Goal: Task Accomplishment & Management: Manage account settings

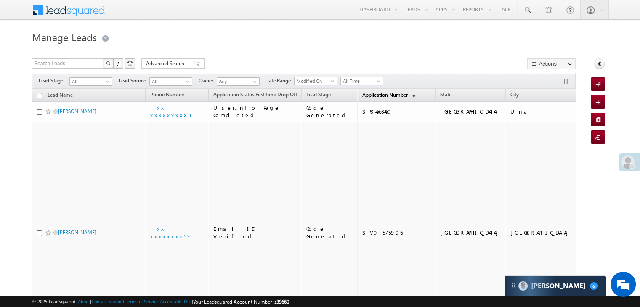
click at [372, 92] on span "Application Number" at bounding box center [384, 95] width 45 height 6
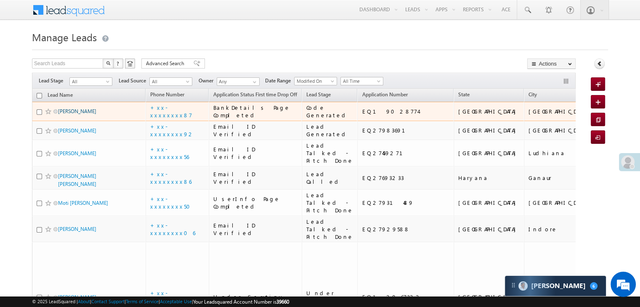
click at [74, 114] on link "Riti Kumari" at bounding box center [77, 111] width 38 height 6
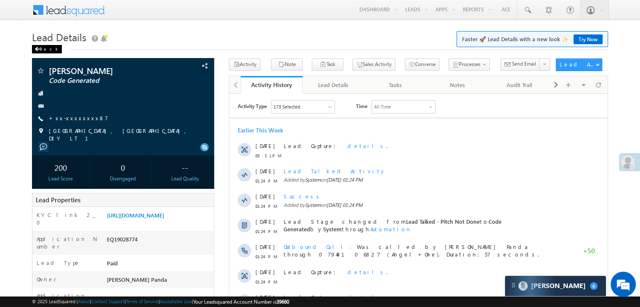
click at [41, 48] on div "Back" at bounding box center [47, 49] width 30 height 8
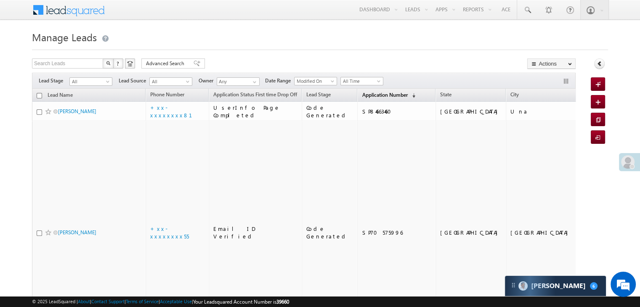
click at [372, 95] on span "Application Number" at bounding box center [384, 95] width 45 height 6
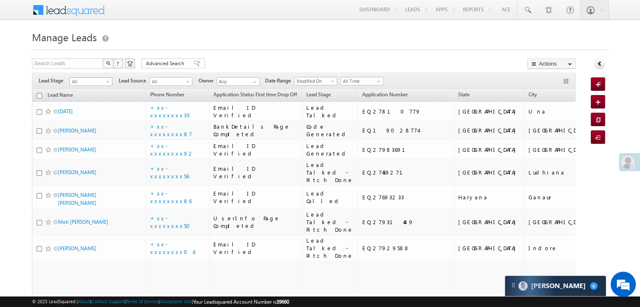
click at [108, 82] on span at bounding box center [108, 83] width 7 height 7
click at [93, 103] on link "Lead Generated" at bounding box center [91, 99] width 42 height 8
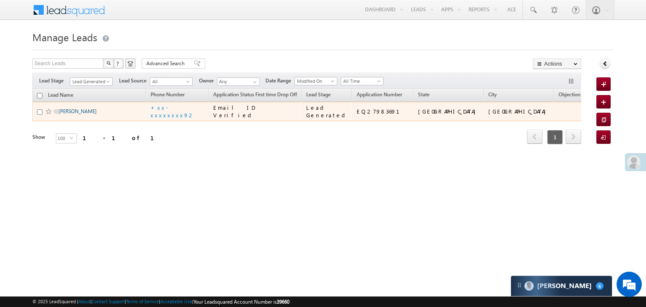
click at [69, 114] on link "[PERSON_NAME]" at bounding box center [77, 111] width 38 height 6
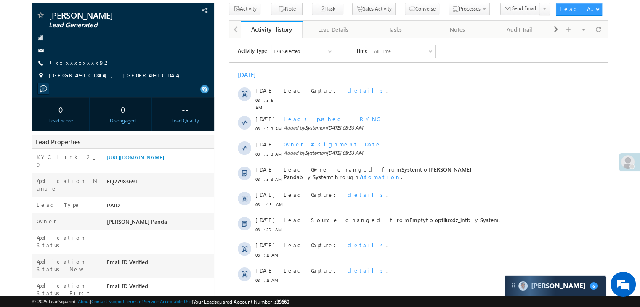
scroll to position [42, 0]
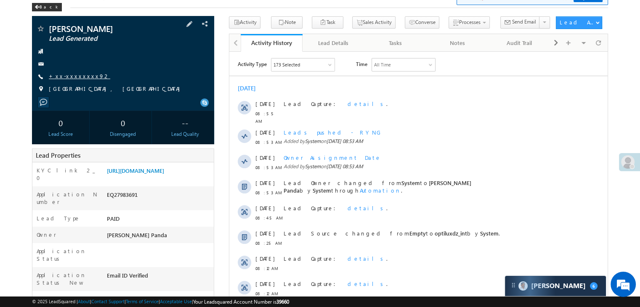
click at [74, 79] on link "+xx-xxxxxxxx92" at bounding box center [79, 75] width 61 height 7
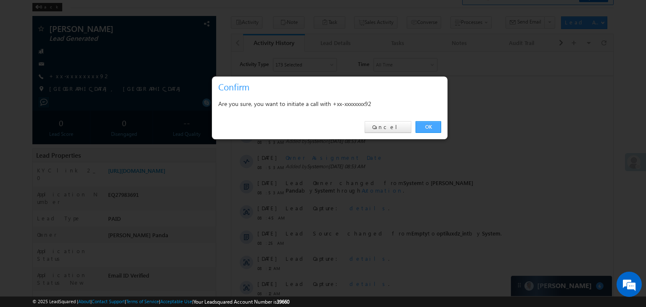
click at [429, 128] on link "OK" at bounding box center [429, 127] width 26 height 12
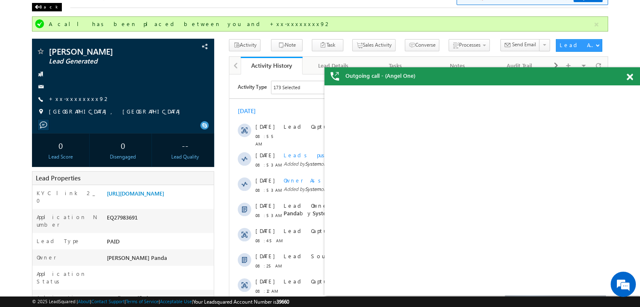
scroll to position [0, 0]
click at [44, 7] on div "Back" at bounding box center [47, 7] width 30 height 8
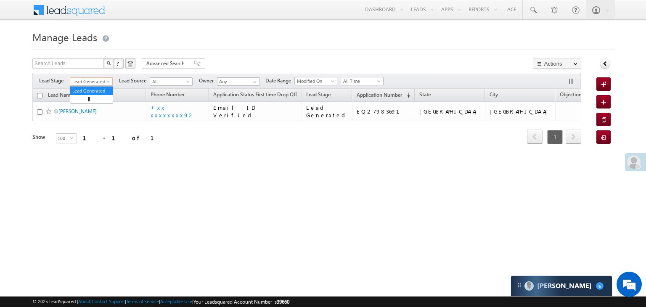
click at [105, 79] on span "Lead Generated" at bounding box center [90, 82] width 40 height 8
click at [88, 88] on link "All" at bounding box center [91, 91] width 42 height 8
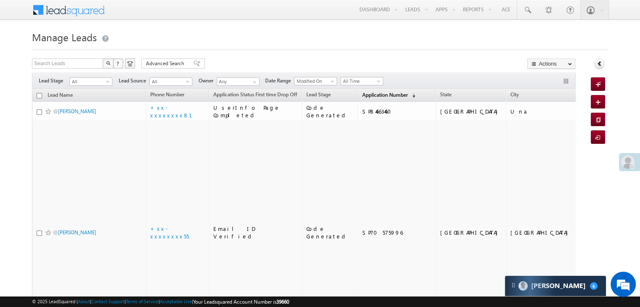
click at [362, 95] on span "Application Number" at bounding box center [384, 95] width 45 height 6
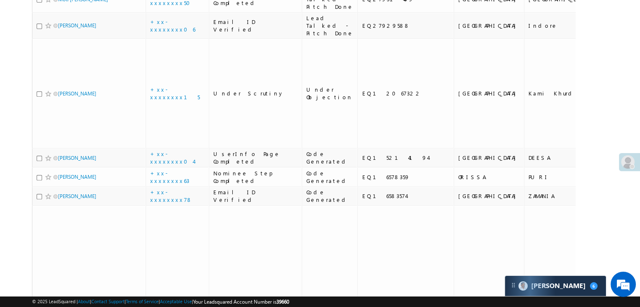
scroll to position [379, 0]
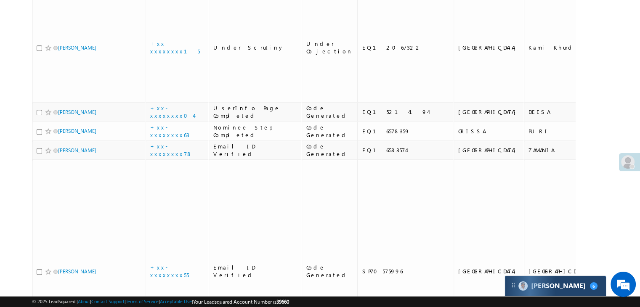
click at [588, 290] on div "Carter 6" at bounding box center [555, 286] width 101 height 20
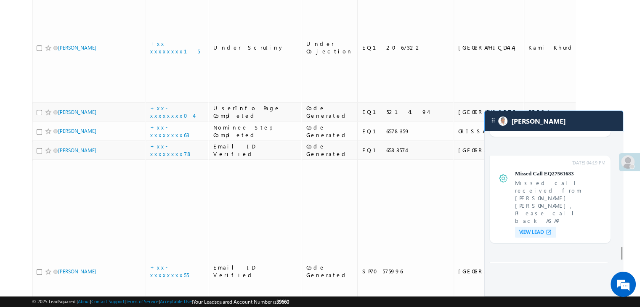
scroll to position [3417, 0]
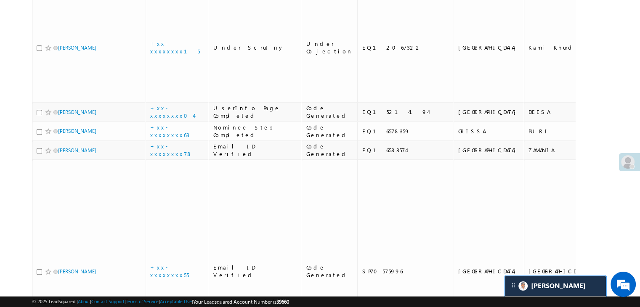
scroll to position [3457, 0]
click at [564, 284] on div "[PERSON_NAME]" at bounding box center [555, 286] width 101 height 20
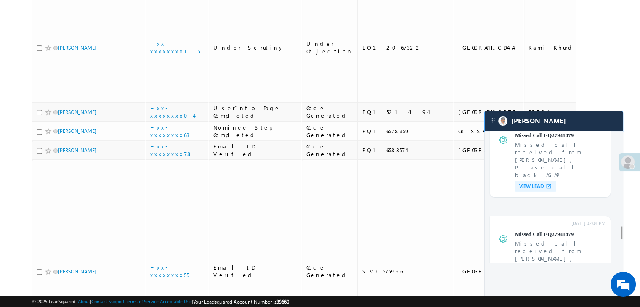
scroll to position [2744, 0]
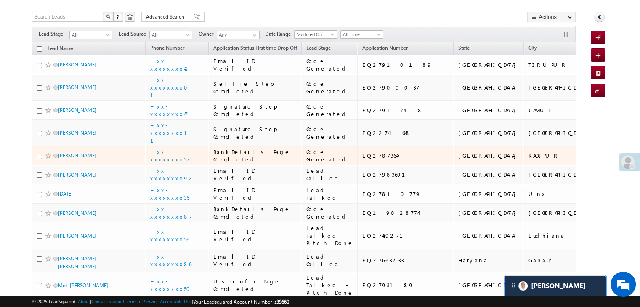
scroll to position [0, 0]
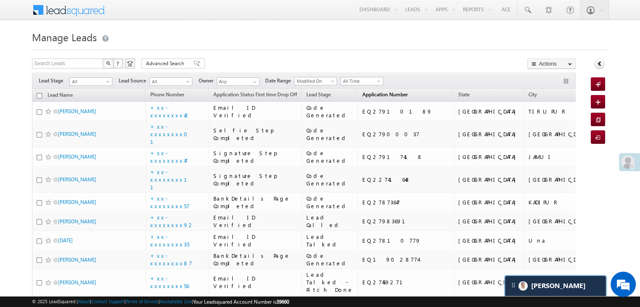
click at [374, 93] on span "Application Number" at bounding box center [384, 94] width 45 height 6
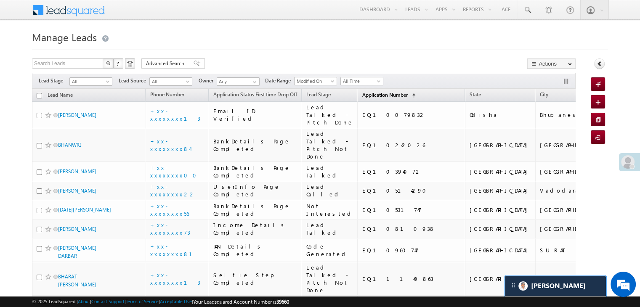
click at [374, 93] on span "Application Number" at bounding box center [384, 95] width 45 height 6
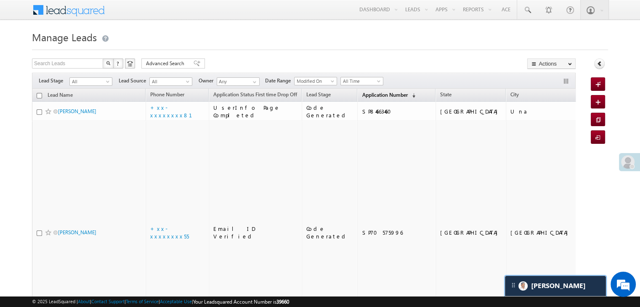
click at [375, 93] on span "Application Number" at bounding box center [384, 95] width 45 height 6
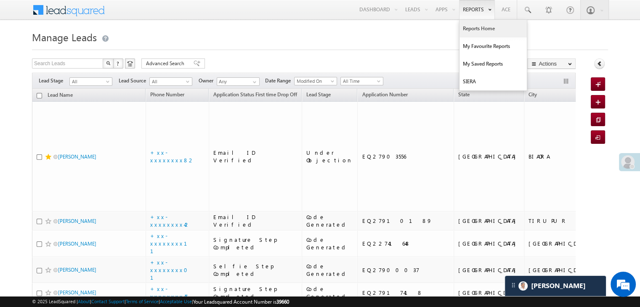
click at [483, 31] on link "Reports Home" at bounding box center [492, 29] width 67 height 18
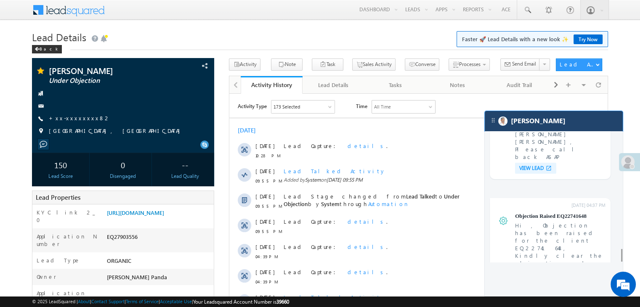
click at [534, 114] on div "[PERSON_NAME]" at bounding box center [554, 121] width 138 height 20
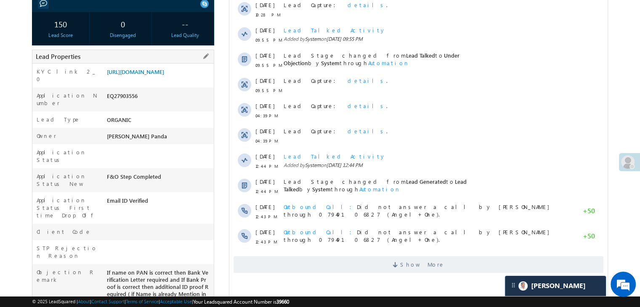
scroll to position [84, 0]
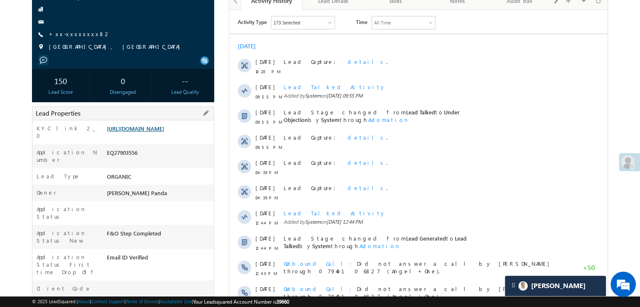
click at [160, 131] on link "[URL][DOMAIN_NAME]" at bounding box center [135, 128] width 57 height 7
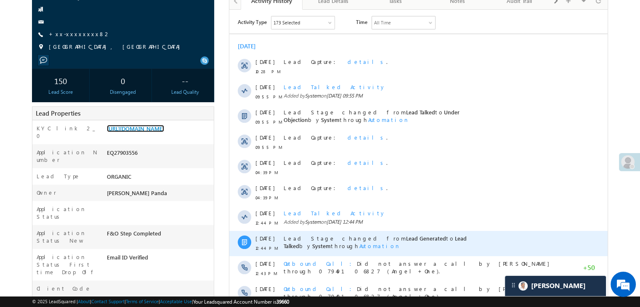
scroll to position [252, 0]
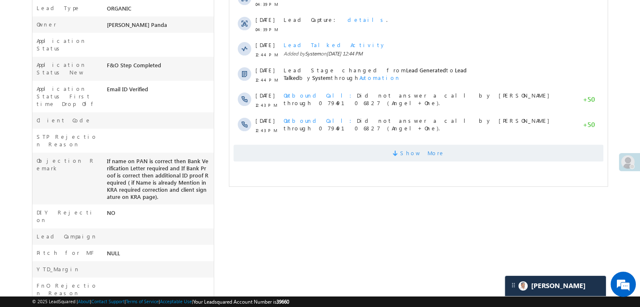
click at [414, 153] on span "Show More" at bounding box center [422, 153] width 45 height 17
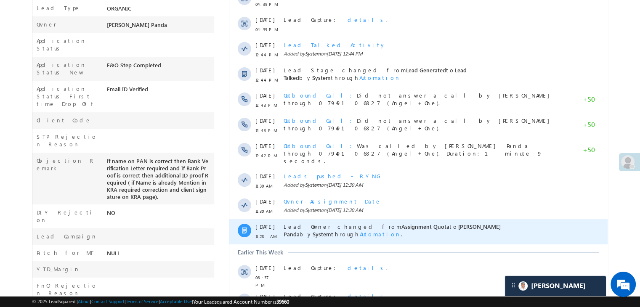
scroll to position [409, 0]
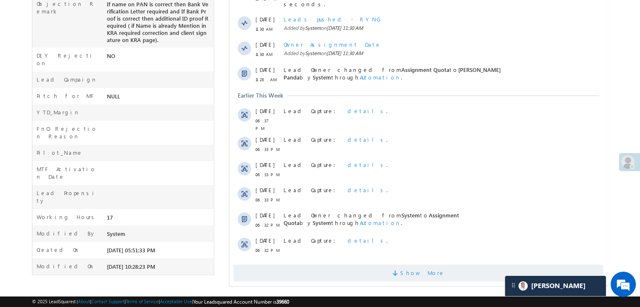
click at [418, 265] on span "Show More" at bounding box center [422, 273] width 45 height 17
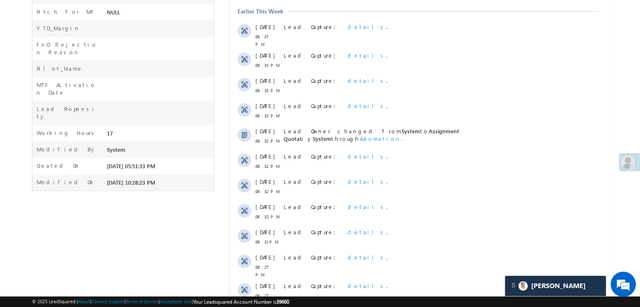
scroll to position [662, 0]
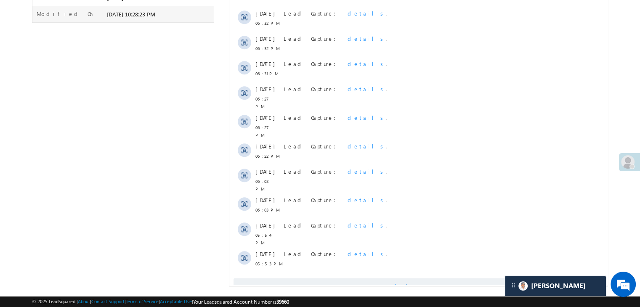
click at [428, 278] on span "Show More" at bounding box center [422, 286] width 45 height 17
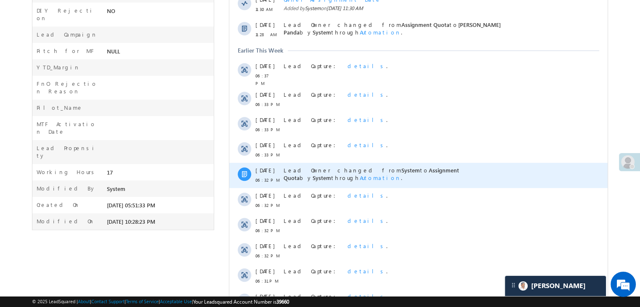
scroll to position [435, 0]
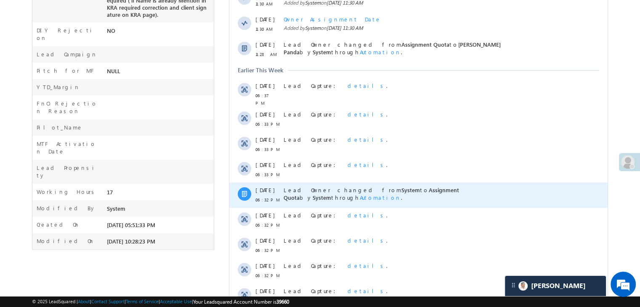
click at [401, 194] on span "Automation" at bounding box center [380, 197] width 41 height 7
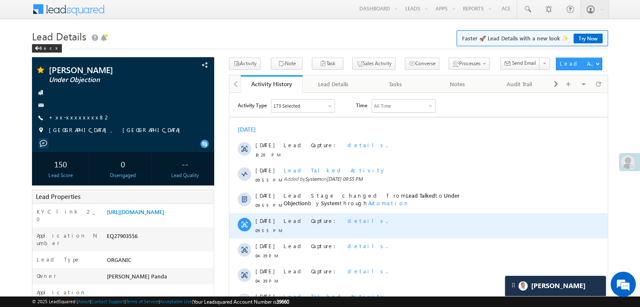
scroll to position [0, 0]
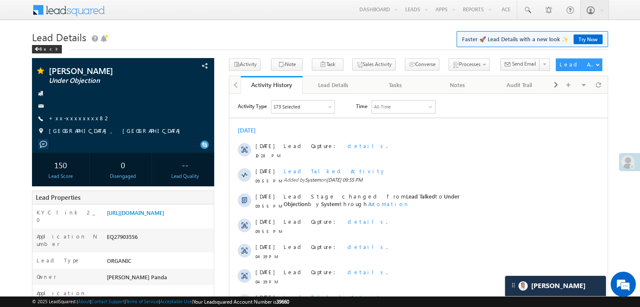
click at [40, 54] on div "Lead Details Faster 🚀 Lead Details with a new look ✨ Try Now Back" at bounding box center [320, 43] width 576 height 30
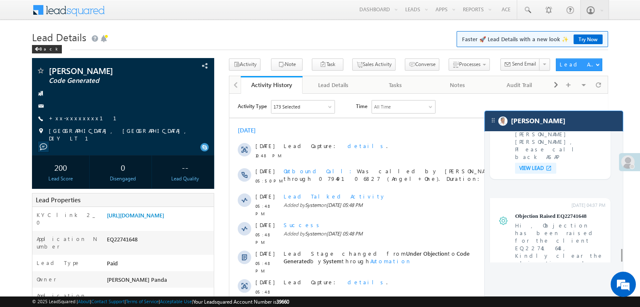
click at [570, 127] on div "[PERSON_NAME]" at bounding box center [554, 121] width 138 height 20
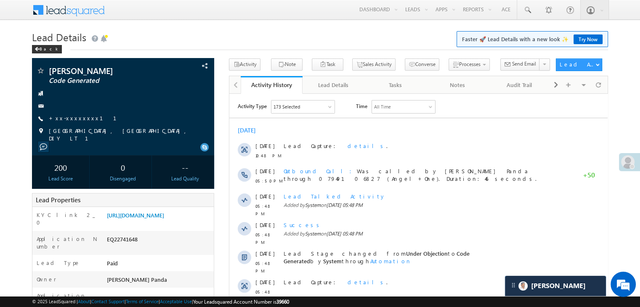
scroll to position [3363, 0]
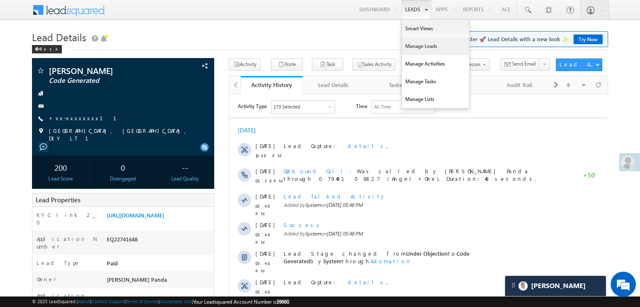
click at [411, 48] on link "Manage Leads" at bounding box center [435, 46] width 67 height 18
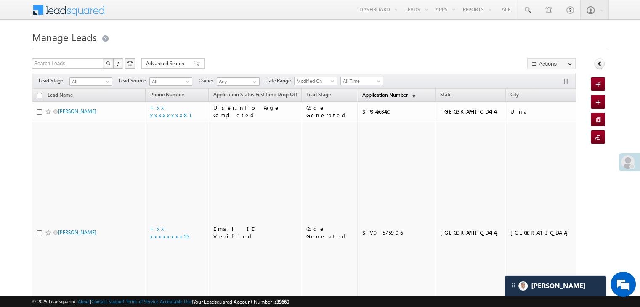
click at [362, 93] on span "Application Number" at bounding box center [384, 95] width 45 height 6
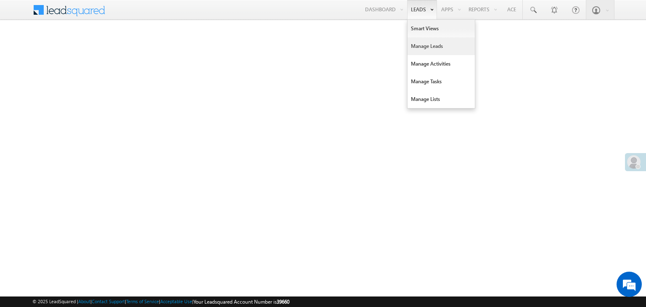
click at [424, 46] on link "Manage Leads" at bounding box center [441, 46] width 67 height 18
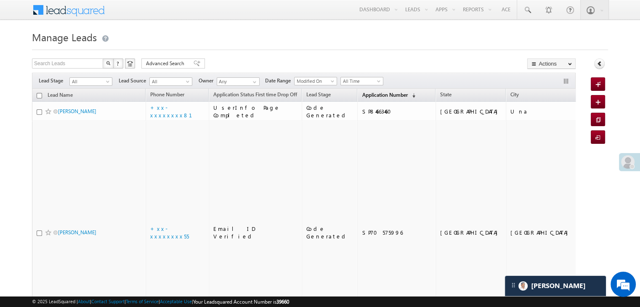
click at [367, 96] on span "Application Number" at bounding box center [384, 95] width 45 height 6
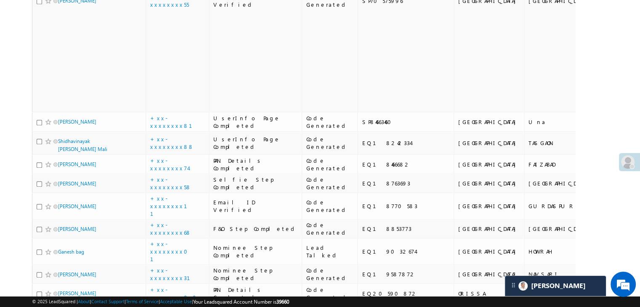
scroll to position [757, 0]
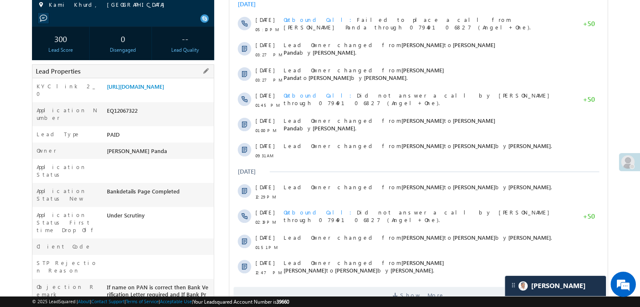
scroll to position [84, 0]
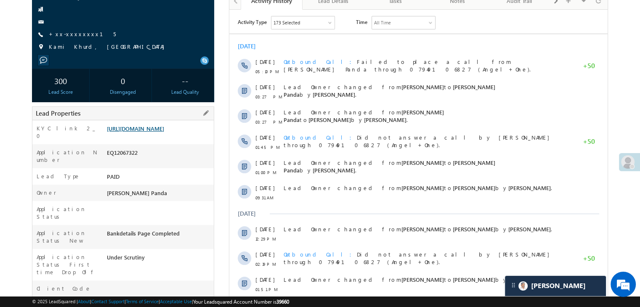
click at [164, 132] on link "[URL][DOMAIN_NAME]" at bounding box center [135, 128] width 57 height 7
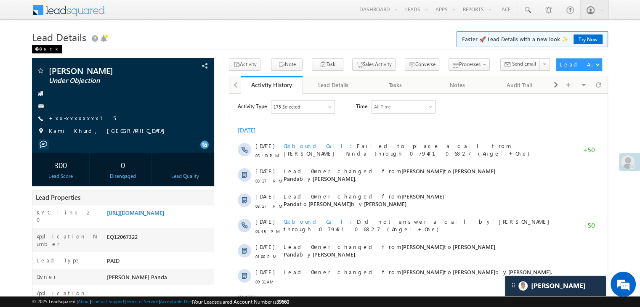
click at [37, 52] on div "Back" at bounding box center [47, 49] width 30 height 8
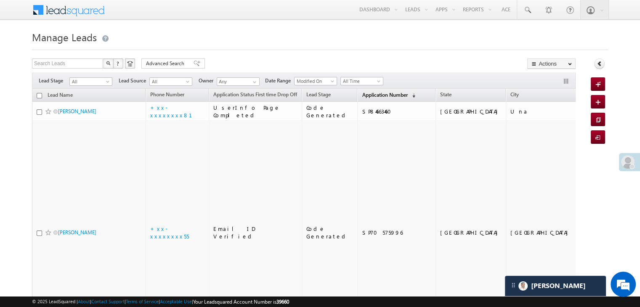
click at [375, 96] on span "Application Number" at bounding box center [384, 95] width 45 height 6
click at [378, 95] on span "Application Number" at bounding box center [384, 95] width 45 height 6
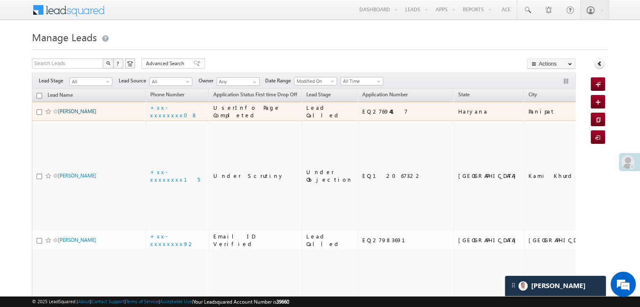
click at [73, 114] on link "[PERSON_NAME]" at bounding box center [77, 111] width 38 height 6
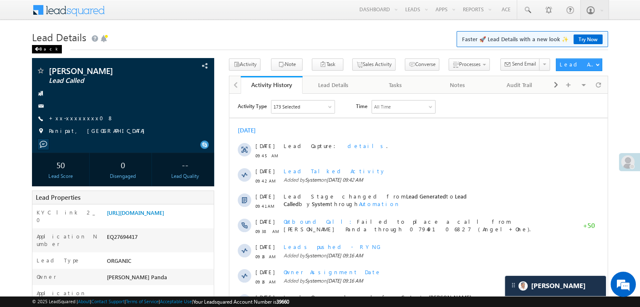
click at [42, 51] on div "Back" at bounding box center [47, 49] width 30 height 8
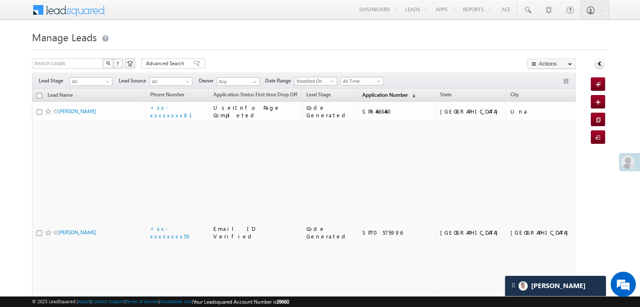
click at [367, 97] on span "Application Number" at bounding box center [384, 95] width 45 height 6
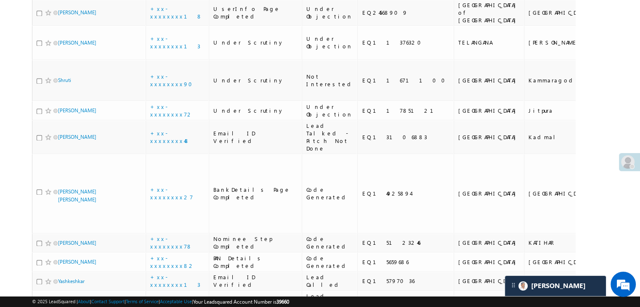
scroll to position [1262, 0]
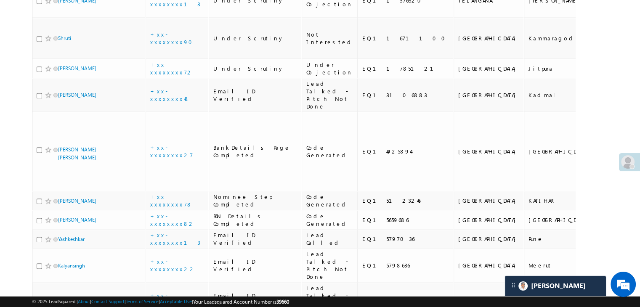
click at [630, 161] on span at bounding box center [627, 161] width 13 height 13
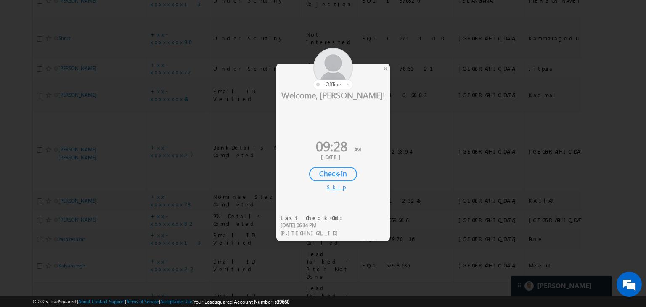
click at [337, 172] on div "Check-In" at bounding box center [333, 174] width 48 height 14
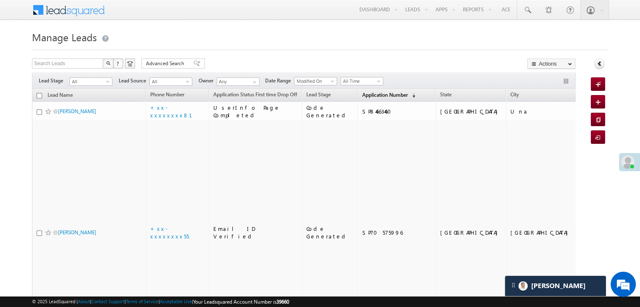
click at [368, 92] on span "Application Number" at bounding box center [384, 95] width 45 height 6
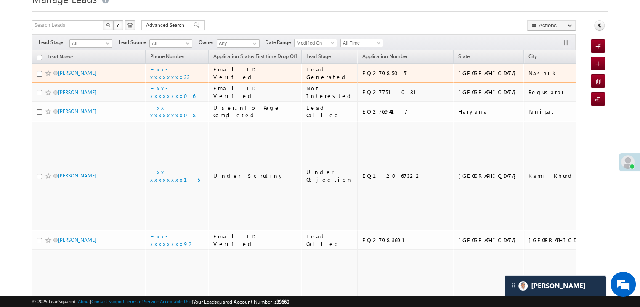
scroll to position [84, 0]
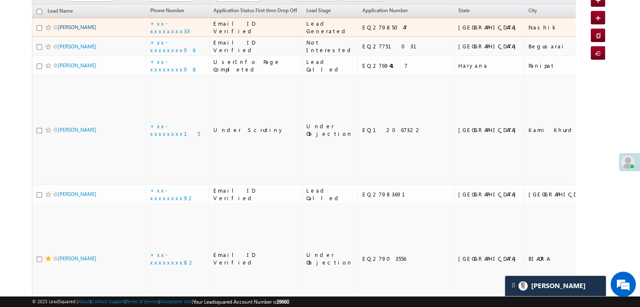
click at [77, 30] on link "[PERSON_NAME]" at bounding box center [77, 27] width 38 height 6
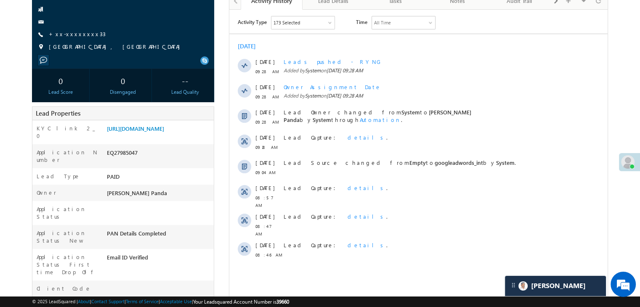
scroll to position [42, 0]
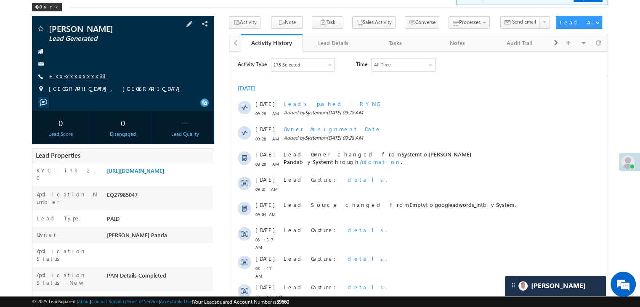
click at [70, 77] on link "+xx-xxxxxxxx33" at bounding box center [77, 75] width 57 height 7
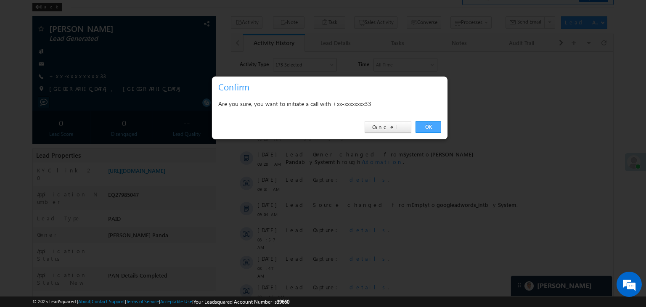
click at [428, 127] on link "OK" at bounding box center [429, 127] width 26 height 12
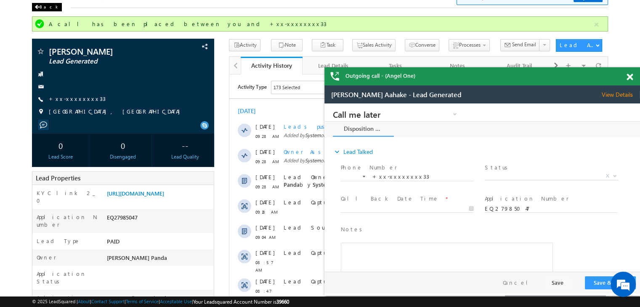
scroll to position [0, 0]
click at [39, 7] on span at bounding box center [36, 7] width 5 height 4
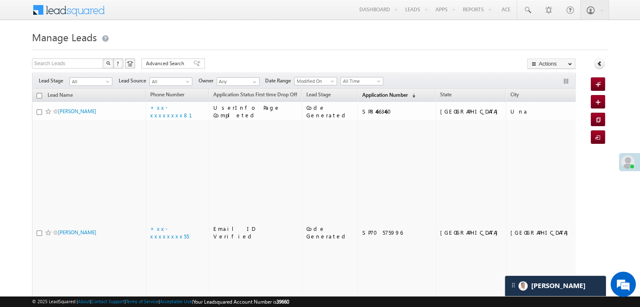
click at [362, 93] on span "Application Number" at bounding box center [384, 95] width 45 height 6
click at [368, 92] on span "Application Number" at bounding box center [384, 95] width 45 height 6
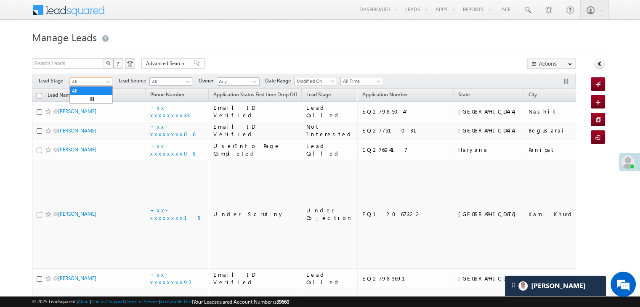
click at [107, 80] on span at bounding box center [108, 83] width 7 height 7
click at [97, 101] on link "Lead Generated" at bounding box center [91, 99] width 42 height 8
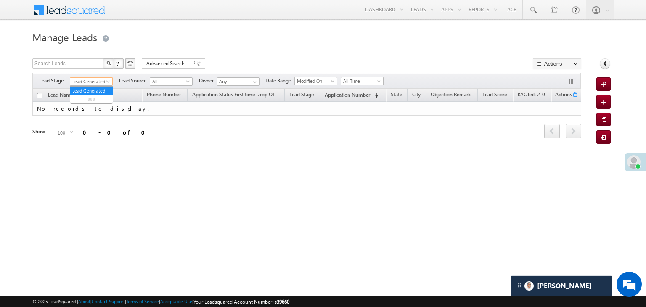
click at [107, 83] on span at bounding box center [109, 83] width 7 height 7
click at [89, 89] on link "All" at bounding box center [91, 91] width 42 height 8
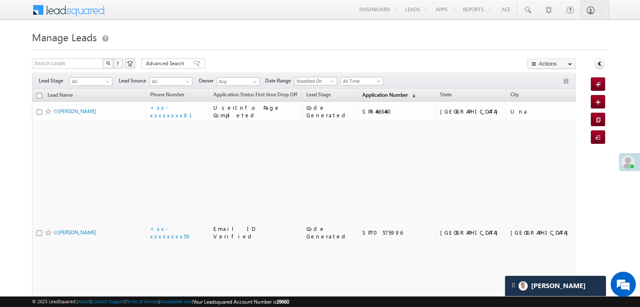
click at [366, 96] on span "Application Number" at bounding box center [384, 95] width 45 height 6
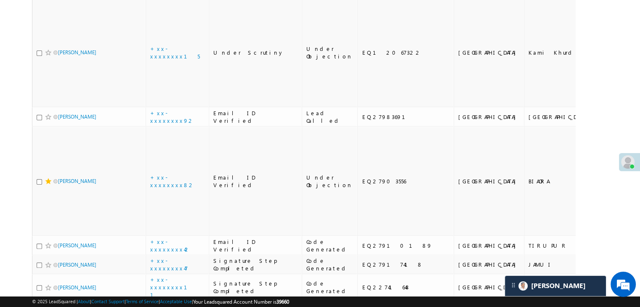
scroll to position [210, 0]
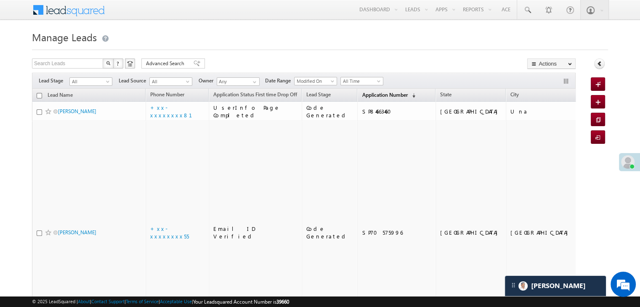
click at [362, 95] on span "Application Number" at bounding box center [384, 95] width 45 height 6
click at [361, 90] on link "Application Number (sorted descending)" at bounding box center [389, 95] width 62 height 11
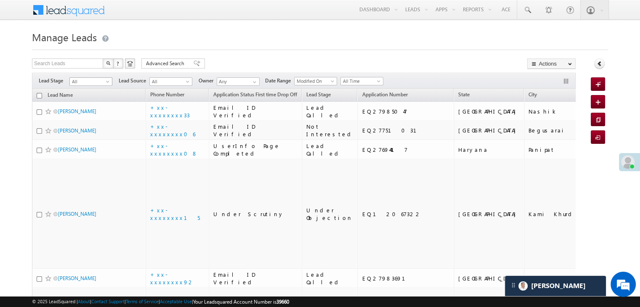
click at [110, 82] on span at bounding box center [108, 83] width 7 height 7
click at [98, 99] on link "Lead Generated" at bounding box center [91, 99] width 42 height 8
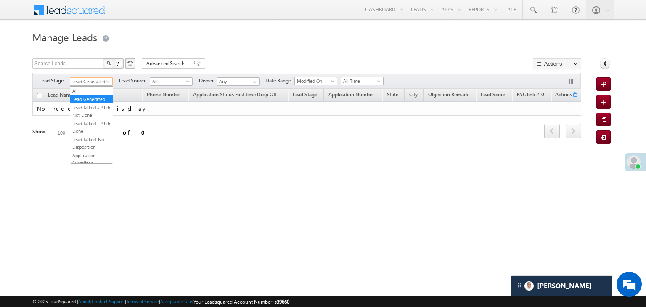
click at [108, 81] on span at bounding box center [109, 83] width 7 height 7
click at [74, 92] on link "All" at bounding box center [91, 91] width 42 height 8
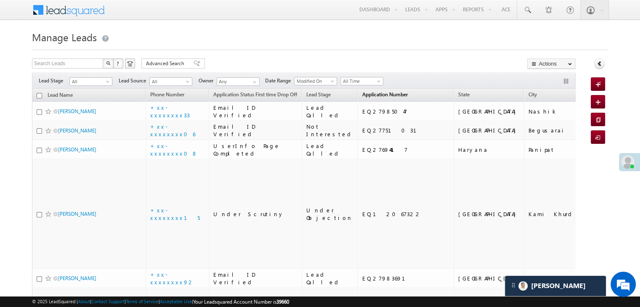
click at [363, 95] on span "Application Number" at bounding box center [384, 94] width 45 height 6
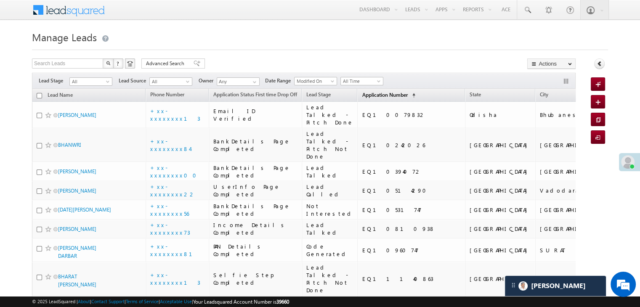
click at [363, 95] on span "Application Number" at bounding box center [384, 95] width 45 height 6
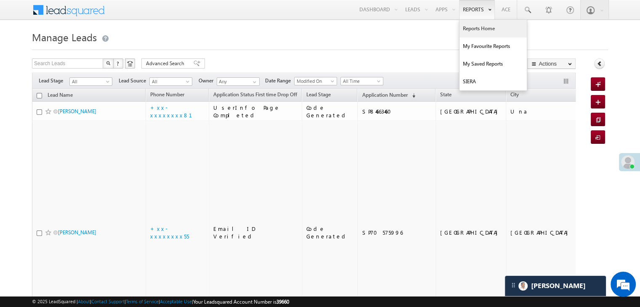
click at [474, 29] on link "Reports Home" at bounding box center [492, 29] width 67 height 18
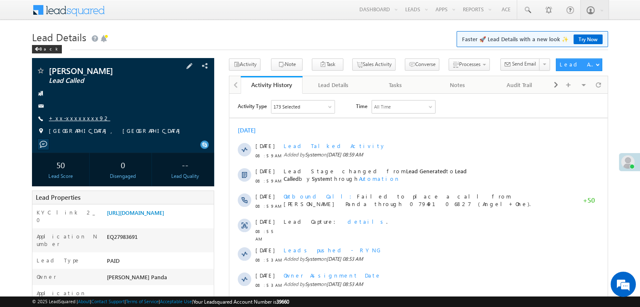
click at [65, 119] on link "+xx-xxxxxxxx92" at bounding box center [79, 117] width 61 height 7
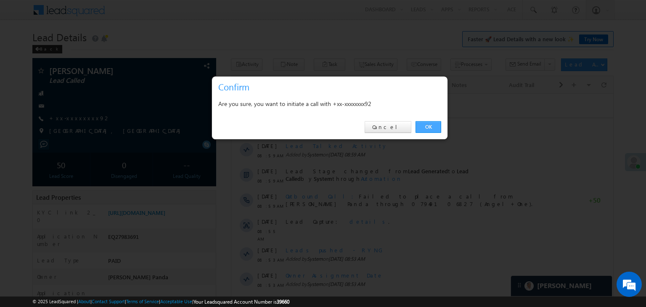
click at [426, 125] on link "OK" at bounding box center [429, 127] width 26 height 12
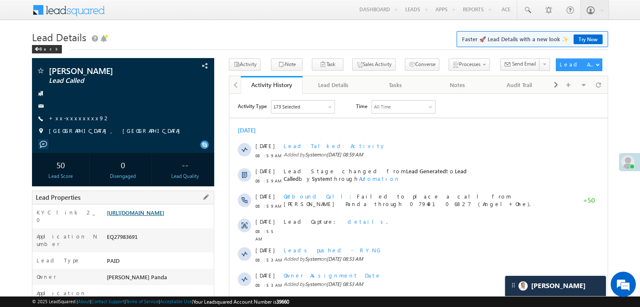
click at [164, 216] on link "https://angelbroking1-pk3em7sa.customui-test.leadsquared.com?leadId=b37b208b-1e…" at bounding box center [135, 212] width 57 height 7
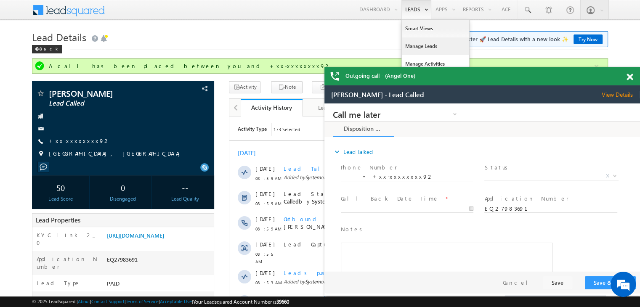
click at [411, 44] on link "Manage Leads" at bounding box center [435, 46] width 67 height 18
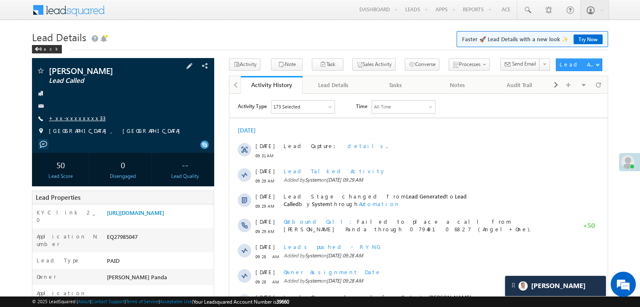
click at [74, 119] on link "+xx-xxxxxxxx33" at bounding box center [77, 117] width 57 height 7
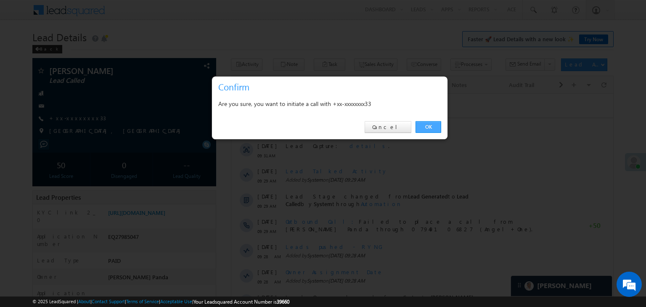
click at [426, 123] on link "OK" at bounding box center [429, 127] width 26 height 12
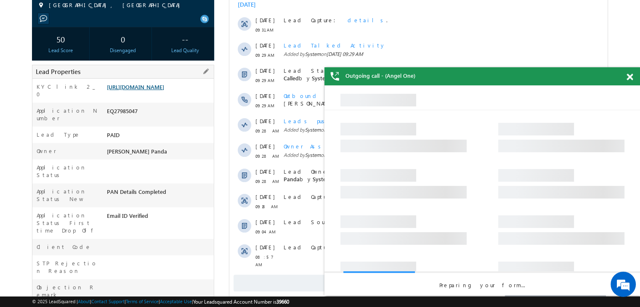
click at [160, 90] on link "[URL][DOMAIN_NAME]" at bounding box center [135, 86] width 57 height 7
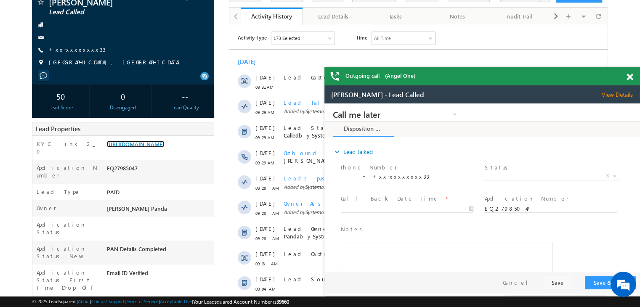
scroll to position [22, 0]
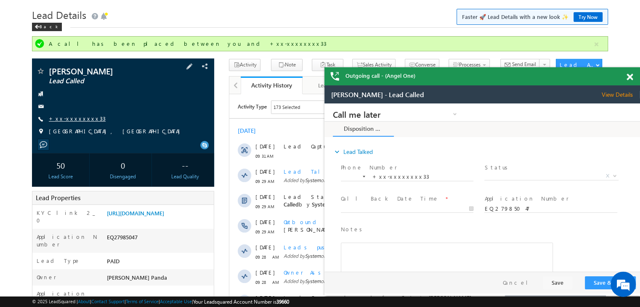
click at [66, 118] on link "+xx-xxxxxxxx33" at bounding box center [77, 118] width 57 height 7
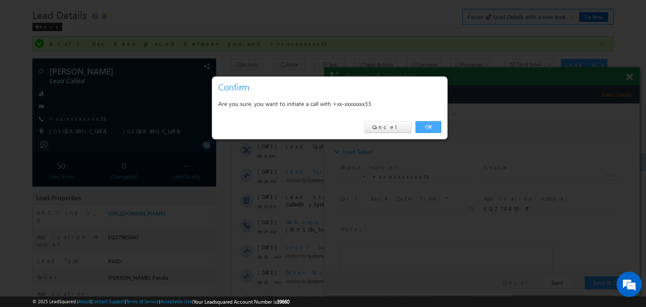
click at [429, 125] on link "OK" at bounding box center [429, 127] width 26 height 12
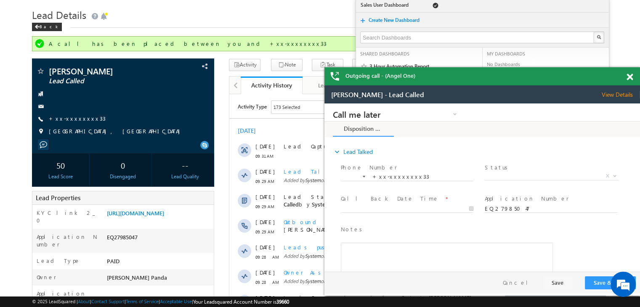
scroll to position [0, 0]
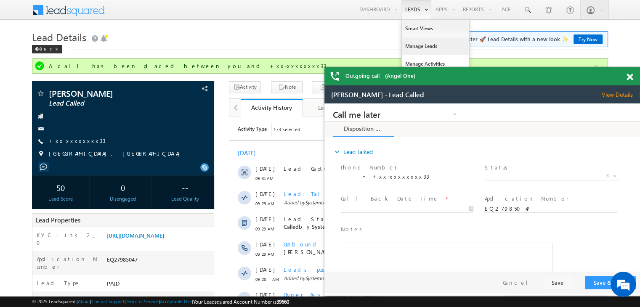
click at [412, 44] on link "Manage Leads" at bounding box center [435, 46] width 67 height 18
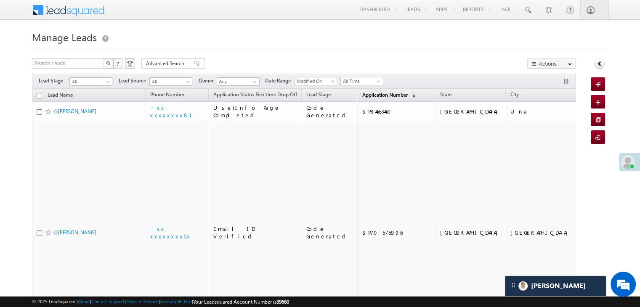
click at [368, 93] on span "Application Number" at bounding box center [384, 95] width 45 height 6
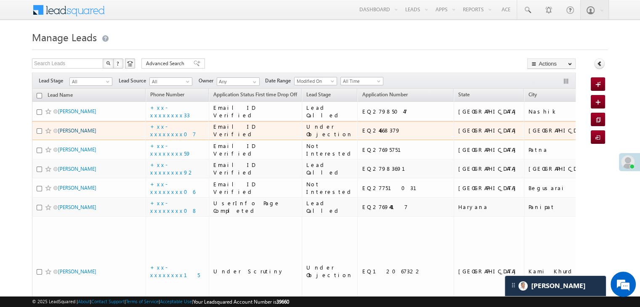
click at [83, 134] on link "[PERSON_NAME]" at bounding box center [77, 130] width 38 height 6
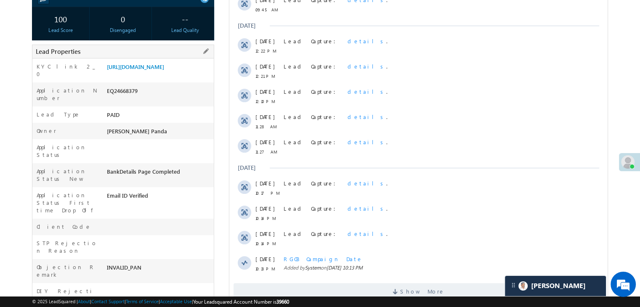
scroll to position [126, 0]
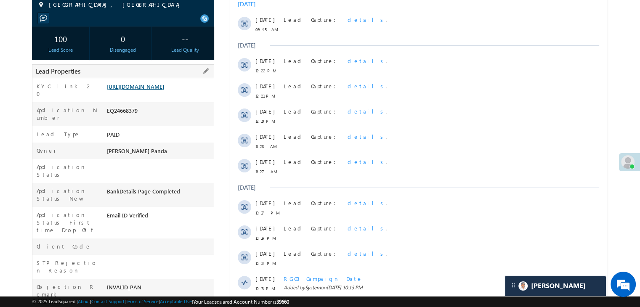
click at [164, 90] on link "[URL][DOMAIN_NAME]" at bounding box center [135, 86] width 57 height 7
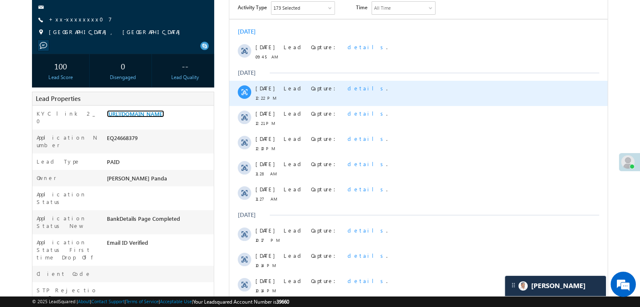
scroll to position [84, 0]
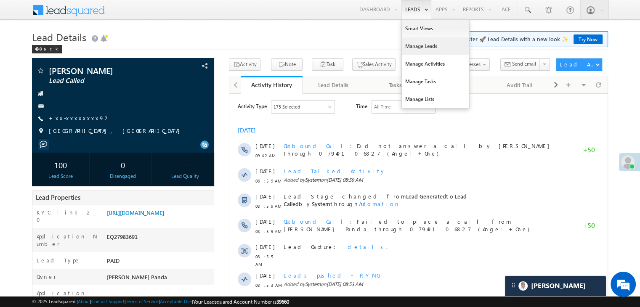
click at [411, 44] on link "Manage Leads" at bounding box center [435, 46] width 67 height 18
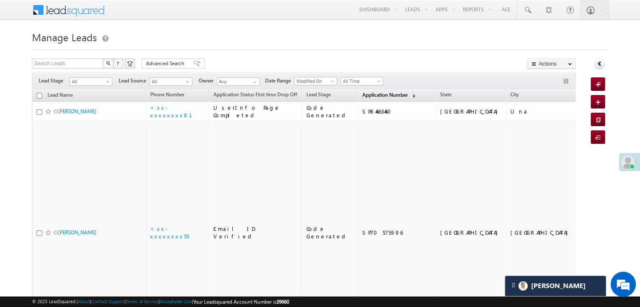
click at [371, 95] on span "Application Number" at bounding box center [384, 95] width 45 height 6
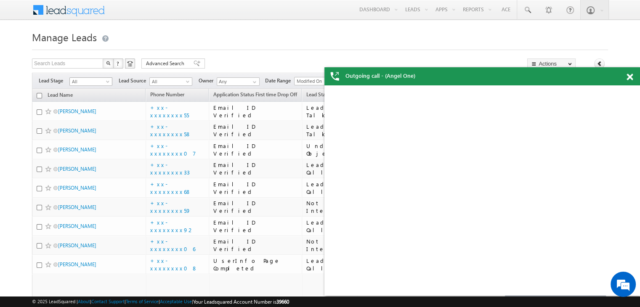
click at [108, 83] on span at bounding box center [108, 83] width 7 height 7
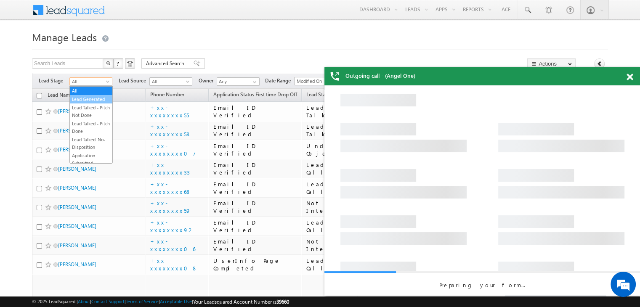
click at [98, 101] on link "Lead Generated" at bounding box center [91, 99] width 42 height 8
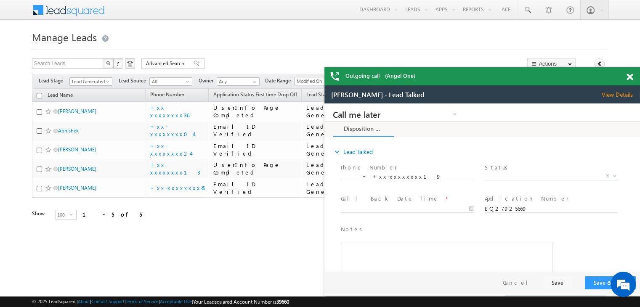
click at [631, 81] on div at bounding box center [633, 75] width 11 height 16
click at [628, 78] on span at bounding box center [629, 77] width 6 height 7
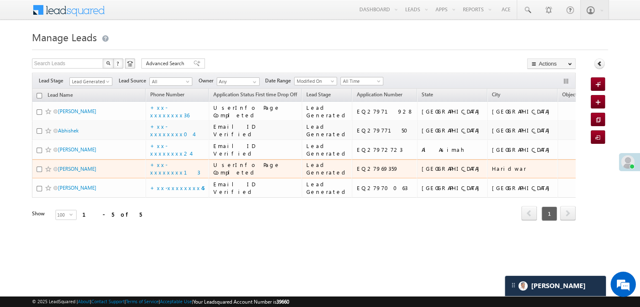
scroll to position [112, 0]
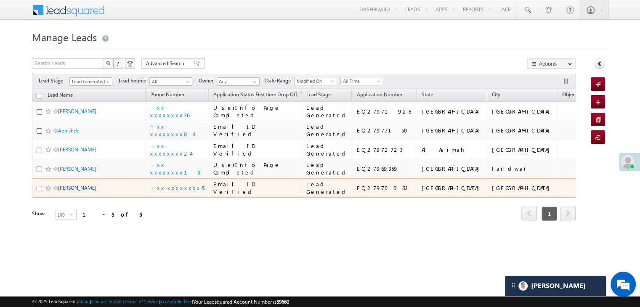
click at [69, 191] on link "[PERSON_NAME]" at bounding box center [77, 188] width 38 height 6
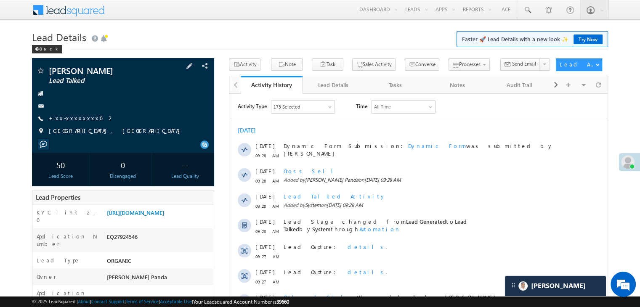
scroll to position [84, 0]
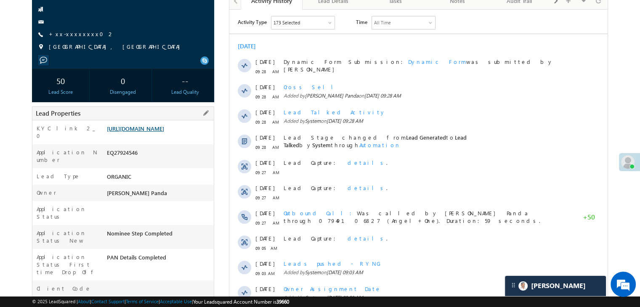
click at [164, 132] on link "[URL][DOMAIN_NAME]" at bounding box center [135, 128] width 57 height 7
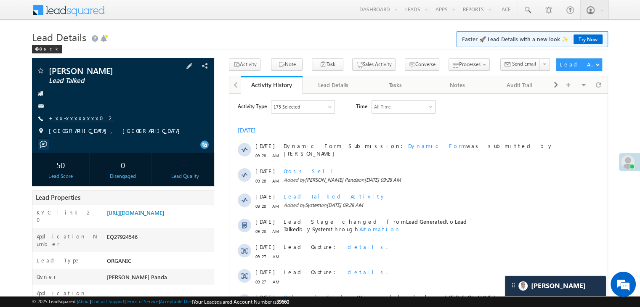
click at [71, 118] on link "+xx-xxxxxxxx02" at bounding box center [82, 117] width 66 height 7
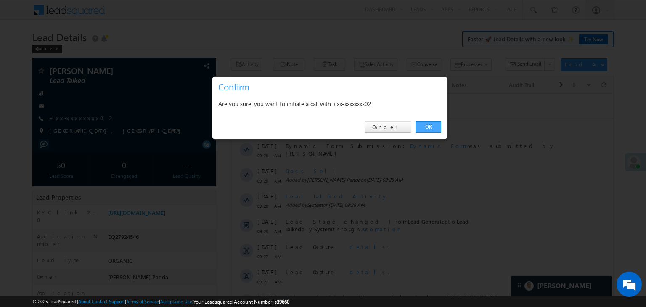
click at [428, 127] on link "OK" at bounding box center [429, 127] width 26 height 12
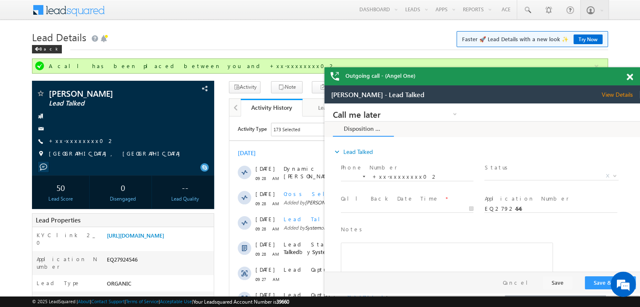
click at [628, 76] on span at bounding box center [629, 77] width 6 height 7
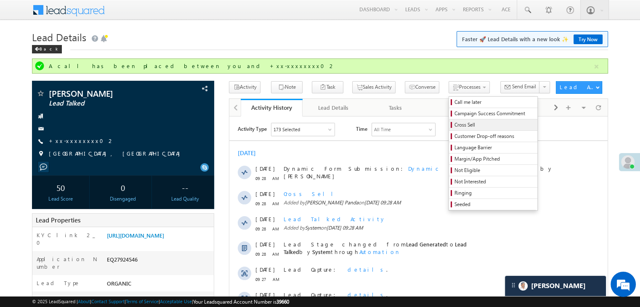
click at [454, 126] on span "Cross Sell" at bounding box center [494, 125] width 80 height 8
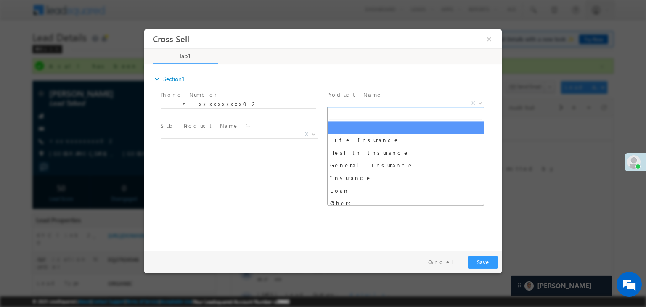
click at [383, 103] on span "X" at bounding box center [405, 103] width 157 height 8
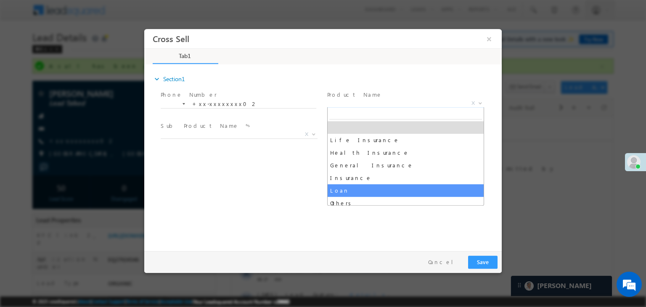
select select "Loan"
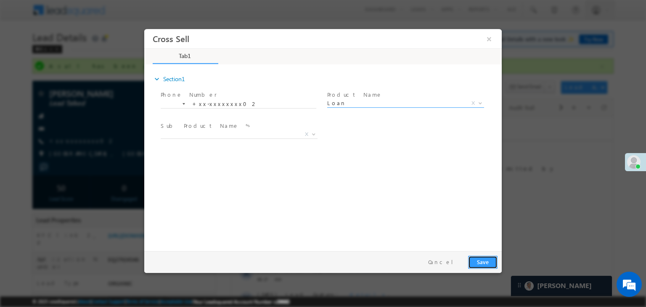
click at [481, 263] on button "Save" at bounding box center [482, 262] width 29 height 13
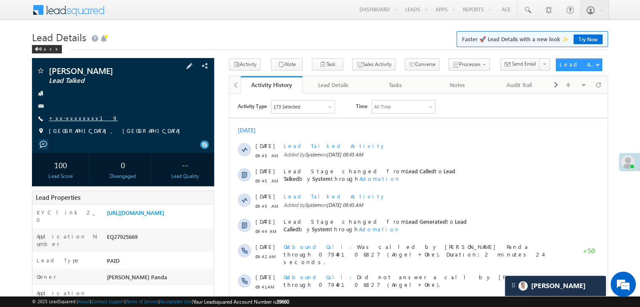
click at [71, 117] on link "+xx-xxxxxxxx19" at bounding box center [83, 117] width 69 height 7
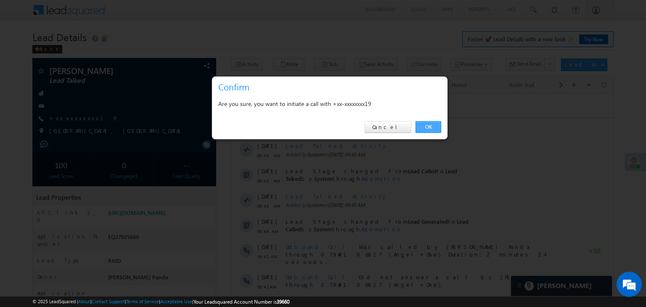
click at [427, 128] on link "OK" at bounding box center [429, 127] width 26 height 12
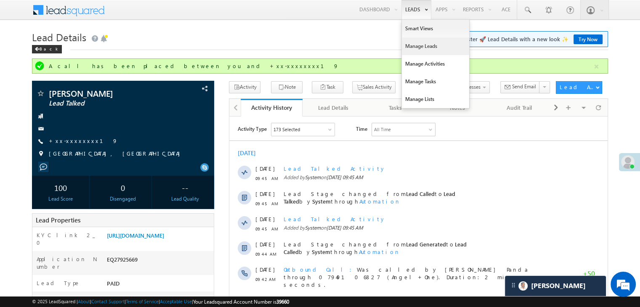
click at [415, 46] on link "Manage Leads" at bounding box center [435, 46] width 67 height 18
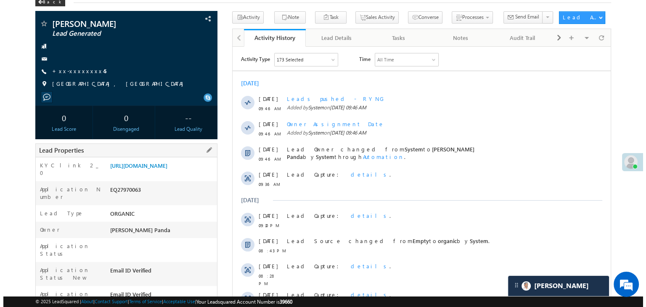
scroll to position [42, 0]
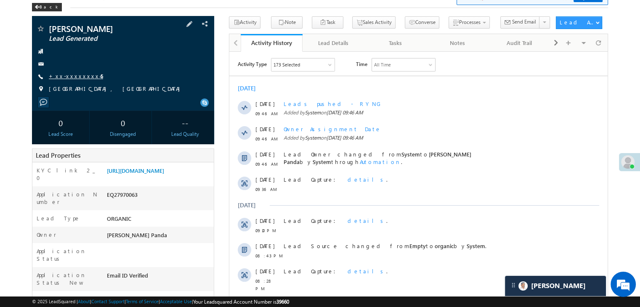
click at [66, 78] on link "+xx-xxxxxxxx45" at bounding box center [76, 75] width 54 height 7
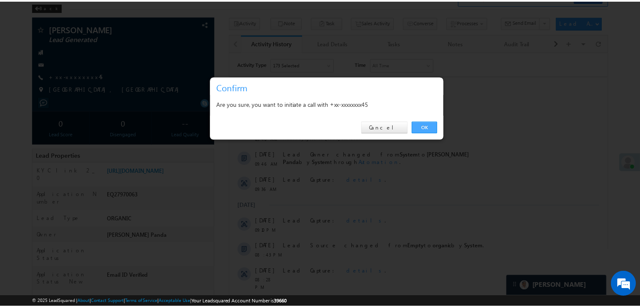
scroll to position [0, 0]
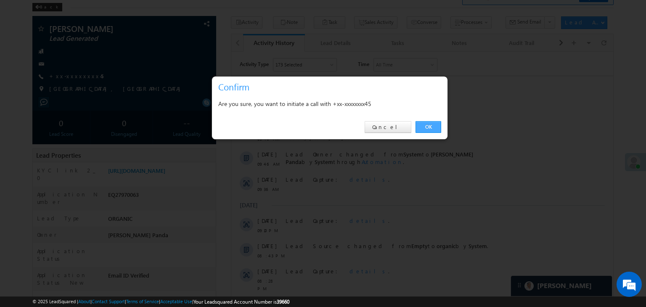
click at [428, 125] on link "OK" at bounding box center [429, 127] width 26 height 12
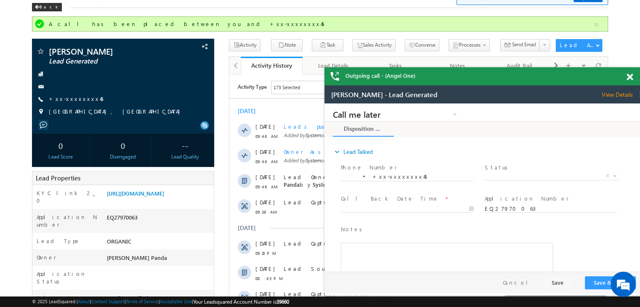
click at [628, 77] on span at bounding box center [629, 77] width 6 height 7
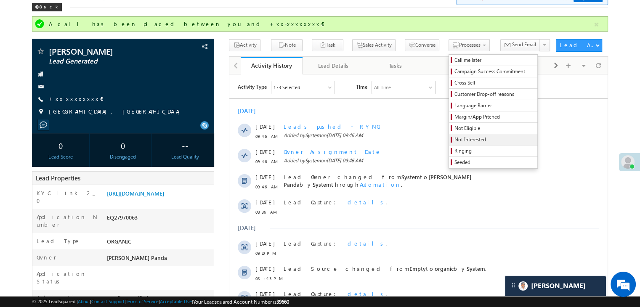
click at [454, 139] on span "Not Interested" at bounding box center [494, 140] width 80 height 8
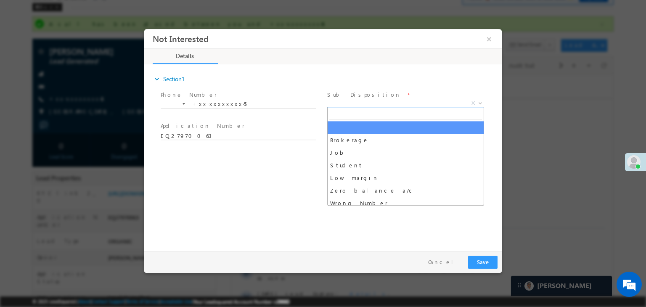
click at [402, 103] on span "X" at bounding box center [405, 103] width 157 height 8
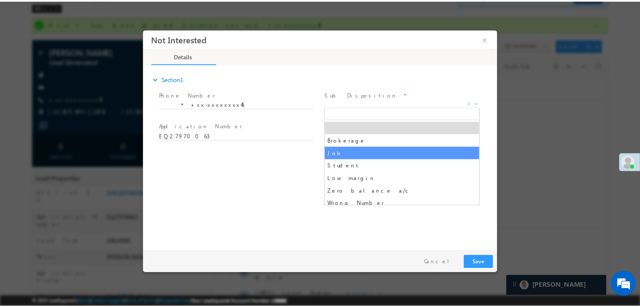
scroll to position [84, 0]
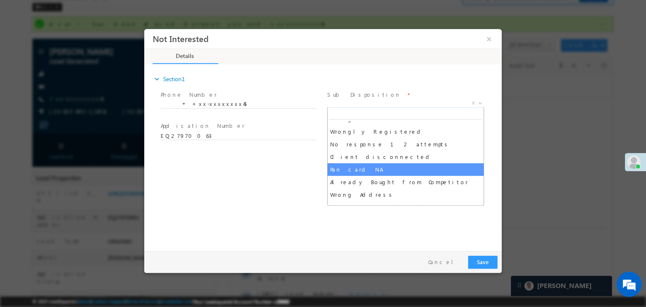
select select "Pan card NA"
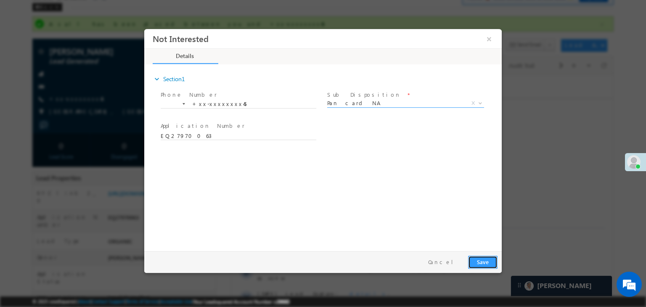
click at [480, 262] on button "Save" at bounding box center [482, 262] width 29 height 13
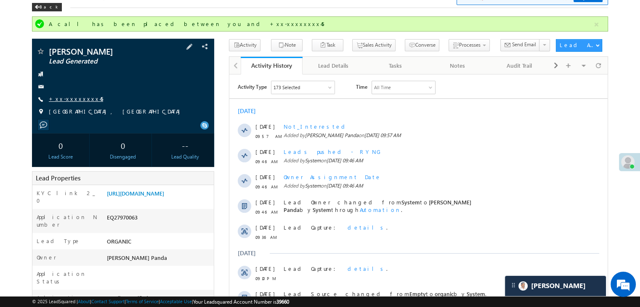
click at [73, 100] on link "+xx-xxxxxxxx45" at bounding box center [76, 98] width 54 height 7
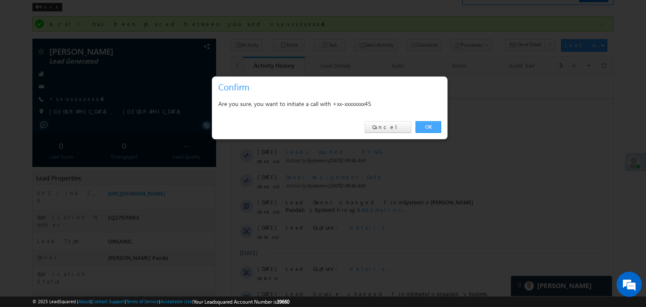
click at [434, 125] on link "OK" at bounding box center [429, 127] width 26 height 12
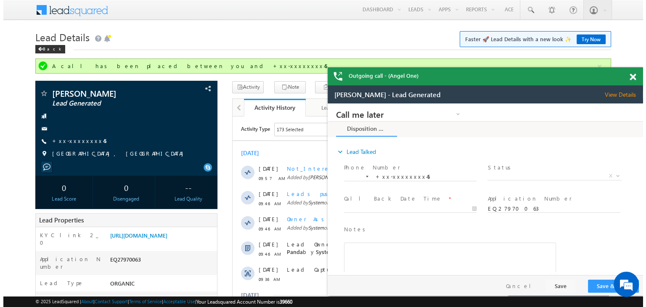
scroll to position [0, 0]
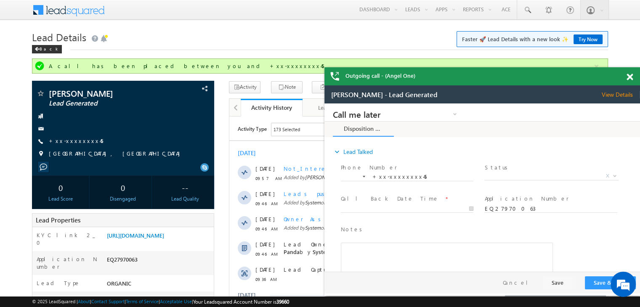
click at [628, 76] on span at bounding box center [629, 77] width 6 height 7
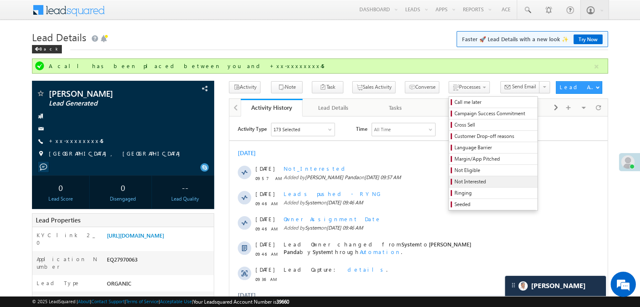
click at [454, 182] on span "Not Interested" at bounding box center [494, 182] width 80 height 8
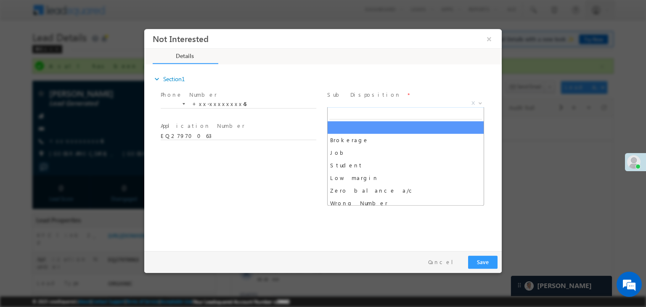
click at [377, 101] on span "X" at bounding box center [405, 103] width 157 height 8
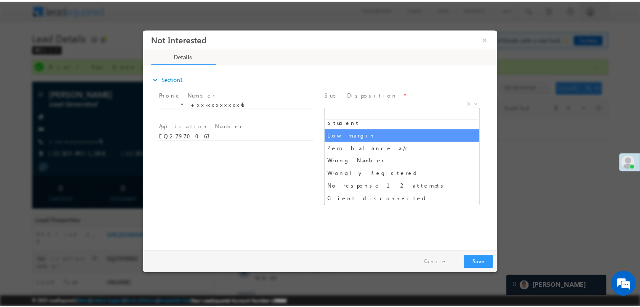
scroll to position [84, 0]
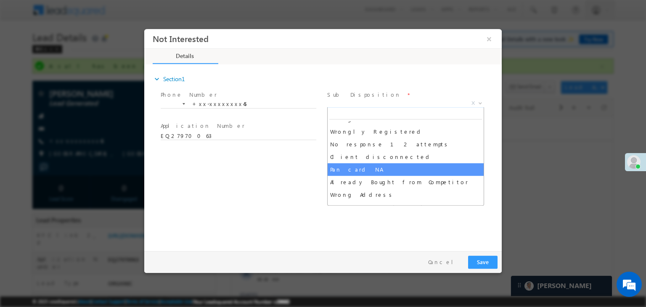
select select "Pan card NA"
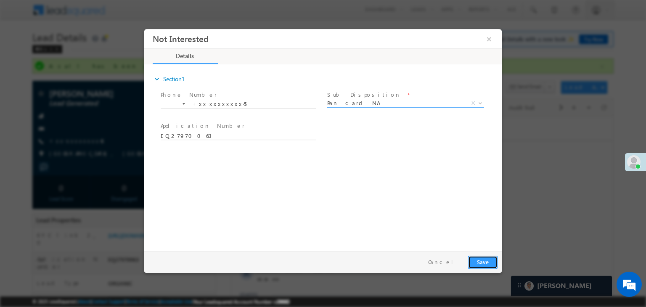
click at [486, 264] on button "Save" at bounding box center [482, 262] width 29 height 13
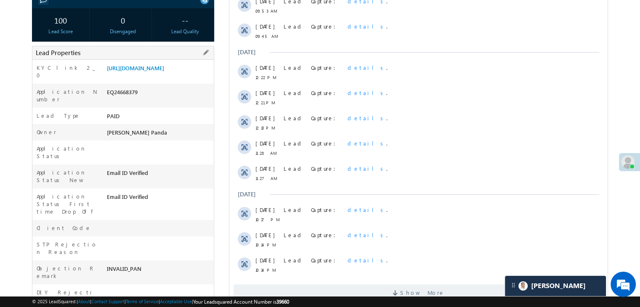
scroll to position [126, 0]
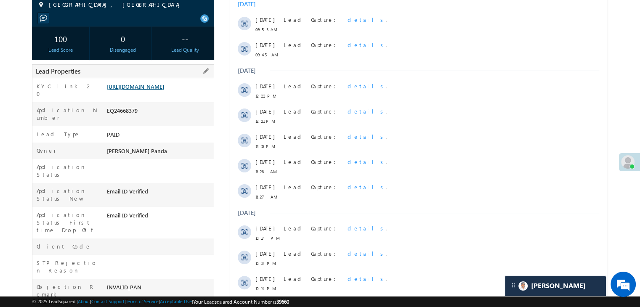
click at [155, 90] on link "[URL][DOMAIN_NAME]" at bounding box center [135, 86] width 57 height 7
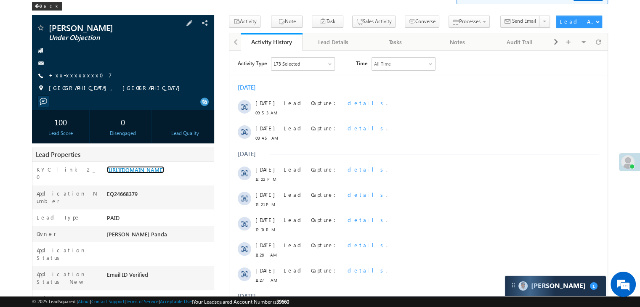
scroll to position [42, 0]
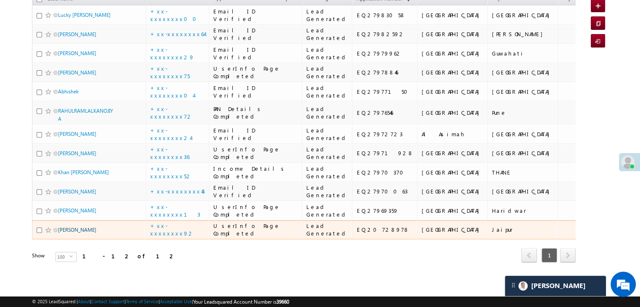
click at [81, 227] on link "Pawan Kumar" at bounding box center [77, 230] width 38 height 6
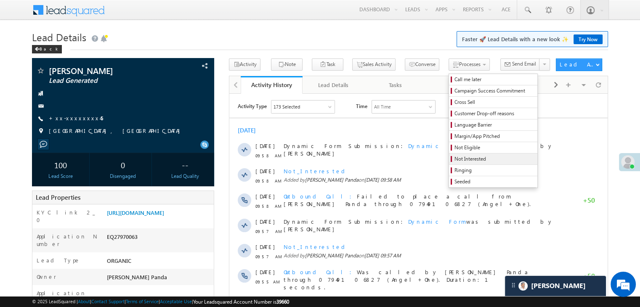
click at [454, 158] on span "Not Interested" at bounding box center [494, 159] width 80 height 8
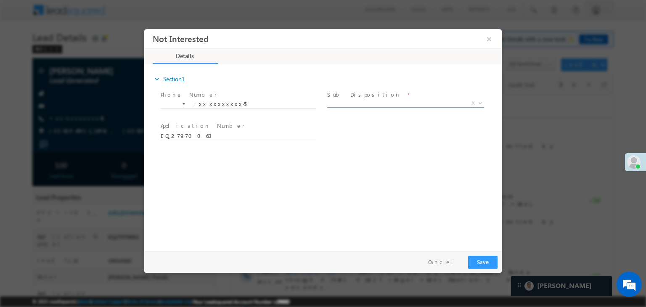
click at [411, 104] on span "X" at bounding box center [405, 103] width 157 height 8
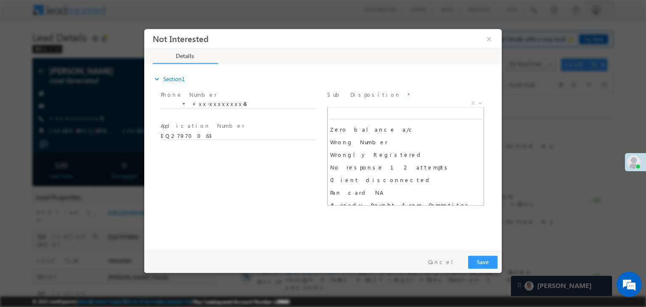
scroll to position [84, 0]
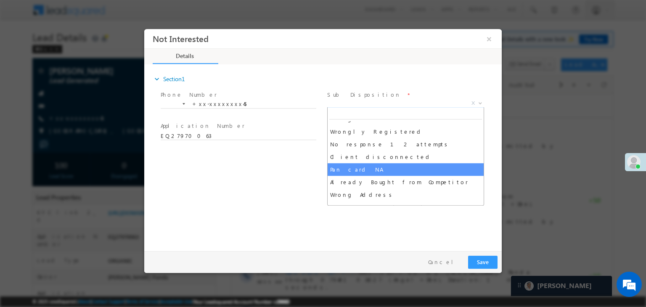
select select "Pan card NA"
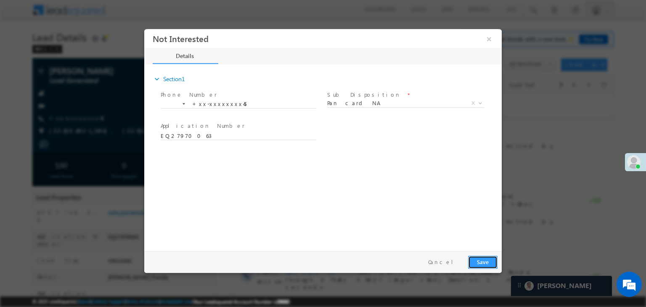
click at [482, 261] on button "Save" at bounding box center [482, 262] width 29 height 13
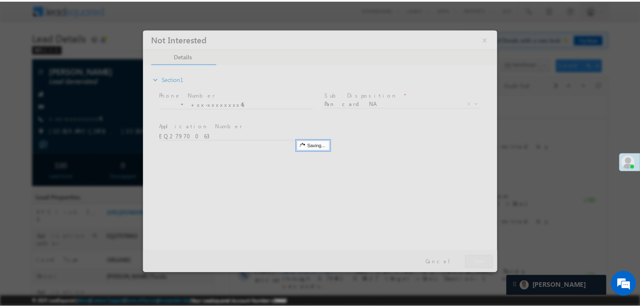
scroll to position [0, 0]
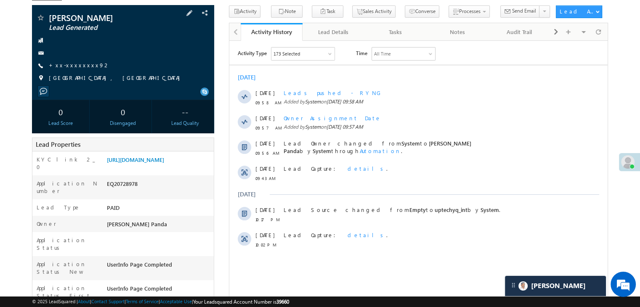
scroll to position [42, 0]
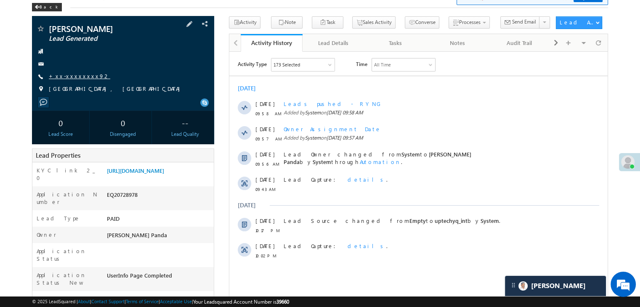
click at [71, 78] on link "+xx-xxxxxxxx92" at bounding box center [79, 75] width 61 height 7
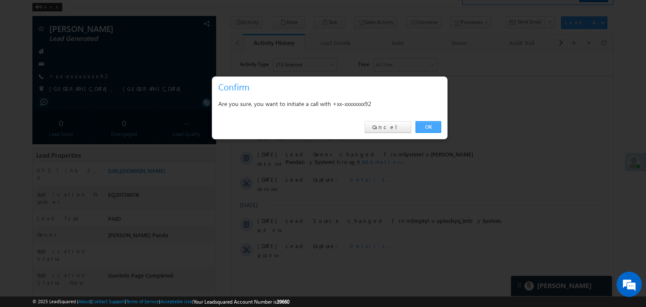
click at [429, 125] on link "OK" at bounding box center [429, 127] width 26 height 12
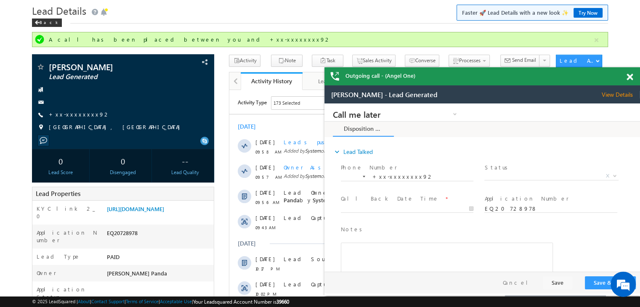
scroll to position [0, 0]
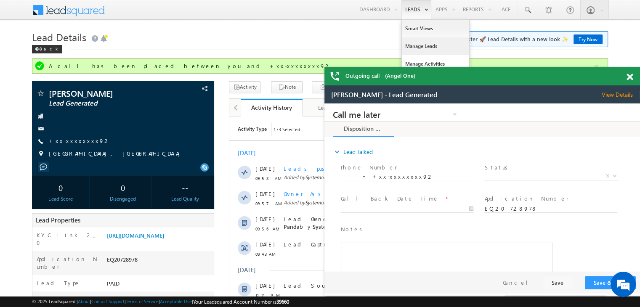
click at [416, 46] on link "Manage Leads" at bounding box center [435, 46] width 67 height 18
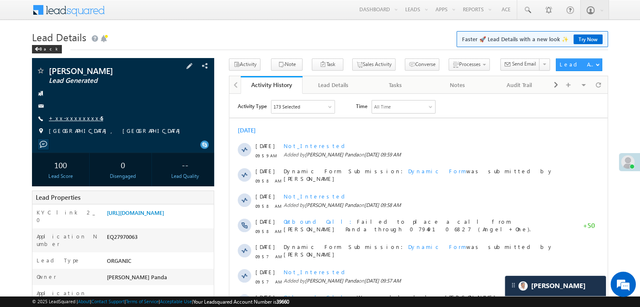
click at [77, 118] on link "+xx-xxxxxxxx45" at bounding box center [76, 117] width 54 height 7
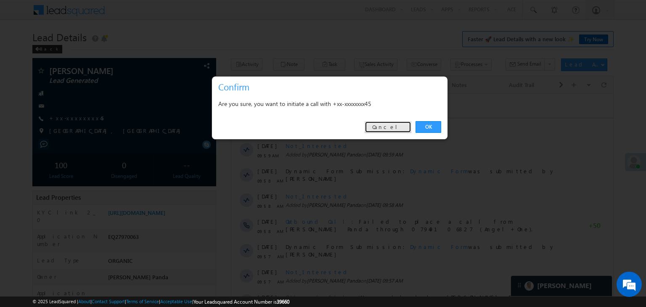
click at [401, 125] on link "Cancel" at bounding box center [388, 127] width 47 height 12
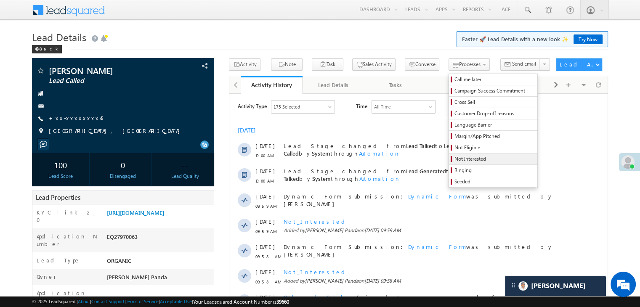
click at [454, 160] on span "Not Interested" at bounding box center [494, 159] width 80 height 8
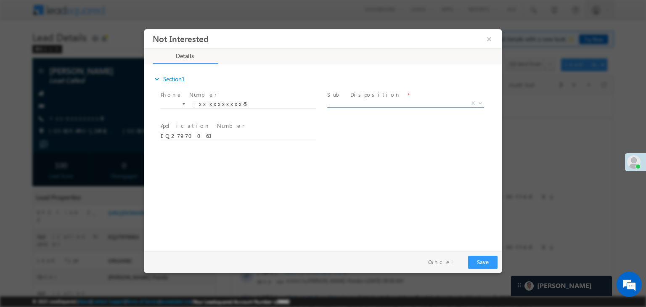
click at [382, 103] on span "X" at bounding box center [405, 103] width 157 height 8
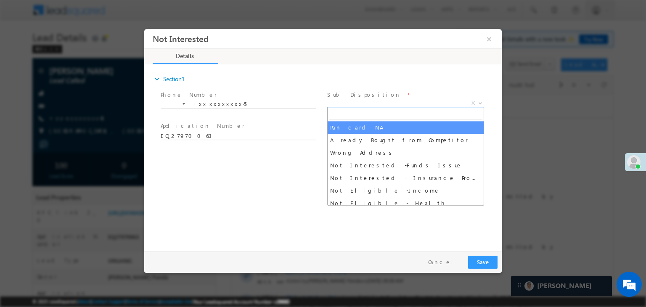
select select "Pan card NA"
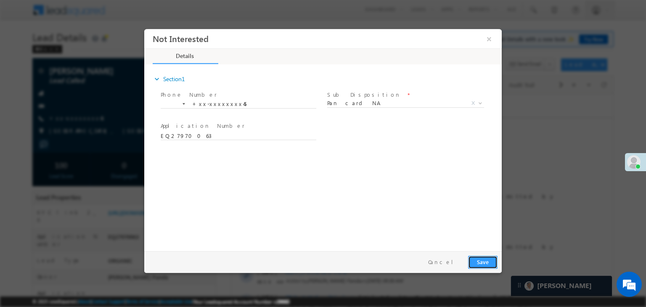
click at [486, 259] on button "Save" at bounding box center [482, 262] width 29 height 13
click at [485, 261] on button "Save" at bounding box center [482, 262] width 29 height 13
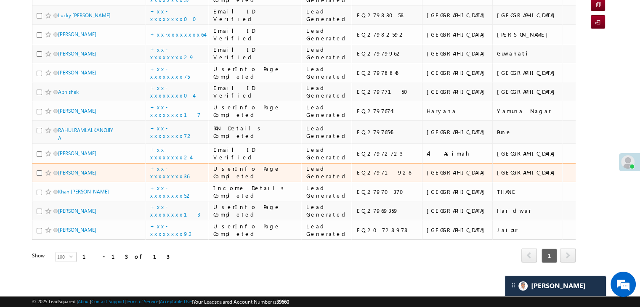
scroll to position [503, 0]
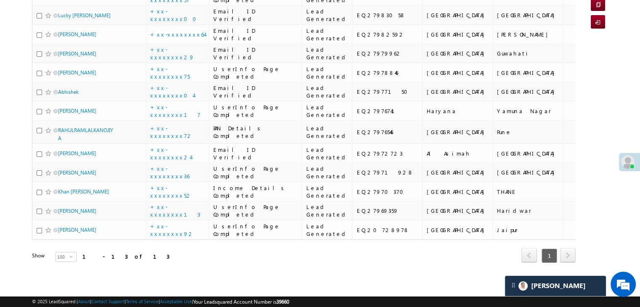
drag, startPoint x: 62, startPoint y: 159, endPoint x: 3, endPoint y: 140, distance: 62.0
click at [3, 140] on body "Menu Madhumita Panda Madhu mita. Panda @ange lbrok ing.c om" at bounding box center [320, 85] width 640 height 401
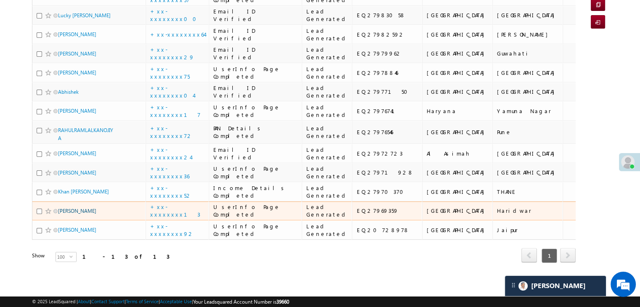
click at [73, 208] on link "[PERSON_NAME]" at bounding box center [77, 211] width 38 height 6
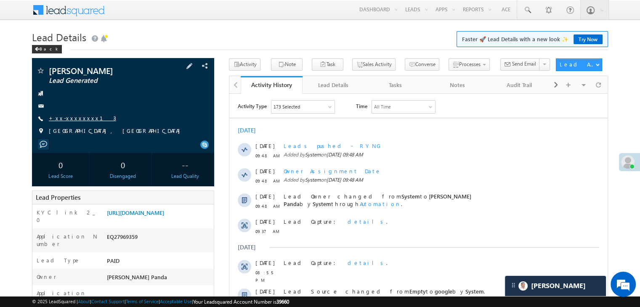
click at [71, 118] on link "+xx-xxxxxxxx13" at bounding box center [82, 117] width 67 height 7
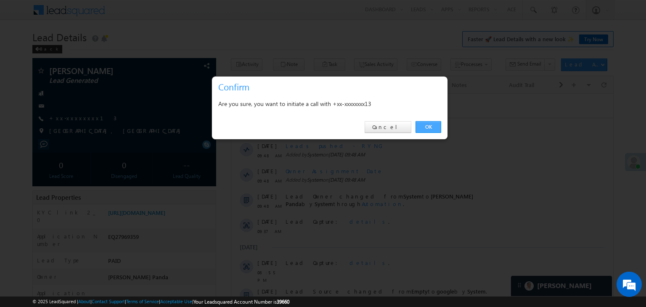
drag, startPoint x: 427, startPoint y: 129, endPoint x: 198, endPoint y: 34, distance: 247.6
click at [427, 129] on link "OK" at bounding box center [429, 127] width 26 height 12
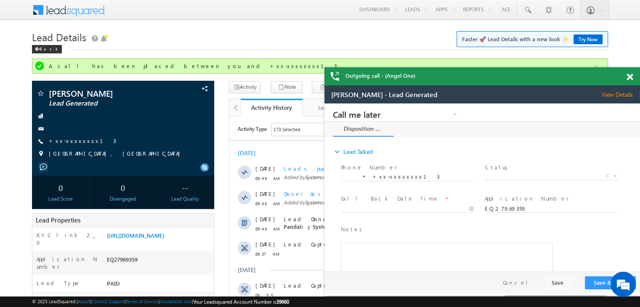
click at [630, 76] on span at bounding box center [629, 77] width 6 height 7
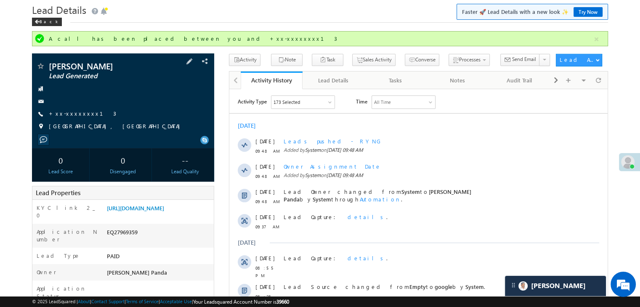
scroll to position [84, 0]
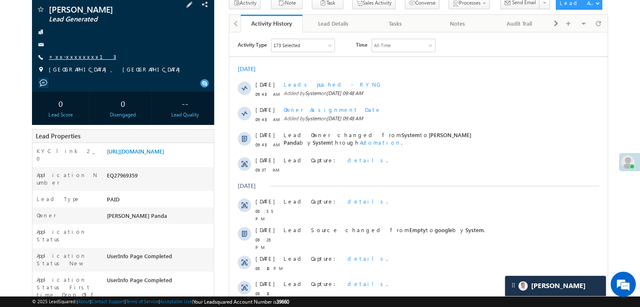
click at [71, 57] on link "+xx-xxxxxxxx13" at bounding box center [82, 56] width 67 height 7
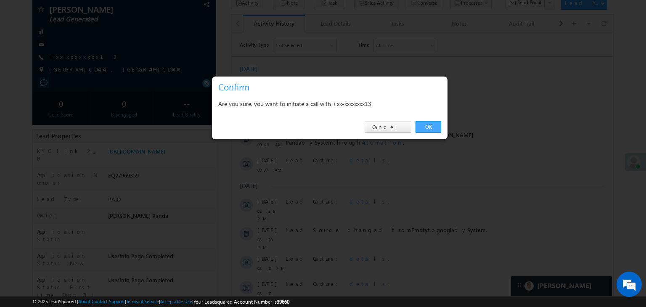
drag, startPoint x: 430, startPoint y: 127, endPoint x: 199, endPoint y: 94, distance: 234.1
click at [430, 127] on link "OK" at bounding box center [429, 127] width 26 height 12
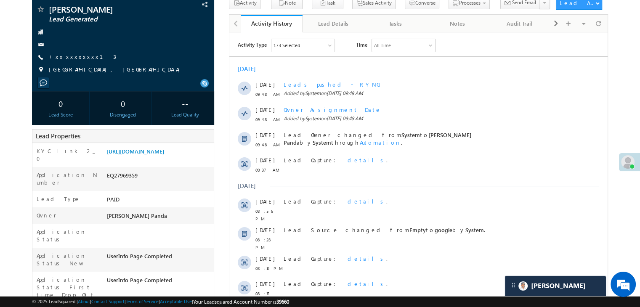
scroll to position [0, 0]
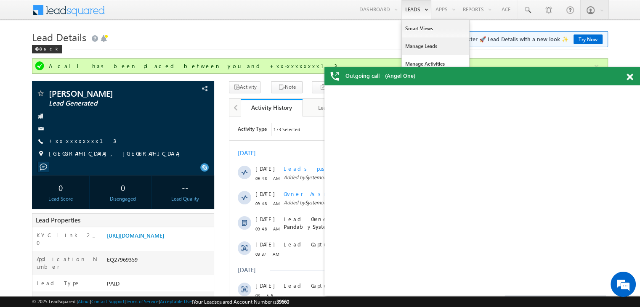
click at [419, 48] on link "Manage Leads" at bounding box center [435, 46] width 67 height 18
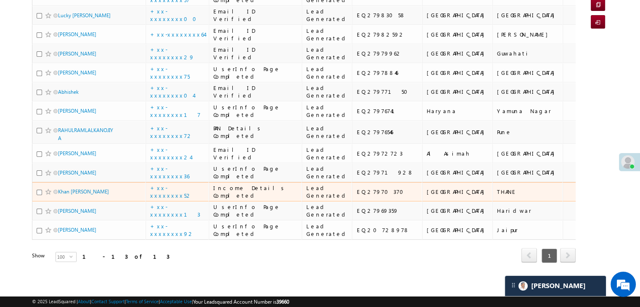
scroll to position [503, 0]
click at [87, 188] on link "Khan [PERSON_NAME]" at bounding box center [83, 191] width 51 height 6
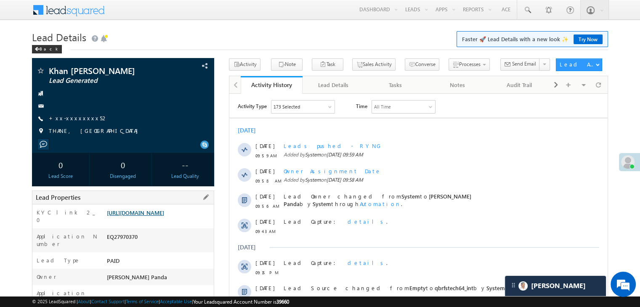
click at [164, 216] on link "[URL][DOMAIN_NAME]" at bounding box center [135, 212] width 57 height 7
click at [73, 118] on link "+xx-xxxxxxxx52" at bounding box center [78, 117] width 59 height 7
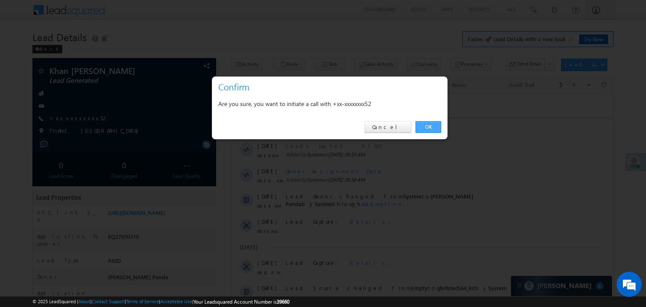
click at [430, 125] on link "OK" at bounding box center [429, 127] width 26 height 12
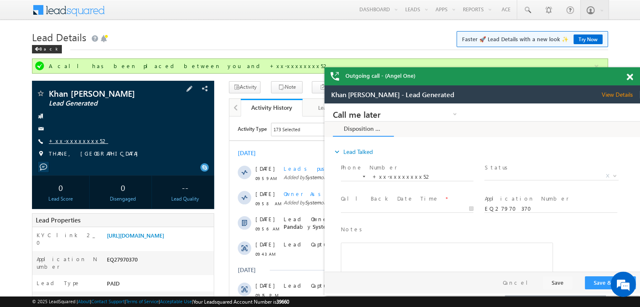
click at [76, 141] on link "+xx-xxxxxxxx52" at bounding box center [78, 140] width 59 height 7
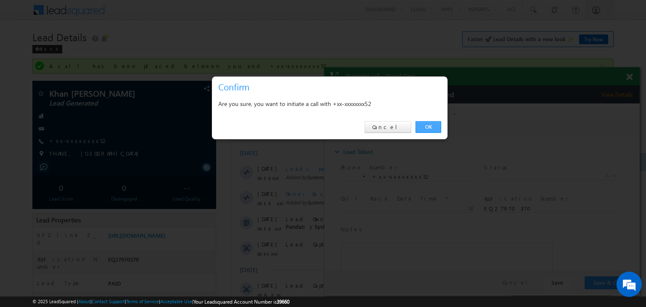
click at [424, 127] on link "OK" at bounding box center [429, 127] width 26 height 12
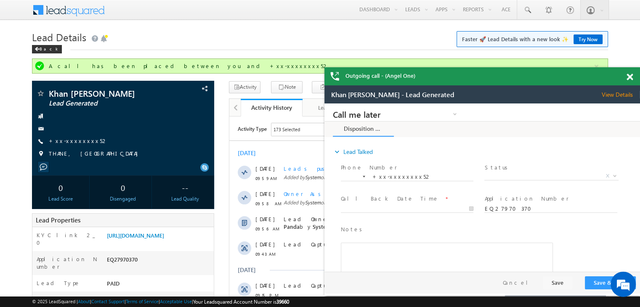
click at [629, 77] on span at bounding box center [629, 77] width 6 height 7
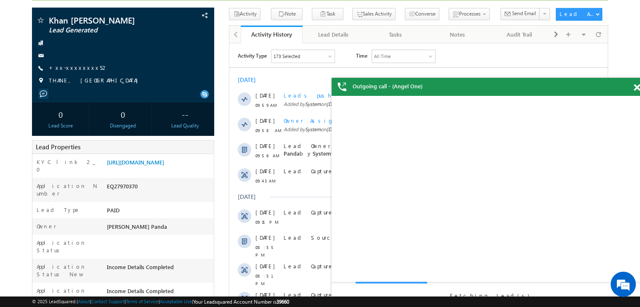
scroll to position [126, 0]
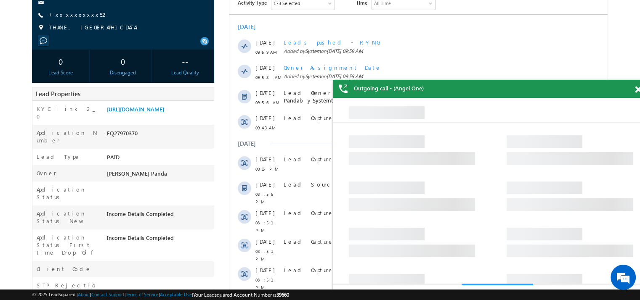
click at [636, 92] on span at bounding box center [638, 89] width 6 height 7
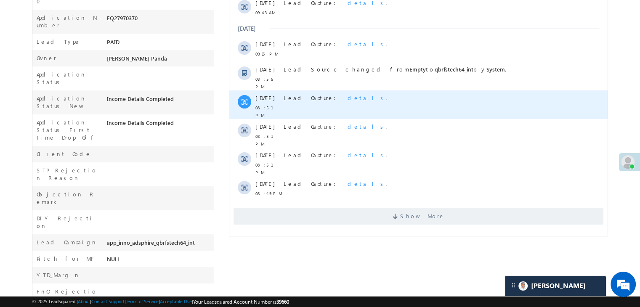
scroll to position [252, 0]
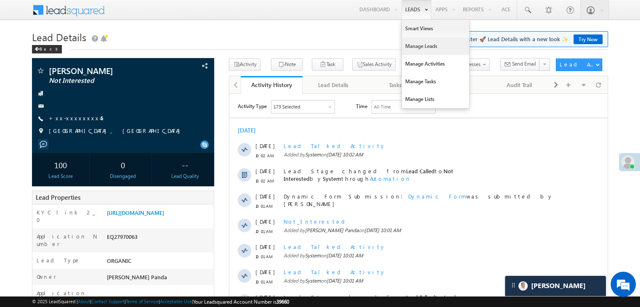
click at [411, 47] on link "Manage Leads" at bounding box center [435, 46] width 67 height 18
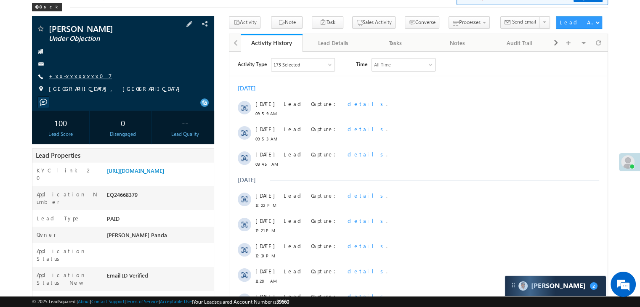
click at [64, 76] on link "+xx-xxxxxxxx07" at bounding box center [80, 75] width 63 height 7
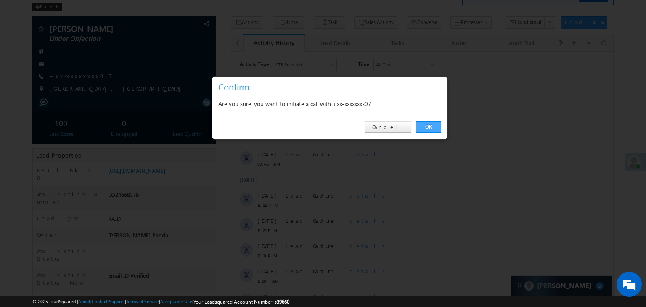
click at [430, 127] on link "OK" at bounding box center [429, 127] width 26 height 12
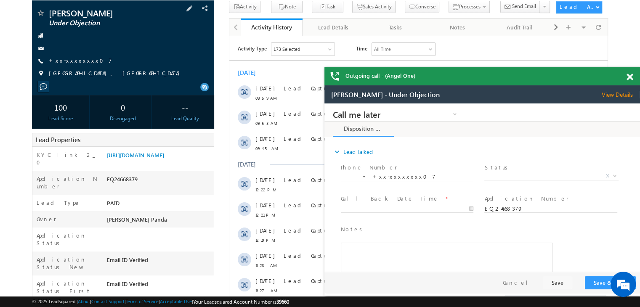
scroll to position [168, 0]
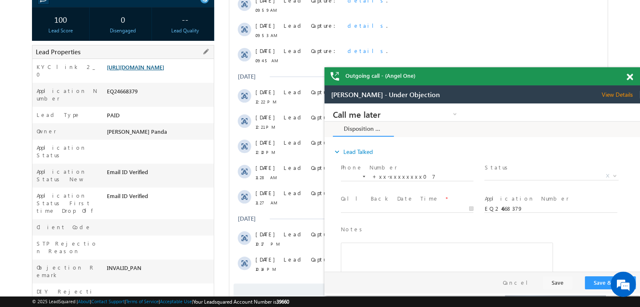
click at [162, 71] on link "https://angelbroking1-pk3em7sa.customui-test.leadsquared.com?leadId=39bb9a18-c3…" at bounding box center [135, 67] width 57 height 7
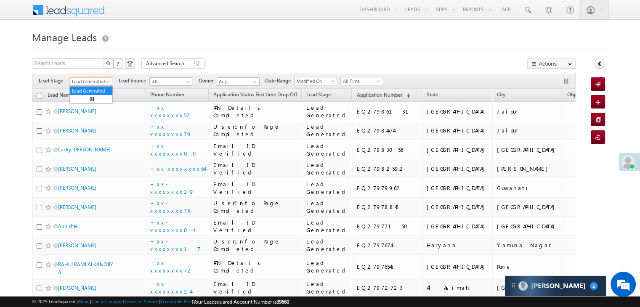
click at [106, 80] on span at bounding box center [108, 83] width 7 height 7
click at [94, 88] on link "All" at bounding box center [91, 91] width 42 height 8
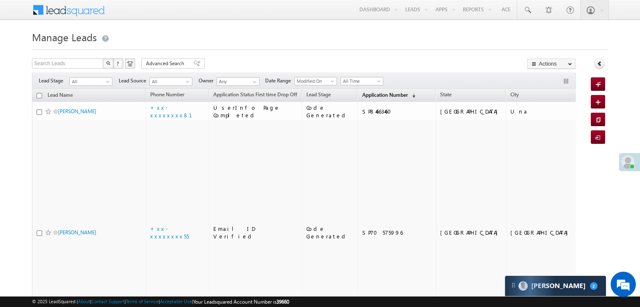
click at [363, 94] on span "Application Number" at bounding box center [384, 95] width 45 height 6
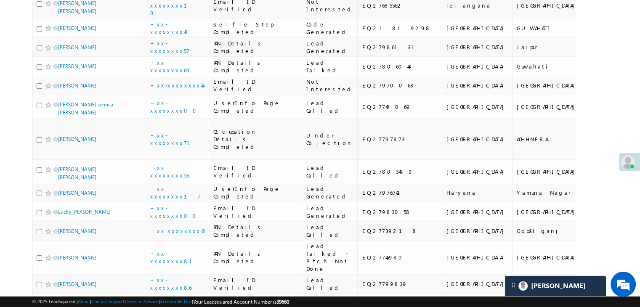
scroll to position [799, 0]
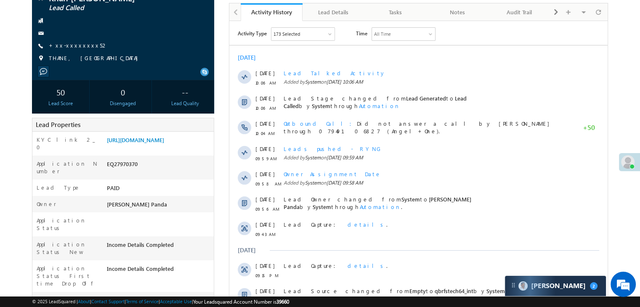
scroll to position [53, 0]
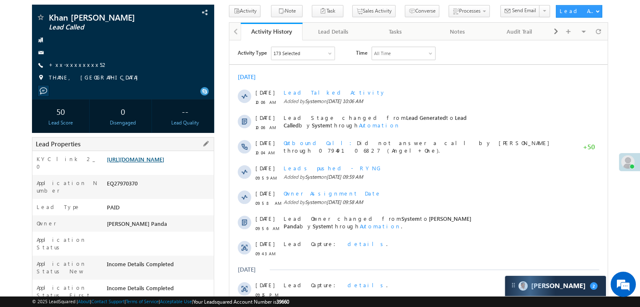
click at [160, 162] on link "[URL][DOMAIN_NAME]" at bounding box center [135, 159] width 57 height 7
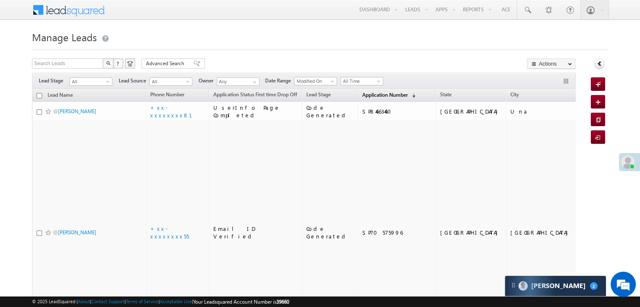
click at [362, 97] on span "Application Number" at bounding box center [384, 95] width 45 height 6
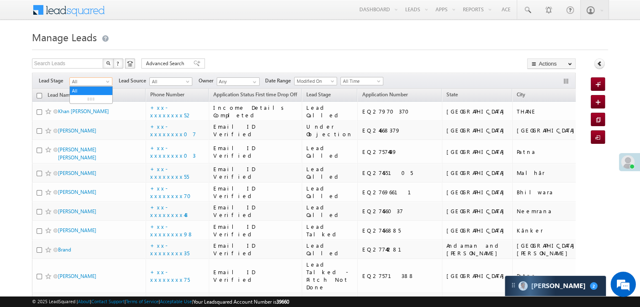
click at [107, 82] on span at bounding box center [108, 83] width 7 height 7
click at [94, 100] on link "Lead Generated" at bounding box center [91, 99] width 42 height 8
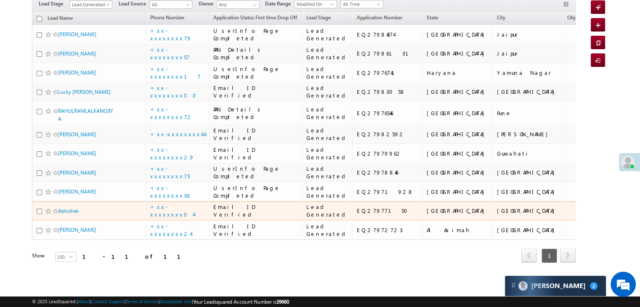
scroll to position [405, 0]
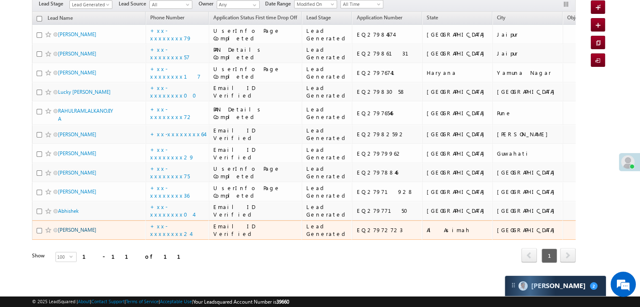
click at [74, 227] on link "Mohammad Aadil" at bounding box center [77, 230] width 38 height 6
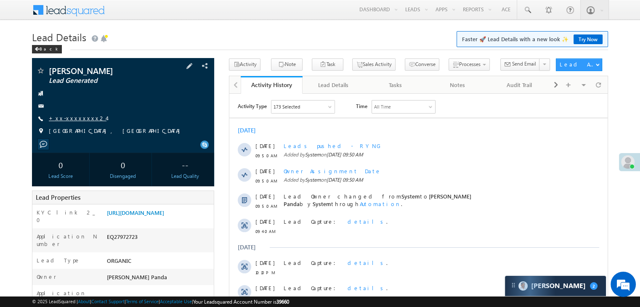
click at [74, 121] on link "+xx-xxxxxxxx24" at bounding box center [78, 117] width 58 height 7
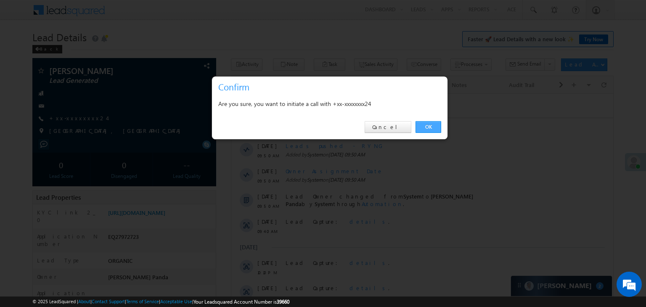
drag, startPoint x: 196, startPoint y: 32, endPoint x: 425, endPoint y: 126, distance: 247.7
click at [425, 126] on link "OK" at bounding box center [429, 127] width 26 height 12
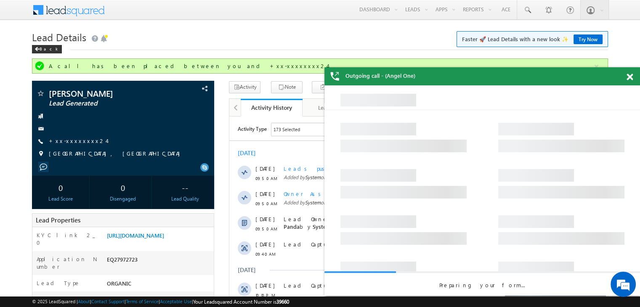
click at [630, 77] on span at bounding box center [629, 77] width 6 height 7
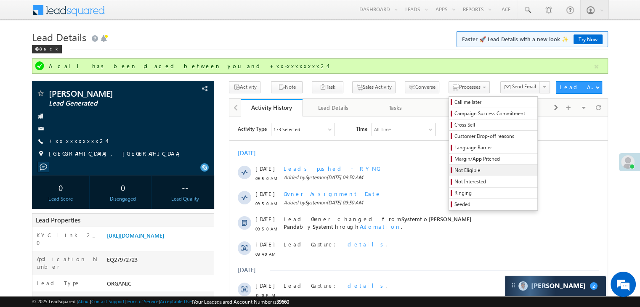
click at [454, 170] on span "Not Eligible" at bounding box center [494, 171] width 80 height 8
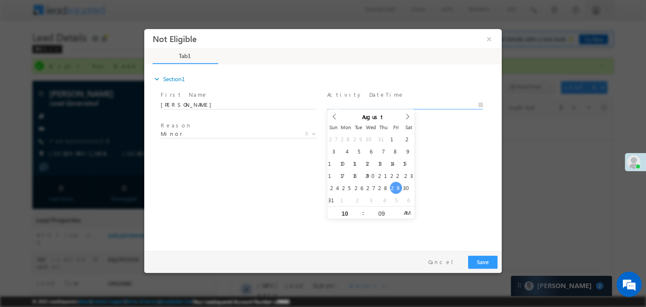
type input "08/29/25 10:09 AM"
click at [426, 103] on input "08/29/25 10:09 AM" at bounding box center [405, 105] width 156 height 8
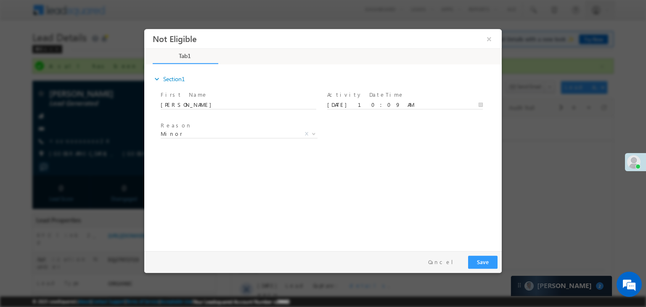
click at [466, 170] on div "expand_more Section1 First Name *" at bounding box center [324, 157] width 353 height 182
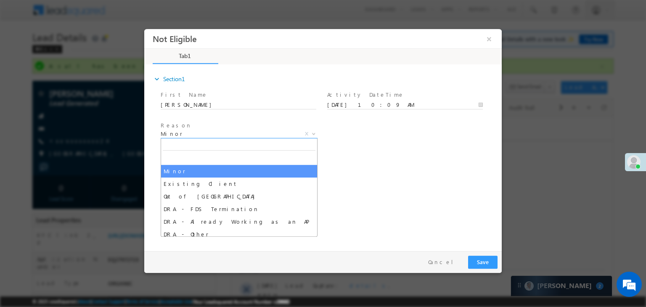
click at [284, 133] on span "Minor" at bounding box center [229, 134] width 137 height 8
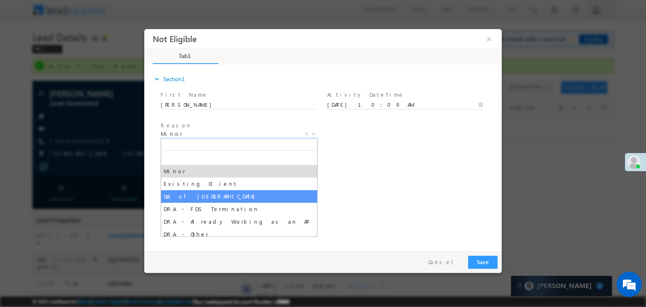
select select "Out of India"
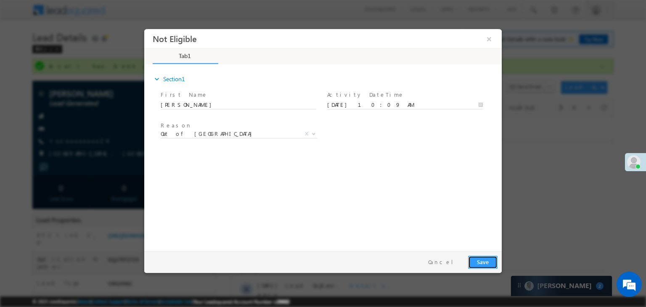
click at [485, 265] on button "Save" at bounding box center [482, 262] width 29 height 13
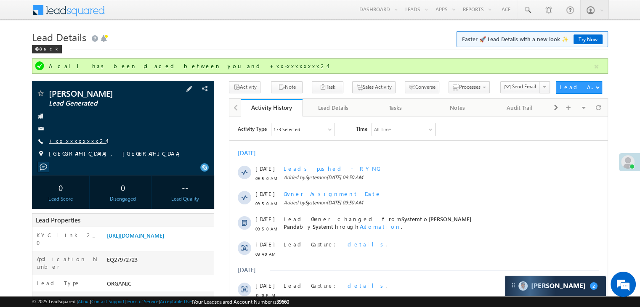
click at [67, 139] on link "+xx-xxxxxxxx24" at bounding box center [78, 140] width 58 height 7
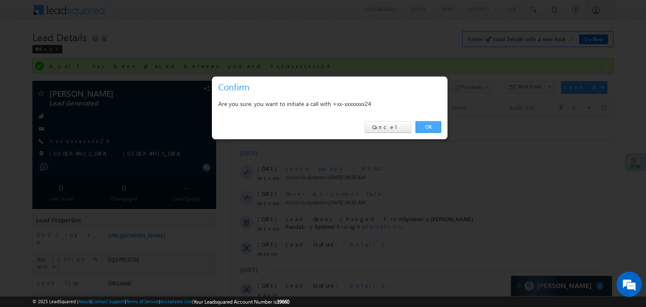
click at [432, 128] on link "OK" at bounding box center [429, 127] width 26 height 12
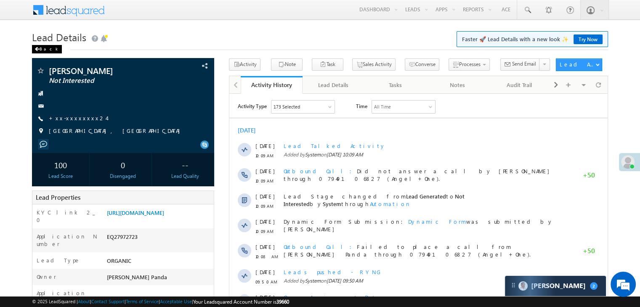
click at [44, 47] on div "Back" at bounding box center [47, 49] width 30 height 8
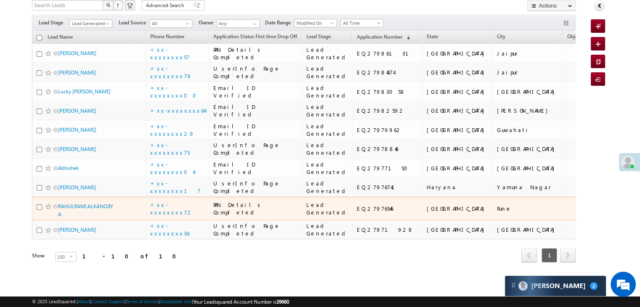
scroll to position [357, 0]
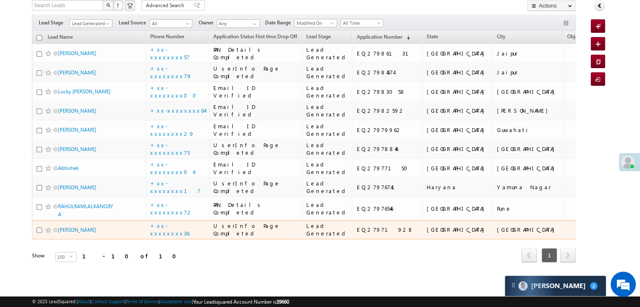
click at [67, 226] on span "[PERSON_NAME]" at bounding box center [86, 230] width 57 height 8
click at [68, 227] on link "[PERSON_NAME]" at bounding box center [77, 230] width 38 height 6
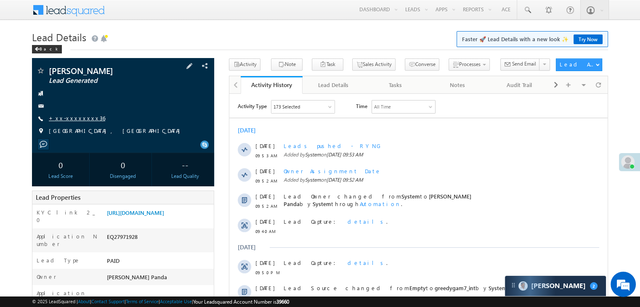
click at [73, 117] on link "+xx-xxxxxxxx36" at bounding box center [77, 117] width 56 height 7
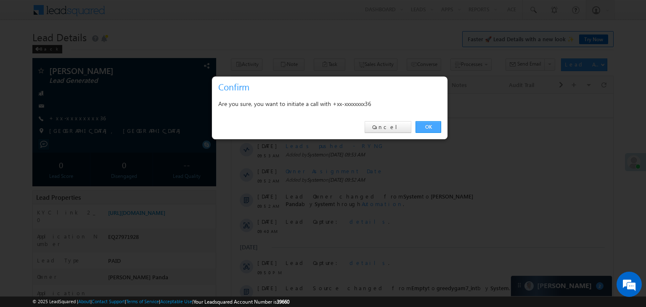
click at [427, 123] on link "OK" at bounding box center [429, 127] width 26 height 12
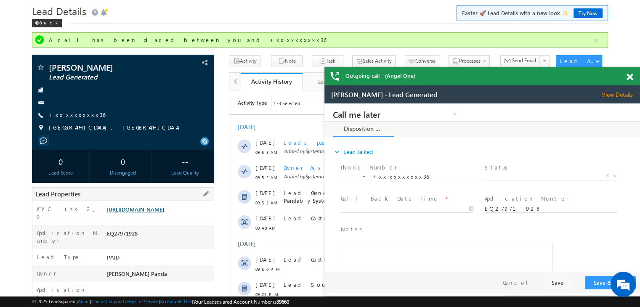
scroll to position [22, 0]
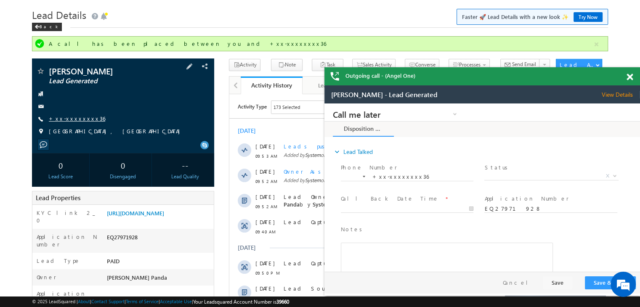
click at [75, 117] on link "+xx-xxxxxxxx36" at bounding box center [77, 118] width 56 height 7
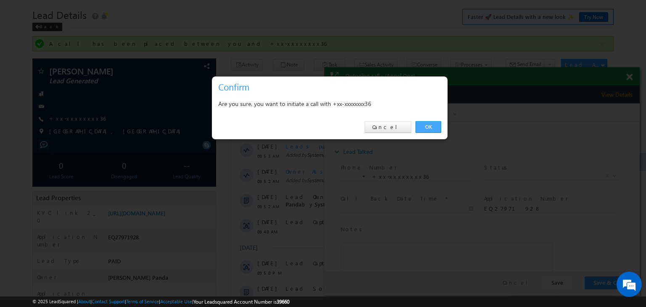
click at [433, 128] on link "OK" at bounding box center [429, 127] width 26 height 12
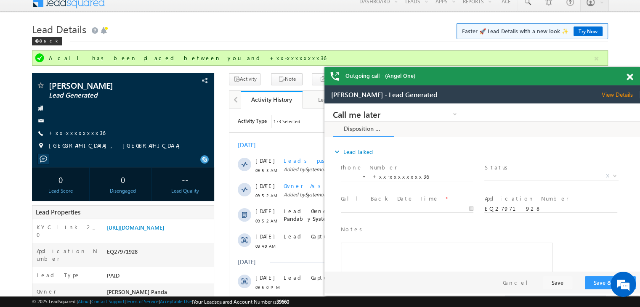
scroll to position [0, 0]
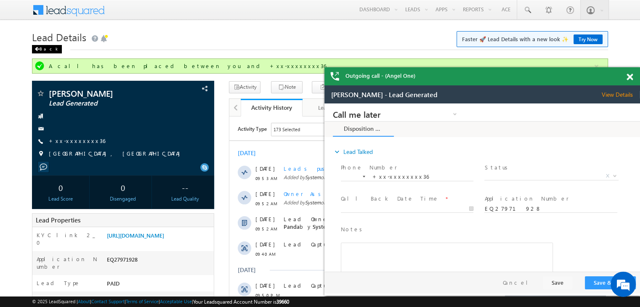
click at [44, 50] on div "Back" at bounding box center [47, 49] width 30 height 8
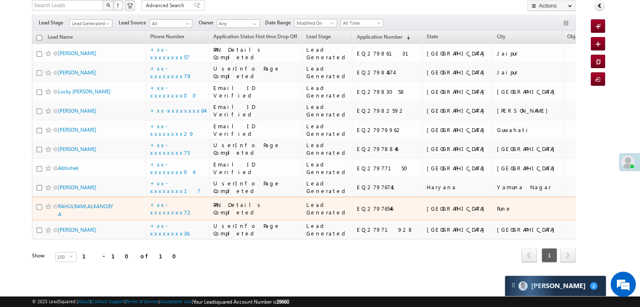
scroll to position [357, 0]
click at [79, 203] on link "RAHULRAMLALKANOJIYA" at bounding box center [85, 210] width 55 height 14
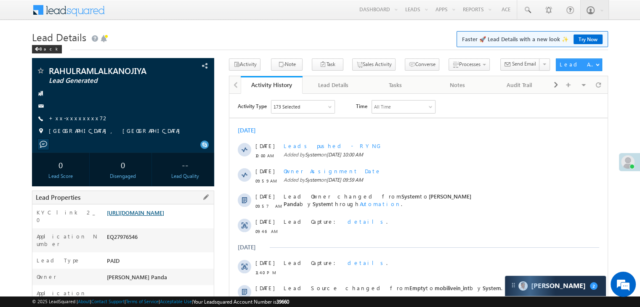
click at [161, 216] on link "[URL][DOMAIN_NAME]" at bounding box center [135, 212] width 57 height 7
click at [72, 120] on link "+xx-xxxxxxxx72" at bounding box center [79, 117] width 60 height 7
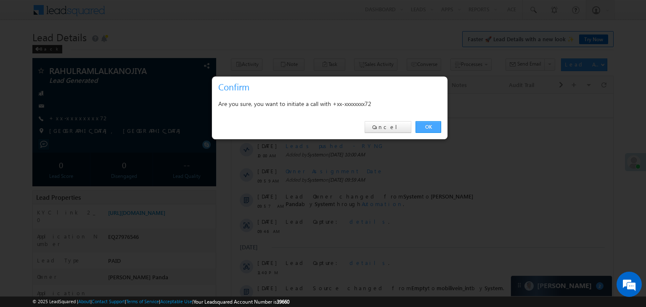
click at [427, 124] on link "OK" at bounding box center [429, 127] width 26 height 12
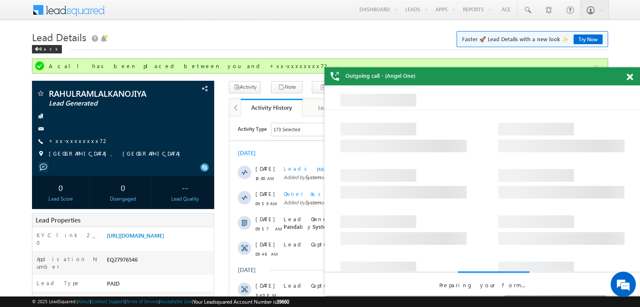
drag, startPoint x: 427, startPoint y: 124, endPoint x: 387, endPoint y: 32, distance: 99.8
click at [387, 32] on h1 "Lead Details Faster 🚀 Lead Details with a new look ✨ Try Now" at bounding box center [320, 36] width 576 height 16
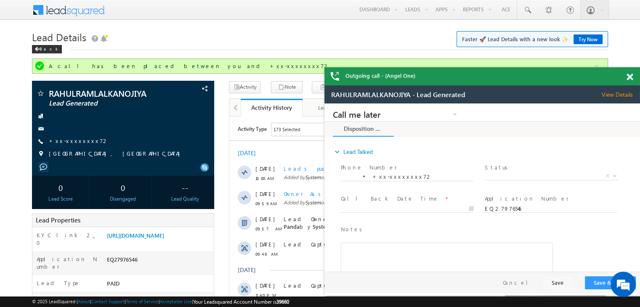
click at [631, 79] on span at bounding box center [629, 77] width 6 height 7
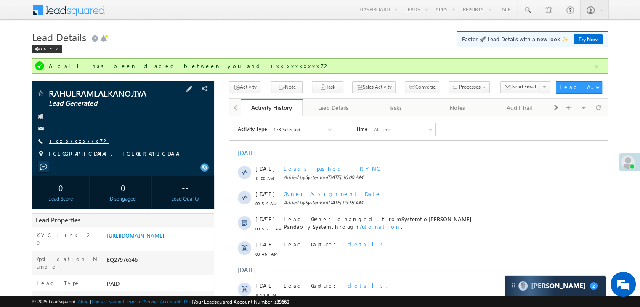
click at [72, 142] on link "+xx-xxxxxxxx72" at bounding box center [79, 140] width 60 height 7
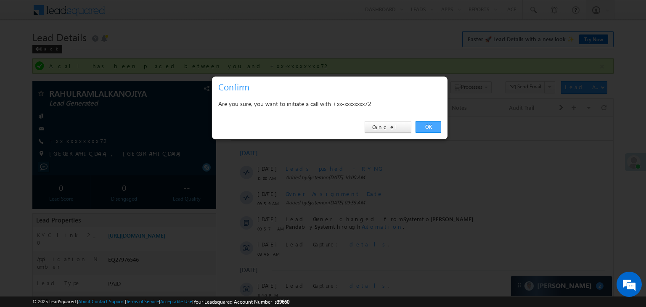
click at [427, 124] on link "OK" at bounding box center [429, 127] width 26 height 12
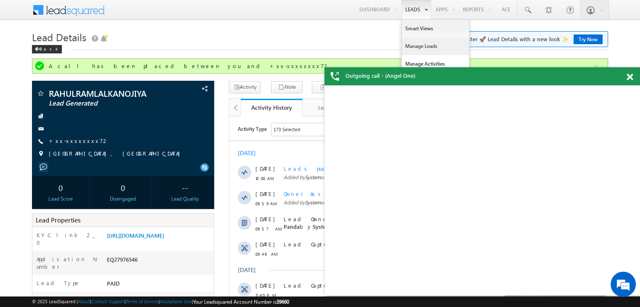
click at [420, 48] on link "Manage Leads" at bounding box center [435, 46] width 67 height 18
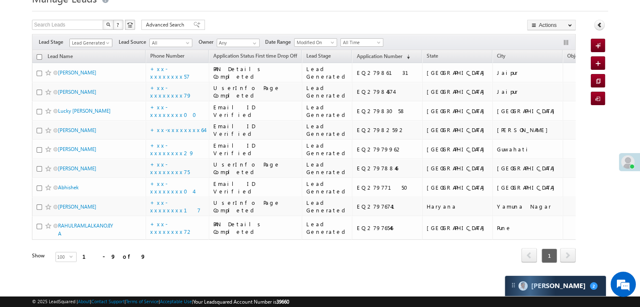
click at [105, 41] on span at bounding box center [108, 44] width 7 height 7
click at [94, 48] on link "All" at bounding box center [91, 52] width 42 height 8
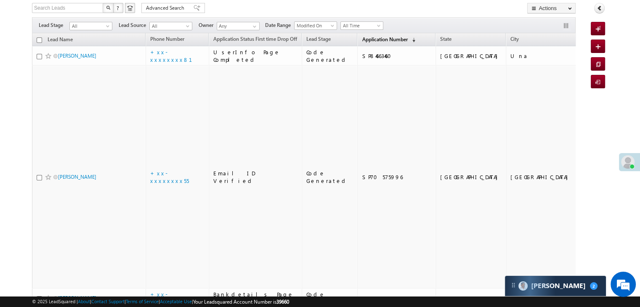
click at [362, 40] on span "Application Number" at bounding box center [384, 39] width 45 height 6
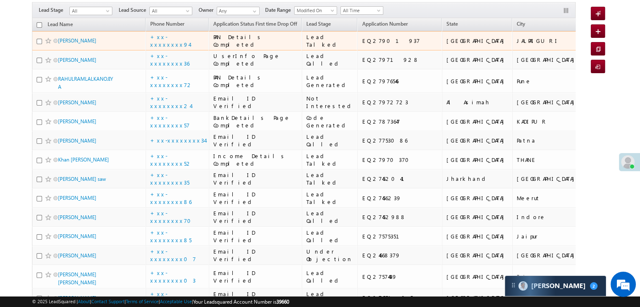
scroll to position [56, 0]
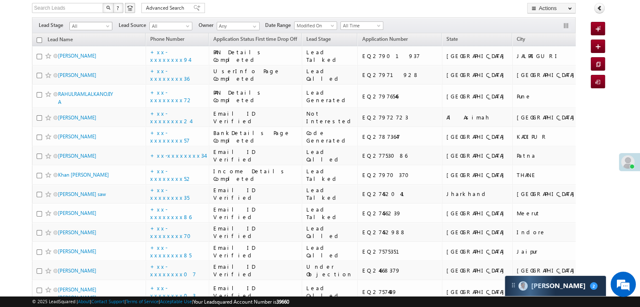
click at [108, 29] on span at bounding box center [108, 27] width 7 height 7
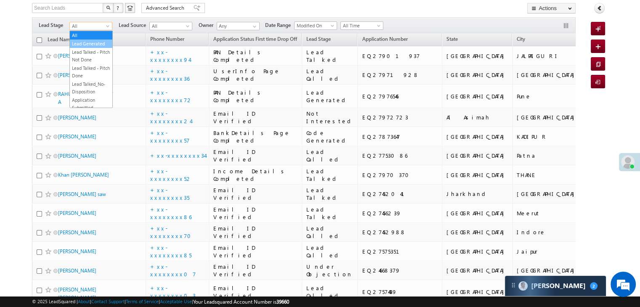
click at [94, 45] on link "Lead Generated" at bounding box center [91, 44] width 42 height 8
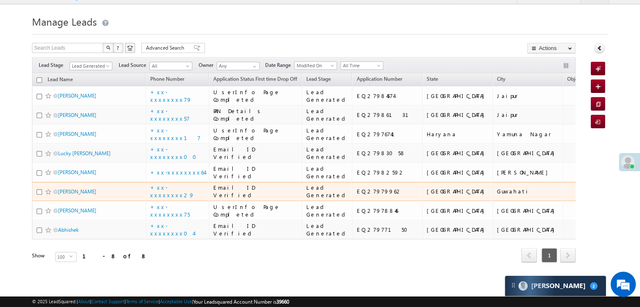
scroll to position [259, 0]
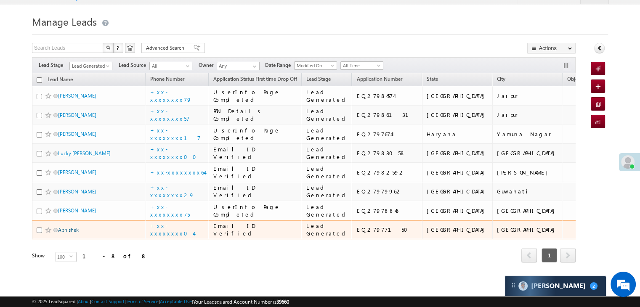
click at [71, 227] on link "Abhishek" at bounding box center [68, 230] width 21 height 6
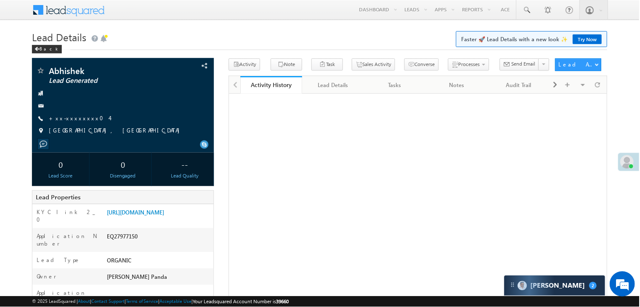
click at [77, 120] on link "+xx-xxxxxxxx04" at bounding box center [79, 117] width 61 height 7
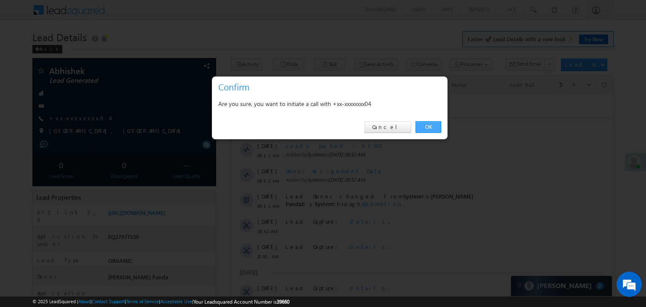
click at [429, 127] on link "OK" at bounding box center [429, 127] width 26 height 12
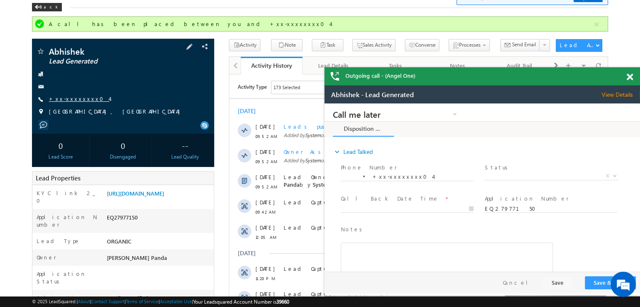
click at [75, 96] on link "+xx-xxxxxxxx04" at bounding box center [79, 98] width 61 height 7
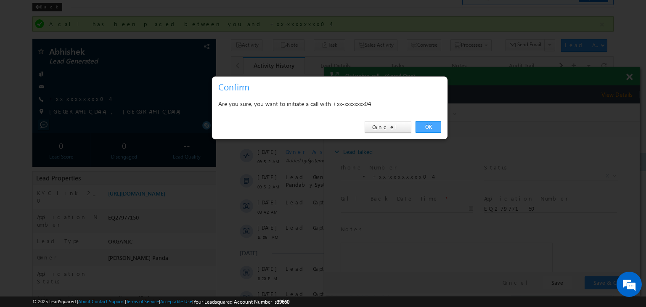
click at [427, 125] on link "OK" at bounding box center [429, 127] width 26 height 12
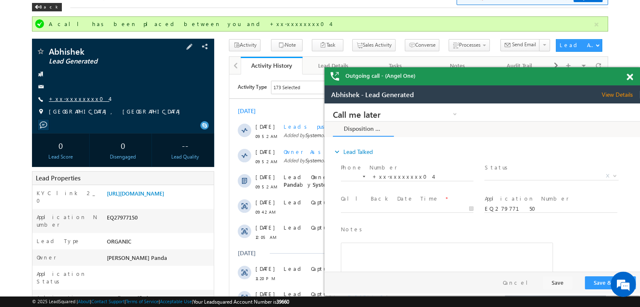
click at [72, 100] on link "+xx-xxxxxxxx04" at bounding box center [79, 98] width 61 height 7
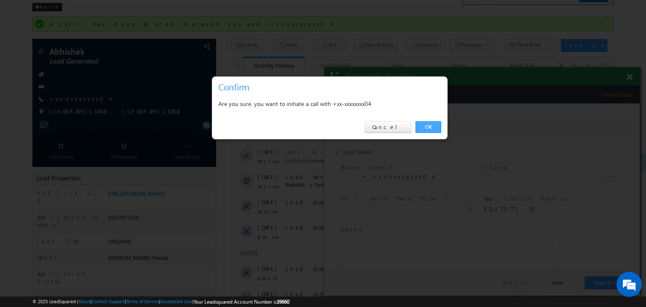
click at [430, 125] on link "OK" at bounding box center [429, 127] width 26 height 12
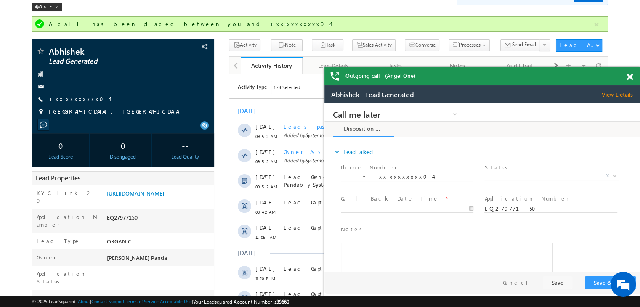
click at [629, 78] on span at bounding box center [629, 77] width 6 height 7
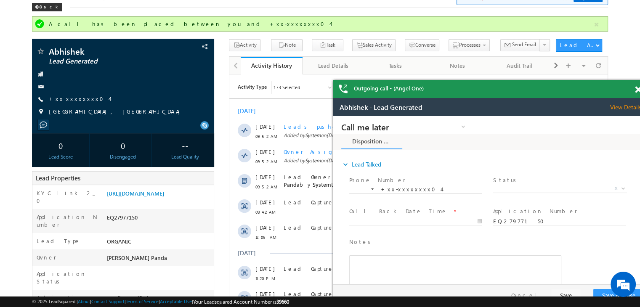
click at [636, 90] on span at bounding box center [638, 89] width 6 height 7
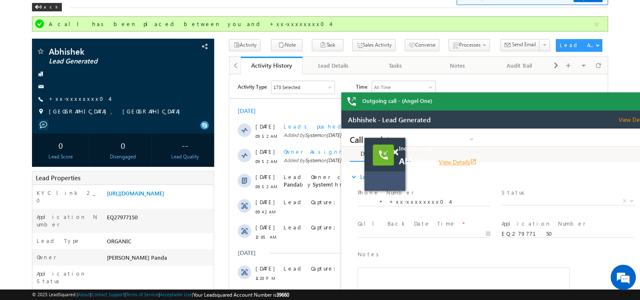
click at [464, 161] on link "View Details open_in_new" at bounding box center [458, 162] width 38 height 8
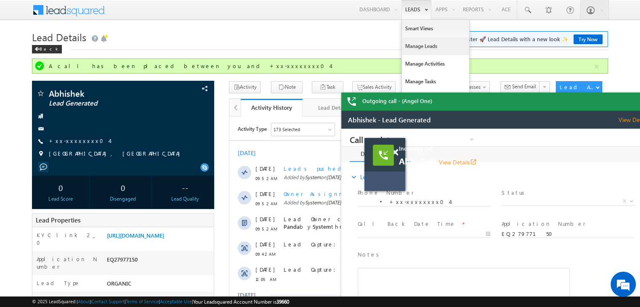
click at [419, 44] on link "Manage Leads" at bounding box center [435, 46] width 67 height 18
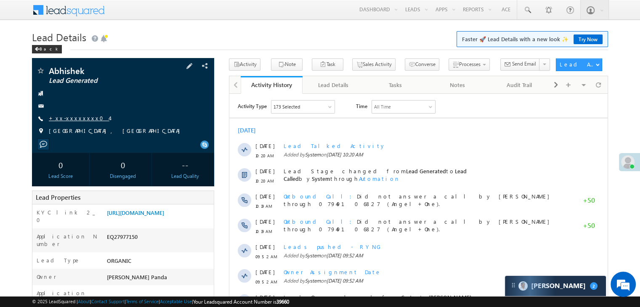
click at [72, 118] on link "+xx-xxxxxxxx04" at bounding box center [79, 117] width 61 height 7
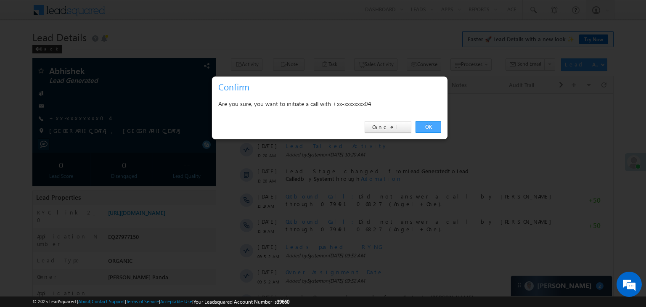
click at [435, 128] on link "OK" at bounding box center [429, 127] width 26 height 12
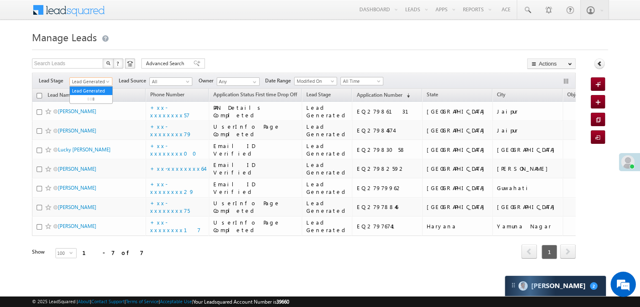
click at [107, 80] on span at bounding box center [108, 83] width 7 height 7
click at [97, 88] on link "All" at bounding box center [91, 91] width 42 height 8
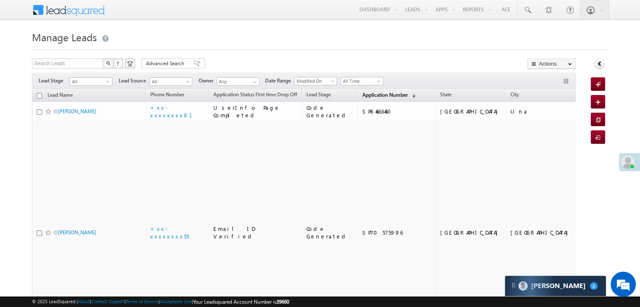
click at [364, 93] on span "Application Number" at bounding box center [384, 95] width 45 height 6
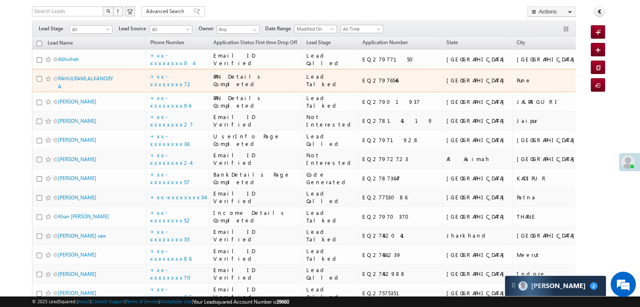
scroll to position [42, 0]
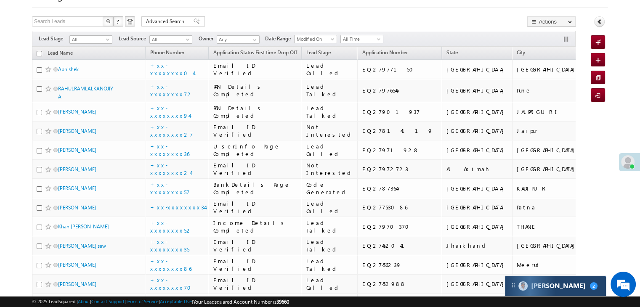
click at [577, 282] on div "Carter 2" at bounding box center [555, 286] width 101 height 20
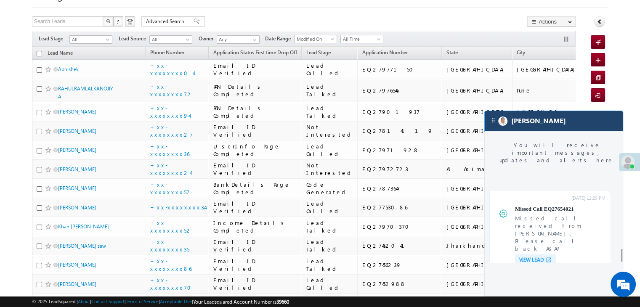
scroll to position [3451, 0]
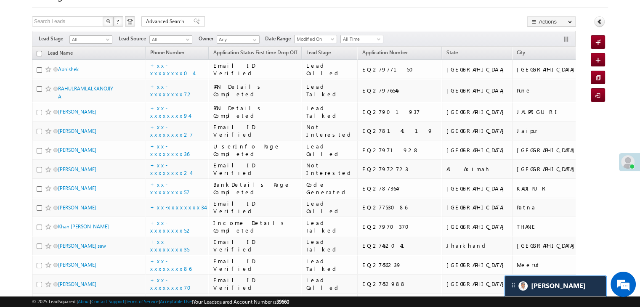
scroll to position [3491, 0]
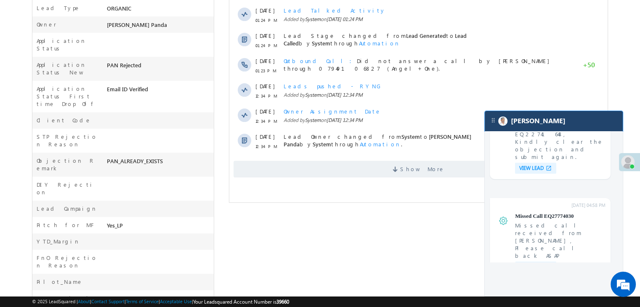
click at [568, 128] on div "[PERSON_NAME]" at bounding box center [554, 121] width 138 height 20
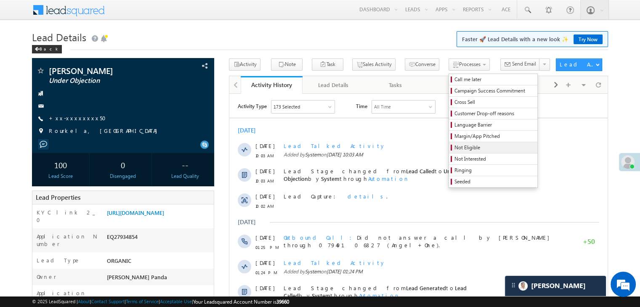
click at [449, 152] on link "Not Eligible" at bounding box center [493, 147] width 88 height 11
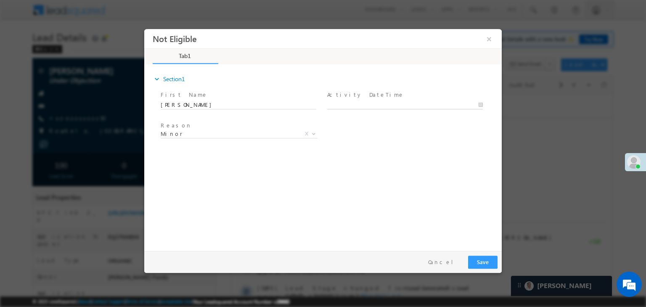
type input "08/29/25 10:22 AM"
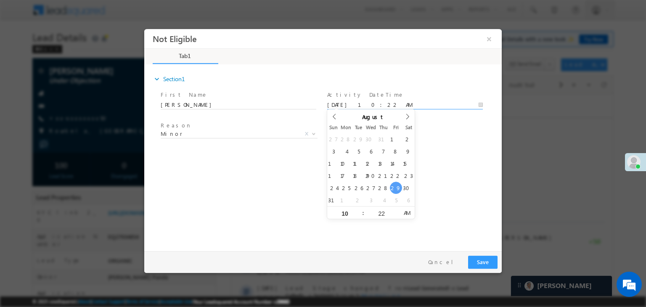
click at [395, 104] on input "08/29/25 10:22 AM" at bounding box center [405, 105] width 156 height 8
click at [442, 143] on div "Reason * Minor Existing Client Out of India DRA - FDS Termination DRA - Already…" at bounding box center [330, 135] width 343 height 31
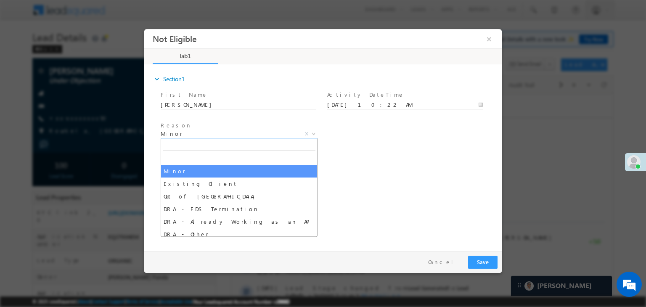
click at [264, 135] on span "Minor" at bounding box center [229, 134] width 137 height 8
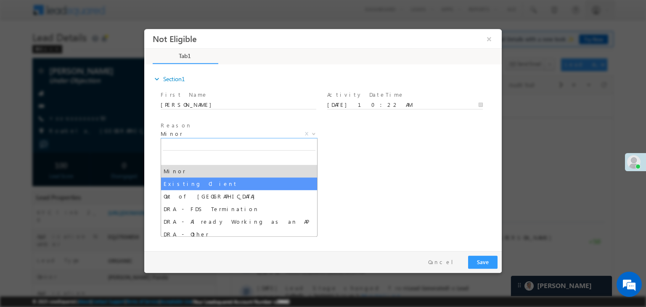
select select "Existing Client"
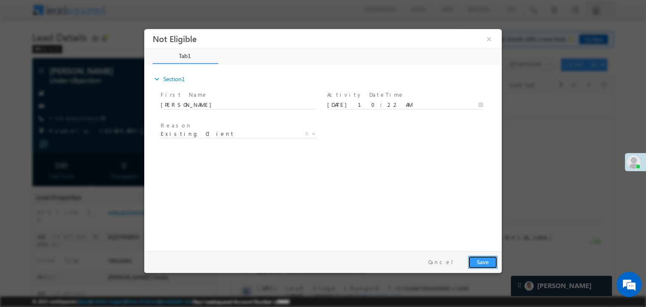
click at [483, 259] on button "Save" at bounding box center [482, 262] width 29 height 13
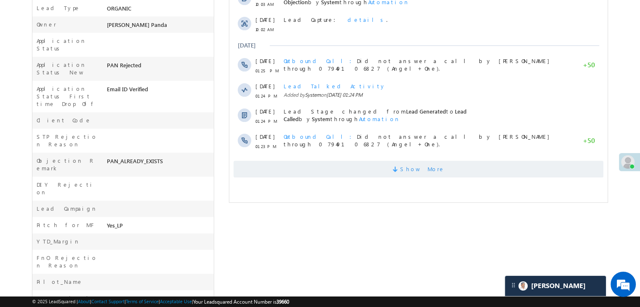
click at [427, 168] on span "Show More" at bounding box center [422, 169] width 45 height 17
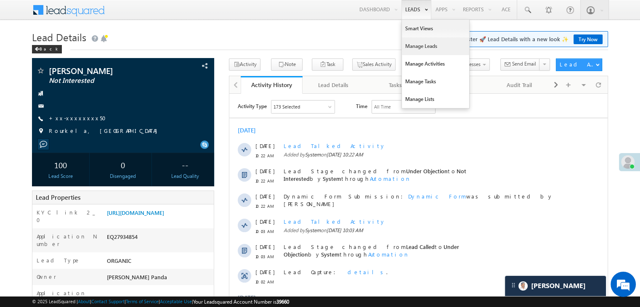
click at [424, 48] on link "Manage Leads" at bounding box center [435, 46] width 67 height 18
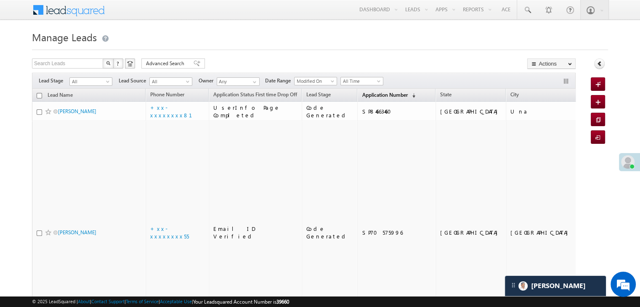
click at [376, 98] on span "Application Number" at bounding box center [384, 95] width 45 height 6
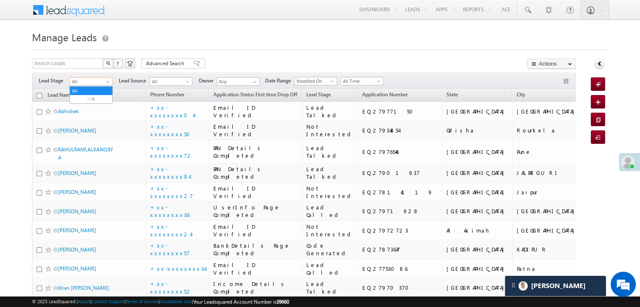
click at [103, 82] on span "All" at bounding box center [90, 82] width 40 height 8
click at [87, 100] on link "Lead Generated" at bounding box center [91, 99] width 42 height 8
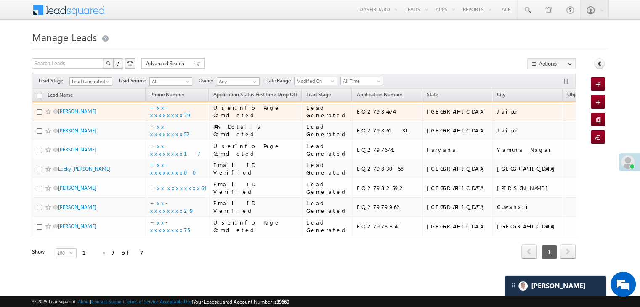
scroll to position [210, 0]
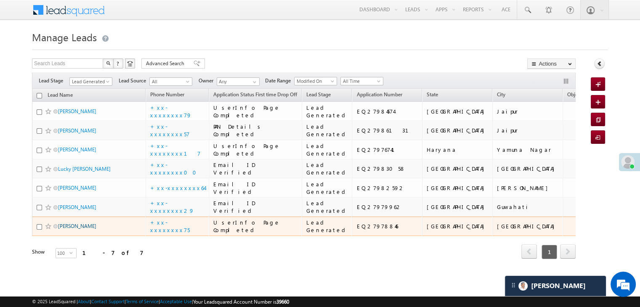
click at [65, 223] on link "[PERSON_NAME]" at bounding box center [77, 226] width 38 height 6
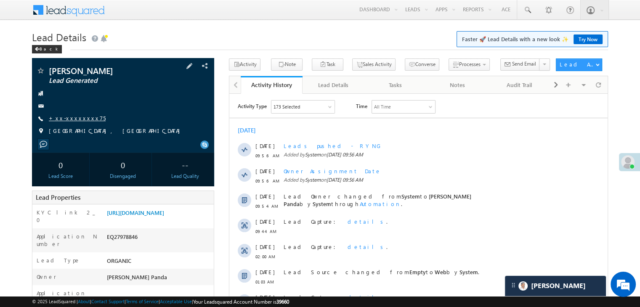
click at [71, 119] on link "+xx-xxxxxxxx75" at bounding box center [77, 117] width 57 height 7
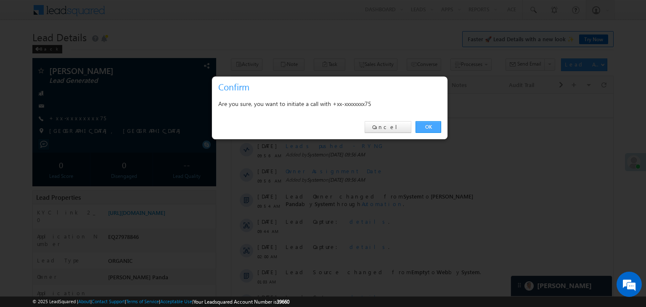
click at [431, 123] on link "OK" at bounding box center [429, 127] width 26 height 12
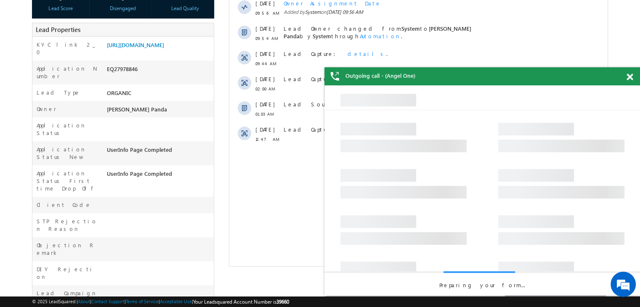
click at [631, 77] on span at bounding box center [629, 77] width 6 height 7
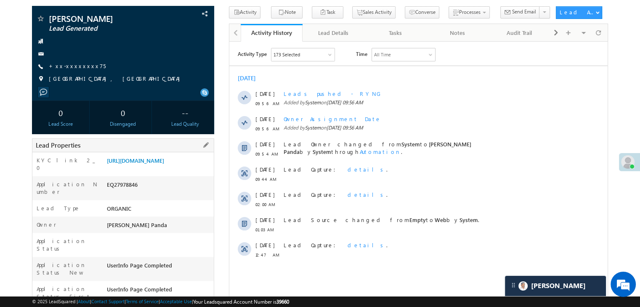
scroll to position [64, 0]
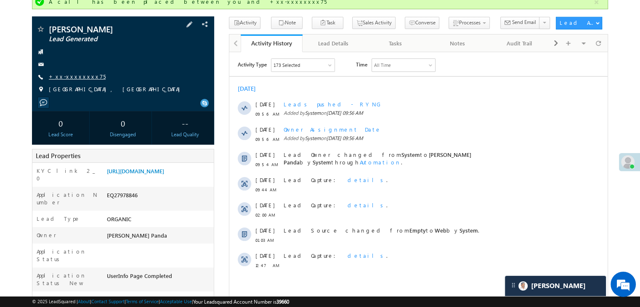
click at [73, 79] on link "+xx-xxxxxxxx75" at bounding box center [77, 76] width 57 height 7
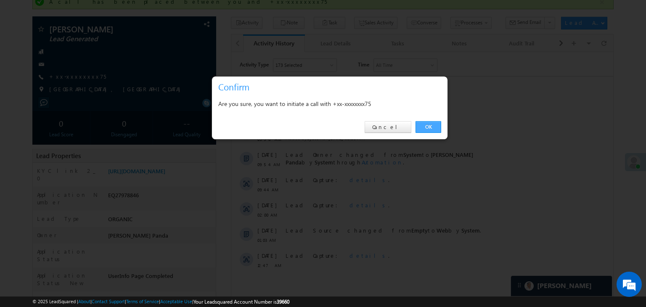
click at [432, 129] on link "OK" at bounding box center [429, 127] width 26 height 12
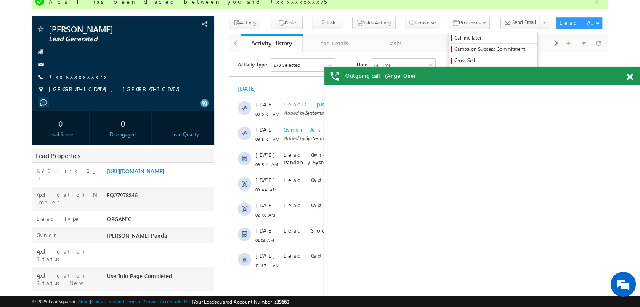
scroll to position [0, 0]
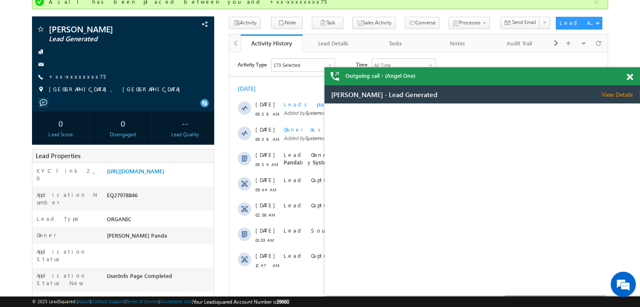
click at [628, 78] on span at bounding box center [629, 77] width 6 height 7
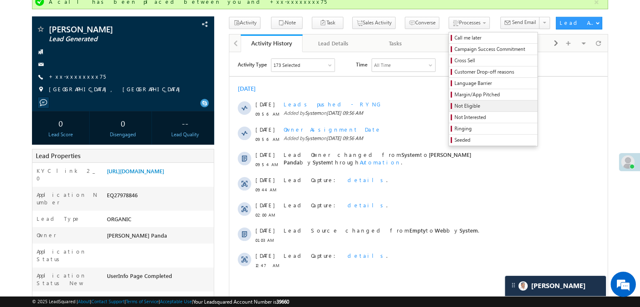
click at [456, 105] on span "Not Eligible" at bounding box center [494, 106] width 80 height 8
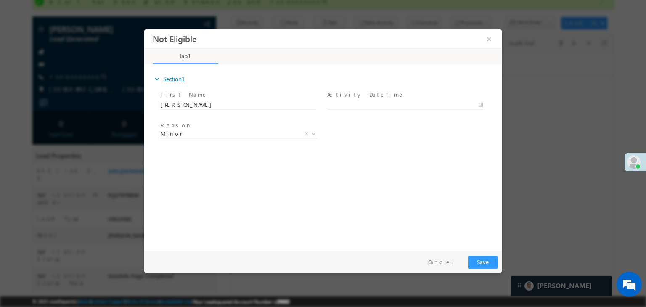
type input "08/29/25 10:25 AM"
click at [421, 105] on input "08/29/25 10:25 AM" at bounding box center [405, 105] width 156 height 8
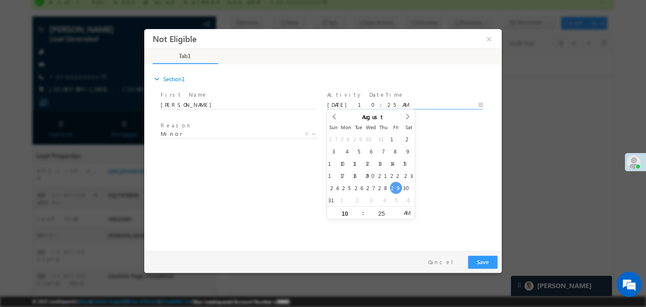
click at [453, 123] on div "Reason * Minor Existing Client Out of India DRA - FDS Termination DRA - Already…" at bounding box center [330, 135] width 343 height 31
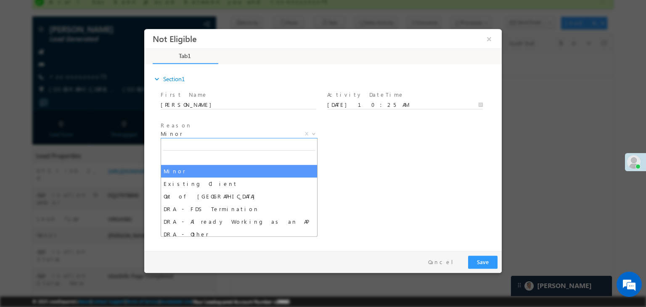
click at [257, 135] on span "Minor" at bounding box center [229, 134] width 137 height 8
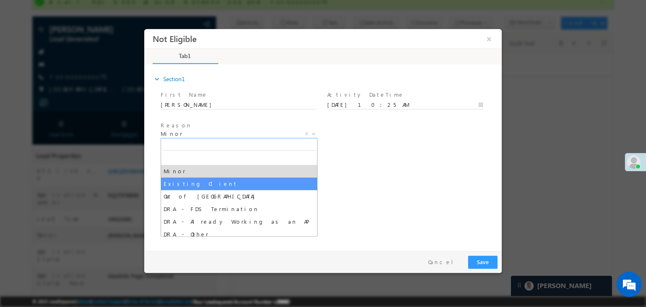
select select "Existing Client"
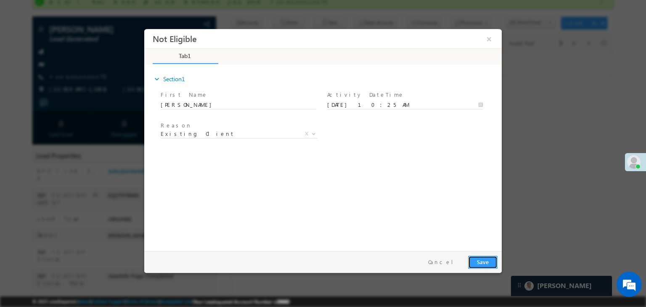
click at [482, 263] on button "Save" at bounding box center [482, 262] width 29 height 13
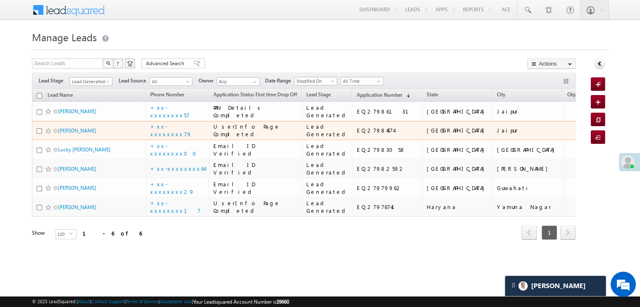
scroll to position [161, 0]
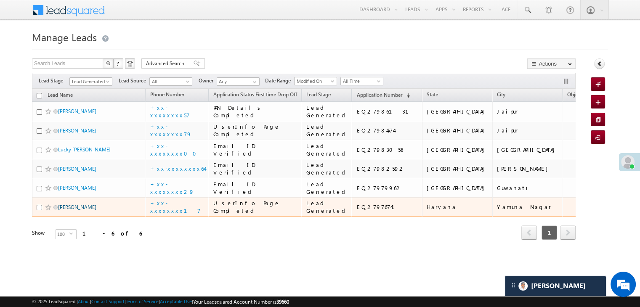
click at [72, 209] on link "PARDEEP KUMAR" at bounding box center [77, 207] width 38 height 6
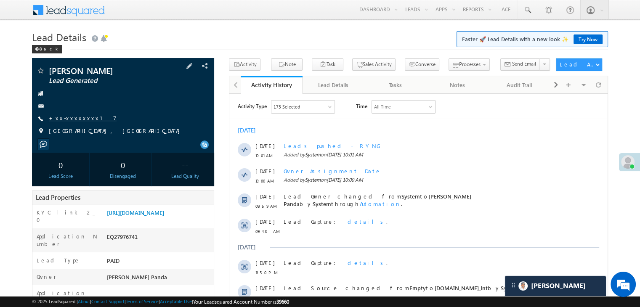
click at [68, 119] on link "+xx-xxxxxxxx17" at bounding box center [83, 117] width 68 height 7
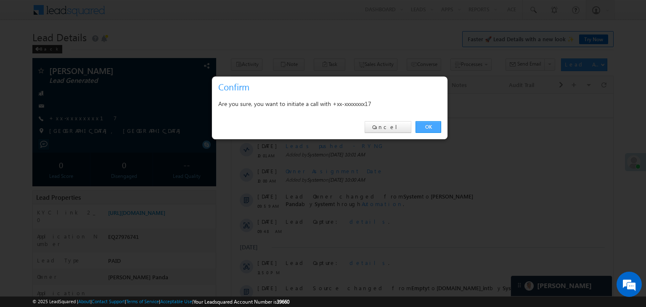
click at [427, 127] on link "OK" at bounding box center [429, 127] width 26 height 12
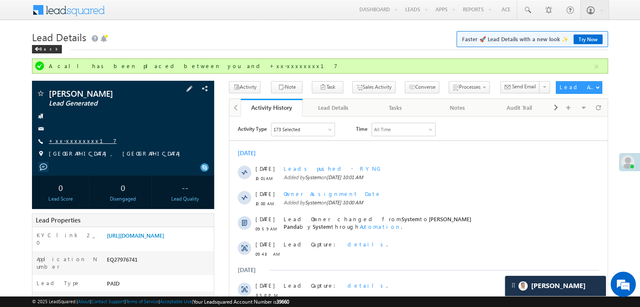
click at [81, 140] on link "+xx-xxxxxxxx17" at bounding box center [83, 140] width 68 height 7
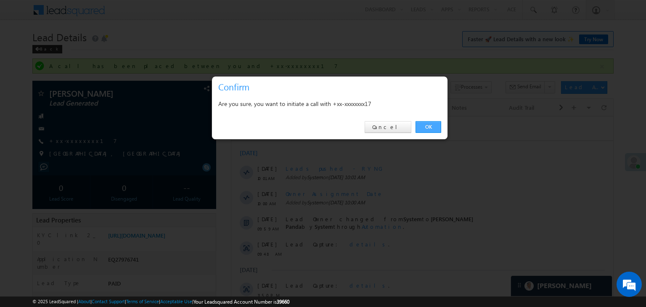
click at [427, 127] on link "OK" at bounding box center [429, 127] width 26 height 12
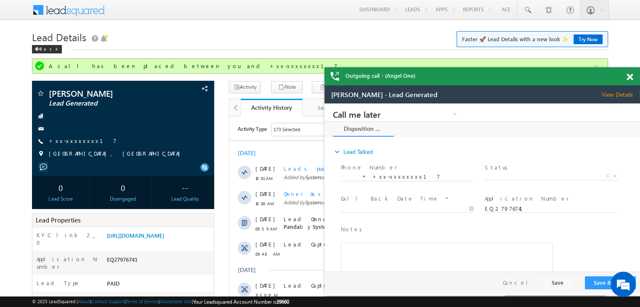
click at [630, 78] on span at bounding box center [629, 77] width 6 height 7
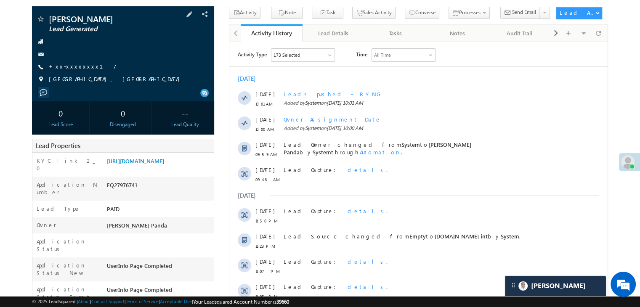
scroll to position [84, 0]
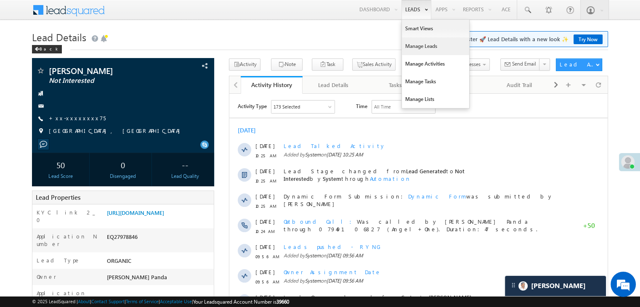
click at [406, 47] on link "Manage Leads" at bounding box center [435, 46] width 67 height 18
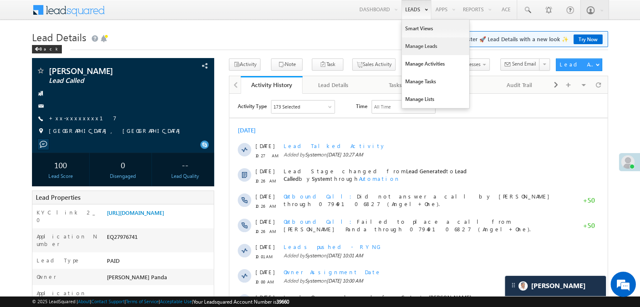
click at [415, 45] on link "Manage Leads" at bounding box center [435, 46] width 67 height 18
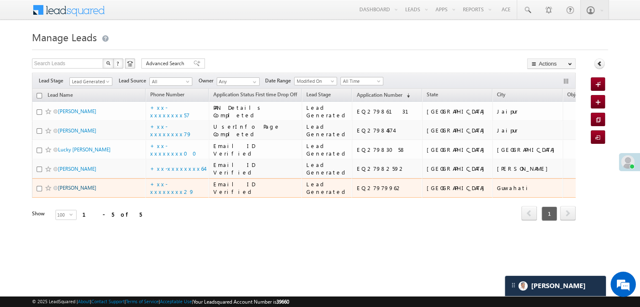
click at [80, 191] on link "[PERSON_NAME]" at bounding box center [77, 188] width 38 height 6
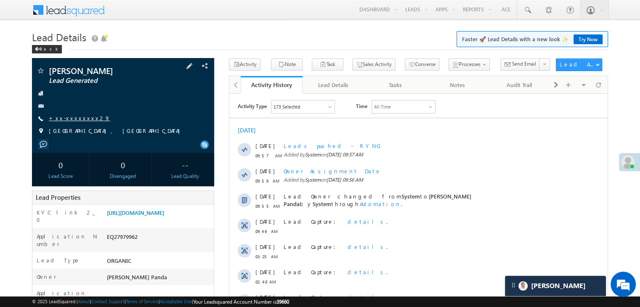
click at [76, 115] on link "+xx-xxxxxxxx29" at bounding box center [79, 117] width 61 height 7
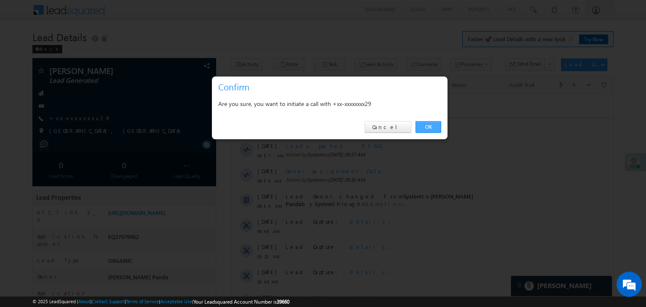
click at [425, 127] on link "OK" at bounding box center [429, 127] width 26 height 12
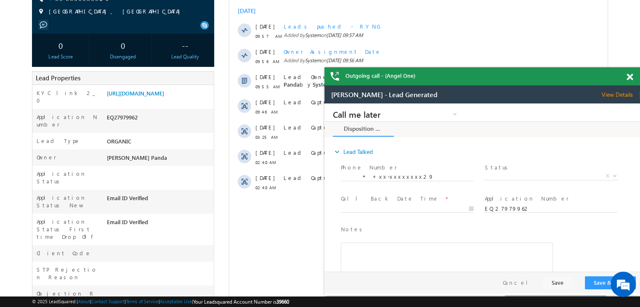
scroll to position [148, 0]
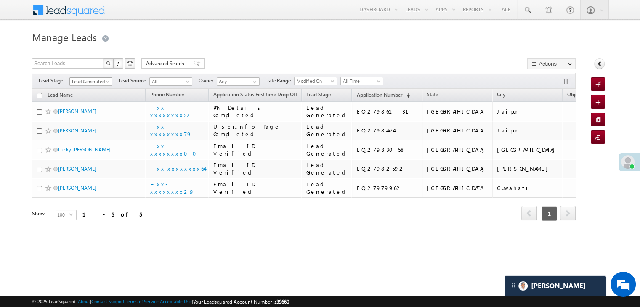
click at [109, 81] on span at bounding box center [108, 83] width 7 height 7
click at [96, 87] on link "All" at bounding box center [91, 91] width 42 height 8
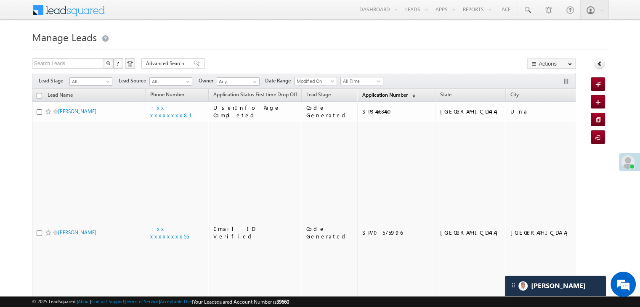
click at [364, 98] on link "Application Number (sorted descending)" at bounding box center [389, 95] width 62 height 11
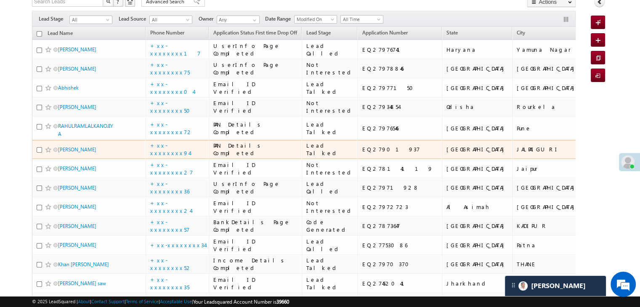
scroll to position [42, 0]
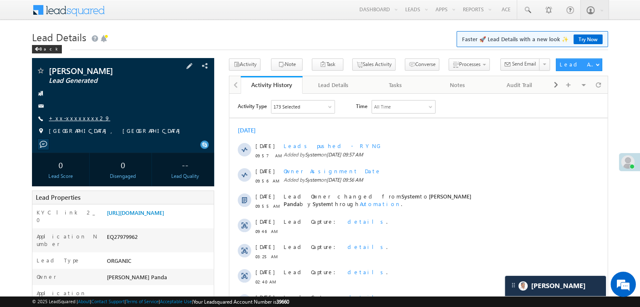
click at [64, 119] on link "+xx-xxxxxxxx29" at bounding box center [79, 117] width 61 height 7
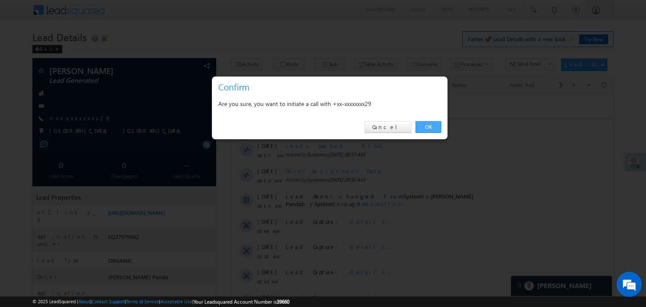
click at [434, 128] on link "OK" at bounding box center [429, 127] width 26 height 12
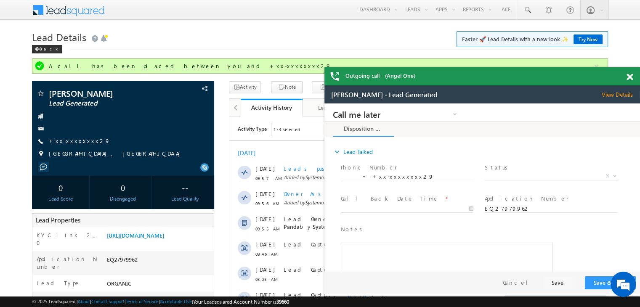
click at [630, 75] on span at bounding box center [629, 77] width 6 height 7
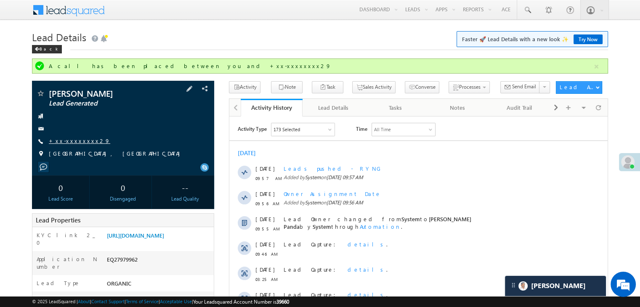
click at [72, 141] on link "+xx-xxxxxxxx29" at bounding box center [79, 140] width 61 height 7
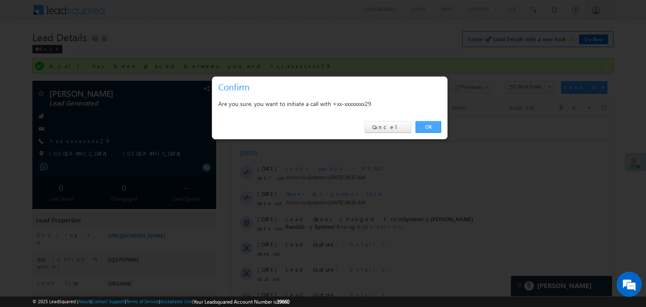
click at [426, 123] on link "OK" at bounding box center [429, 127] width 26 height 12
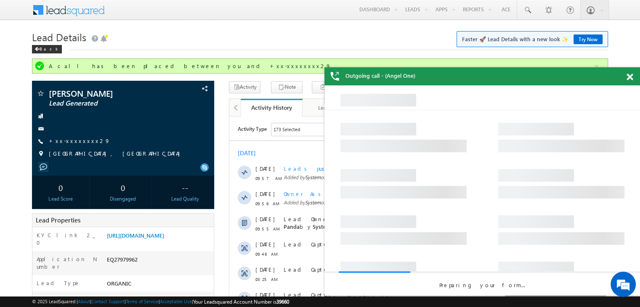
click at [628, 77] on span at bounding box center [629, 77] width 6 height 7
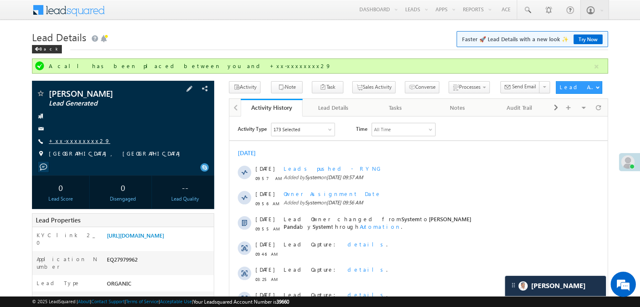
click at [67, 141] on link "+xx-xxxxxxxx29" at bounding box center [79, 140] width 61 height 7
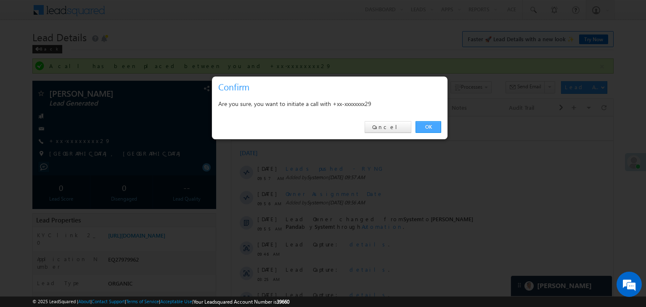
click at [427, 127] on link "OK" at bounding box center [429, 127] width 26 height 12
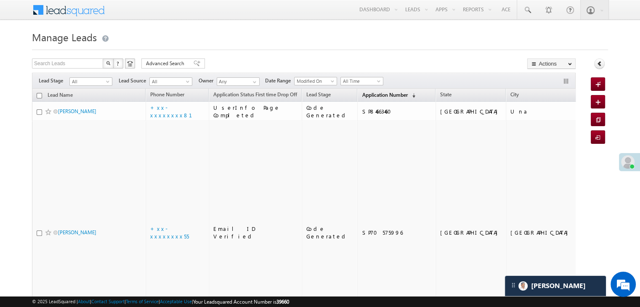
click at [368, 95] on span "Application Number" at bounding box center [384, 95] width 45 height 6
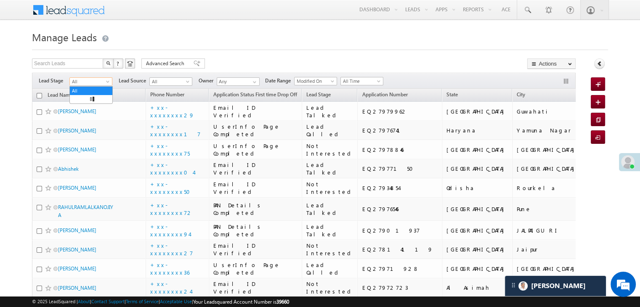
click at [108, 83] on span at bounding box center [108, 83] width 7 height 7
click at [94, 96] on link "Lead Generated" at bounding box center [91, 99] width 42 height 8
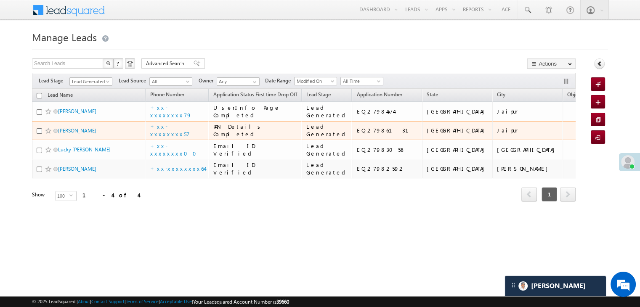
scroll to position [64, 0]
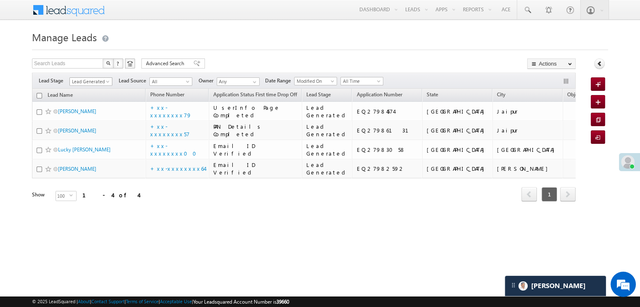
click at [106, 80] on span at bounding box center [108, 83] width 7 height 7
click at [90, 87] on link "All" at bounding box center [91, 91] width 42 height 8
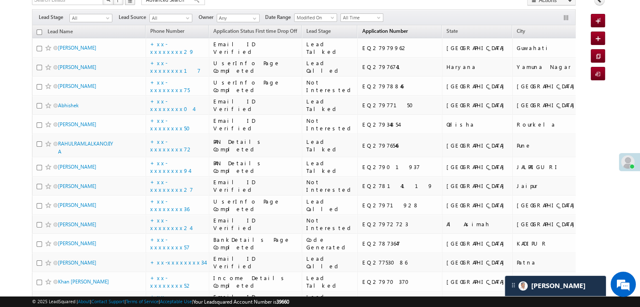
click at [370, 30] on span "Application Number" at bounding box center [384, 31] width 45 height 6
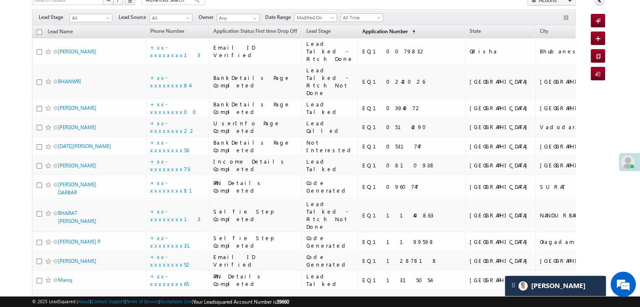
click at [370, 30] on span "Application Number" at bounding box center [384, 31] width 45 height 6
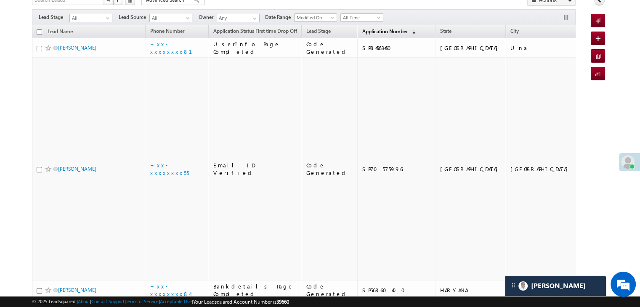
click at [370, 30] on span "Application Number" at bounding box center [384, 31] width 45 height 6
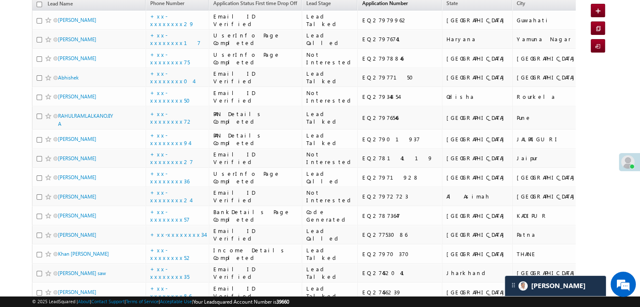
scroll to position [106, 0]
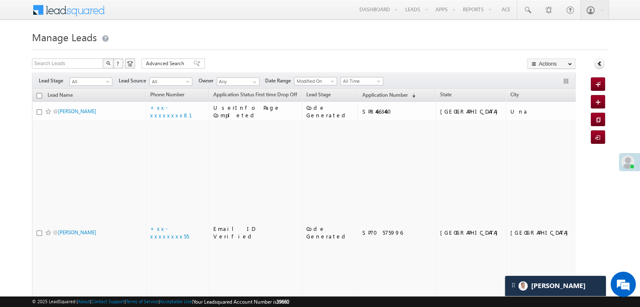
click at [368, 89] on th "Application Number (sorted descending)" at bounding box center [396, 95] width 78 height 13
click at [368, 92] on span "Application Number" at bounding box center [384, 95] width 45 height 6
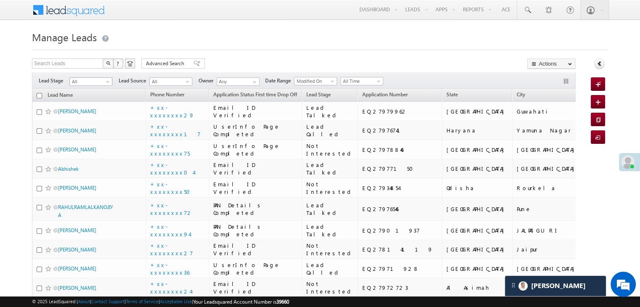
click at [105, 83] on span at bounding box center [108, 83] width 7 height 7
click at [91, 103] on link "Lead Generated" at bounding box center [91, 99] width 42 height 8
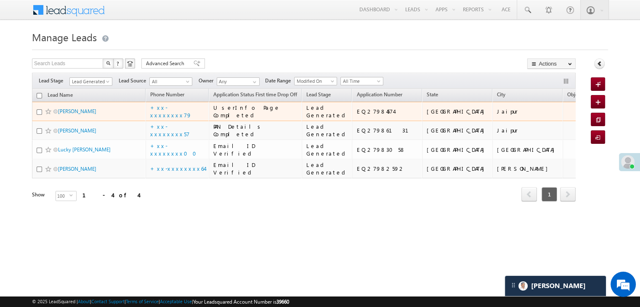
scroll to position [64, 0]
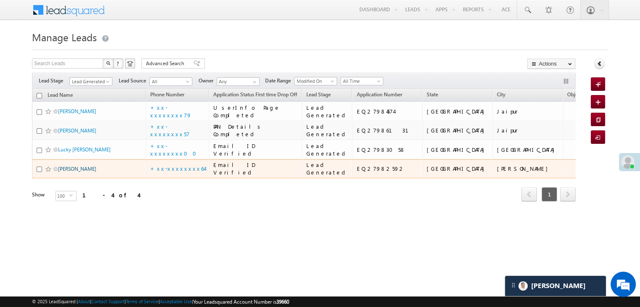
click at [70, 172] on link "DHANPAT" at bounding box center [77, 169] width 38 height 6
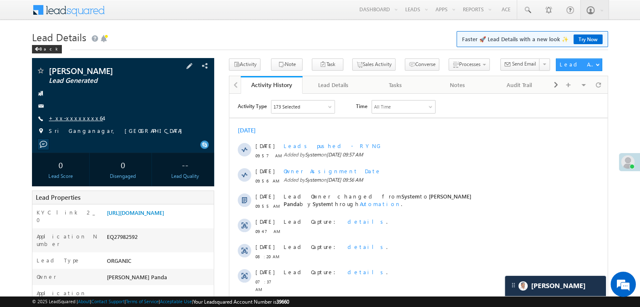
click at [69, 121] on link "+xx-xxxxxxxx64" at bounding box center [76, 117] width 54 height 7
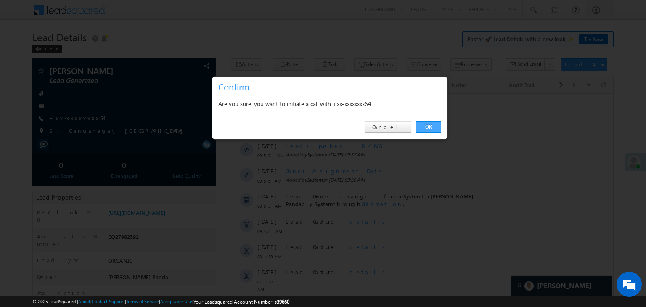
click at [431, 125] on link "OK" at bounding box center [429, 127] width 26 height 12
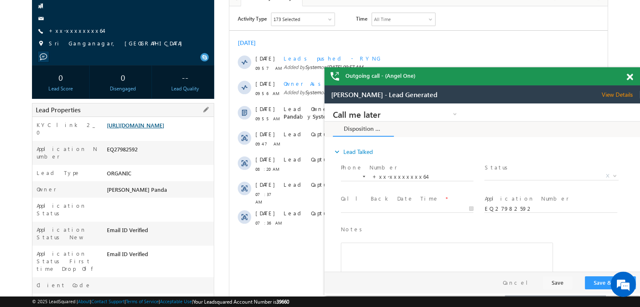
scroll to position [84, 0]
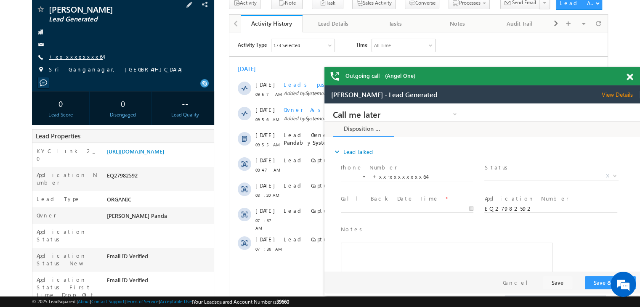
click at [67, 56] on link "+xx-xxxxxxxx64" at bounding box center [76, 56] width 54 height 7
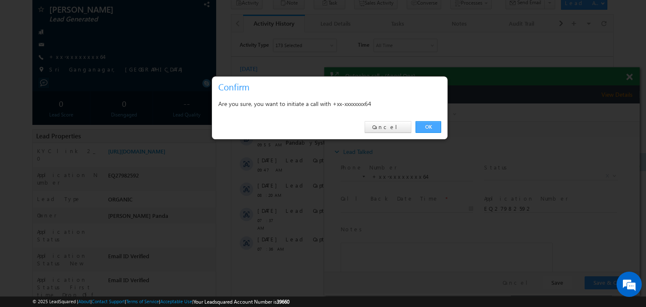
click at [425, 129] on link "OK" at bounding box center [429, 127] width 26 height 12
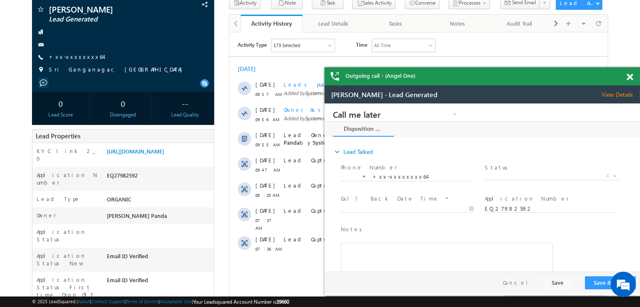
scroll to position [0, 0]
click at [627, 79] on span at bounding box center [629, 77] width 6 height 7
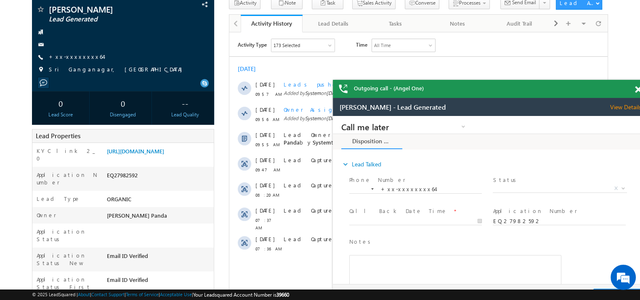
click at [636, 90] on span at bounding box center [638, 89] width 6 height 7
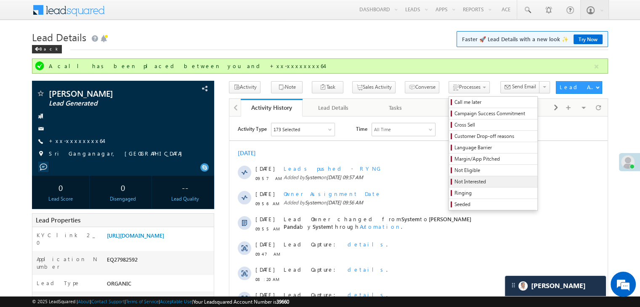
click at [456, 183] on span "Not Interested" at bounding box center [494, 182] width 80 height 8
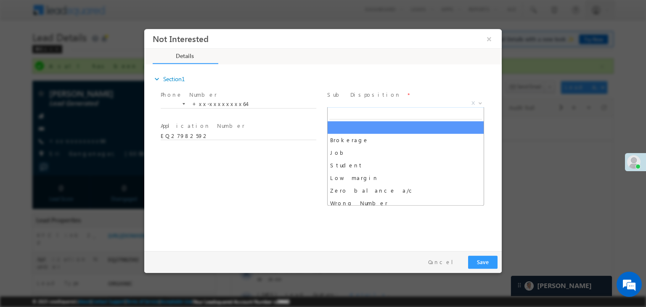
click at [388, 100] on span "X" at bounding box center [405, 103] width 157 height 8
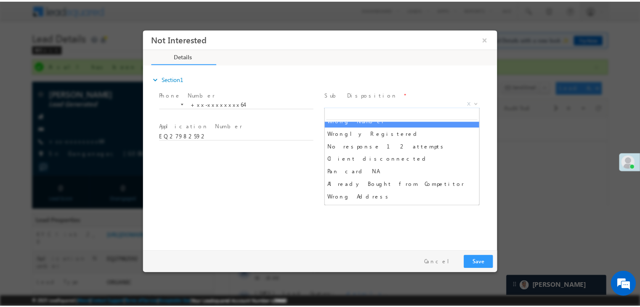
scroll to position [84, 0]
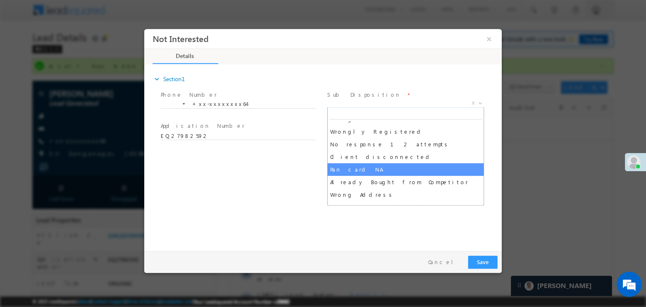
select select "Pan card NA"
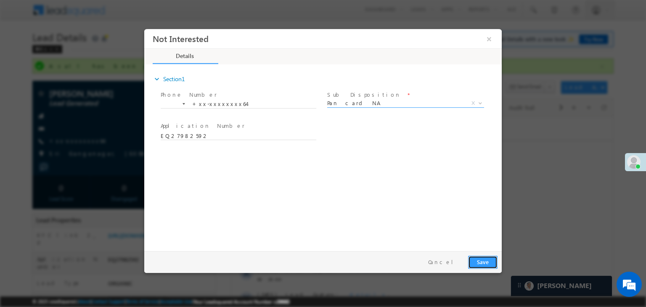
click at [489, 262] on button "Save" at bounding box center [482, 262] width 29 height 13
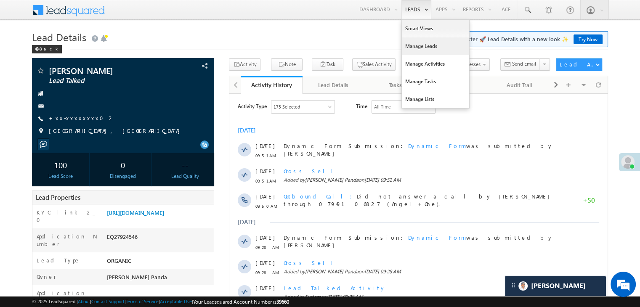
click at [412, 48] on link "Manage Leads" at bounding box center [435, 46] width 67 height 18
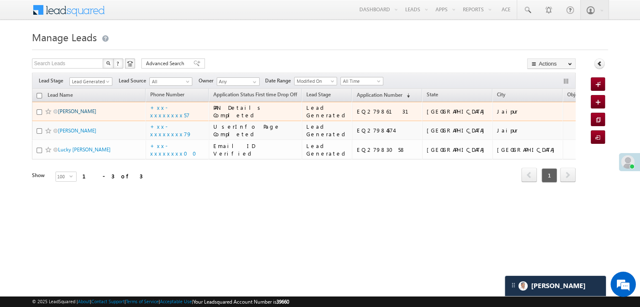
click at [79, 114] on link "[PERSON_NAME]" at bounding box center [77, 111] width 38 height 6
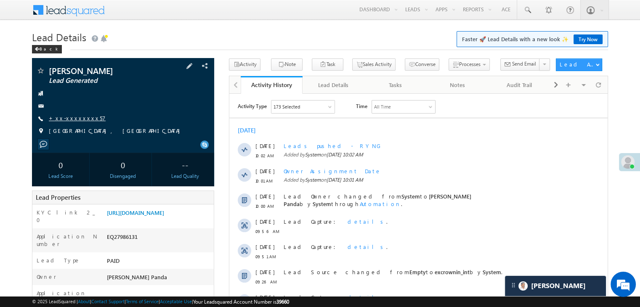
click at [74, 118] on link "+xx-xxxxxxxx57" at bounding box center [77, 117] width 57 height 7
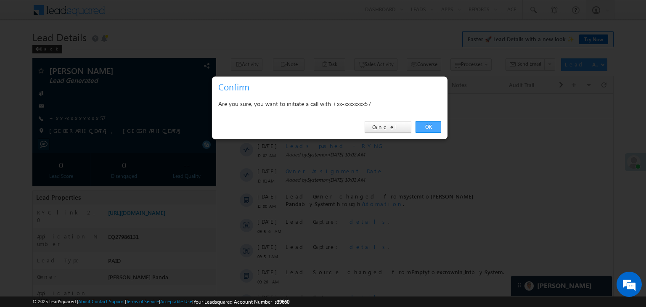
click at [428, 126] on link "OK" at bounding box center [429, 127] width 26 height 12
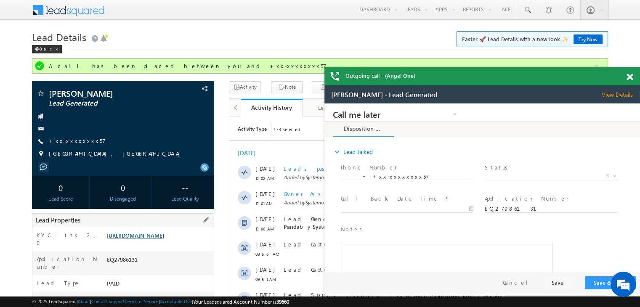
click at [156, 239] on link "[URL][DOMAIN_NAME]" at bounding box center [135, 235] width 57 height 7
click at [72, 140] on link "+xx-xxxxxxxx57" at bounding box center [77, 140] width 57 height 7
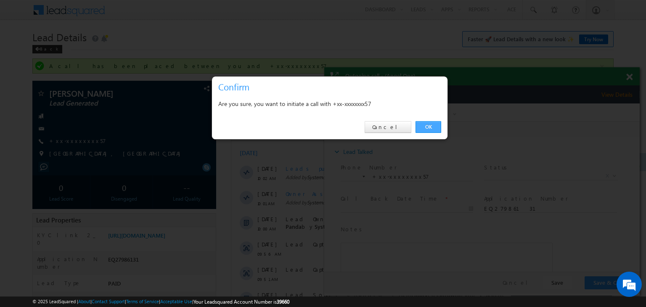
click at [432, 132] on link "OK" at bounding box center [429, 127] width 26 height 12
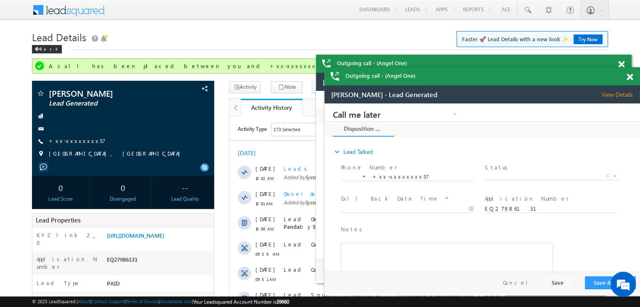
click at [624, 68] on span at bounding box center [621, 64] width 6 height 7
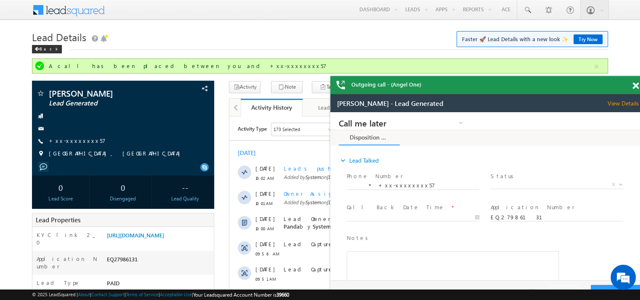
click at [630, 78] on div "Outgoing call - (Angel One)" at bounding box center [487, 85] width 315 height 18
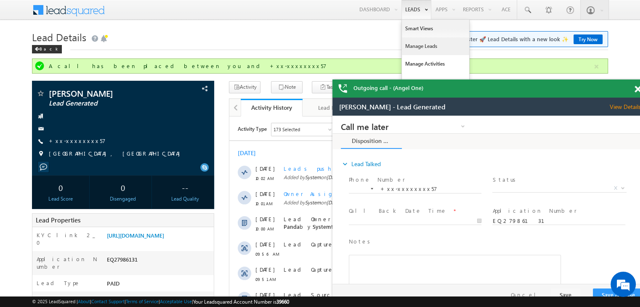
click at [422, 45] on link "Manage Leads" at bounding box center [435, 46] width 67 height 18
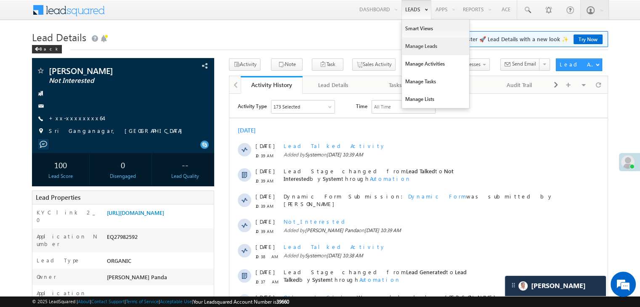
click at [416, 48] on link "Manage Leads" at bounding box center [435, 46] width 67 height 18
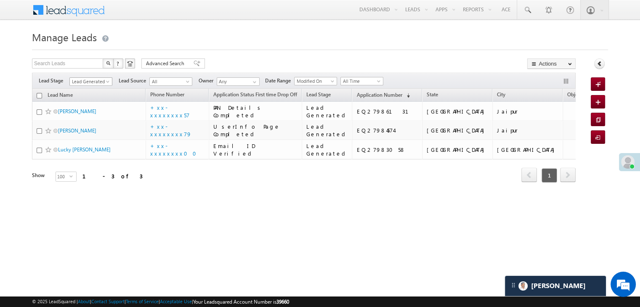
click at [104, 82] on span "Lead Generated" at bounding box center [90, 82] width 40 height 8
click at [90, 91] on link "All" at bounding box center [91, 91] width 42 height 8
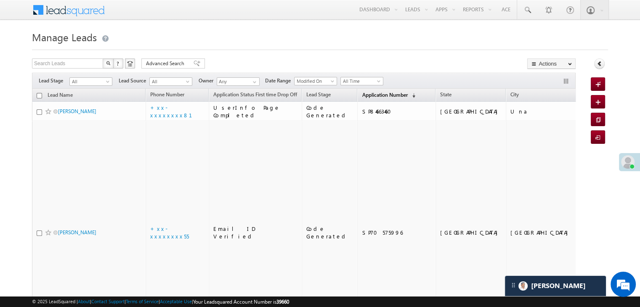
click at [374, 95] on span "Application Number" at bounding box center [384, 95] width 45 height 6
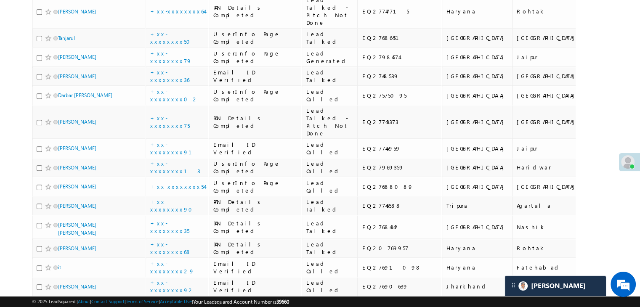
scroll to position [715, 0]
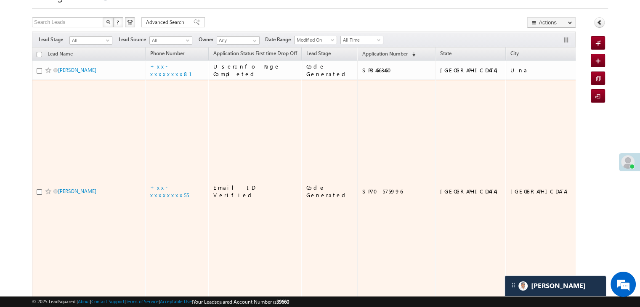
scroll to position [84, 0]
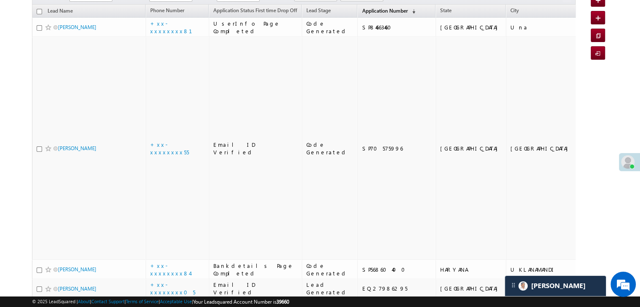
click at [365, 11] on span "Application Number" at bounding box center [384, 11] width 45 height 6
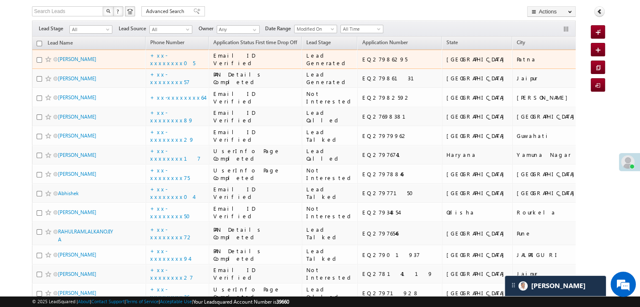
scroll to position [0, 0]
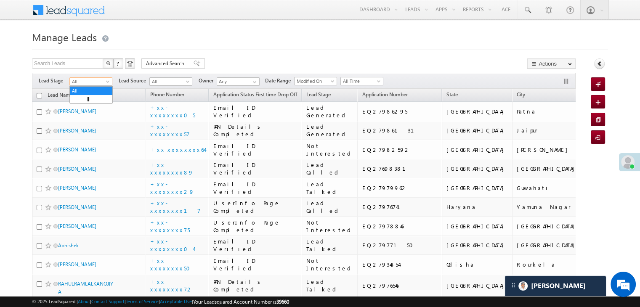
click at [108, 83] on span at bounding box center [108, 83] width 7 height 7
click at [96, 99] on link "Lead Generated" at bounding box center [91, 99] width 42 height 8
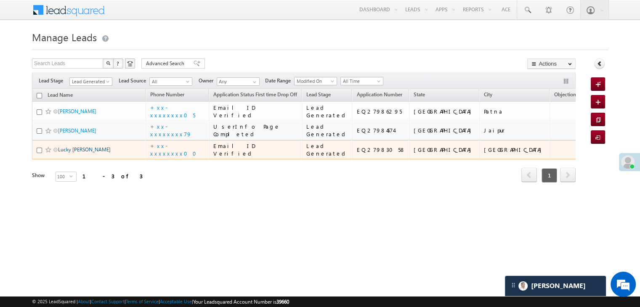
click at [71, 153] on link "Lucky [PERSON_NAME]" at bounding box center [84, 149] width 53 height 6
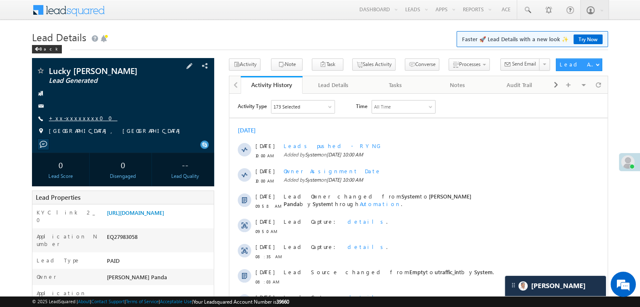
click at [79, 118] on link "+xx-xxxxxxxx00" at bounding box center [83, 117] width 69 height 7
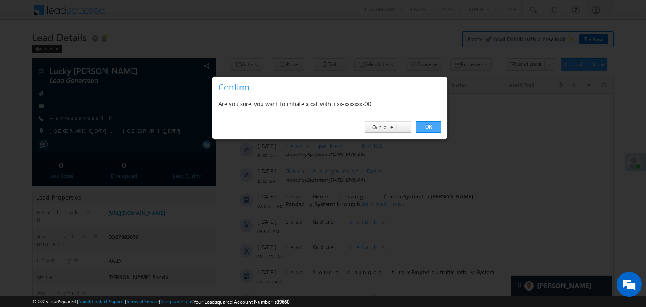
click at [430, 129] on link "OK" at bounding box center [429, 127] width 26 height 12
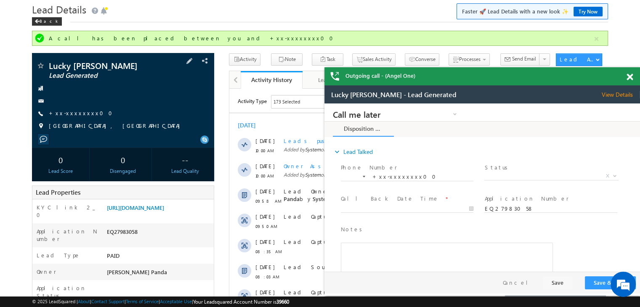
scroll to position [84, 0]
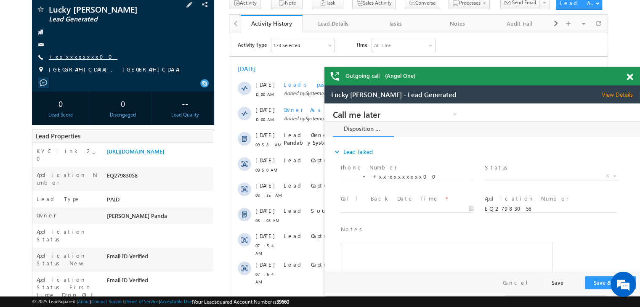
click at [68, 56] on link "+xx-xxxxxxxx00" at bounding box center [83, 56] width 69 height 7
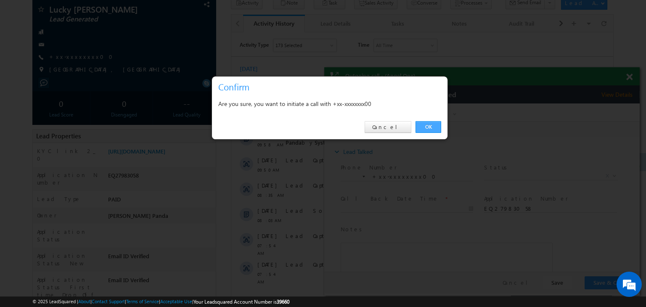
click at [429, 128] on link "OK" at bounding box center [429, 127] width 26 height 12
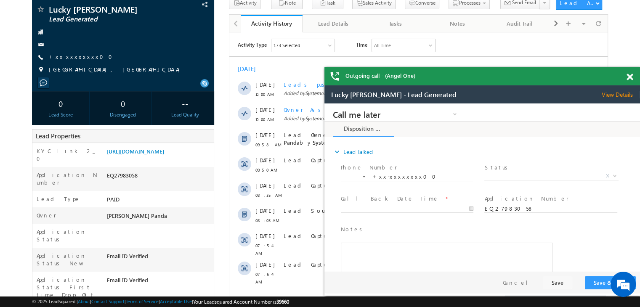
scroll to position [0, 0]
click at [628, 78] on span at bounding box center [629, 77] width 6 height 7
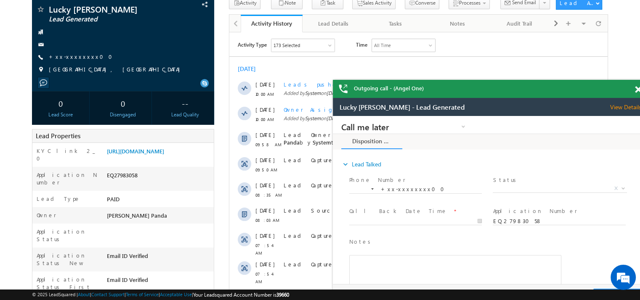
click at [636, 91] on span at bounding box center [638, 89] width 6 height 7
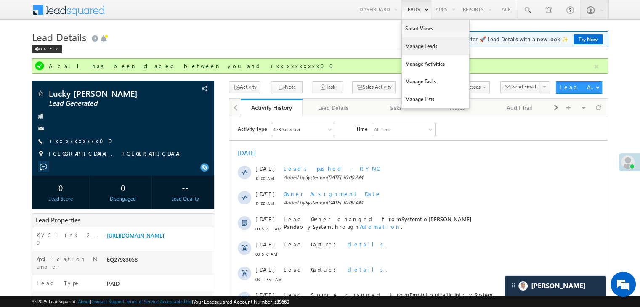
click at [422, 45] on link "Manage Leads" at bounding box center [435, 46] width 67 height 18
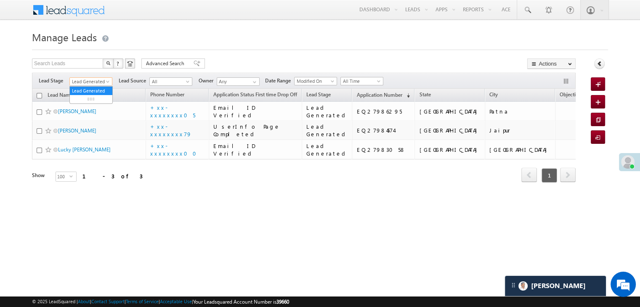
click at [108, 81] on span at bounding box center [108, 83] width 7 height 7
click at [93, 90] on link "All" at bounding box center [91, 91] width 42 height 8
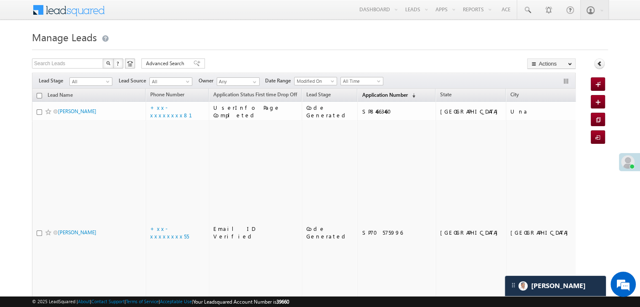
click at [376, 96] on span "Application Number" at bounding box center [384, 95] width 45 height 6
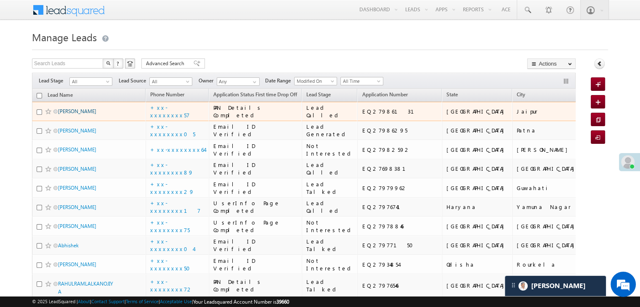
click at [78, 114] on link "[PERSON_NAME]" at bounding box center [77, 111] width 38 height 6
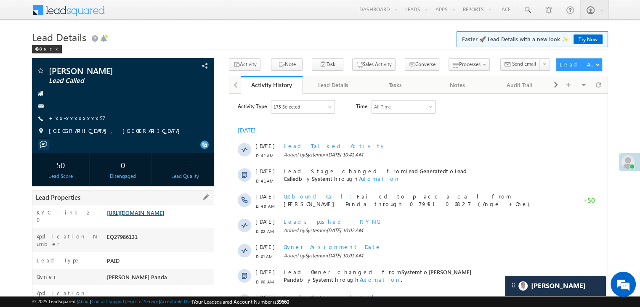
click at [164, 213] on link "[URL][DOMAIN_NAME]" at bounding box center [135, 212] width 57 height 7
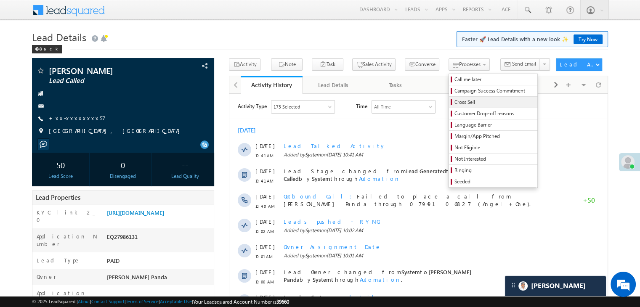
click at [454, 101] on span "Cross Sell" at bounding box center [494, 102] width 80 height 8
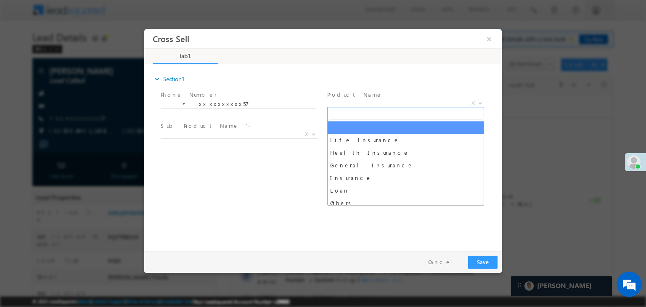
click at [419, 103] on span "X" at bounding box center [405, 103] width 157 height 8
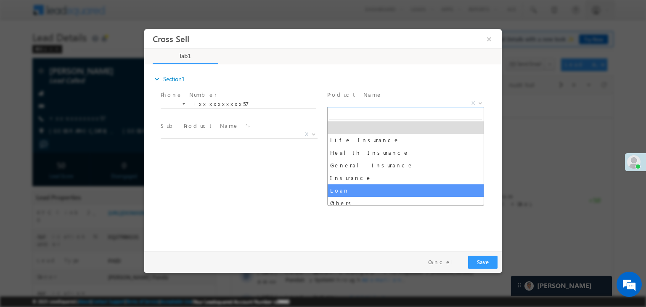
select select "Loan"
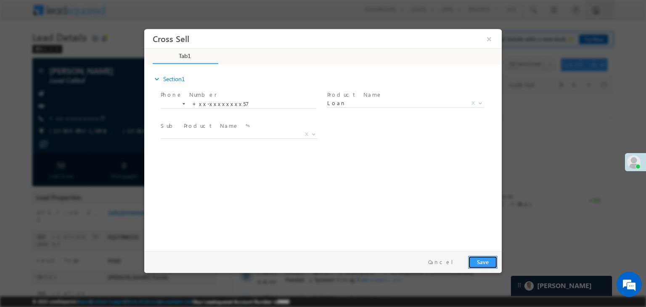
click at [480, 264] on button "Save" at bounding box center [482, 262] width 29 height 13
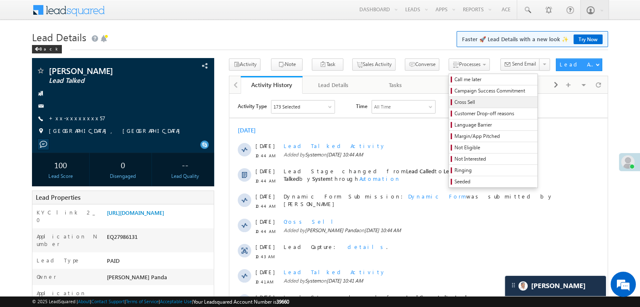
click at [454, 103] on span "Cross Sell" at bounding box center [494, 102] width 80 height 8
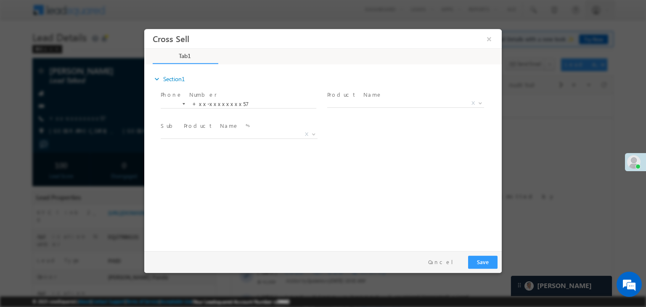
click at [425, 96] on span "Product Name *" at bounding box center [404, 94] width 155 height 9
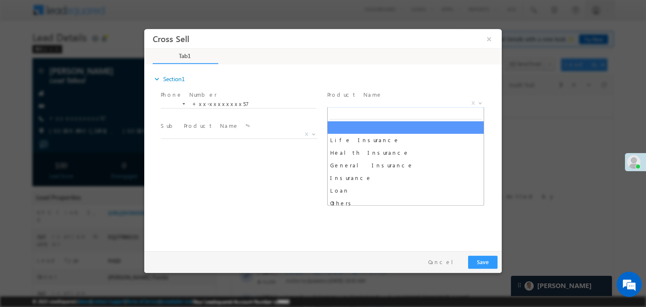
click at [395, 103] on span "X" at bounding box center [405, 103] width 157 height 8
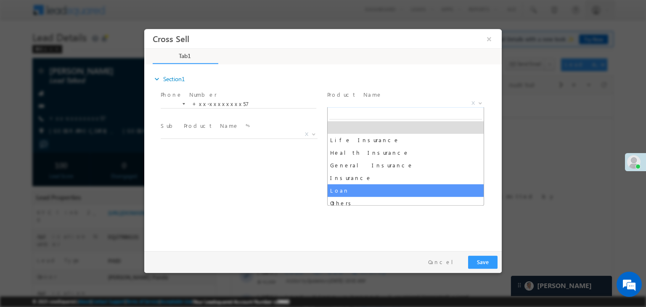
select select "Loan"
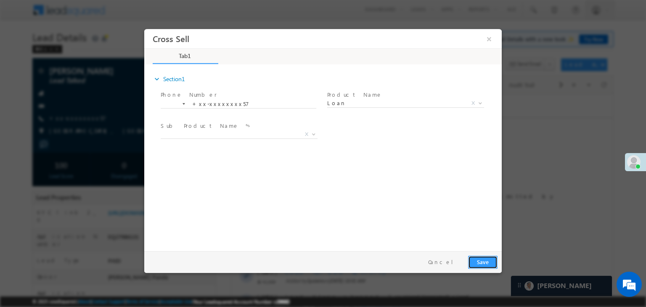
click at [485, 261] on button "Save" at bounding box center [482, 262] width 29 height 13
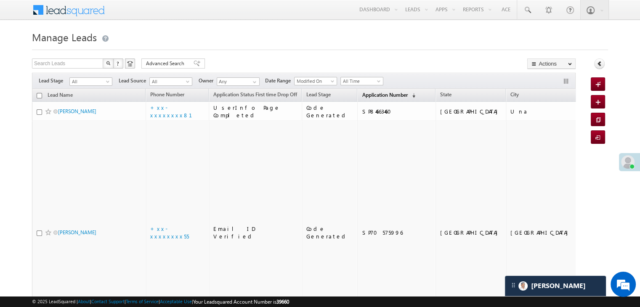
click at [366, 94] on span "Application Number" at bounding box center [384, 95] width 45 height 6
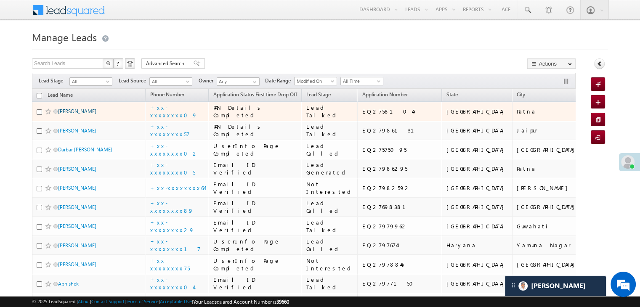
click at [77, 114] on link "[PERSON_NAME]" at bounding box center [77, 111] width 38 height 6
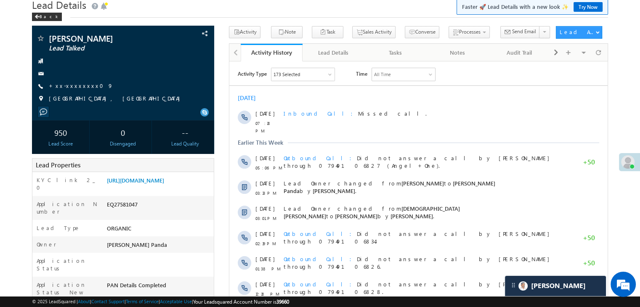
scroll to position [84, 0]
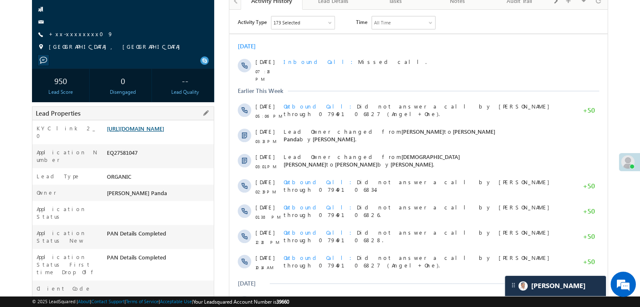
click at [155, 132] on link "[URL][DOMAIN_NAME]" at bounding box center [135, 128] width 57 height 7
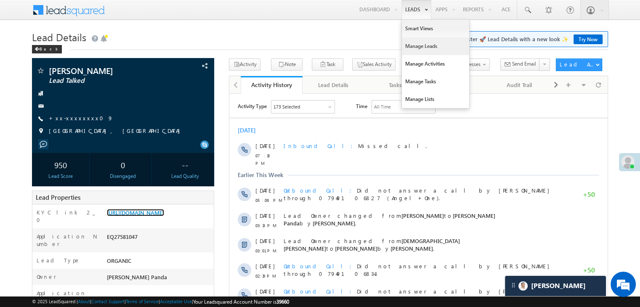
scroll to position [0, 0]
click at [416, 48] on link "Manage Leads" at bounding box center [435, 46] width 67 height 18
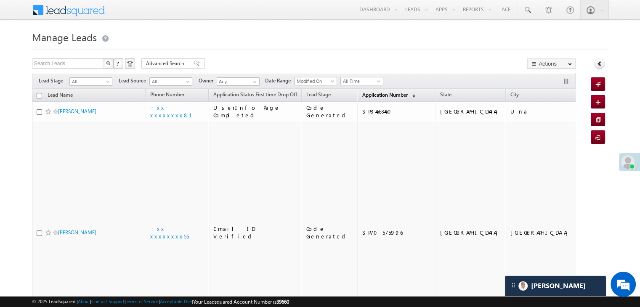
click at [377, 95] on span "Application Number" at bounding box center [384, 95] width 45 height 6
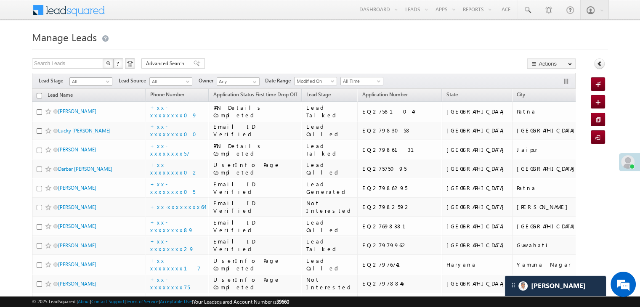
click at [109, 81] on span at bounding box center [108, 83] width 7 height 7
drag, startPoint x: 109, startPoint y: 81, endPoint x: 88, endPoint y: 83, distance: 20.7
click at [88, 83] on span "All" at bounding box center [90, 82] width 40 height 8
click at [102, 83] on span "All" at bounding box center [90, 82] width 40 height 8
click at [92, 101] on link "Lead Generated" at bounding box center [91, 99] width 42 height 8
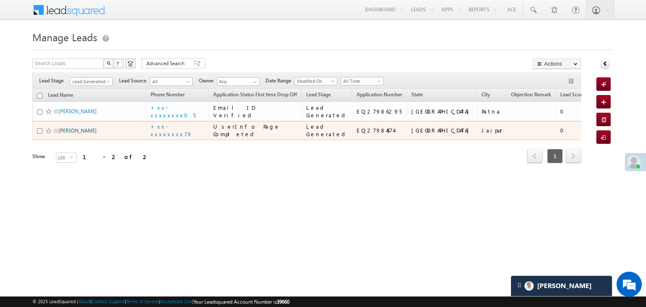
click at [64, 134] on link "[PERSON_NAME]" at bounding box center [77, 130] width 38 height 6
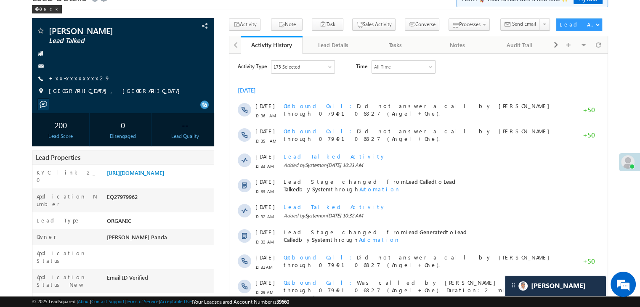
scroll to position [84, 0]
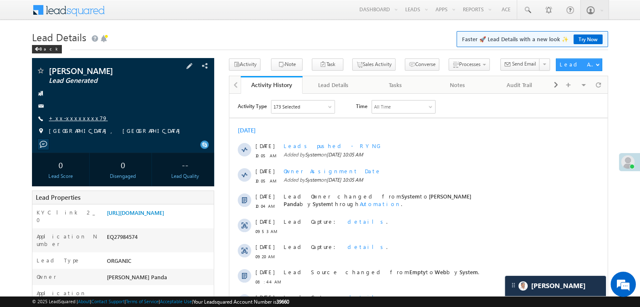
click at [64, 117] on link "+xx-xxxxxxxx79" at bounding box center [78, 117] width 59 height 7
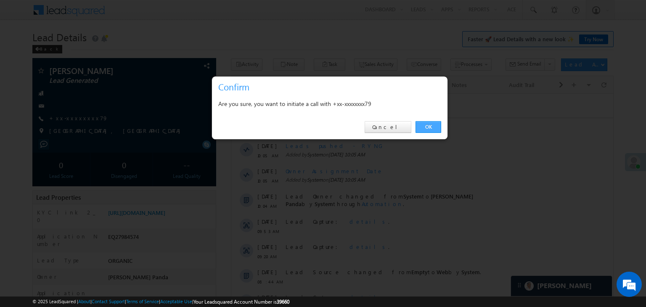
click at [427, 123] on link "OK" at bounding box center [429, 127] width 26 height 12
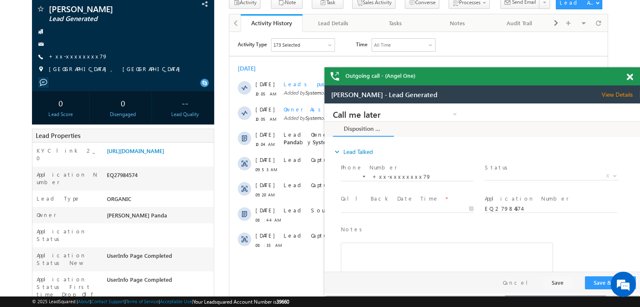
scroll to position [84, 0]
click at [627, 78] on span at bounding box center [629, 77] width 6 height 7
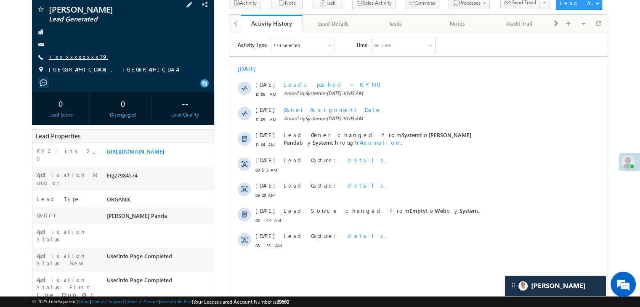
click at [71, 56] on link "+xx-xxxxxxxx79" at bounding box center [78, 56] width 59 height 7
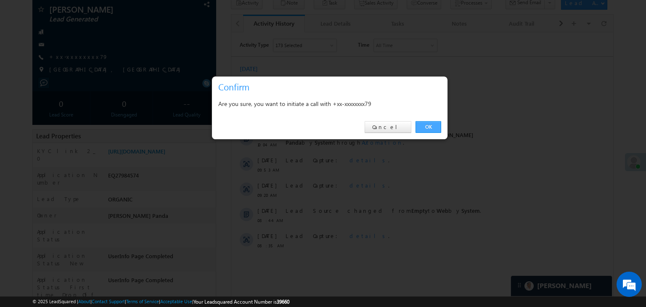
click at [429, 124] on link "OK" at bounding box center [429, 127] width 26 height 12
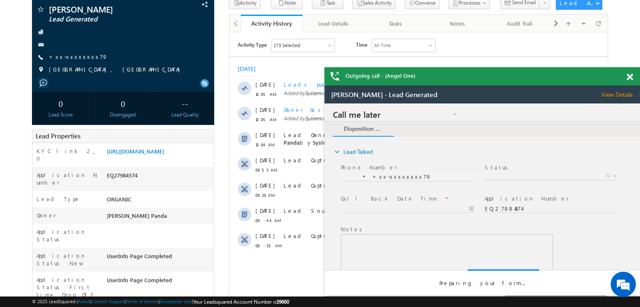
scroll to position [0, 0]
click at [628, 76] on span at bounding box center [629, 77] width 6 height 7
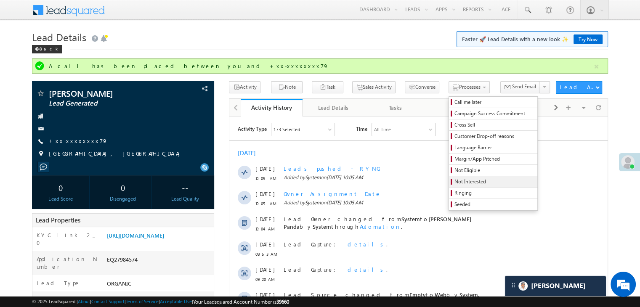
click at [463, 183] on span "Not Interested" at bounding box center [494, 182] width 80 height 8
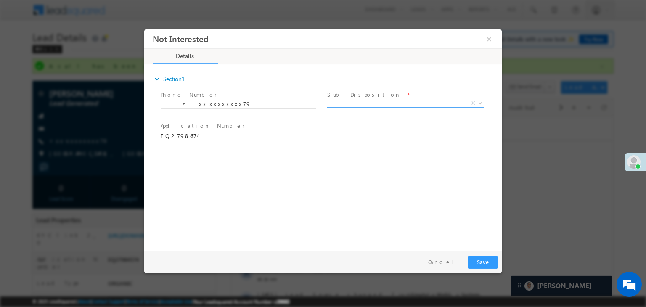
click at [395, 103] on span "X" at bounding box center [405, 103] width 157 height 8
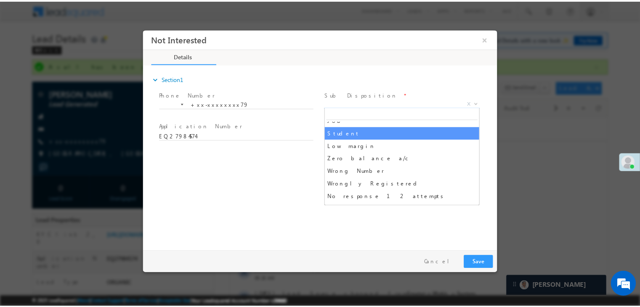
scroll to position [84, 0]
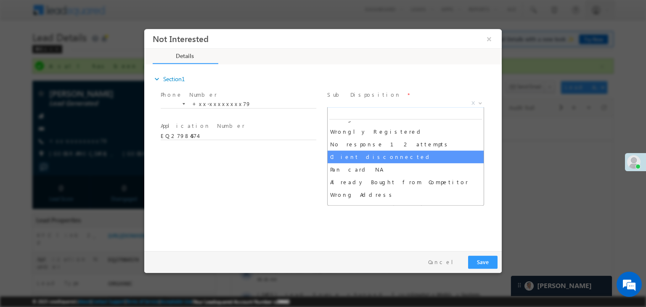
select select "Client disconnected"
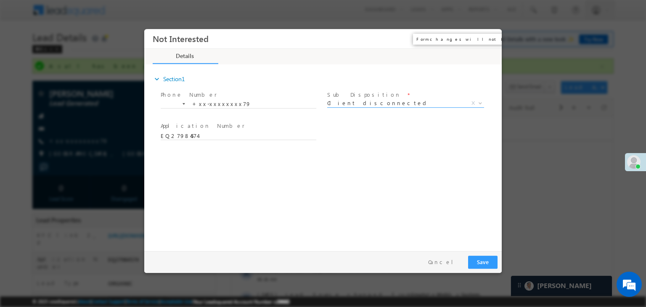
click at [486, 40] on button "×" at bounding box center [489, 39] width 14 height 16
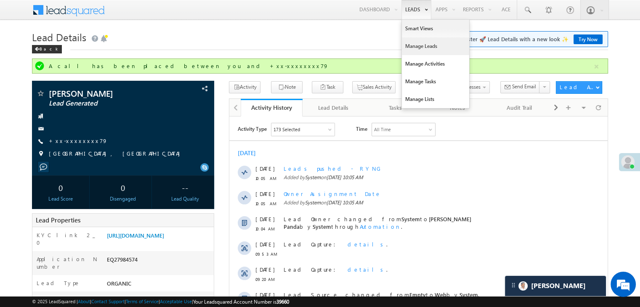
click at [418, 47] on link "Manage Leads" at bounding box center [435, 46] width 67 height 18
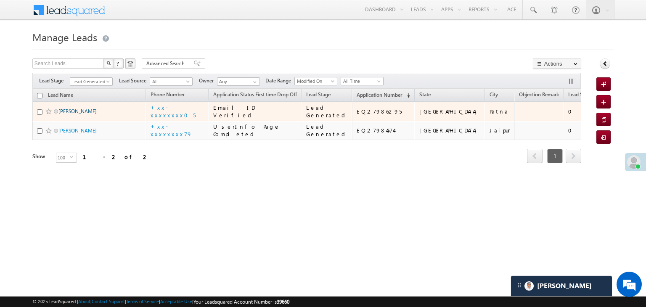
click at [67, 114] on link "[PERSON_NAME]" at bounding box center [77, 111] width 38 height 6
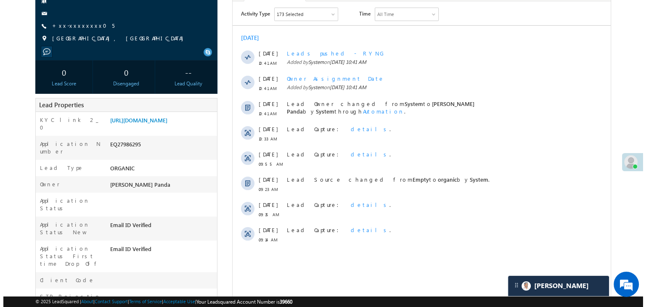
scroll to position [42, 0]
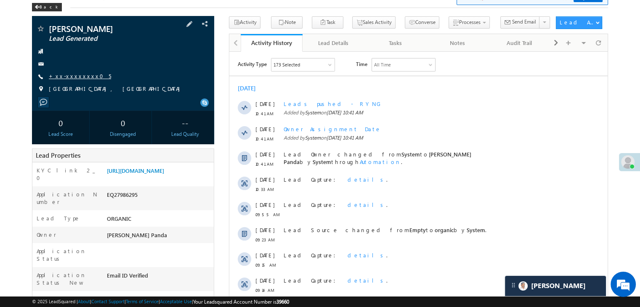
click at [64, 76] on link "+xx-xxxxxxxx05" at bounding box center [80, 75] width 62 height 7
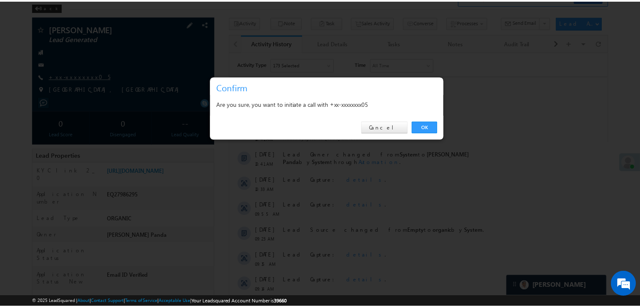
scroll to position [0, 0]
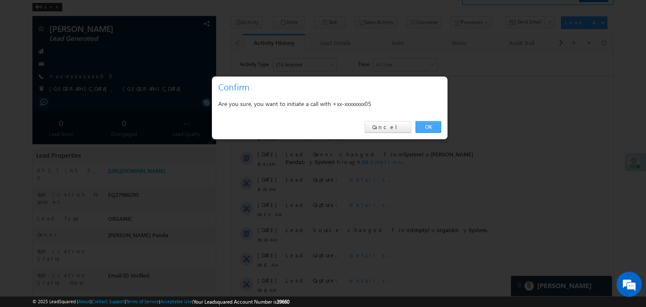
click at [433, 128] on link "OK" at bounding box center [429, 127] width 26 height 12
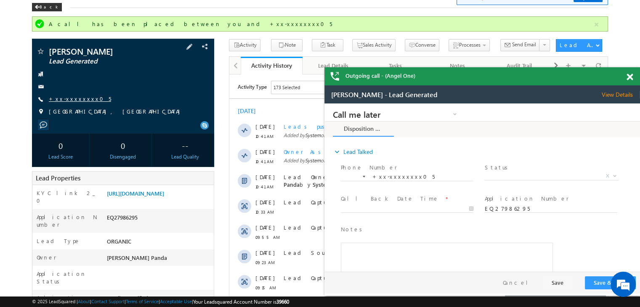
click at [72, 98] on link "+xx-xxxxxxxx05" at bounding box center [80, 98] width 62 height 7
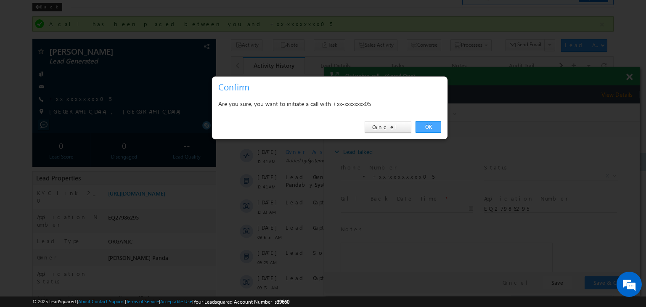
click at [429, 127] on link "OK" at bounding box center [429, 127] width 26 height 12
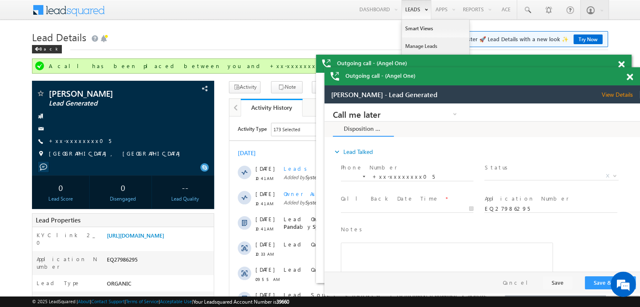
click at [409, 44] on link "Manage Leads" at bounding box center [435, 46] width 67 height 18
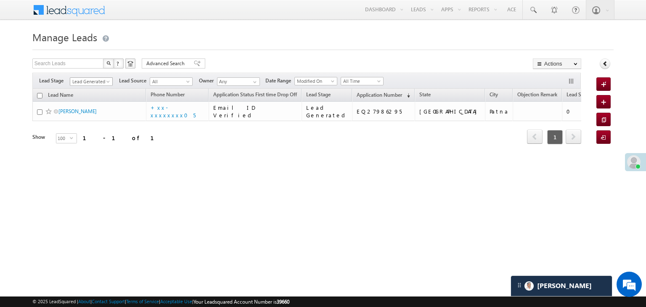
click at [106, 83] on span at bounding box center [109, 83] width 7 height 7
click at [93, 90] on link "All" at bounding box center [91, 91] width 42 height 8
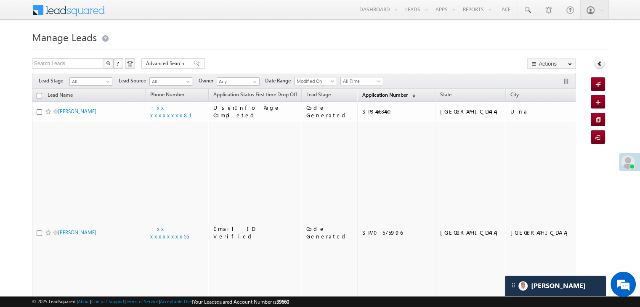
click at [385, 92] on span "Application Number" at bounding box center [384, 95] width 45 height 6
click at [371, 95] on span "Application Number" at bounding box center [384, 95] width 45 height 6
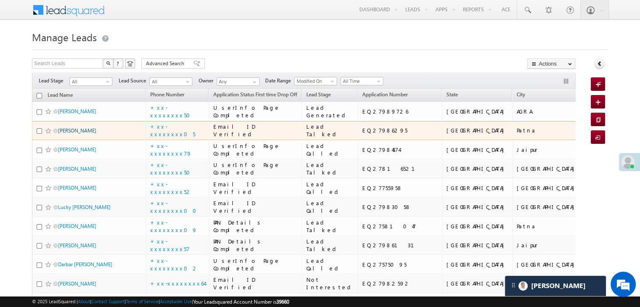
click at [70, 134] on link "Keshav Jha" at bounding box center [77, 130] width 38 height 6
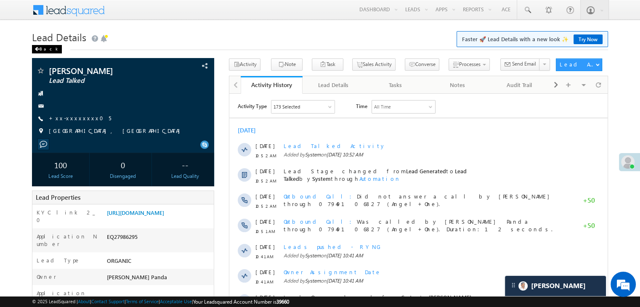
click at [41, 47] on div "Back" at bounding box center [47, 49] width 30 height 8
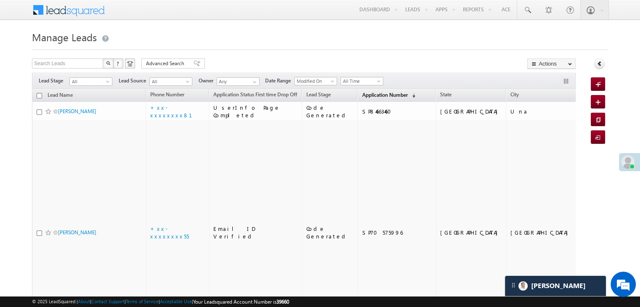
click at [367, 97] on span "Application Number" at bounding box center [384, 95] width 45 height 6
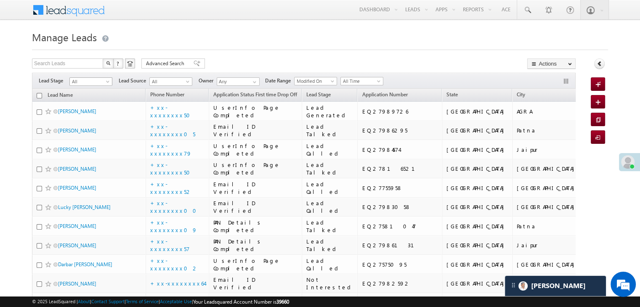
click at [110, 81] on span at bounding box center [108, 83] width 7 height 7
click at [93, 98] on link "Lead Generated" at bounding box center [91, 99] width 42 height 8
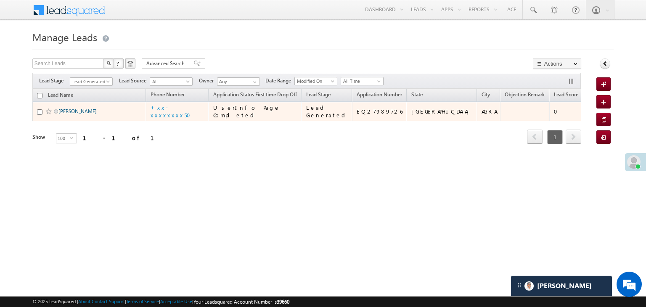
click at [76, 114] on link "[PERSON_NAME]" at bounding box center [77, 111] width 38 height 6
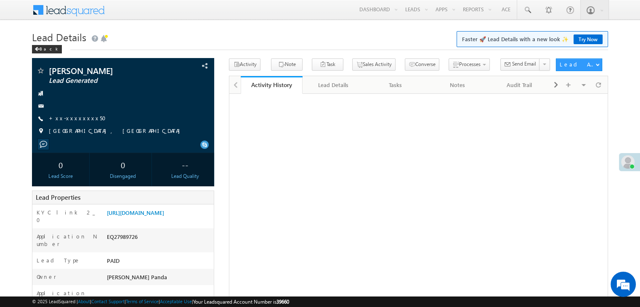
click at [76, 118] on link "+xx-xxxxxxxx50" at bounding box center [80, 117] width 62 height 7
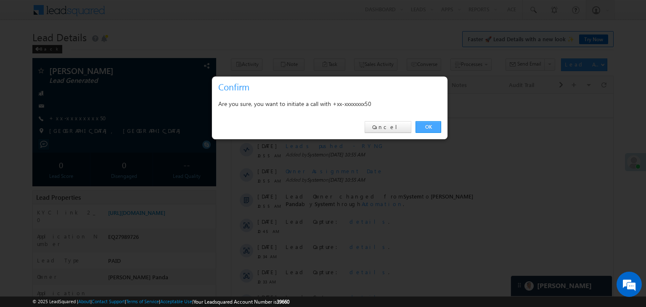
click at [434, 125] on link "OK" at bounding box center [429, 127] width 26 height 12
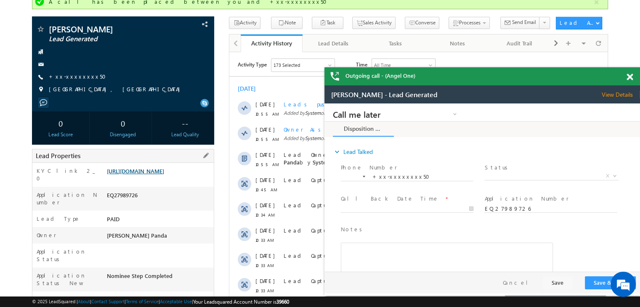
click at [164, 175] on link "[URL][DOMAIN_NAME]" at bounding box center [135, 170] width 57 height 7
click at [545, 172] on span "X" at bounding box center [551, 176] width 134 height 8
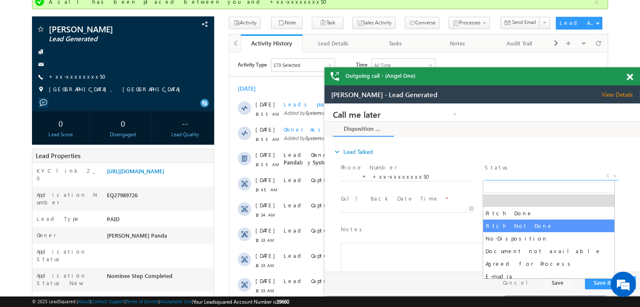
select select "Pitch Not Done"
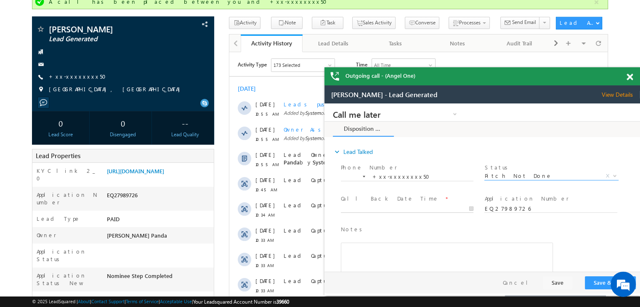
type input "08/29/25 11:00 AM"
click at [442, 208] on input "08/29/25 11:00 AM" at bounding box center [407, 209] width 132 height 8
click at [599, 281] on button "Save & Close" at bounding box center [610, 282] width 51 height 13
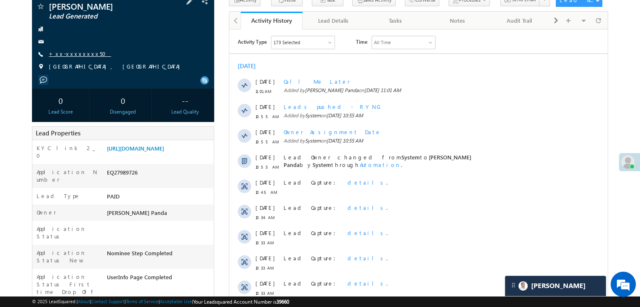
click at [67, 53] on link "+xx-xxxxxxxx50" at bounding box center [80, 53] width 62 height 7
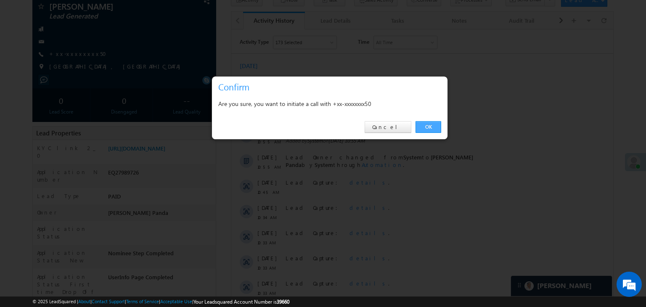
click at [424, 125] on link "OK" at bounding box center [429, 127] width 26 height 12
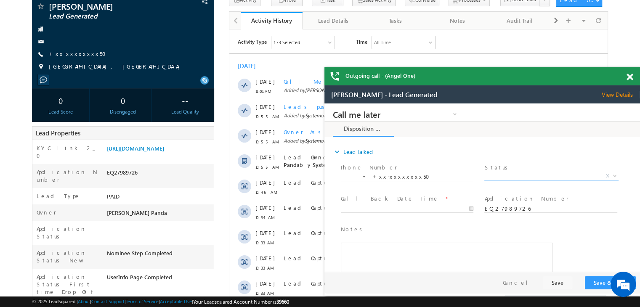
click at [567, 176] on span "X" at bounding box center [551, 176] width 134 height 8
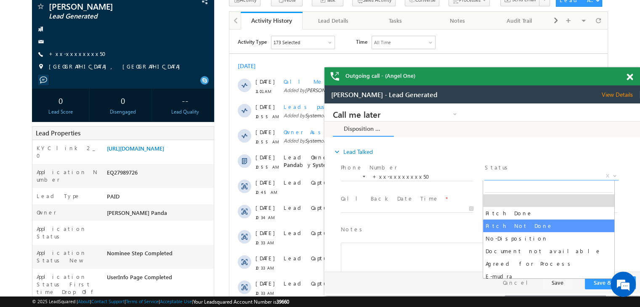
select select "Pitch Not Done"
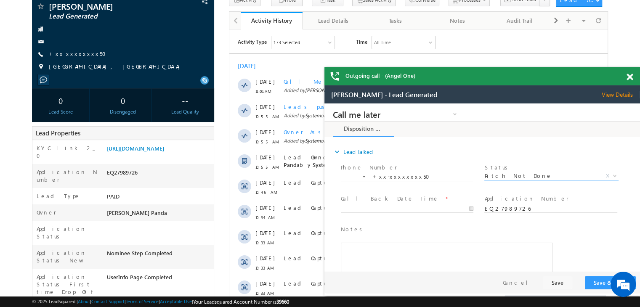
click at [450, 213] on span at bounding box center [407, 216] width 133 height 9
click at [409, 202] on span "Call Back Date Time *" at bounding box center [407, 198] width 133 height 9
type input "08/29/25 11:01 AM"
click at [427, 209] on input "08/29/25 11:01 AM" at bounding box center [407, 209] width 132 height 8
click at [495, 230] on span "Notes *" at bounding box center [441, 229] width 201 height 9
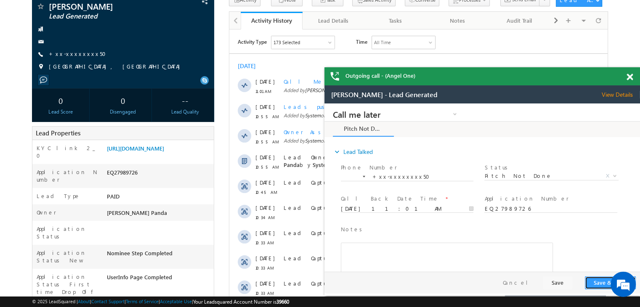
click at [597, 279] on button "Save & Close" at bounding box center [610, 282] width 51 height 13
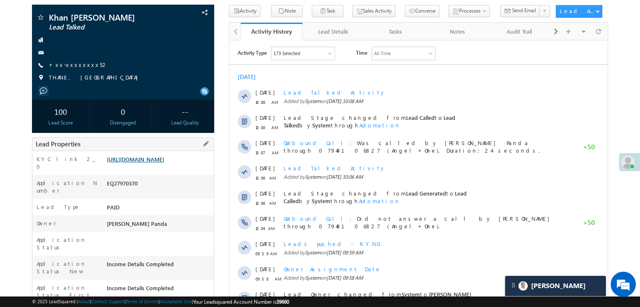
click at [161, 163] on link "[URL][DOMAIN_NAME]" at bounding box center [135, 159] width 57 height 7
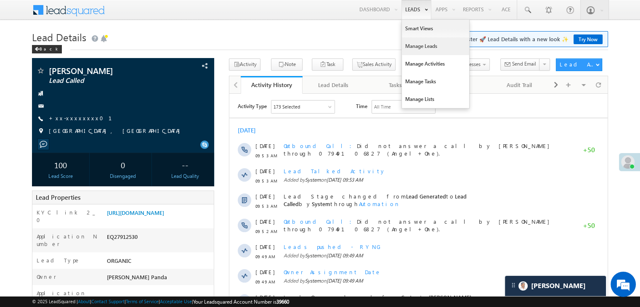
click at [418, 45] on link "Manage Leads" at bounding box center [435, 46] width 67 height 18
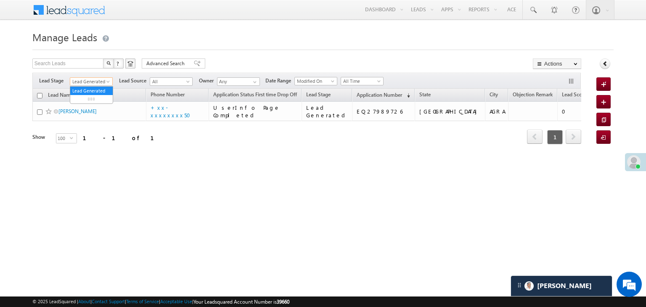
click at [103, 82] on span "Lead Generated" at bounding box center [90, 82] width 40 height 8
click at [93, 88] on link "All" at bounding box center [91, 91] width 42 height 8
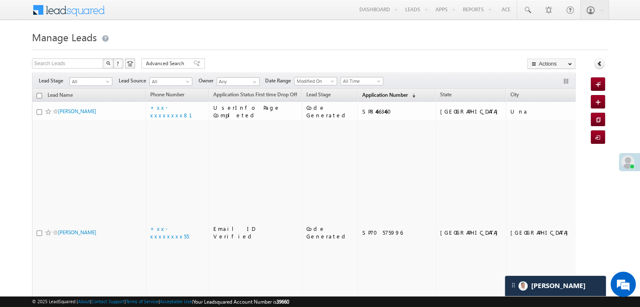
click at [372, 93] on span "Application Number" at bounding box center [384, 95] width 45 height 6
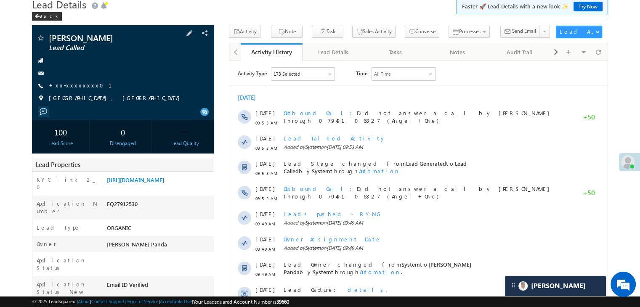
scroll to position [42, 0]
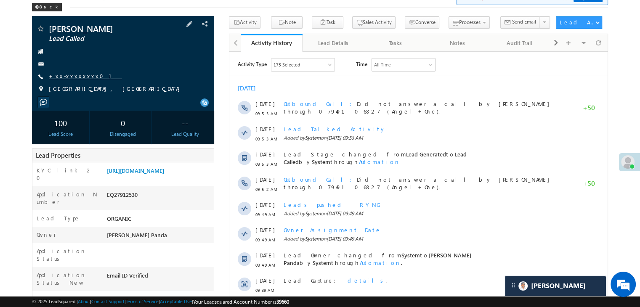
click at [79, 79] on link "+xx-xxxxxxxx01" at bounding box center [85, 75] width 73 height 7
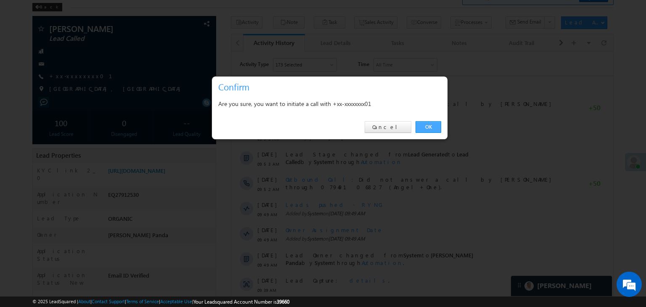
click at [426, 125] on link "OK" at bounding box center [429, 127] width 26 height 12
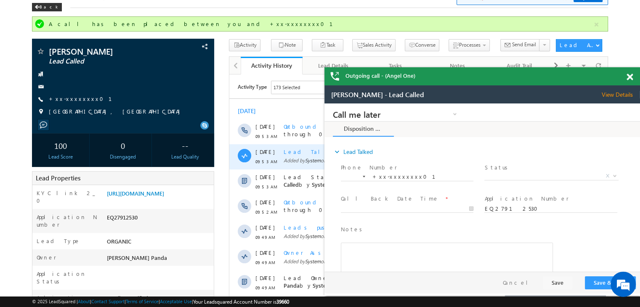
scroll to position [0, 0]
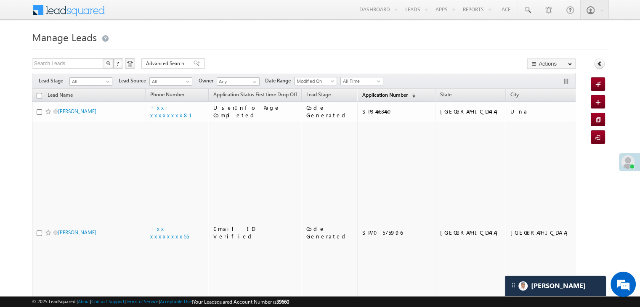
click at [374, 95] on span "Application Number" at bounding box center [384, 95] width 45 height 6
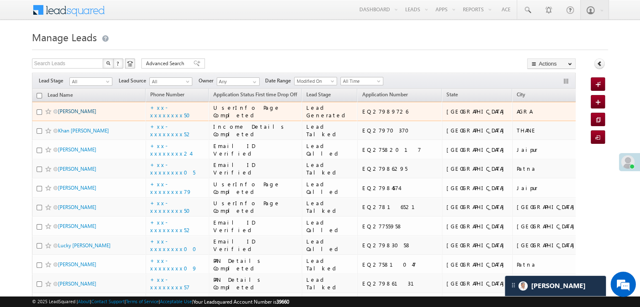
click at [81, 114] on link "[PERSON_NAME]" at bounding box center [77, 111] width 38 height 6
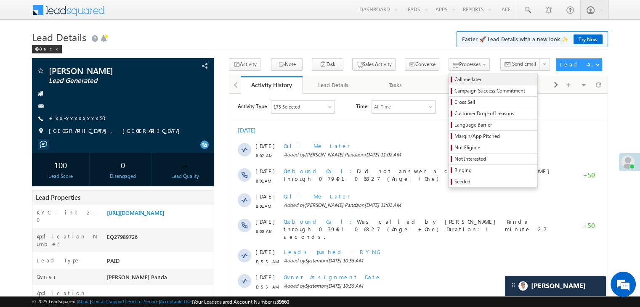
click at [454, 79] on span "Call me later" at bounding box center [494, 80] width 80 height 8
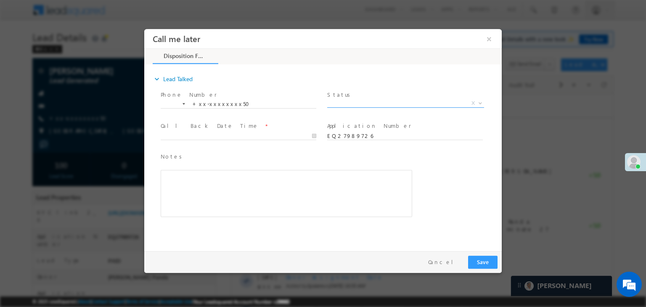
click at [411, 106] on span "X" at bounding box center [405, 103] width 157 height 8
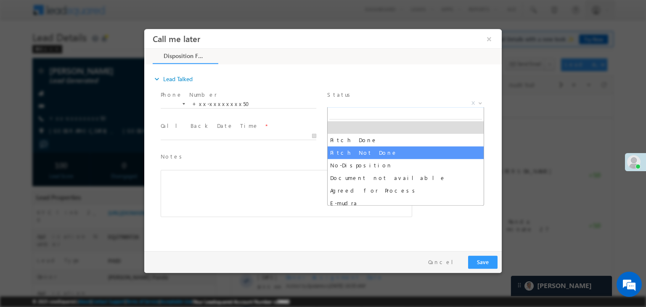
select select "Pitch Not Done"
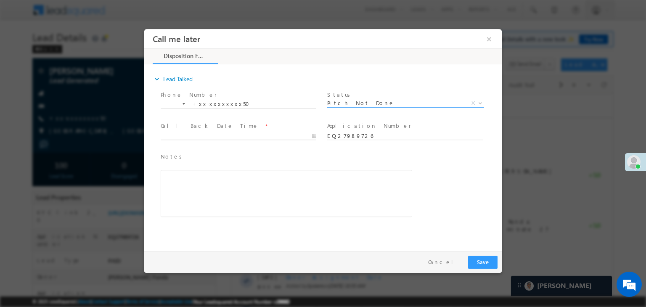
type input "08/29/25 11:06 AM"
click at [292, 138] on input "08/29/25 11:06 AM" at bounding box center [239, 136] width 156 height 8
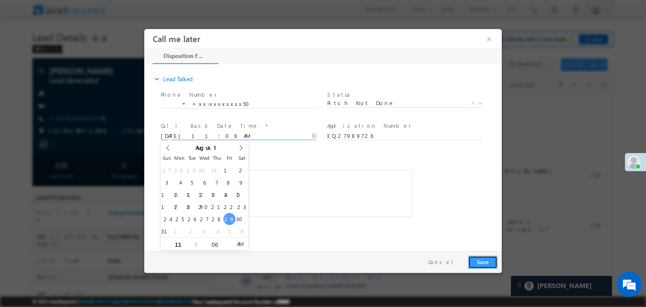
click at [484, 262] on button "Save" at bounding box center [482, 262] width 29 height 13
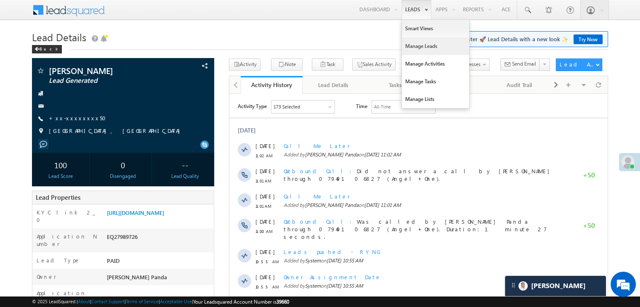
click at [421, 42] on link "Manage Leads" at bounding box center [435, 46] width 67 height 18
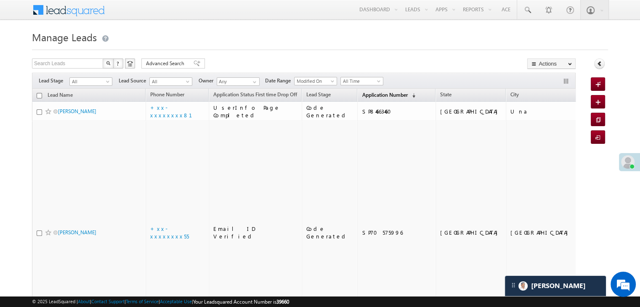
click at [363, 95] on span "Application Number" at bounding box center [384, 95] width 45 height 6
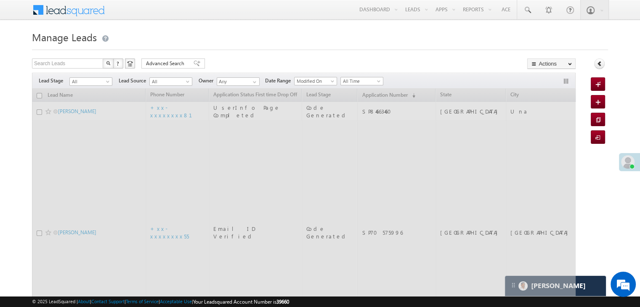
drag, startPoint x: 363, startPoint y: 95, endPoint x: 427, endPoint y: 53, distance: 75.9
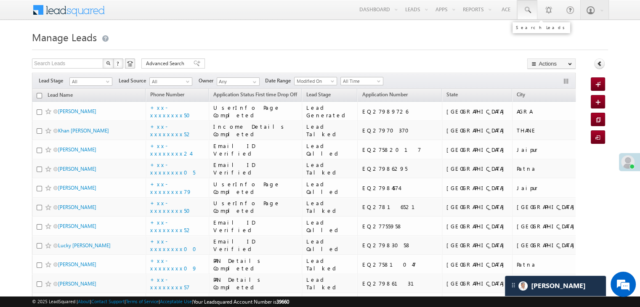
click at [528, 11] on span at bounding box center [527, 10] width 8 height 8
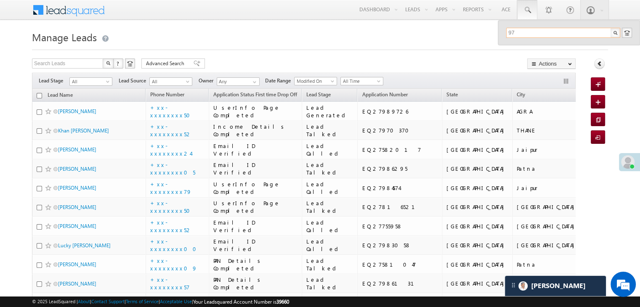
type input "9"
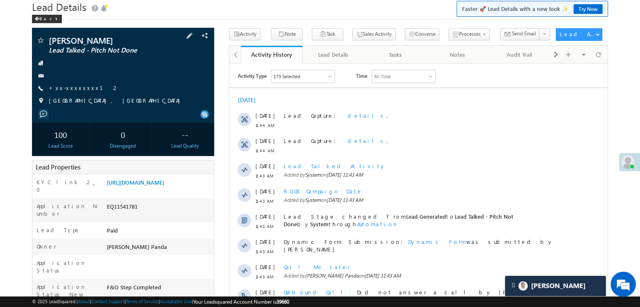
scroll to position [84, 0]
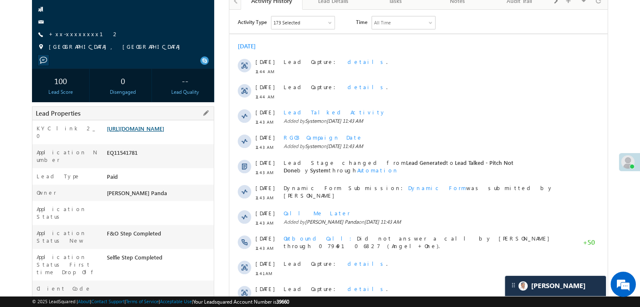
click at [163, 132] on link "[URL][DOMAIN_NAME]" at bounding box center [135, 128] width 57 height 7
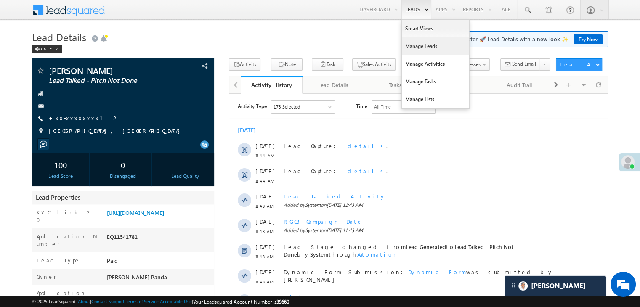
click at [413, 46] on link "Manage Leads" at bounding box center [435, 46] width 67 height 18
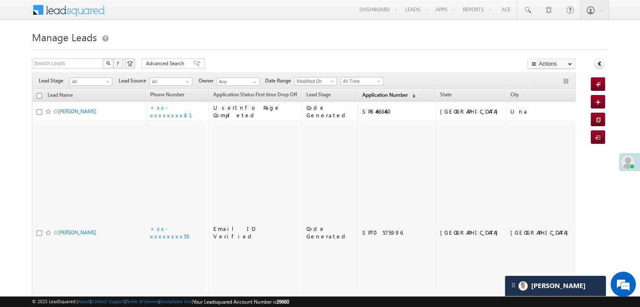
click at [370, 98] on span "Application Number" at bounding box center [384, 95] width 45 height 6
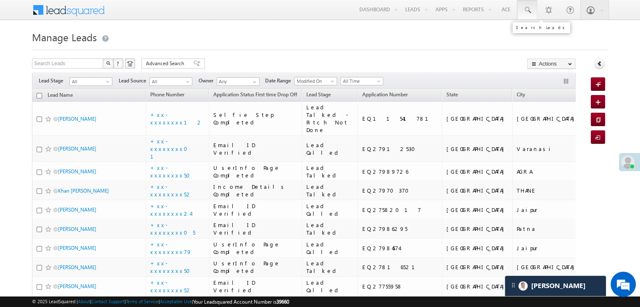
click at [527, 9] on span at bounding box center [527, 10] width 8 height 8
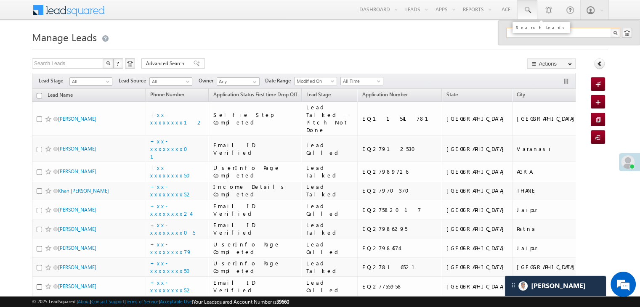
type input "Q"
type input "EQ27809383"
click at [542, 45] on div "Sonaba Tukaram shinde" at bounding box center [566, 44] width 113 height 9
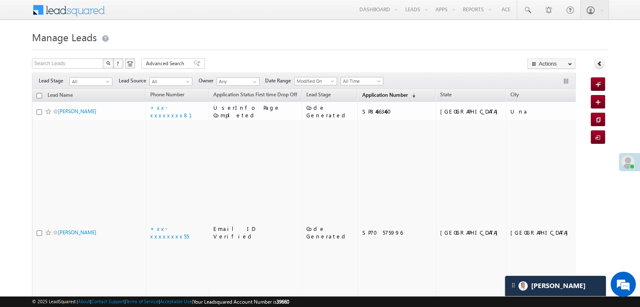
click at [363, 93] on span "Application Number" at bounding box center [384, 95] width 45 height 6
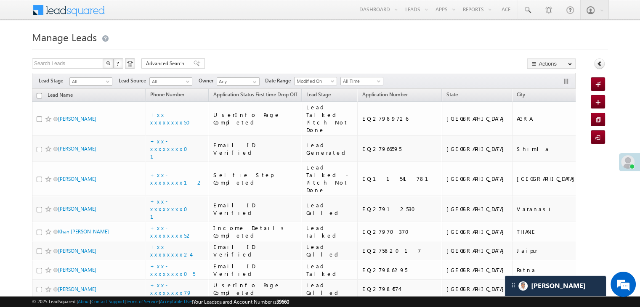
drag, startPoint x: 363, startPoint y: 93, endPoint x: 370, endPoint y: 44, distance: 50.1
click at [370, 44] on h1 "Manage Leads" at bounding box center [320, 36] width 576 height 16
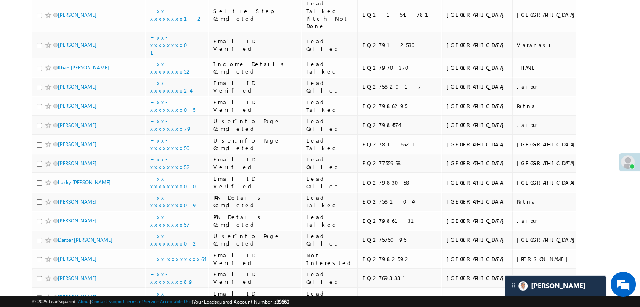
scroll to position [168, 0]
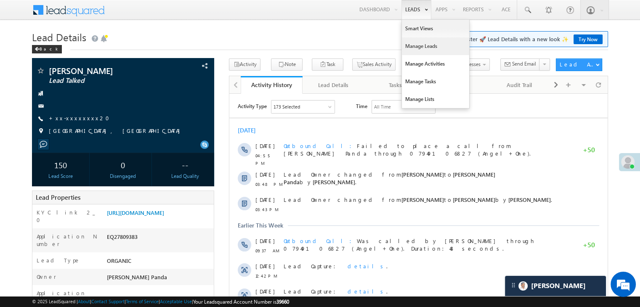
click at [418, 47] on link "Manage Leads" at bounding box center [435, 46] width 67 height 18
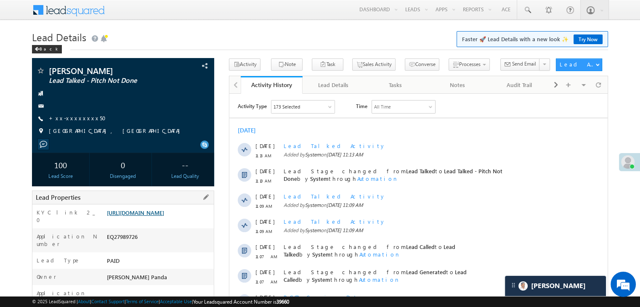
click at [164, 216] on link "[URL][DOMAIN_NAME]" at bounding box center [135, 212] width 57 height 7
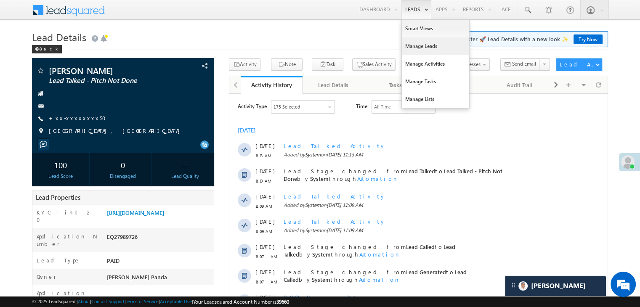
click at [410, 46] on link "Manage Leads" at bounding box center [435, 46] width 67 height 18
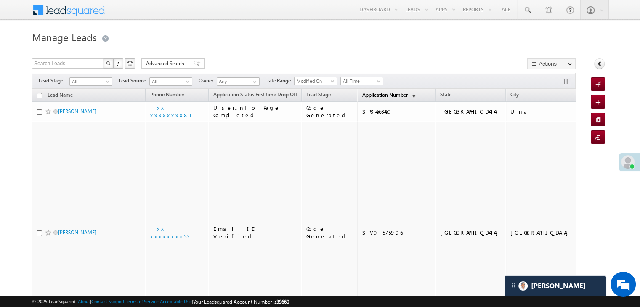
click at [365, 95] on span "Application Number" at bounding box center [384, 95] width 45 height 6
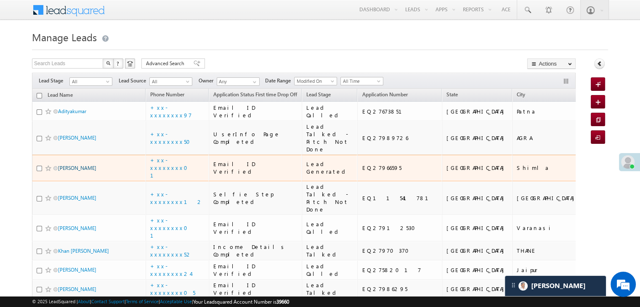
click at [75, 171] on link "[PERSON_NAME]" at bounding box center [77, 168] width 38 height 6
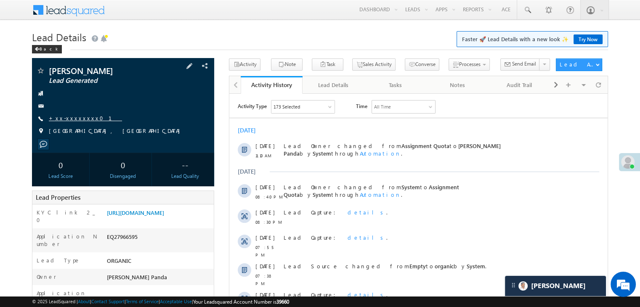
click at [72, 118] on link "+xx-xxxxxxxx01" at bounding box center [85, 117] width 73 height 7
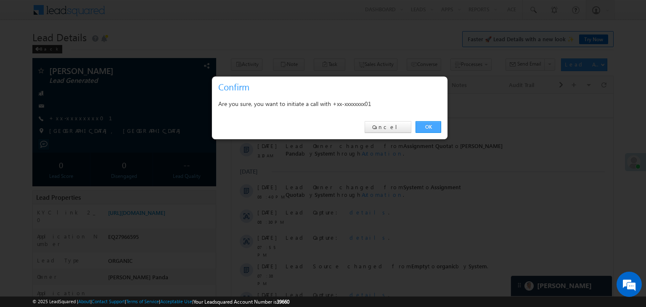
drag, startPoint x: 205, startPoint y: 32, endPoint x: 434, endPoint y: 125, distance: 247.7
click at [434, 125] on link "OK" at bounding box center [429, 127] width 26 height 12
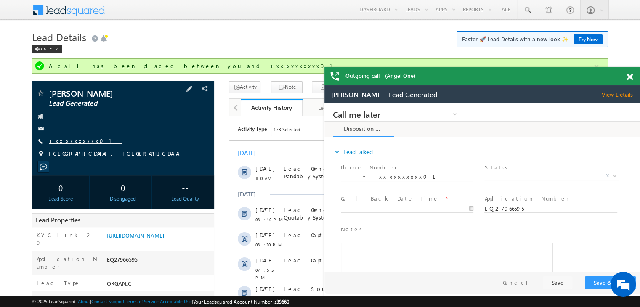
click at [76, 140] on link "+xx-xxxxxxxx01" at bounding box center [85, 140] width 73 height 7
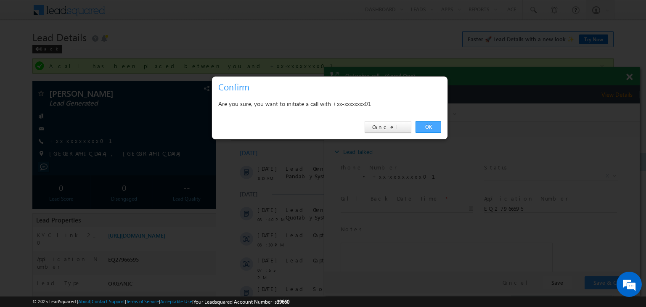
click at [425, 124] on link "OK" at bounding box center [429, 127] width 26 height 12
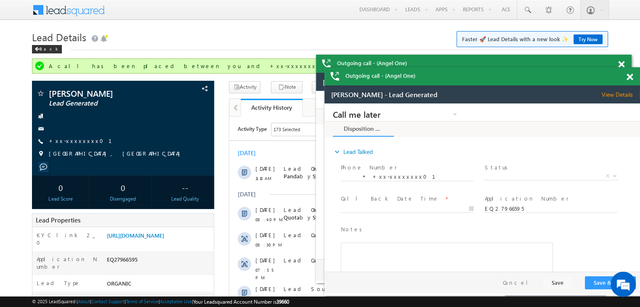
click at [624, 68] on span at bounding box center [621, 64] width 6 height 7
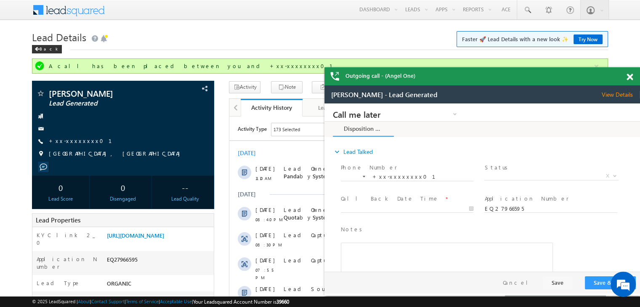
click at [629, 77] on span at bounding box center [629, 77] width 6 height 7
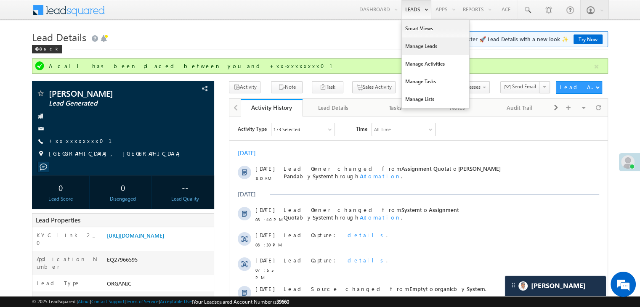
click at [414, 44] on link "Manage Leads" at bounding box center [435, 46] width 67 height 18
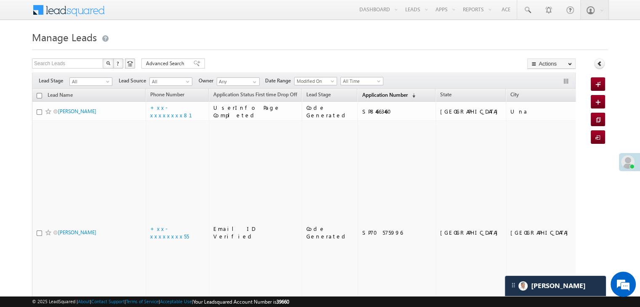
click at [362, 92] on span "Application Number" at bounding box center [384, 95] width 45 height 6
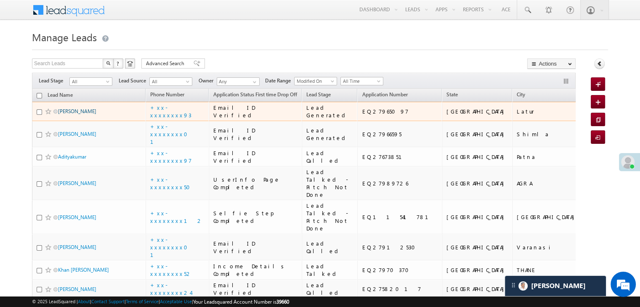
click at [74, 114] on link "[PERSON_NAME]" at bounding box center [77, 111] width 38 height 6
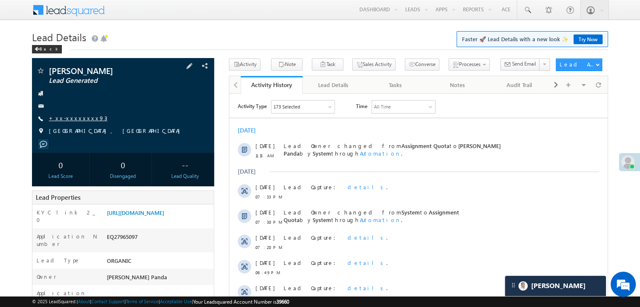
click at [74, 118] on link "+xx-xxxxxxxx93" at bounding box center [78, 117] width 58 height 7
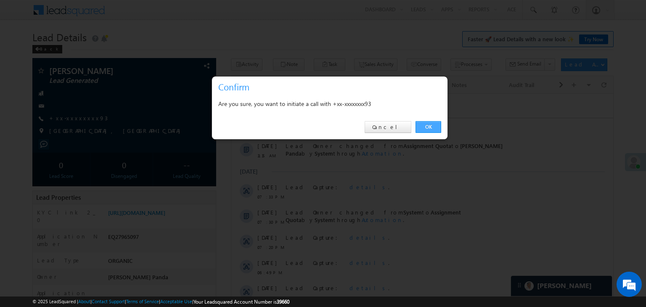
click at [433, 125] on link "OK" at bounding box center [429, 127] width 26 height 12
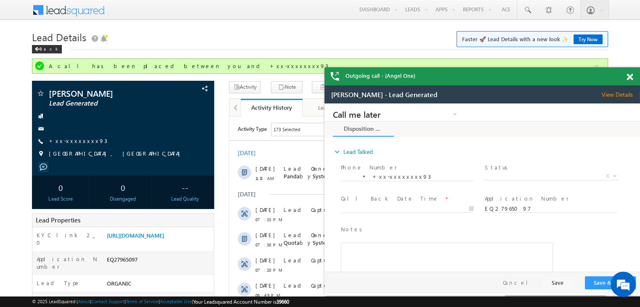
click at [629, 82] on div at bounding box center [633, 75] width 11 height 16
click at [631, 79] on span at bounding box center [629, 77] width 6 height 7
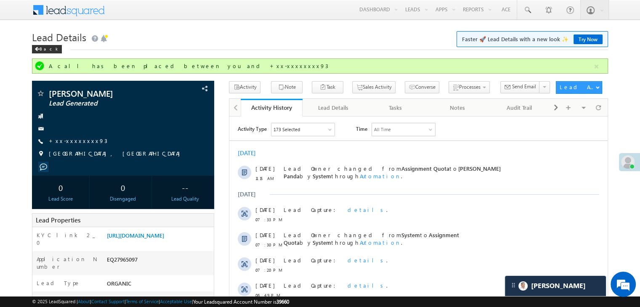
drag, startPoint x: 631, startPoint y: 79, endPoint x: 296, endPoint y: 36, distance: 337.6
click at [296, 36] on h1 "Lead Details Faster 🚀 Lead Details with a new look ✨ Try Now" at bounding box center [320, 36] width 576 height 16
click at [66, 140] on link "+xx-xxxxxxxx93" at bounding box center [78, 140] width 58 height 7
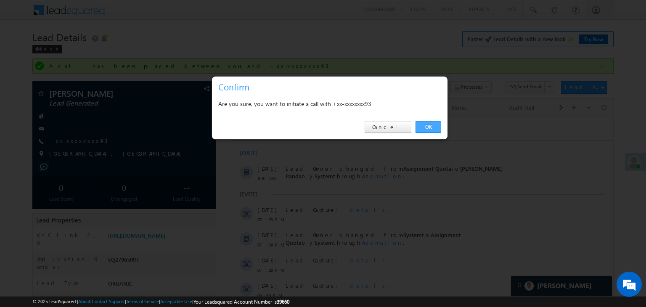
click at [429, 126] on link "OK" at bounding box center [429, 127] width 26 height 12
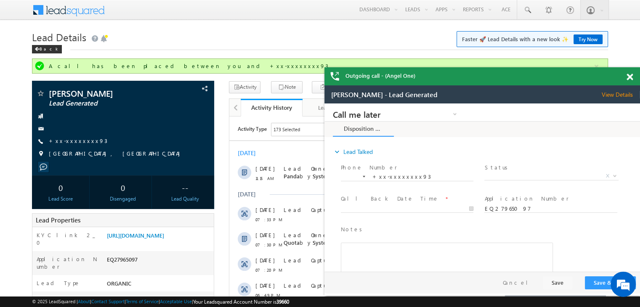
drag, startPoint x: 631, startPoint y: 78, endPoint x: 6, endPoint y: 0, distance: 629.5
click at [631, 78] on span at bounding box center [629, 77] width 6 height 7
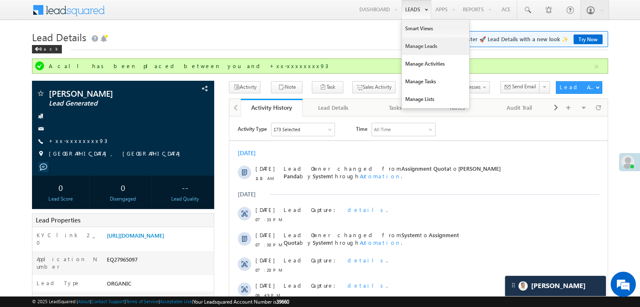
click at [421, 48] on link "Manage Leads" at bounding box center [435, 46] width 67 height 18
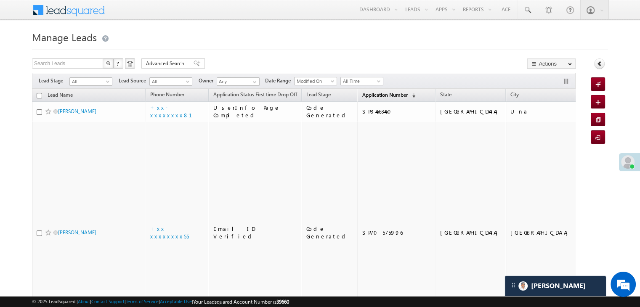
click at [362, 95] on span "Application Number" at bounding box center [384, 95] width 45 height 6
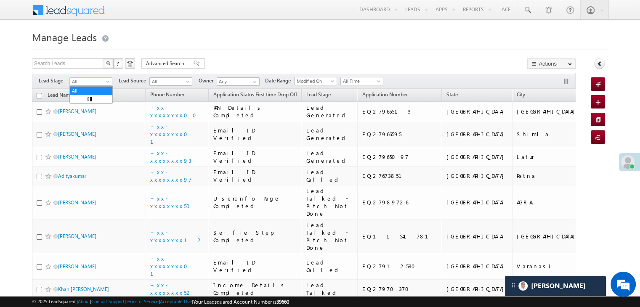
click at [107, 83] on span at bounding box center [108, 83] width 7 height 7
click at [94, 100] on link "Lead Generated" at bounding box center [91, 99] width 42 height 8
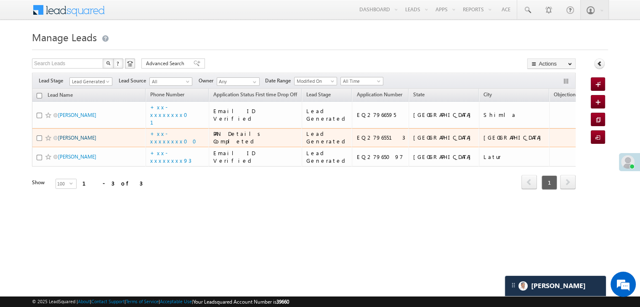
click at [66, 141] on link "[PERSON_NAME]" at bounding box center [77, 138] width 38 height 6
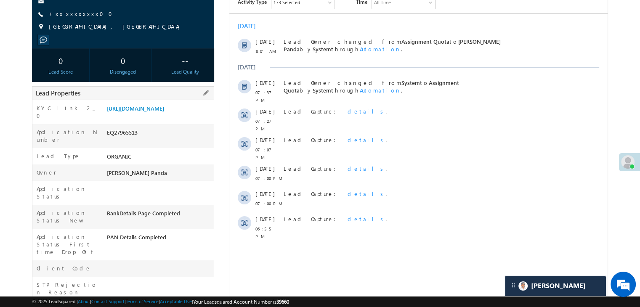
scroll to position [126, 0]
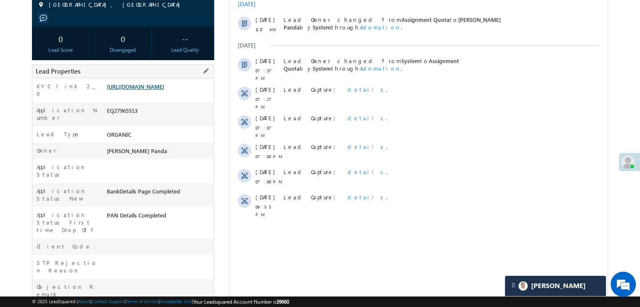
click at [164, 90] on link "[URL][DOMAIN_NAME]" at bounding box center [135, 86] width 57 height 7
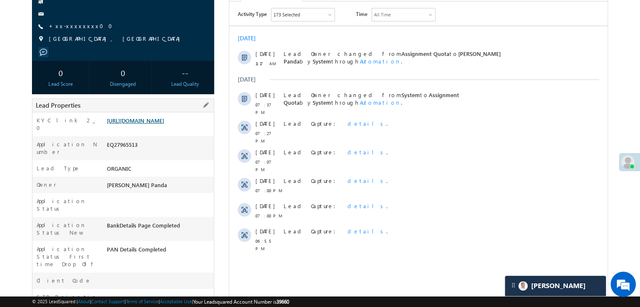
scroll to position [42, 0]
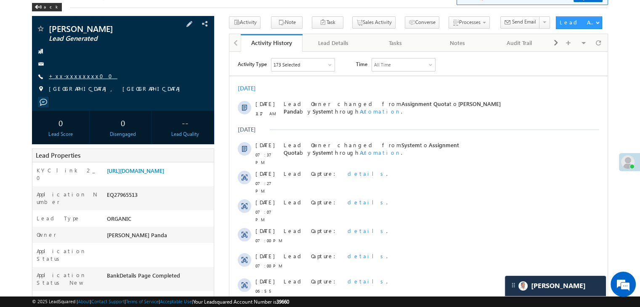
click at [73, 74] on link "+xx-xxxxxxxx00" at bounding box center [83, 75] width 69 height 7
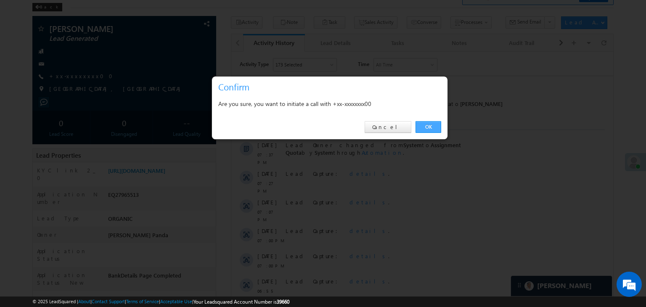
click at [427, 127] on link "OK" at bounding box center [429, 127] width 26 height 12
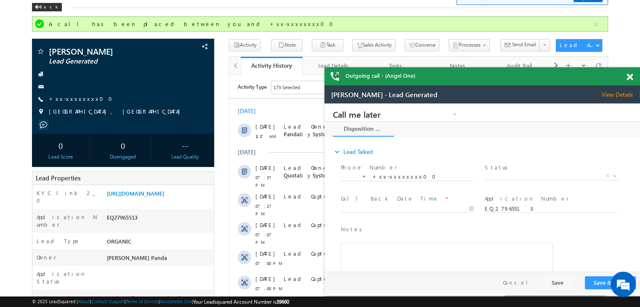
scroll to position [0, 0]
click at [73, 99] on link "+xx-xxxxxxxx00" at bounding box center [83, 98] width 69 height 7
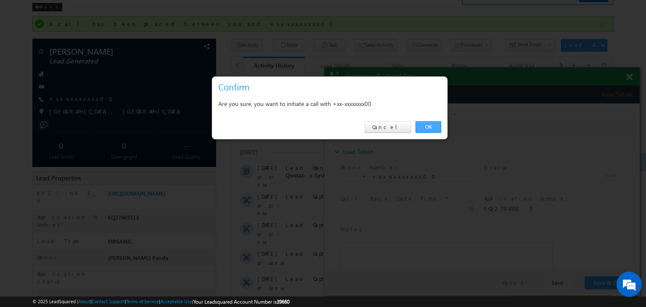
click at [424, 122] on link "OK" at bounding box center [429, 127] width 26 height 12
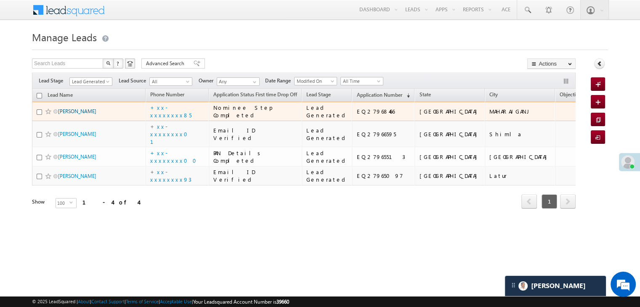
click at [76, 114] on link "[PERSON_NAME]" at bounding box center [77, 111] width 38 height 6
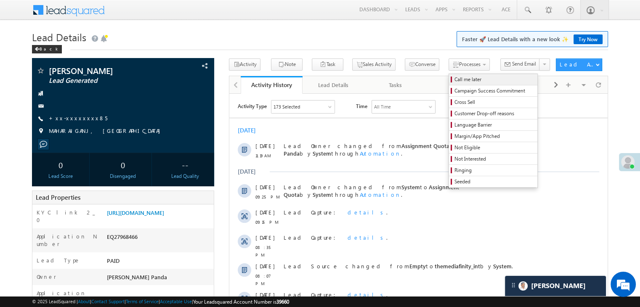
click at [456, 77] on span "Call me later" at bounding box center [494, 80] width 80 height 8
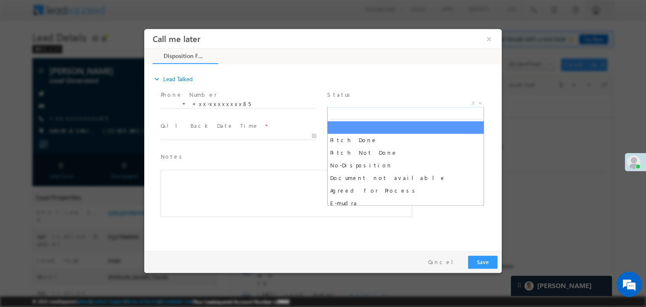
drag, startPoint x: 601, startPoint y: 106, endPoint x: 385, endPoint y: 104, distance: 215.8
click at [385, 104] on span "X" at bounding box center [405, 103] width 157 height 8
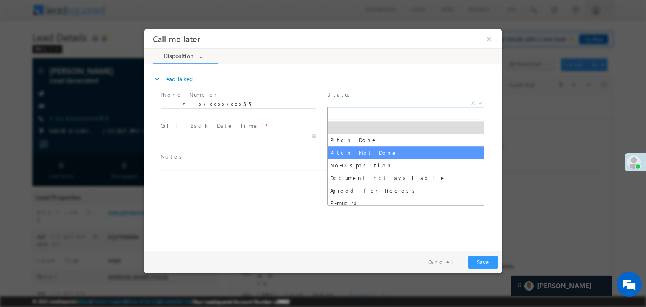
select select "Pitch Not Done"
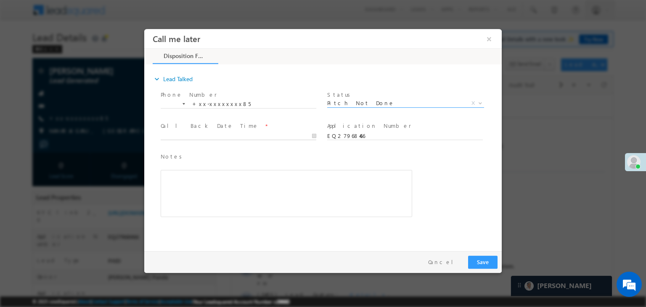
type input "08/29/25 11:20 AM"
click at [288, 134] on input "08/29/25 11:20 AM" at bounding box center [239, 136] width 156 height 8
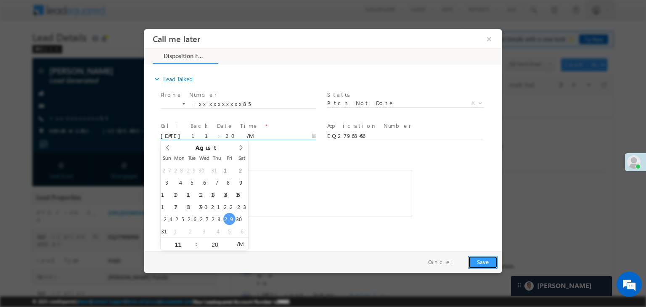
click at [487, 259] on button "Save" at bounding box center [482, 262] width 29 height 13
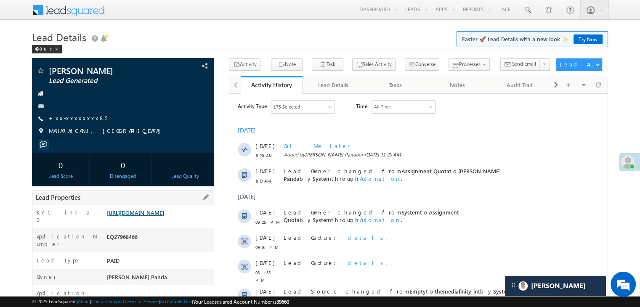
click at [164, 216] on link "https://angelbroking1-pk3em7sa.customui-test.leadsquared.com?leadId=91e9b16e-df…" at bounding box center [135, 212] width 57 height 7
click at [61, 118] on link "+xx-xxxxxxxx85" at bounding box center [78, 117] width 58 height 7
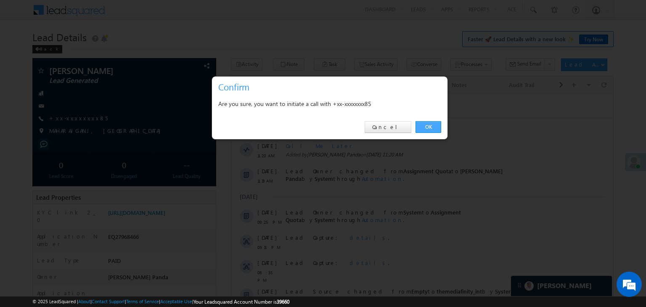
click at [428, 124] on link "OK" at bounding box center [429, 127] width 26 height 12
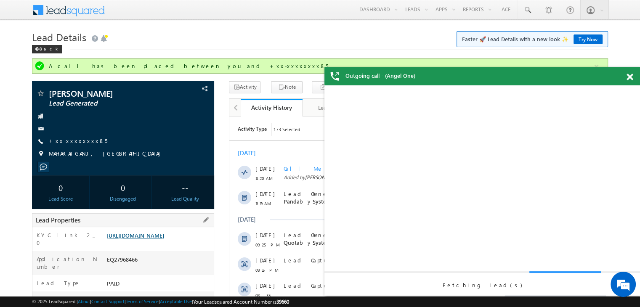
click at [164, 239] on link "[URL][DOMAIN_NAME]" at bounding box center [135, 235] width 57 height 7
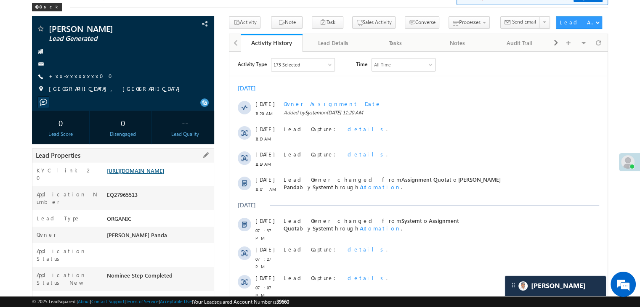
click at [153, 174] on link "[URL][DOMAIN_NAME]" at bounding box center [135, 170] width 57 height 7
click at [162, 174] on link "https://angelbroking1-pk3em7sa.customui-test.leadsquared.com?leadId=603ff18b-94…" at bounding box center [135, 170] width 57 height 7
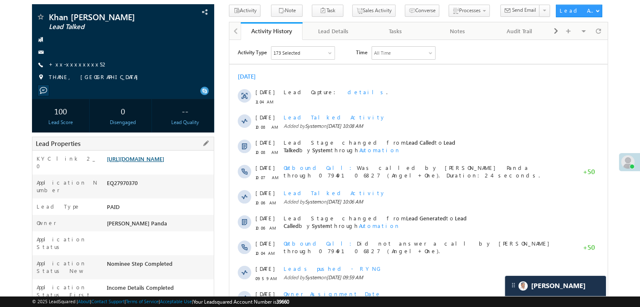
scroll to position [53, 0]
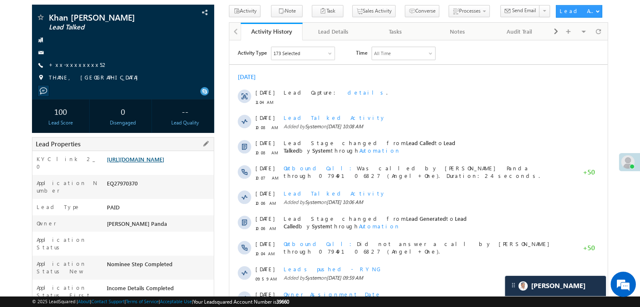
click at [144, 163] on link "[URL][DOMAIN_NAME]" at bounding box center [135, 159] width 57 height 7
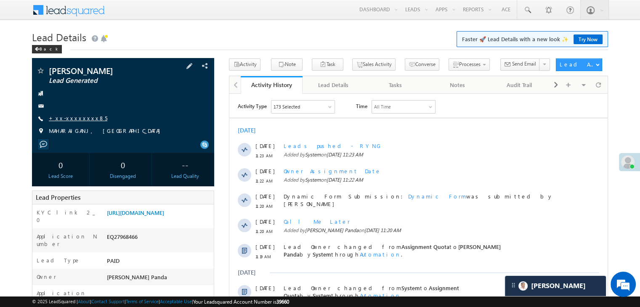
click at [72, 117] on link "+xx-xxxxxxxx85" at bounding box center [78, 117] width 58 height 7
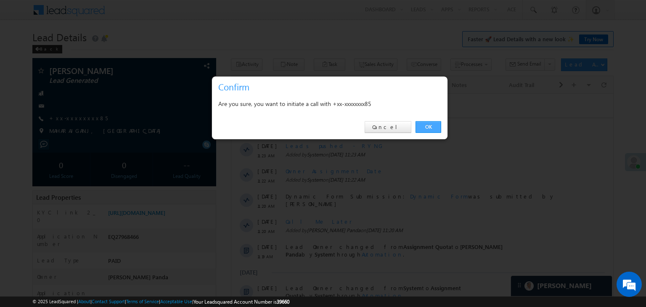
drag, startPoint x: 428, startPoint y: 127, endPoint x: 185, endPoint y: 29, distance: 262.1
click at [428, 127] on link "OK" at bounding box center [429, 127] width 26 height 12
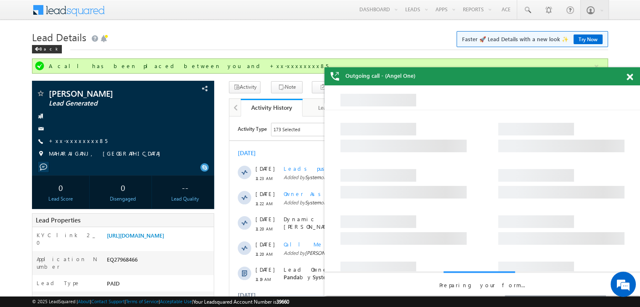
click at [630, 76] on span at bounding box center [629, 77] width 6 height 7
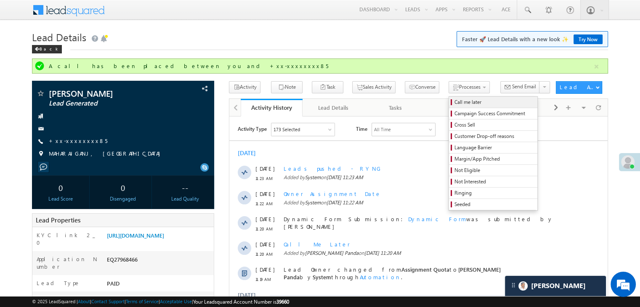
click at [454, 103] on span "Call me later" at bounding box center [494, 102] width 80 height 8
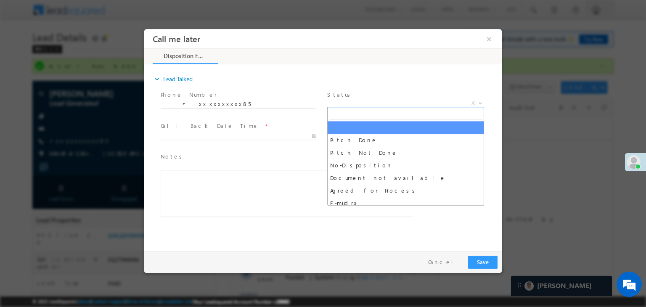
click at [438, 101] on span "X" at bounding box center [405, 103] width 157 height 8
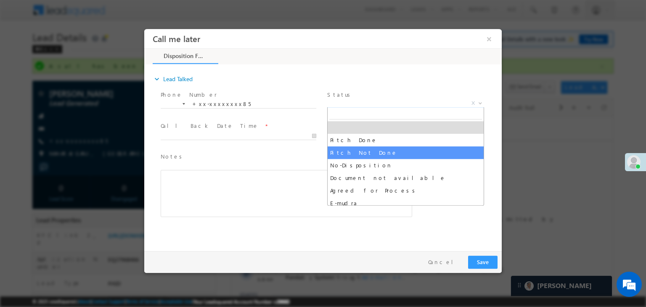
select select "Pitch Not Done"
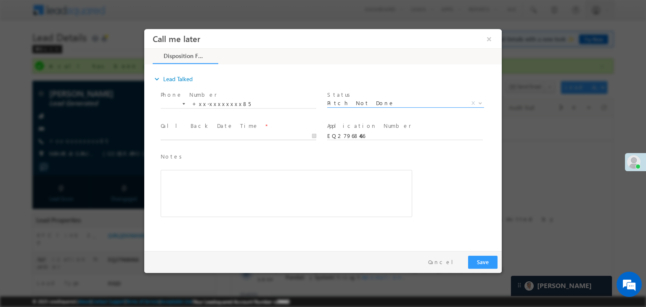
type input "08/29/25 11:25 AM"
click at [268, 133] on input "08/29/25 11:25 AM" at bounding box center [239, 136] width 156 height 8
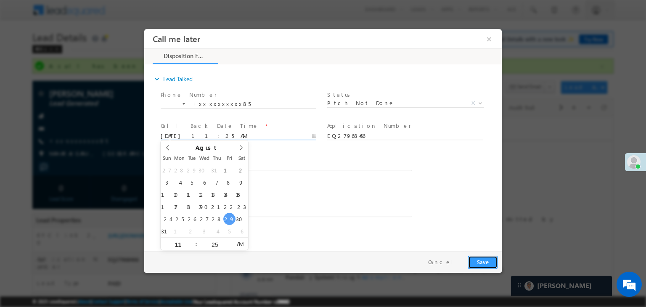
click at [482, 260] on button "Save" at bounding box center [482, 262] width 29 height 13
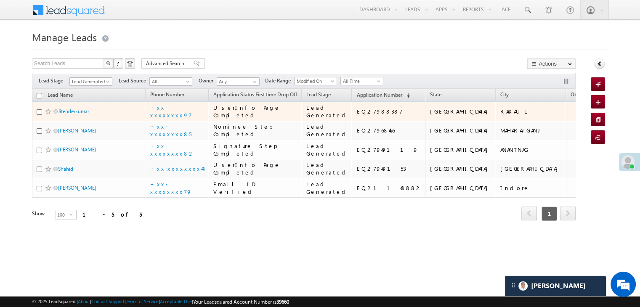
scroll to position [112, 0]
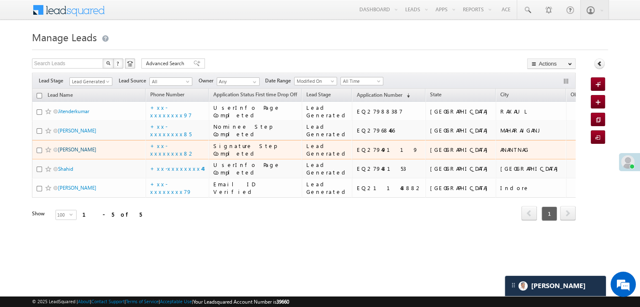
click at [81, 146] on link "[PERSON_NAME]" at bounding box center [77, 149] width 38 height 6
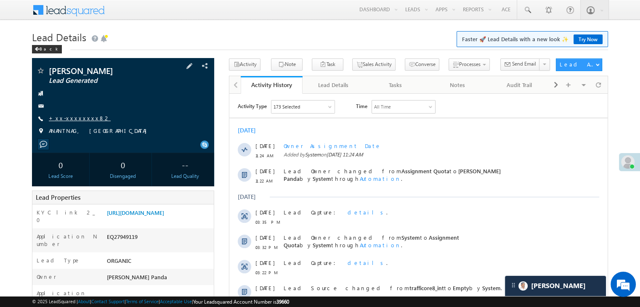
click at [67, 119] on link "+xx-xxxxxxxx82" at bounding box center [80, 117] width 62 height 7
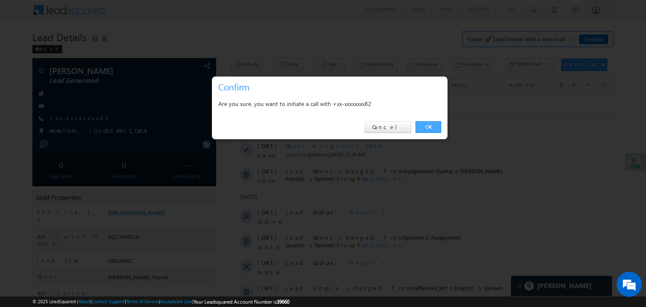
click at [423, 127] on link "OK" at bounding box center [429, 127] width 26 height 12
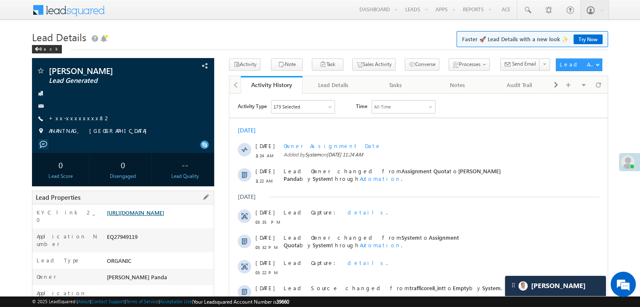
click at [153, 215] on link "https://angelbroking1-pk3em7sa.customui-test.leadsquared.com?leadId=163c627d-2a…" at bounding box center [135, 212] width 57 height 7
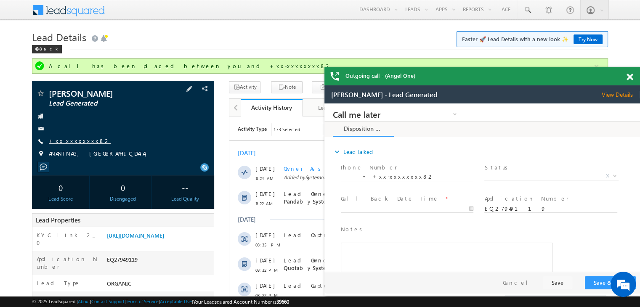
click at [65, 138] on link "+xx-xxxxxxxx82" at bounding box center [80, 140] width 62 height 7
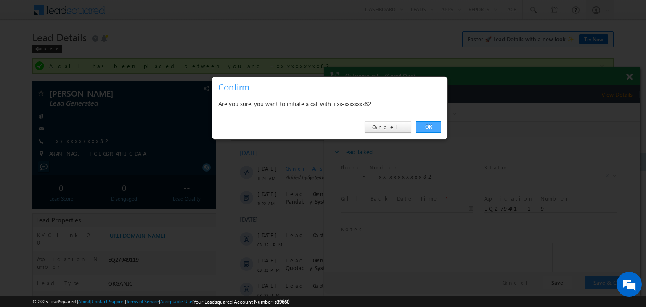
click at [432, 125] on link "OK" at bounding box center [429, 127] width 26 height 12
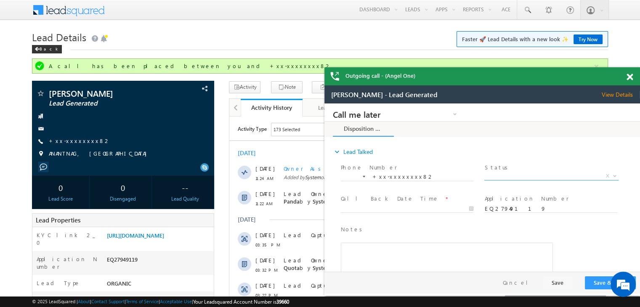
click at [541, 174] on span "X" at bounding box center [551, 176] width 134 height 8
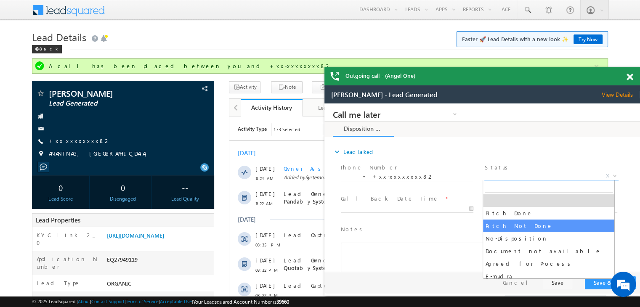
select select "Pitch Not Done"
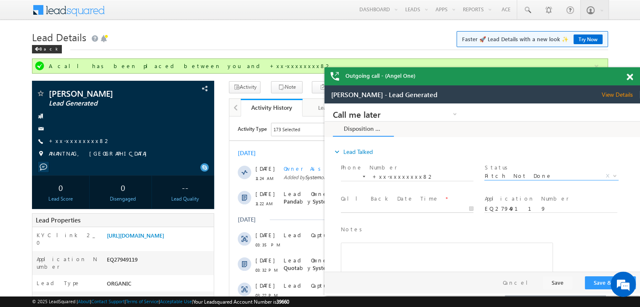
type input "08/29/25 11:26 AM"
click at [453, 209] on input "08/29/25 11:26 AM" at bounding box center [407, 209] width 132 height 8
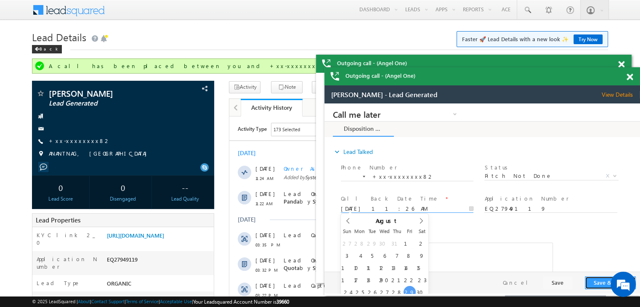
click at [599, 280] on button "Save & Close" at bounding box center [610, 282] width 51 height 13
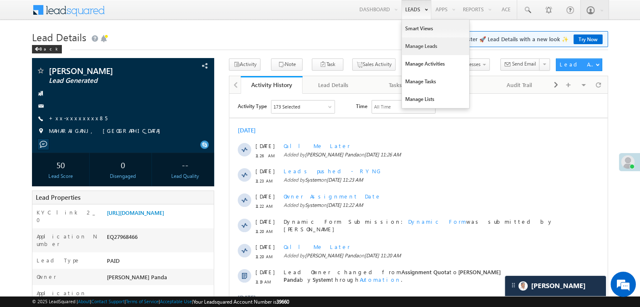
click at [412, 46] on link "Manage Leads" at bounding box center [435, 46] width 67 height 18
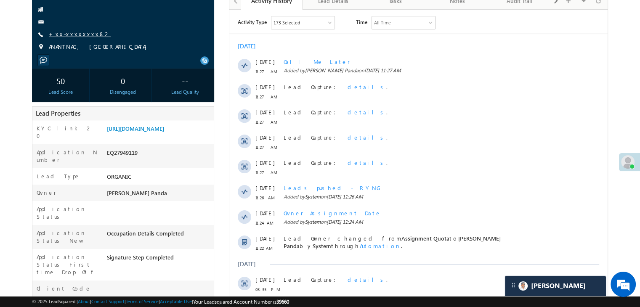
click at [75, 33] on link "+xx-xxxxxxxx82" at bounding box center [80, 33] width 62 height 7
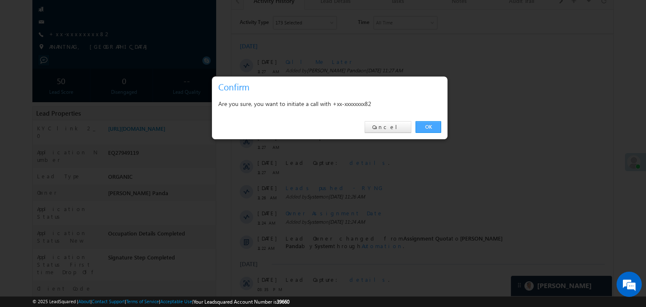
click at [421, 124] on link "OK" at bounding box center [429, 127] width 26 height 12
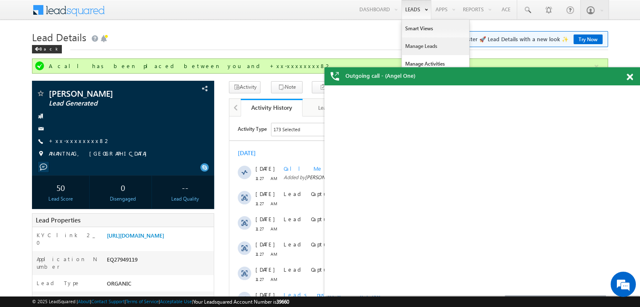
click at [415, 45] on link "Manage Leads" at bounding box center [435, 46] width 67 height 18
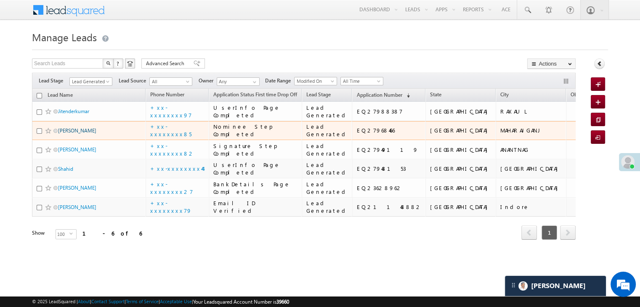
click at [74, 127] on link "[PERSON_NAME]" at bounding box center [77, 130] width 38 height 6
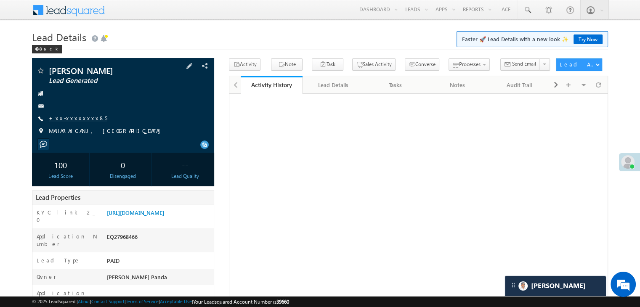
click at [69, 119] on link "+xx-xxxxxxxx85" at bounding box center [78, 117] width 58 height 7
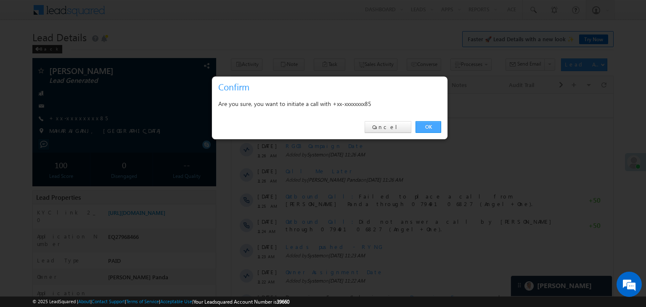
click at [418, 123] on link "OK" at bounding box center [429, 127] width 26 height 12
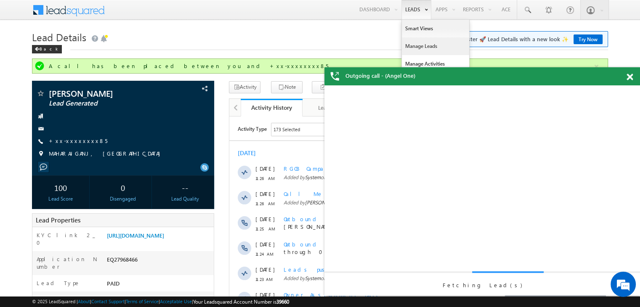
click at [416, 42] on link "Manage Leads" at bounding box center [435, 46] width 67 height 18
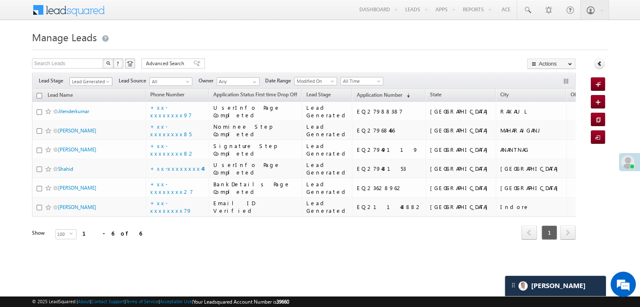
click at [109, 82] on span at bounding box center [108, 83] width 7 height 7
click at [96, 91] on link "All" at bounding box center [91, 91] width 42 height 8
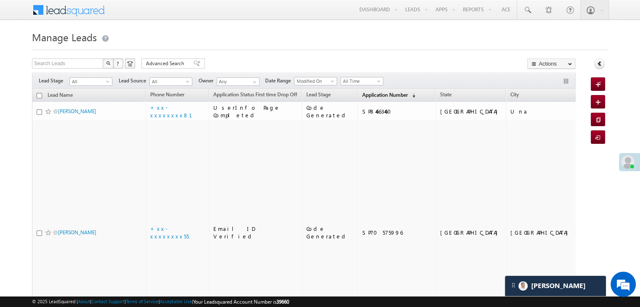
click at [364, 94] on span "Application Number" at bounding box center [384, 95] width 45 height 6
click at [369, 93] on span "Application Number" at bounding box center [384, 95] width 45 height 6
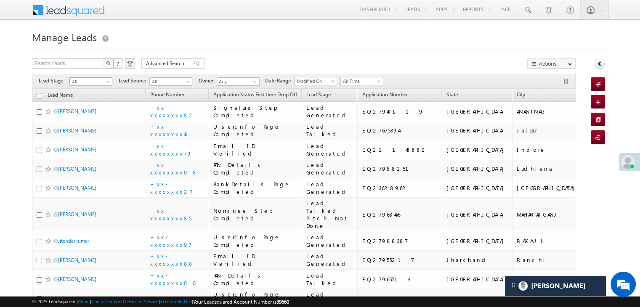
click at [108, 81] on span at bounding box center [108, 83] width 7 height 7
click at [85, 101] on link "Lead Generated" at bounding box center [91, 99] width 42 height 8
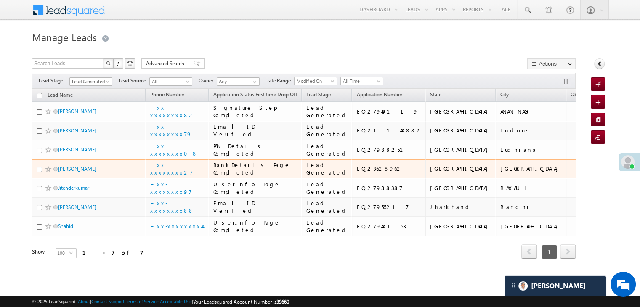
scroll to position [210, 0]
click at [78, 166] on link "[PERSON_NAME]" at bounding box center [77, 169] width 38 height 6
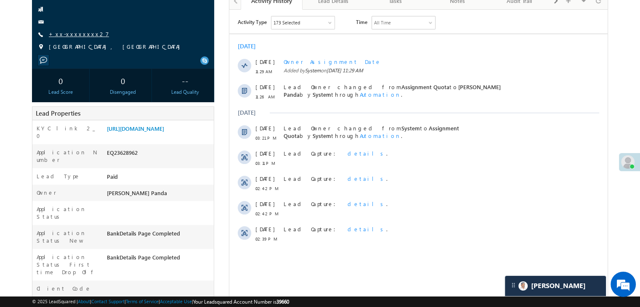
click at [75, 34] on link "+xx-xxxxxxxx27" at bounding box center [79, 33] width 60 height 7
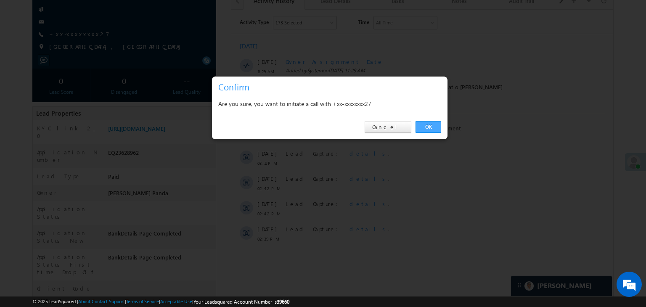
click at [427, 127] on link "OK" at bounding box center [429, 127] width 26 height 12
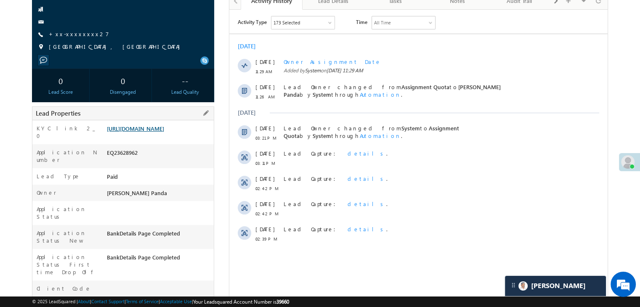
click at [149, 132] on link "[URL][DOMAIN_NAME]" at bounding box center [135, 128] width 57 height 7
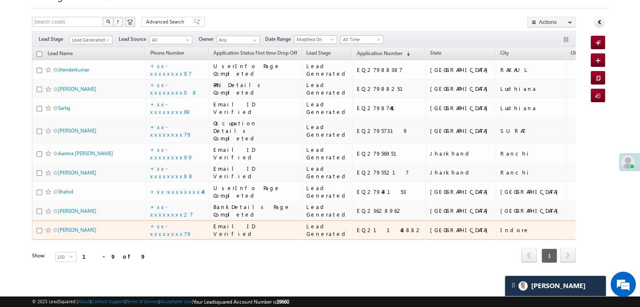
scroll to position [98, 0]
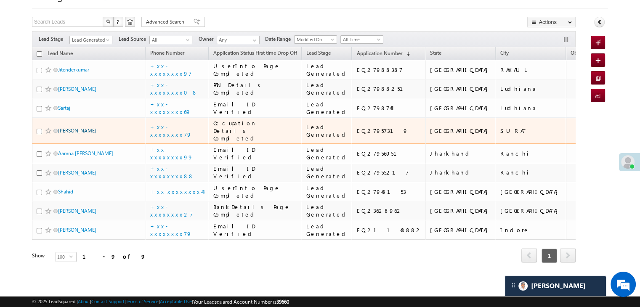
click at [69, 134] on link "[PERSON_NAME]" at bounding box center [77, 130] width 38 height 6
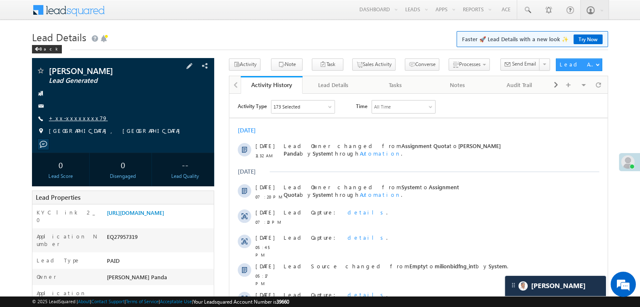
click at [70, 119] on link "+xx-xxxxxxxx79" at bounding box center [78, 117] width 59 height 7
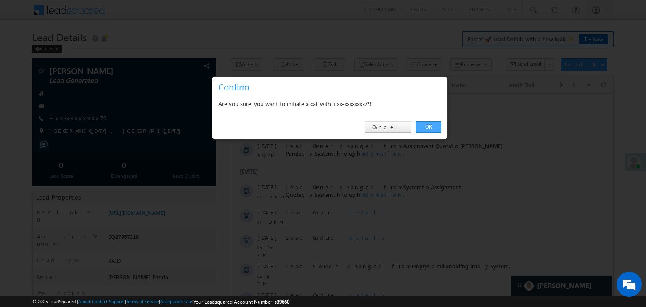
click at [429, 128] on link "OK" at bounding box center [429, 127] width 26 height 12
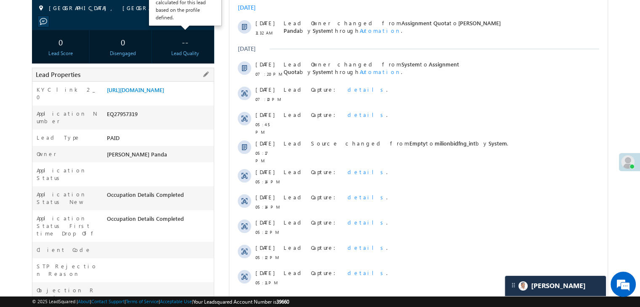
scroll to position [126, 0]
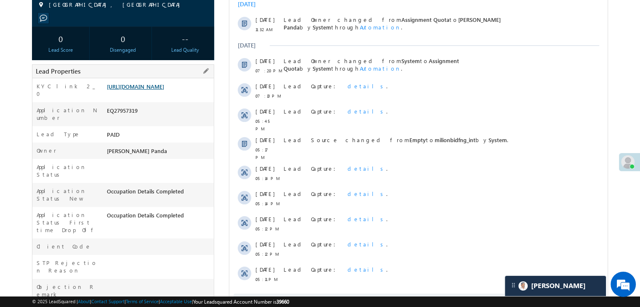
click at [153, 90] on link "[URL][DOMAIN_NAME]" at bounding box center [135, 86] width 57 height 7
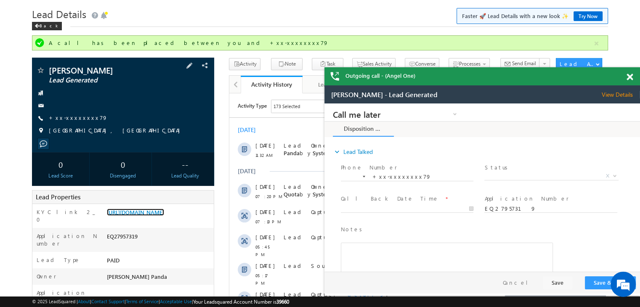
scroll to position [22, 0]
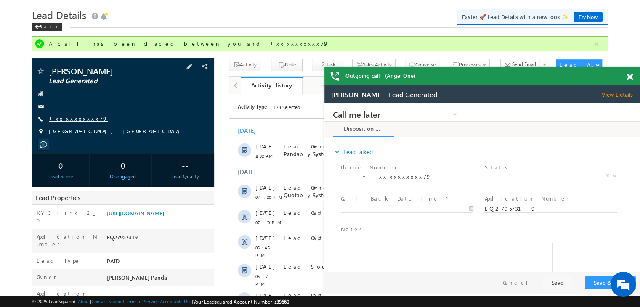
click at [61, 118] on link "+xx-xxxxxxxx79" at bounding box center [78, 118] width 59 height 7
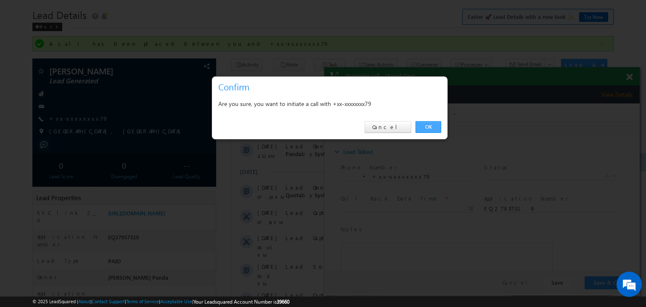
click at [427, 131] on link "OK" at bounding box center [429, 127] width 26 height 12
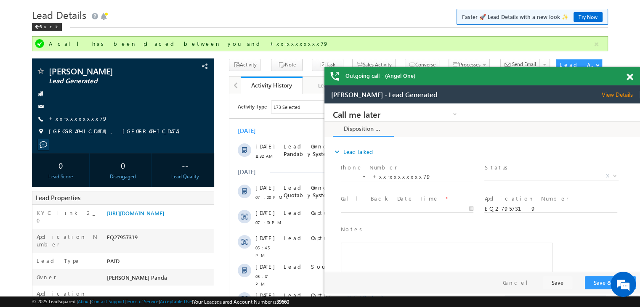
scroll to position [0, 0]
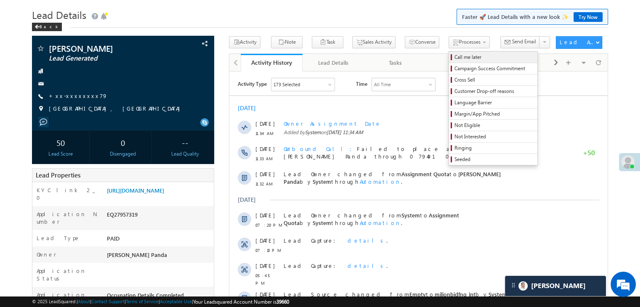
click at [454, 56] on span "Call me later" at bounding box center [494, 57] width 80 height 8
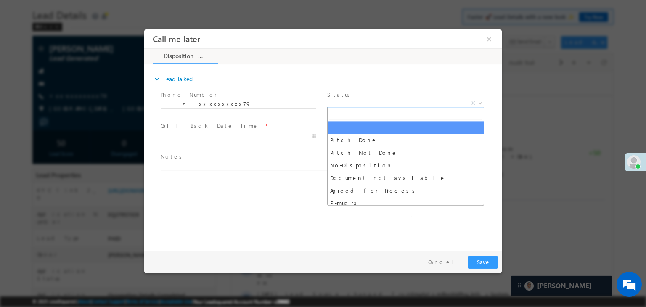
click at [413, 103] on span "X" at bounding box center [405, 103] width 157 height 8
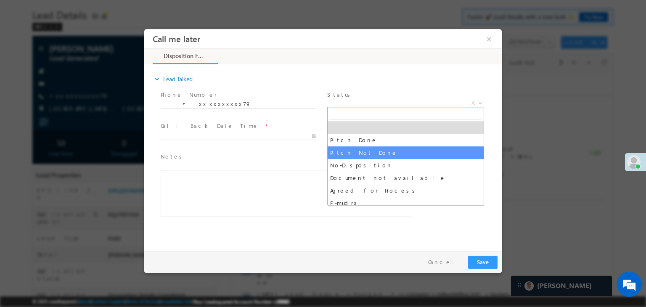
select select "Pitch Not Done"
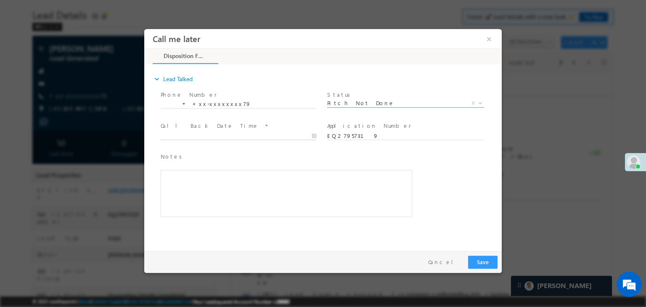
type input "08/29/25 11:35 AM"
click at [281, 135] on input "08/29/25 11:35 AM" at bounding box center [239, 136] width 156 height 8
click at [429, 169] on div "Notes * Editor toolbars Basic Styles Bold Italic Underline Paragraph Insert/Rem…" at bounding box center [330, 189] width 343 height 77
click at [488, 259] on button "Save" at bounding box center [482, 262] width 29 height 13
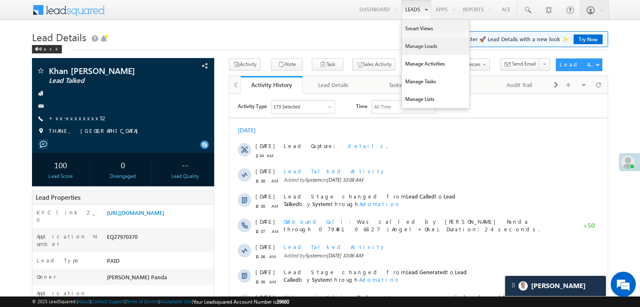
click at [416, 47] on link "Manage Leads" at bounding box center [435, 46] width 67 height 18
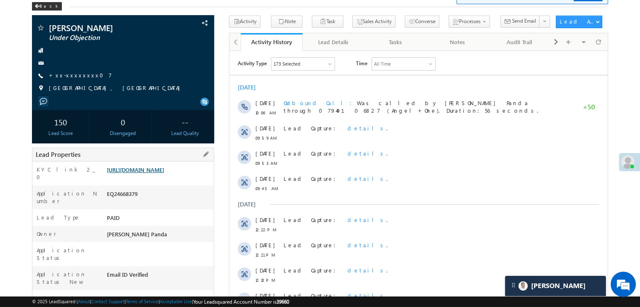
scroll to position [42, 0]
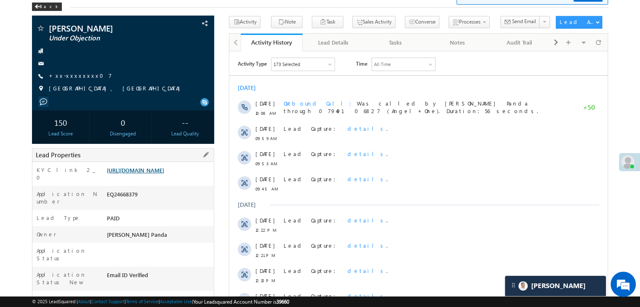
click at [158, 174] on link "https://angelbroking1-pk3em7sa.customui-test.leadsquared.com?leadId=39bb9a18-c3…" at bounding box center [135, 170] width 57 height 7
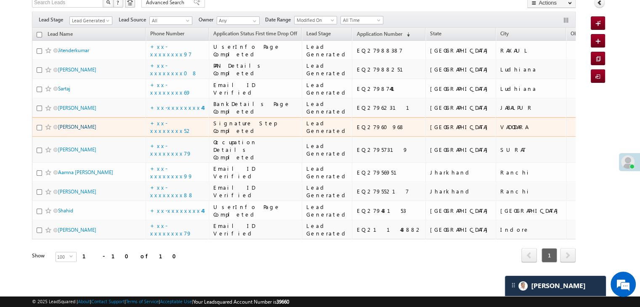
click at [82, 130] on link "[PERSON_NAME]" at bounding box center [77, 127] width 38 height 6
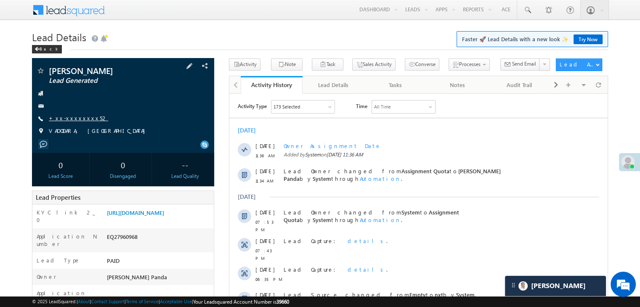
click at [74, 122] on link "+xx-xxxxxxxx52" at bounding box center [78, 117] width 59 height 7
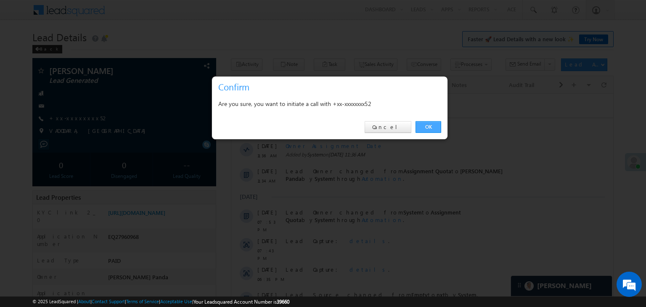
click at [430, 125] on link "OK" at bounding box center [429, 127] width 26 height 12
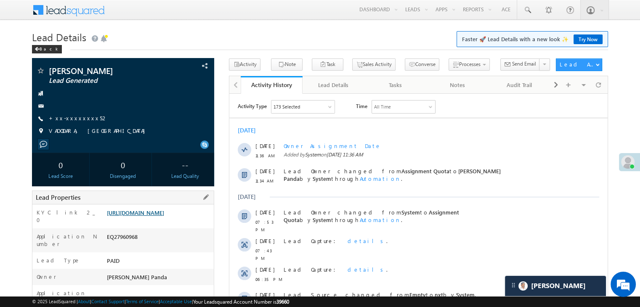
click at [162, 216] on link "[URL][DOMAIN_NAME]" at bounding box center [135, 212] width 57 height 7
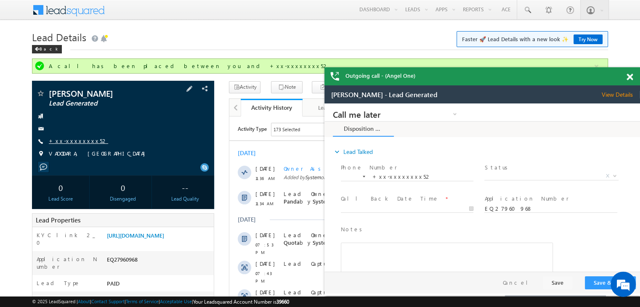
click at [72, 144] on link "+xx-xxxxxxxx52" at bounding box center [78, 140] width 59 height 7
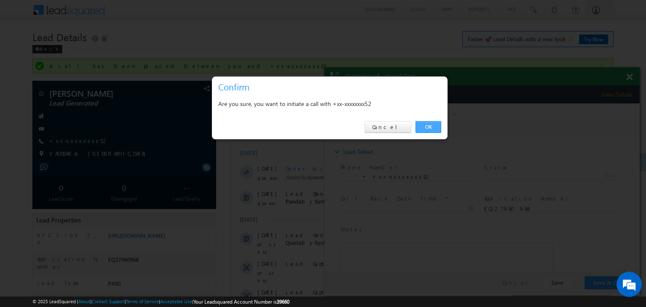
click at [424, 129] on link "OK" at bounding box center [429, 127] width 26 height 12
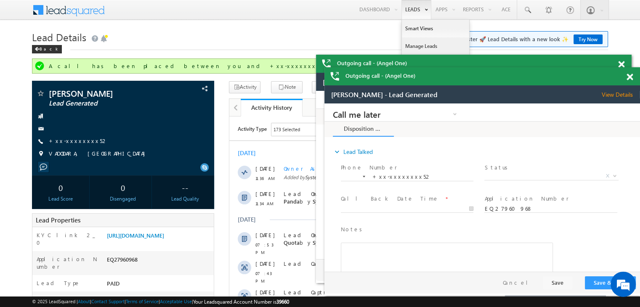
click at [412, 47] on link "Manage Leads" at bounding box center [435, 46] width 67 height 18
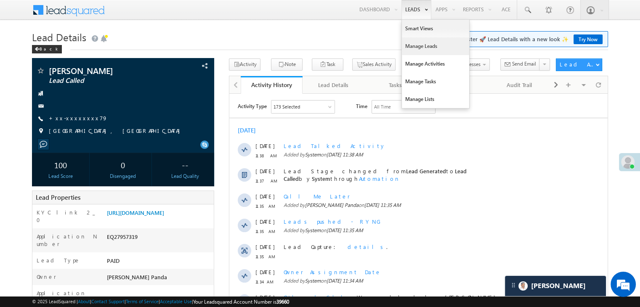
click at [412, 46] on link "Manage Leads" at bounding box center [435, 46] width 67 height 18
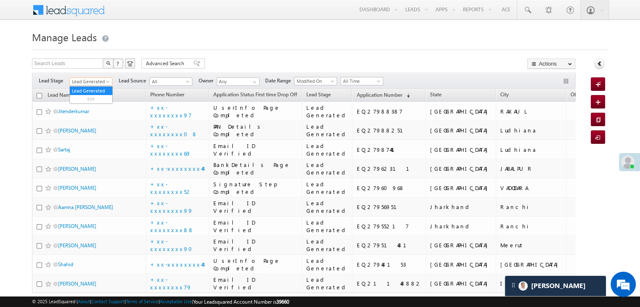
click at [105, 81] on span at bounding box center [108, 83] width 7 height 7
click at [92, 88] on link "All" at bounding box center [91, 91] width 42 height 8
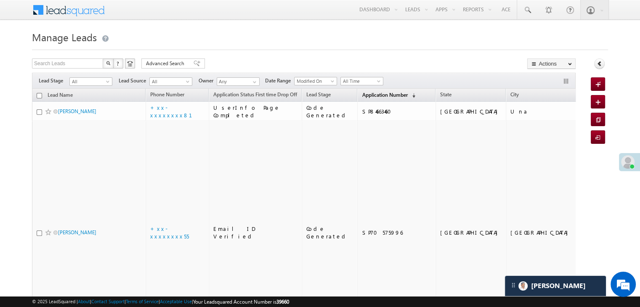
click at [367, 99] on link "Application Number (sorted descending)" at bounding box center [389, 95] width 62 height 11
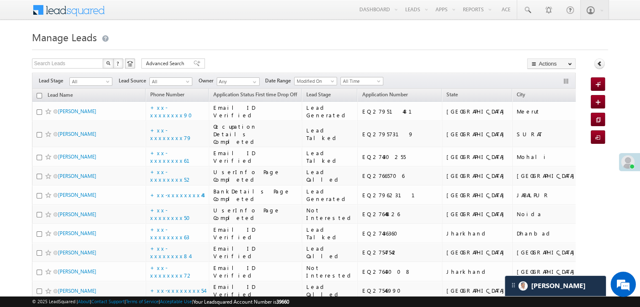
drag, startPoint x: 367, startPoint y: 99, endPoint x: 416, endPoint y: 37, distance: 79.7
click at [416, 37] on h1 "Manage Leads" at bounding box center [320, 36] width 576 height 16
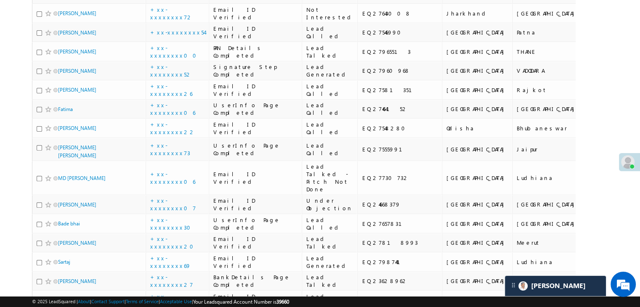
scroll to position [252, 0]
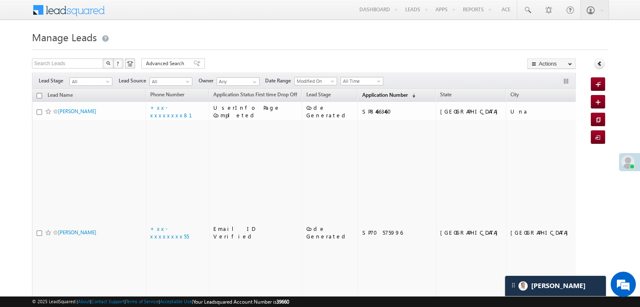
click at [362, 93] on span "Application Number" at bounding box center [384, 95] width 45 height 6
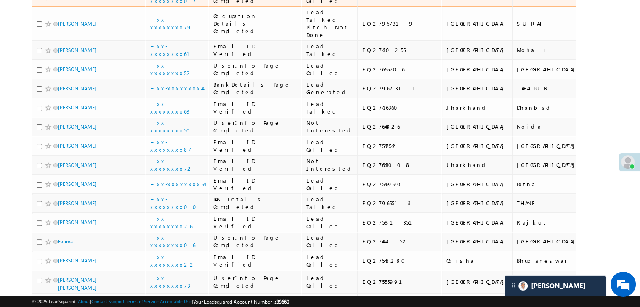
scroll to position [210, 0]
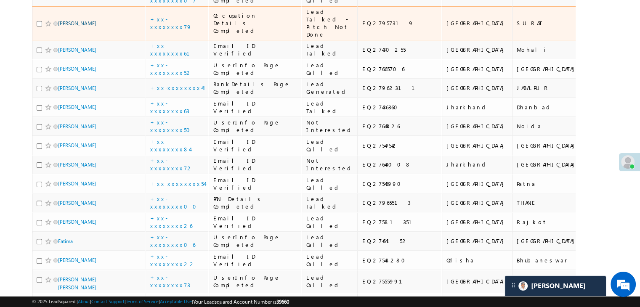
click at [79, 26] on link "[PERSON_NAME]" at bounding box center [77, 23] width 38 height 6
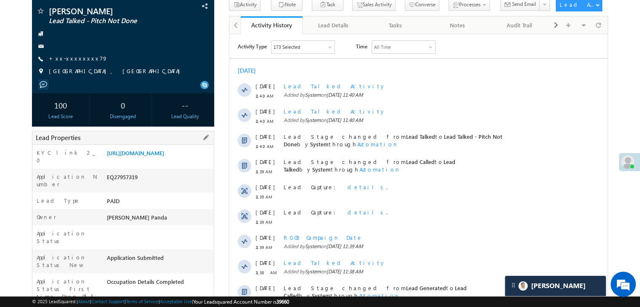
scroll to position [42, 0]
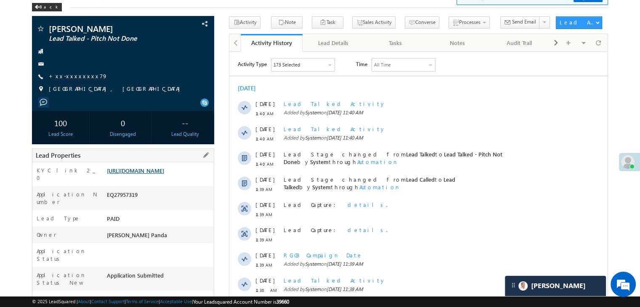
click at [164, 174] on link "[URL][DOMAIN_NAME]" at bounding box center [135, 170] width 57 height 7
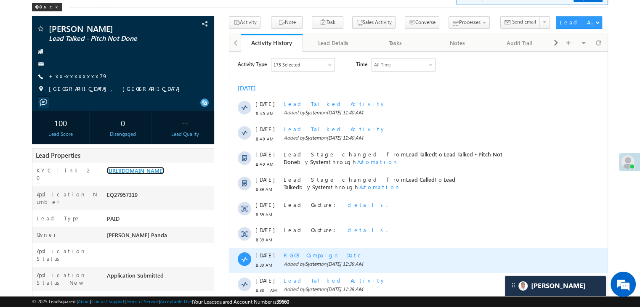
scroll to position [0, 0]
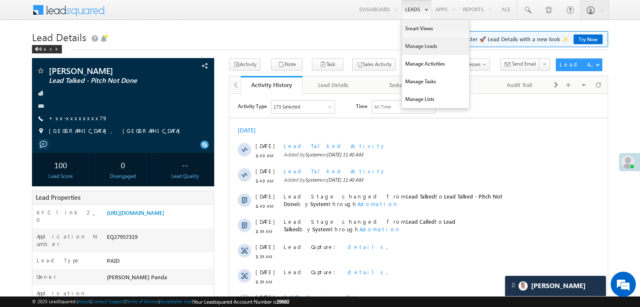
click at [414, 50] on link "Manage Leads" at bounding box center [435, 46] width 67 height 18
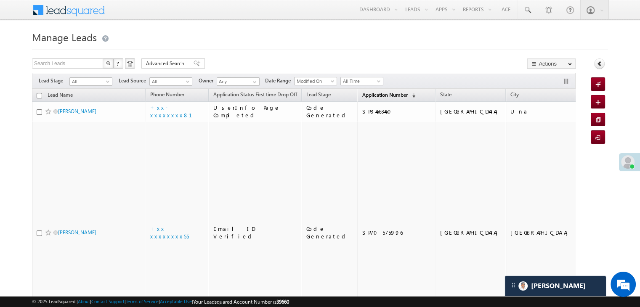
click at [362, 95] on span "Application Number" at bounding box center [384, 95] width 45 height 6
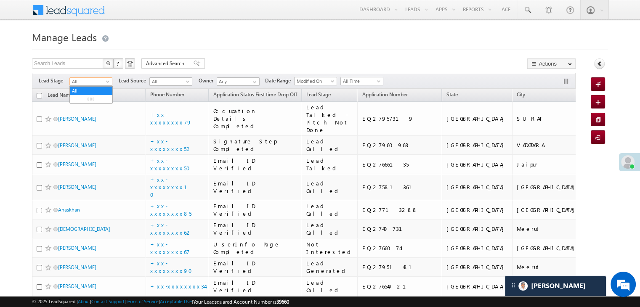
click at [106, 83] on span at bounding box center [108, 83] width 7 height 7
click at [84, 103] on link "Lead Generated" at bounding box center [91, 99] width 42 height 8
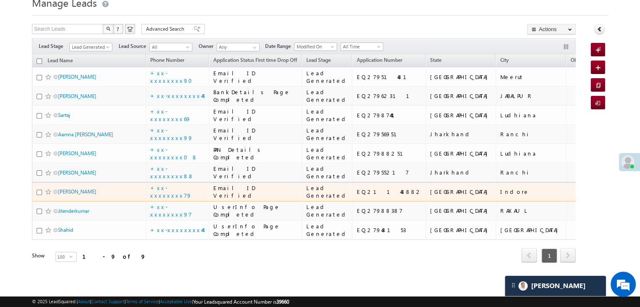
scroll to position [42, 0]
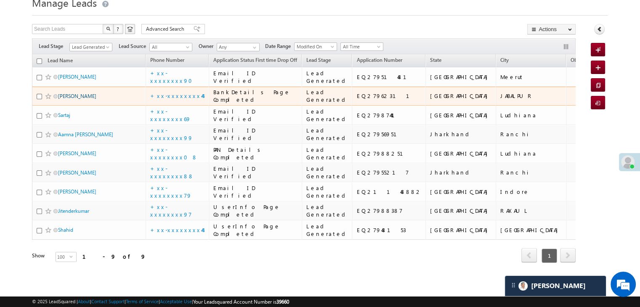
click at [72, 99] on link "[PERSON_NAME]" at bounding box center [77, 96] width 38 height 6
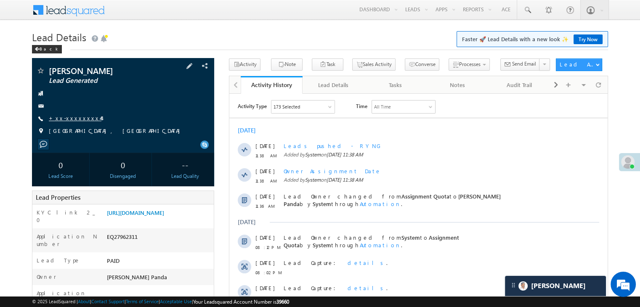
click at [72, 120] on link "+xx-xxxxxxxx44" at bounding box center [75, 117] width 53 height 7
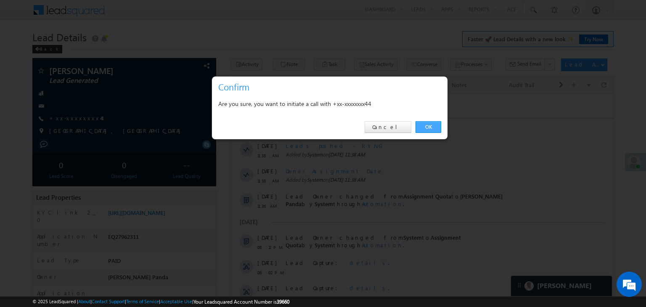
click at [428, 123] on link "OK" at bounding box center [429, 127] width 26 height 12
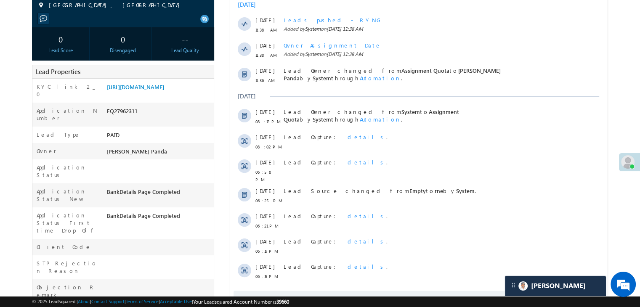
scroll to position [126, 0]
click at [160, 90] on link "[URL][DOMAIN_NAME]" at bounding box center [135, 86] width 57 height 7
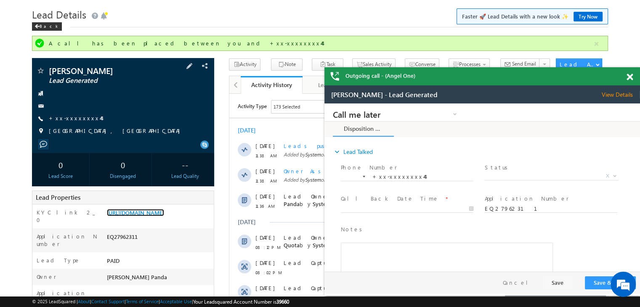
scroll to position [22, 0]
click at [77, 122] on link "+xx-xxxxxxxx44" at bounding box center [75, 118] width 53 height 7
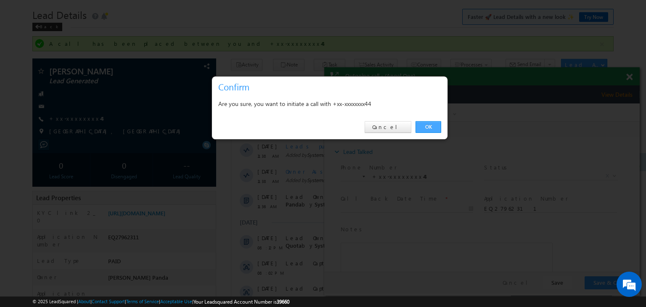
click at [430, 128] on link "OK" at bounding box center [429, 127] width 26 height 12
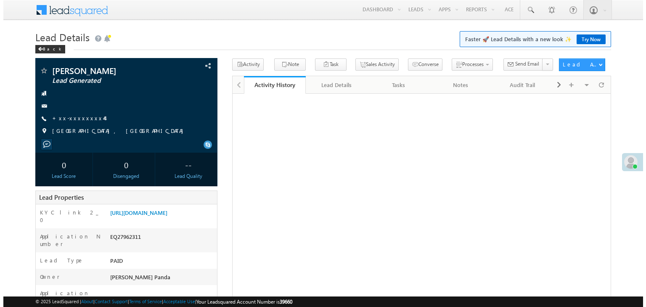
scroll to position [23, 0]
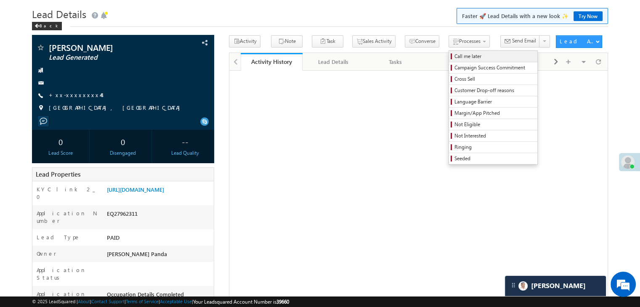
click at [457, 59] on span "Call me later" at bounding box center [494, 57] width 80 height 8
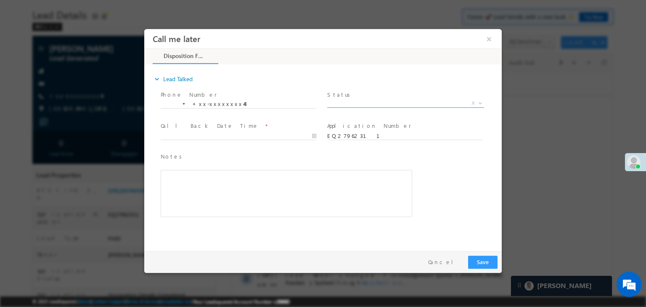
scroll to position [0, 0]
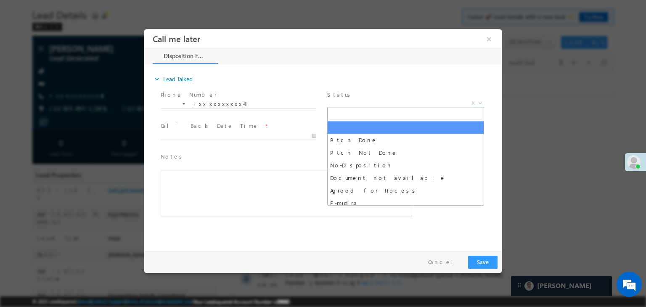
click at [448, 103] on span "X" at bounding box center [405, 103] width 157 height 8
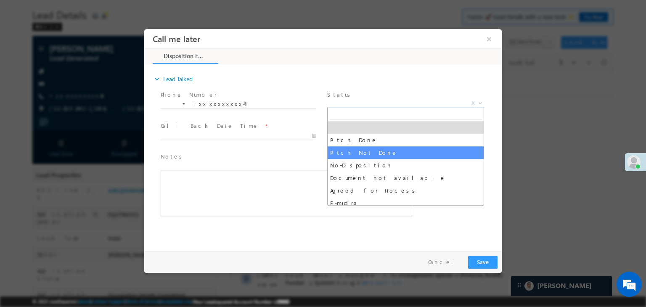
select select "Pitch Not Done"
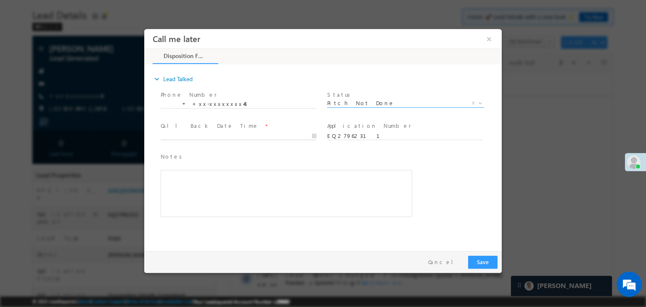
type input "08/29/25 11:43 AM"
click at [293, 132] on input "08/29/25 11:43 AM" at bounding box center [239, 136] width 156 height 8
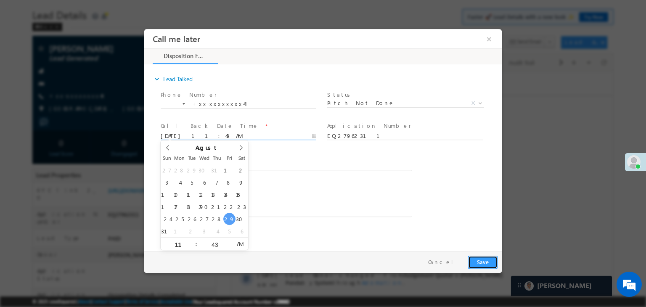
click at [487, 265] on button "Save" at bounding box center [482, 262] width 29 height 13
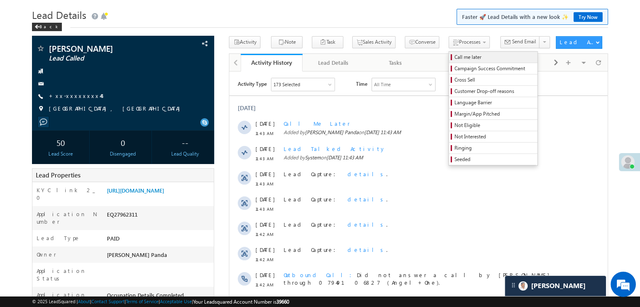
click at [454, 58] on span "Call me later" at bounding box center [494, 57] width 80 height 8
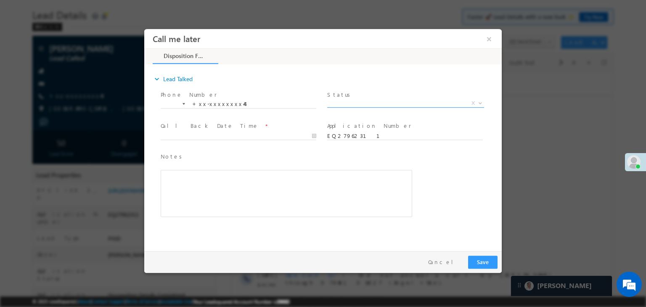
click at [397, 105] on span "X" at bounding box center [405, 103] width 157 height 8
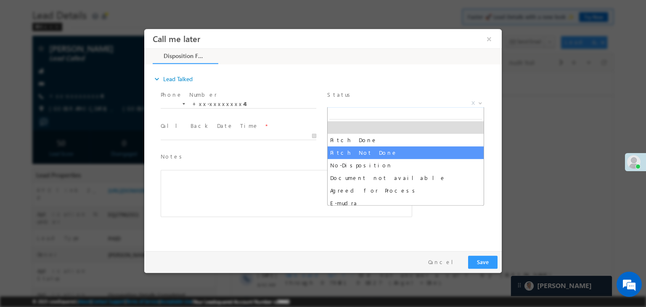
select select "Pitch Not Done"
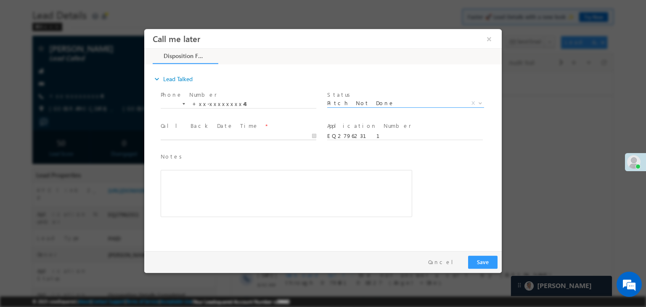
type input "08/29/25 11:44 AM"
click at [281, 132] on input "08/29/25 11:44 AM" at bounding box center [239, 136] width 156 height 8
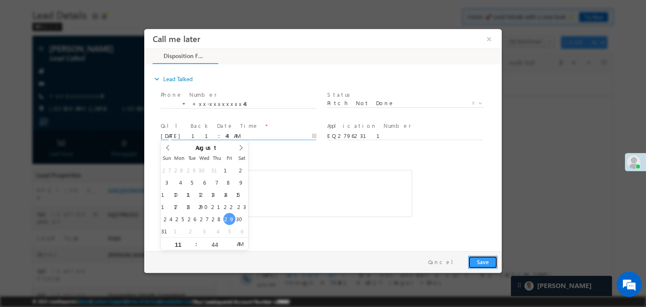
click at [484, 261] on button "Save" at bounding box center [482, 262] width 29 height 13
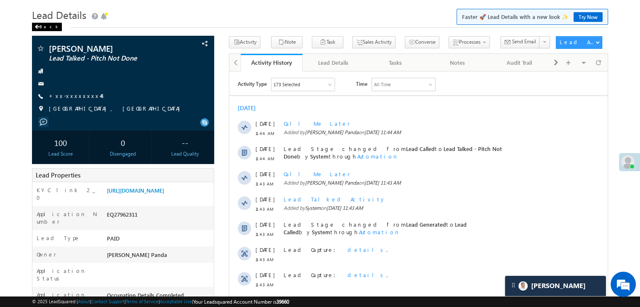
click at [40, 24] on div "Back" at bounding box center [47, 27] width 30 height 8
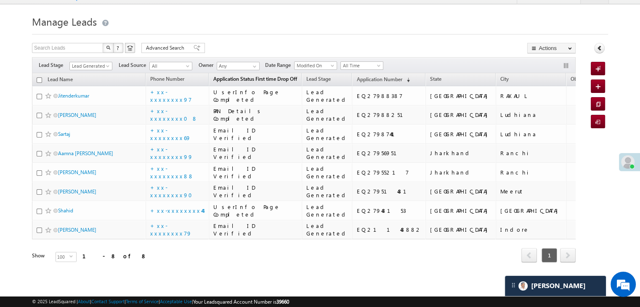
scroll to position [252, 0]
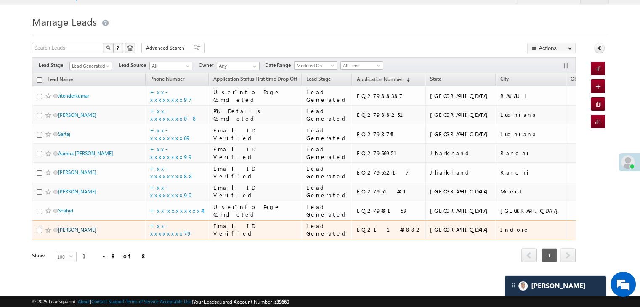
click at [67, 227] on link "[PERSON_NAME]" at bounding box center [77, 230] width 38 height 6
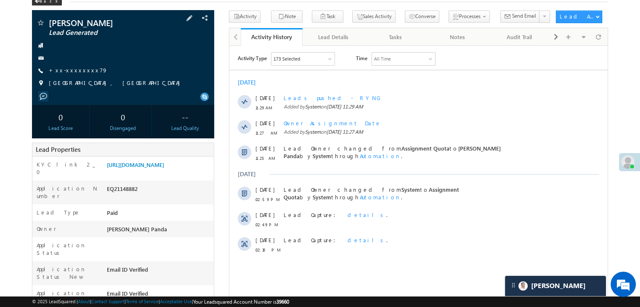
scroll to position [42, 0]
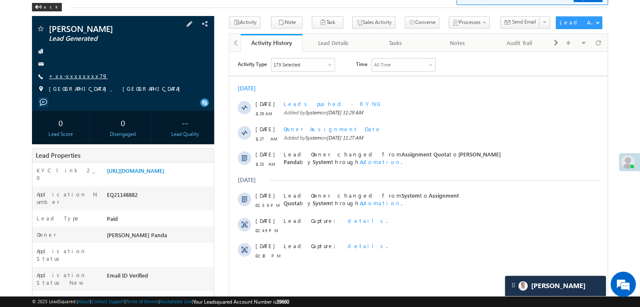
click at [78, 78] on link "+xx-xxxxxxxx79" at bounding box center [78, 75] width 59 height 7
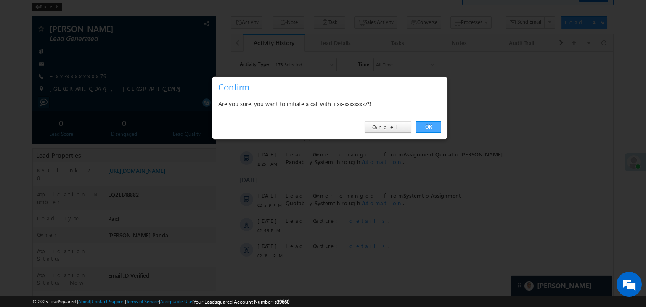
click at [426, 124] on link "OK" at bounding box center [429, 127] width 26 height 12
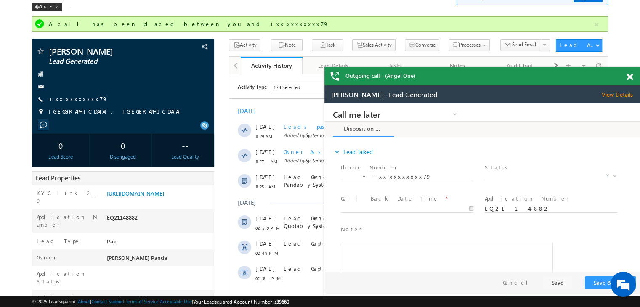
scroll to position [0, 0]
click at [74, 98] on link "+xx-xxxxxxxx79" at bounding box center [78, 98] width 59 height 7
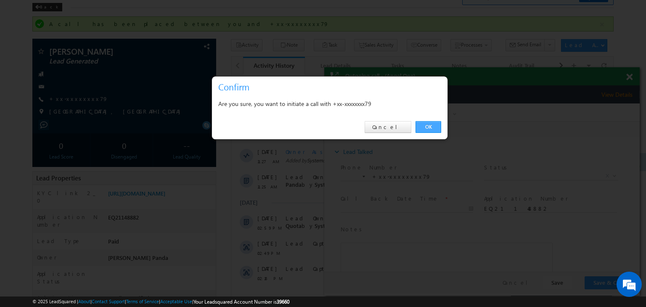
click at [425, 125] on link "OK" at bounding box center [429, 127] width 26 height 12
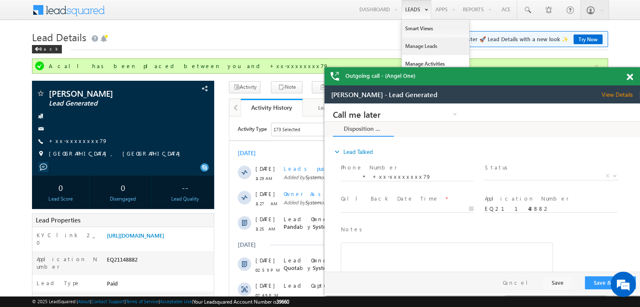
click at [415, 44] on link "Manage Leads" at bounding box center [435, 46] width 67 height 18
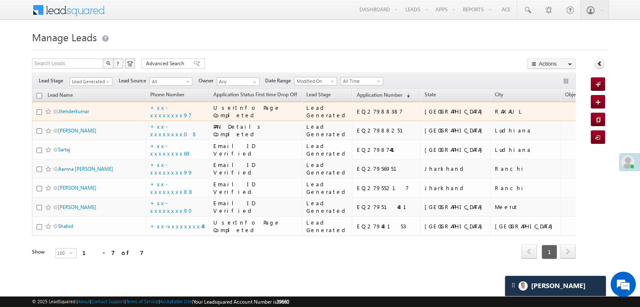
scroll to position [210, 0]
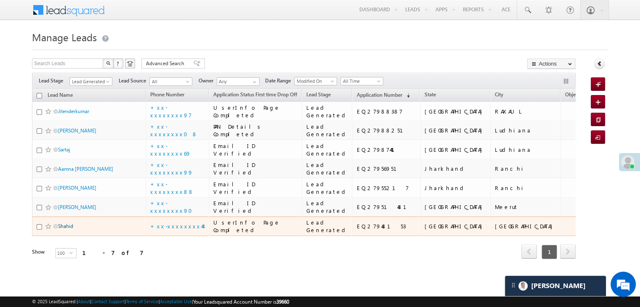
click at [68, 223] on link "Shahid" at bounding box center [65, 226] width 15 height 6
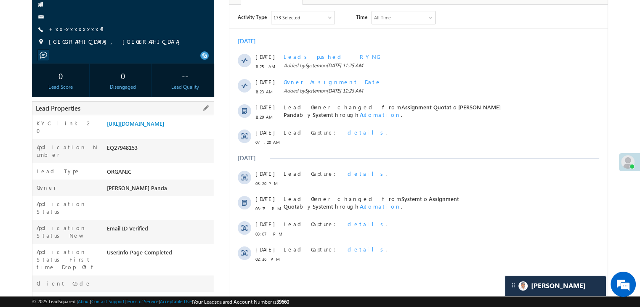
scroll to position [84, 0]
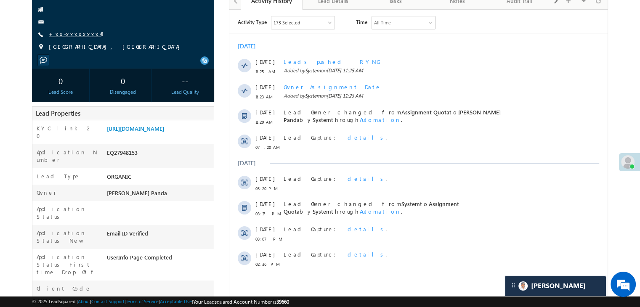
click at [68, 32] on link "+xx-xxxxxxxx44" at bounding box center [75, 33] width 53 height 7
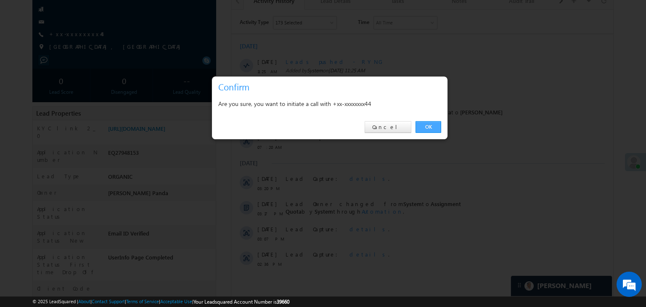
click at [432, 126] on link "OK" at bounding box center [429, 127] width 26 height 12
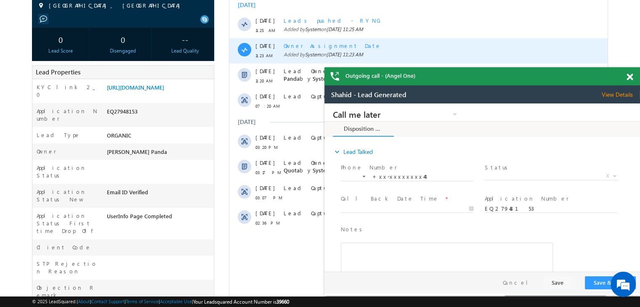
scroll to position [148, 0]
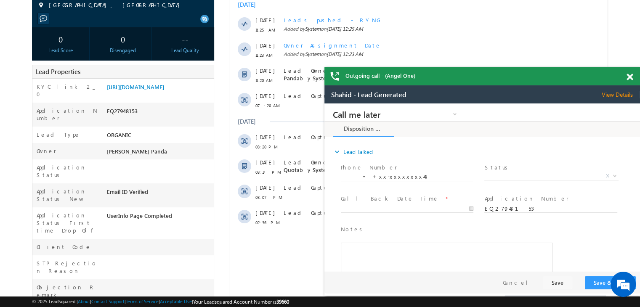
click at [630, 77] on span at bounding box center [629, 77] width 6 height 7
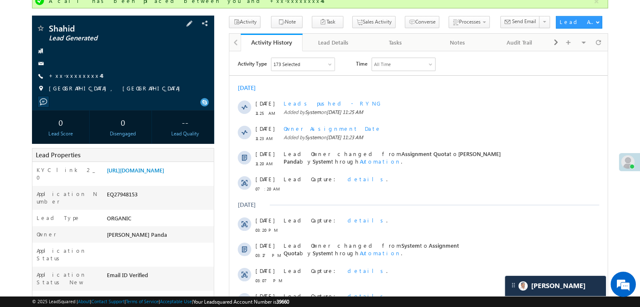
scroll to position [64, 0]
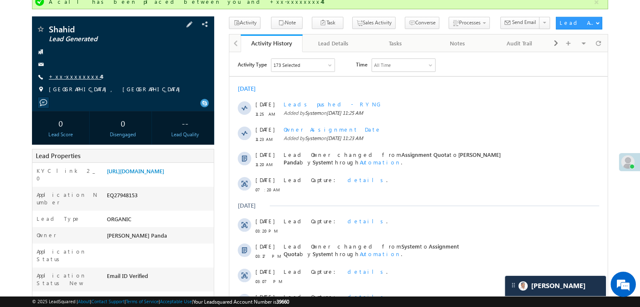
click at [72, 73] on link "+xx-xxxxxxxx44" at bounding box center [75, 76] width 53 height 7
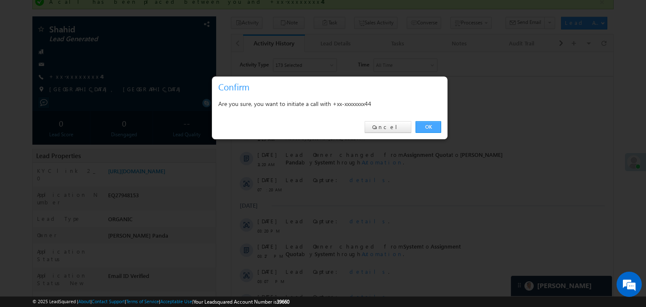
click at [427, 125] on link "OK" at bounding box center [429, 127] width 26 height 12
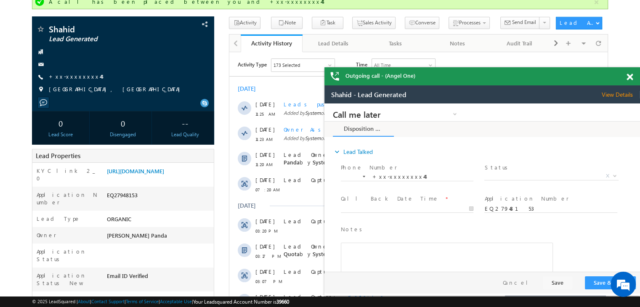
scroll to position [0, 0]
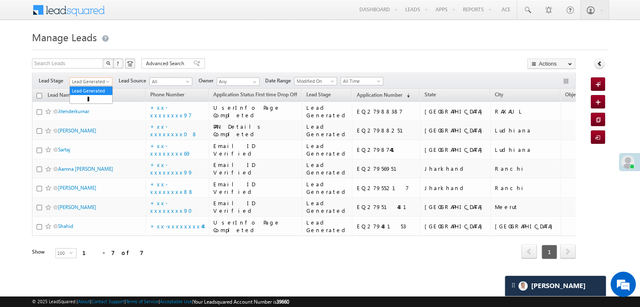
click at [108, 81] on span at bounding box center [108, 83] width 7 height 7
click at [95, 90] on link "All" at bounding box center [91, 91] width 42 height 8
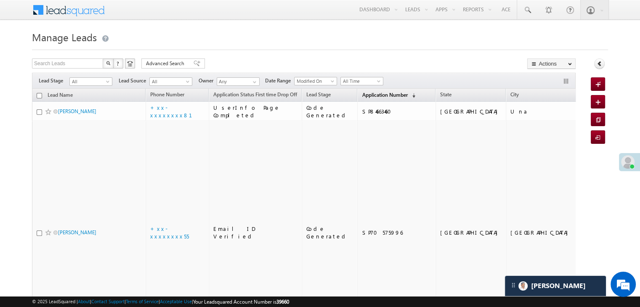
click at [362, 97] on span "Application Number" at bounding box center [384, 95] width 45 height 6
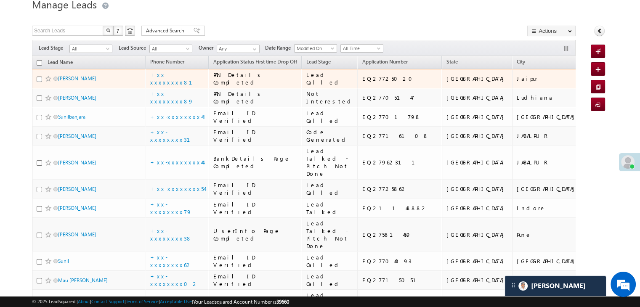
scroll to position [84, 0]
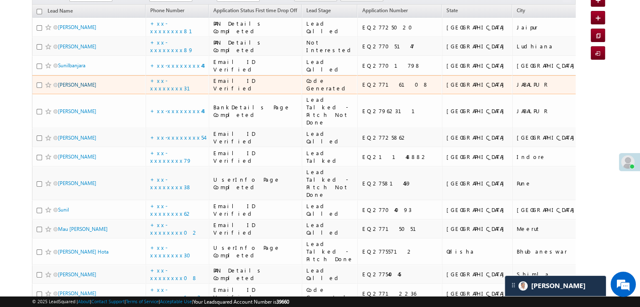
click at [66, 88] on link "Kunal Birha" at bounding box center [77, 85] width 38 height 6
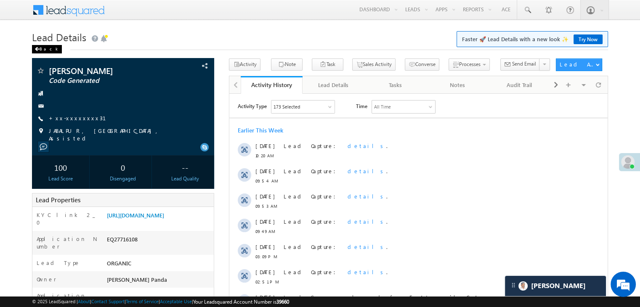
click at [36, 49] on span at bounding box center [36, 49] width 5 height 4
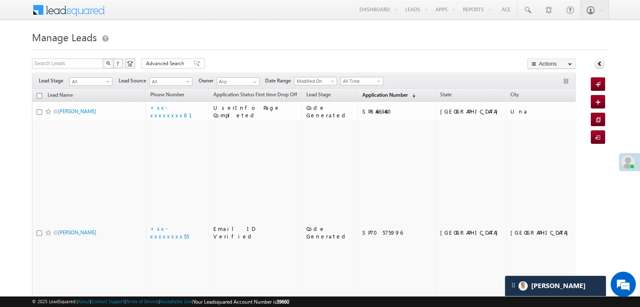
click at [362, 96] on span "Application Number" at bounding box center [384, 95] width 45 height 6
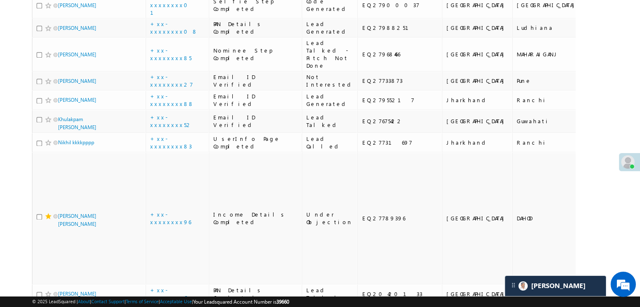
scroll to position [1136, 0]
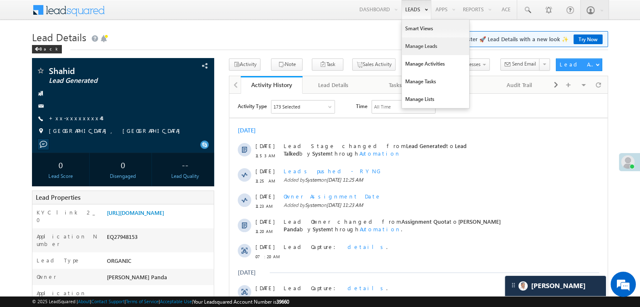
click at [414, 46] on link "Manage Leads" at bounding box center [435, 46] width 67 height 18
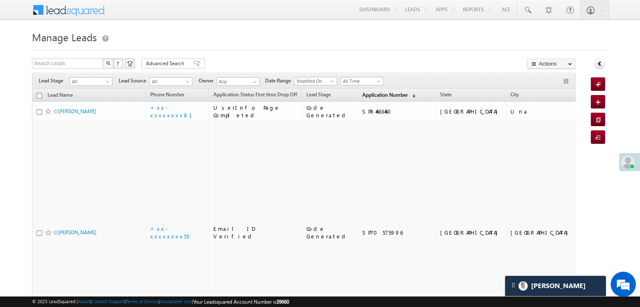
click at [366, 92] on span "Application Number" at bounding box center [384, 95] width 45 height 6
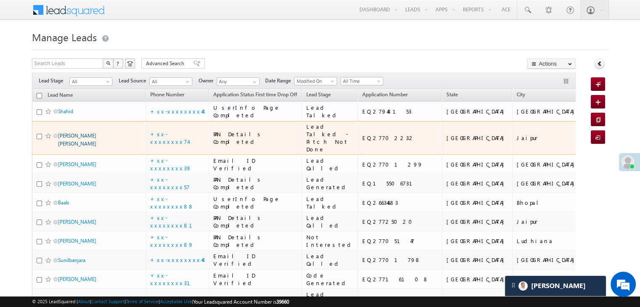
click at [82, 147] on link "Jugul kishor mishra" at bounding box center [77, 139] width 38 height 14
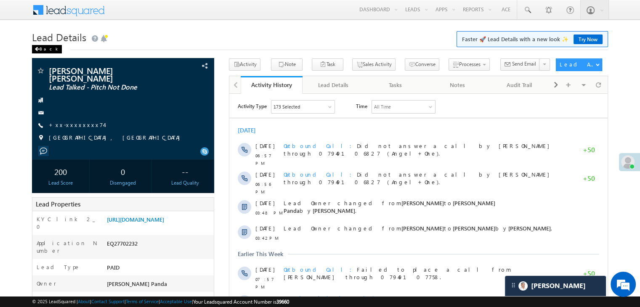
click at [45, 48] on div "Back" at bounding box center [47, 49] width 30 height 8
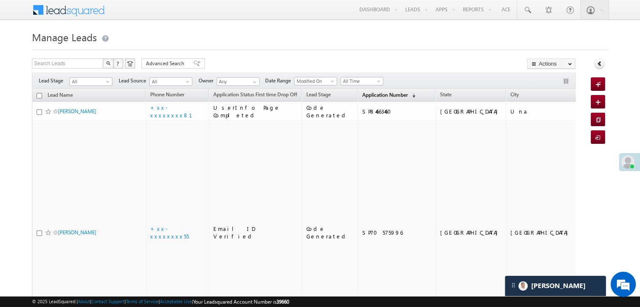
click at [362, 93] on span "Application Number" at bounding box center [384, 95] width 45 height 6
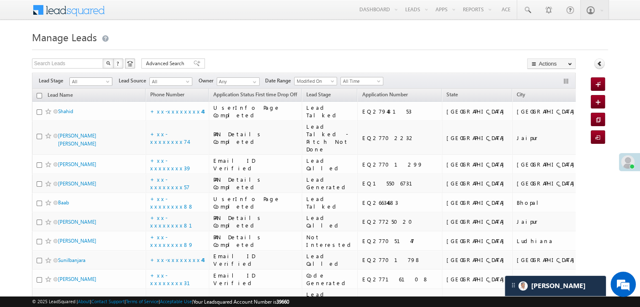
click at [108, 81] on span at bounding box center [108, 83] width 7 height 7
click at [90, 98] on link "Lead Generated" at bounding box center [91, 99] width 42 height 8
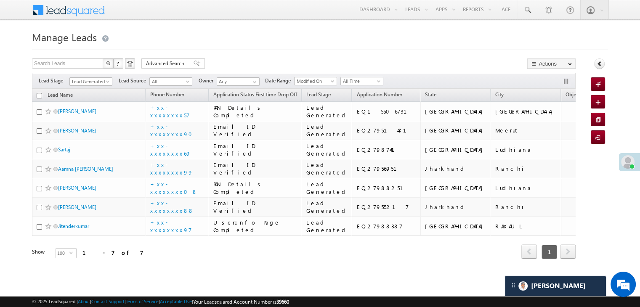
drag, startPoint x: 90, startPoint y: 98, endPoint x: 258, endPoint y: 28, distance: 182.5
click at [258, 28] on body "Menu Madhumita Panda Madhu mita. Panda @ange lbrok ing.c om" at bounding box center [320, 141] width 640 height 282
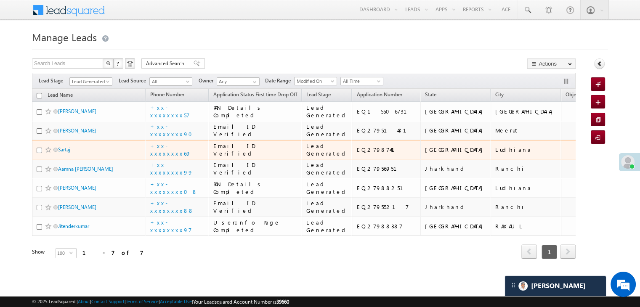
scroll to position [42, 0]
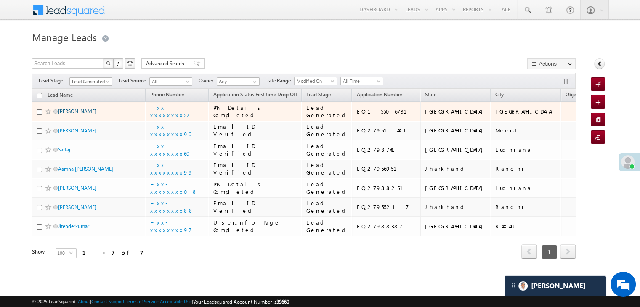
click at [70, 108] on link "[PERSON_NAME]" at bounding box center [77, 111] width 38 height 6
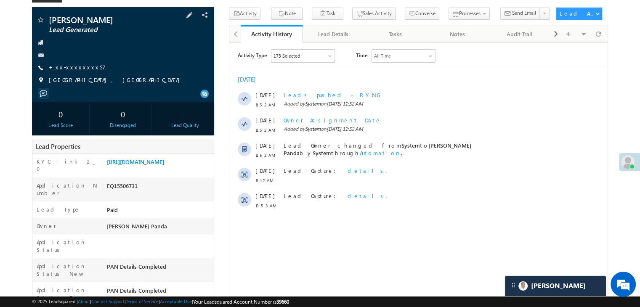
scroll to position [84, 0]
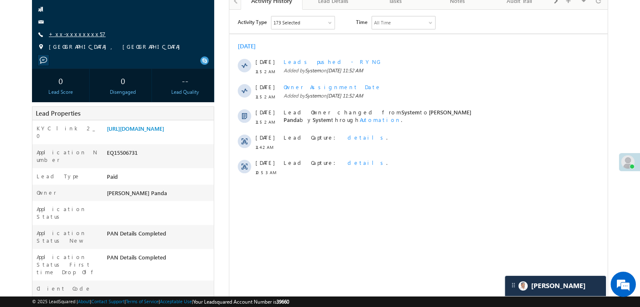
click at [63, 33] on link "+xx-xxxxxxxx57" at bounding box center [77, 33] width 57 height 7
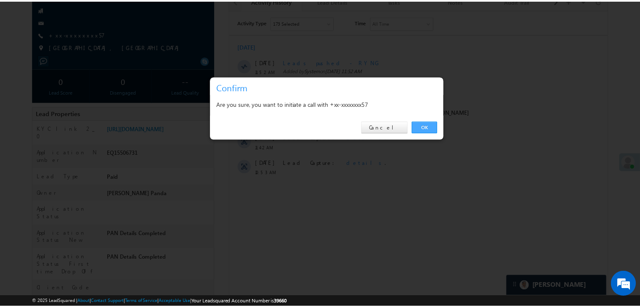
scroll to position [0, 0]
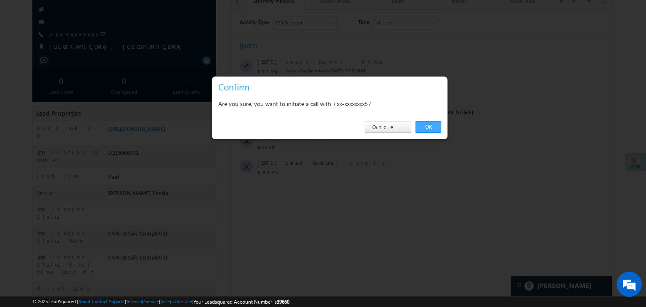
click at [433, 123] on link "OK" at bounding box center [429, 127] width 26 height 12
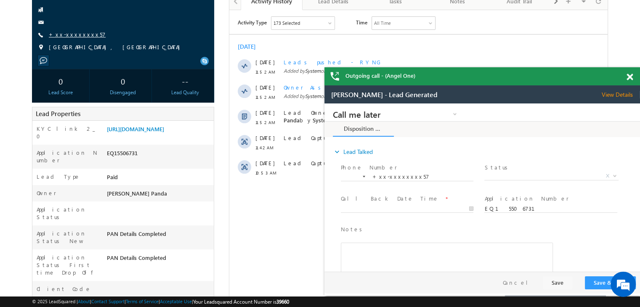
click at [74, 35] on link "+xx-xxxxxxxx57" at bounding box center [77, 34] width 57 height 7
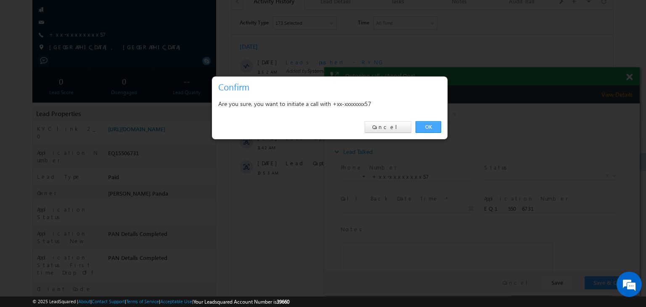
click at [425, 125] on link "OK" at bounding box center [429, 127] width 26 height 12
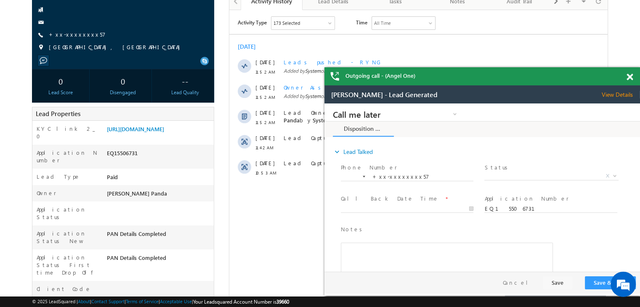
click at [627, 77] on span at bounding box center [629, 77] width 6 height 7
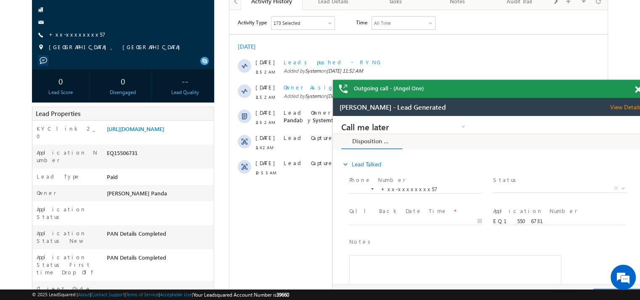
click at [635, 88] on span at bounding box center [638, 89] width 6 height 7
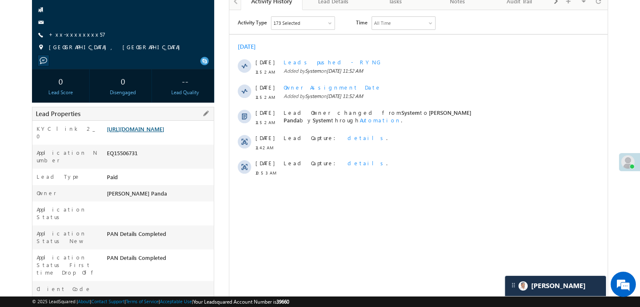
click at [146, 130] on link "[URL][DOMAIN_NAME]" at bounding box center [135, 128] width 57 height 7
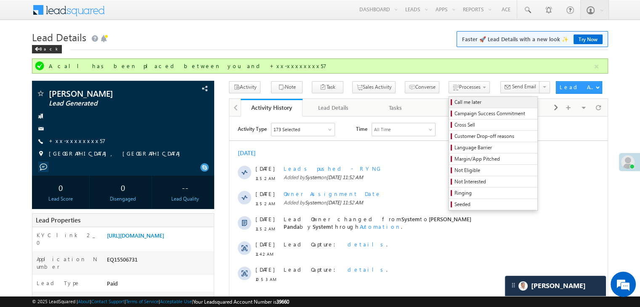
click at [454, 101] on span "Call me later" at bounding box center [494, 102] width 80 height 8
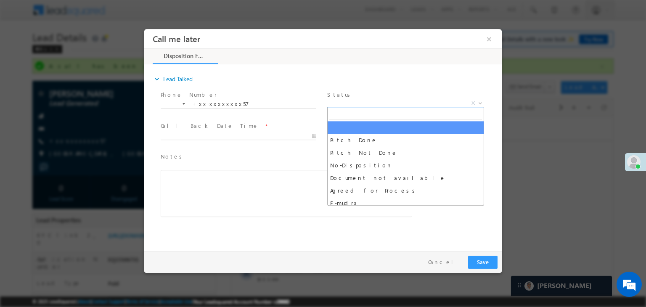
click at [422, 103] on span "X" at bounding box center [405, 103] width 157 height 8
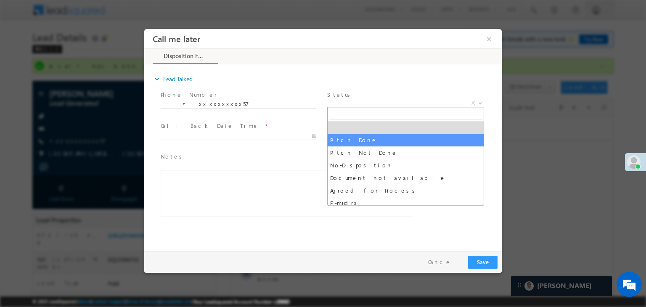
select select "Pitch Done"
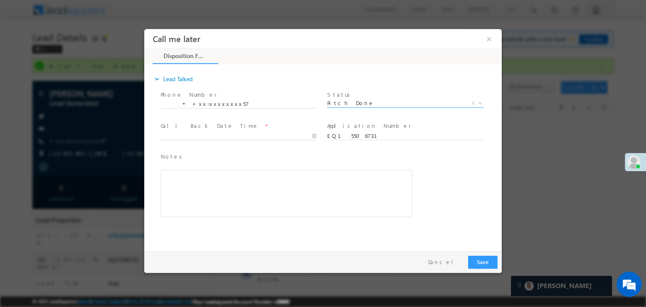
type input "08/29/25 12:01 PM"
click at [288, 135] on input "08/29/25 12:01 PM" at bounding box center [239, 136] width 156 height 8
click at [444, 153] on div "Notes * Editor toolbars Basic Styles Bold Italic Underline Paragraph Insert/Rem…" at bounding box center [330, 189] width 343 height 77
click at [487, 262] on button "Save" at bounding box center [482, 262] width 29 height 13
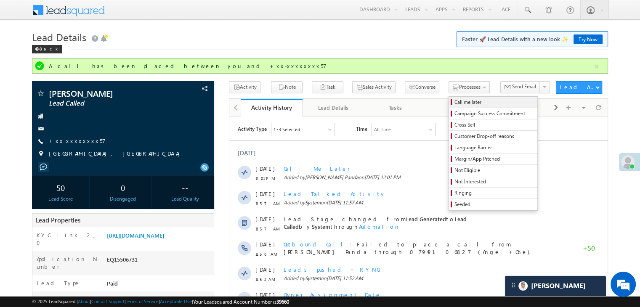
click at [454, 103] on span "Call me later" at bounding box center [494, 102] width 80 height 8
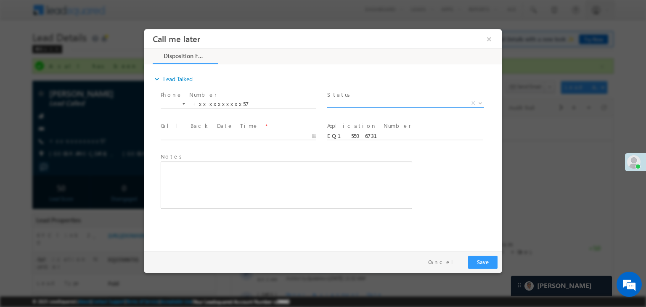
click at [426, 99] on span "X" at bounding box center [405, 103] width 157 height 8
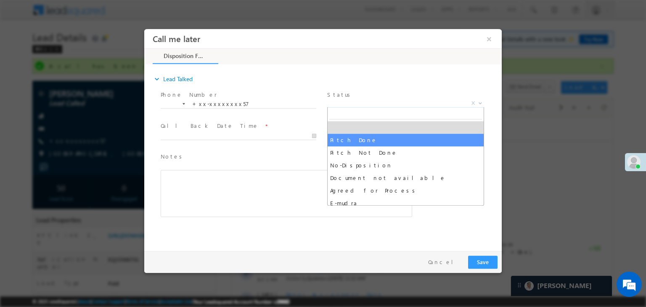
drag, startPoint x: 385, startPoint y: 138, endPoint x: 350, endPoint y: 140, distance: 35.4
select select "Pitch Done"
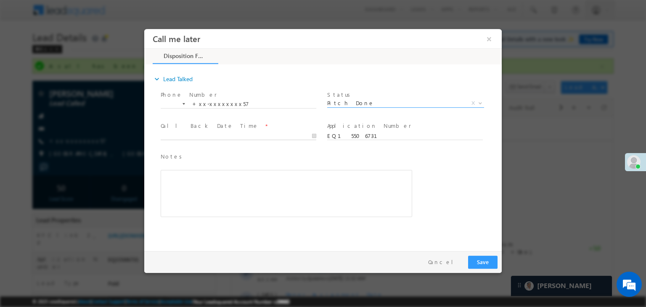
type input "08/29/25 12:02 PM"
click at [286, 133] on input "08/29/25 12:02 PM" at bounding box center [239, 136] width 156 height 8
click at [476, 261] on button "Save" at bounding box center [482, 262] width 29 height 13
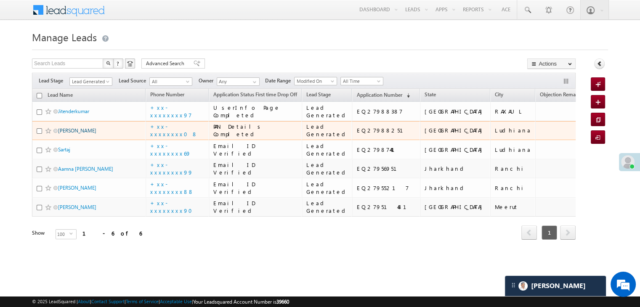
click at [71, 134] on link "[PERSON_NAME]" at bounding box center [77, 130] width 38 height 6
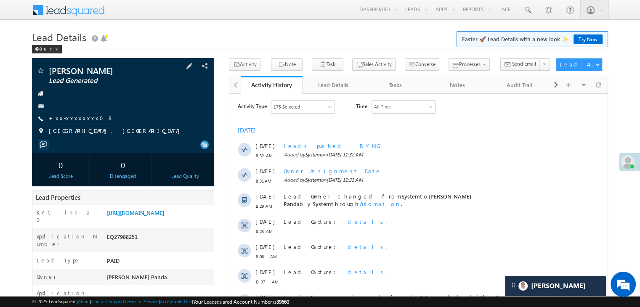
click at [70, 118] on link "+xx-xxxxxxxx08" at bounding box center [81, 117] width 65 height 7
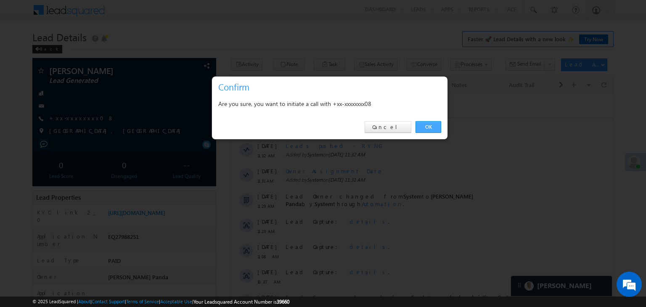
click at [429, 126] on link "OK" at bounding box center [429, 127] width 26 height 12
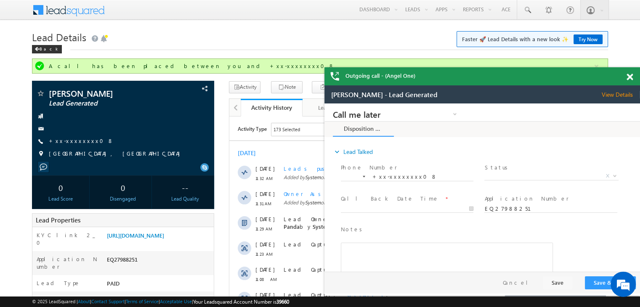
scroll to position [126, 0]
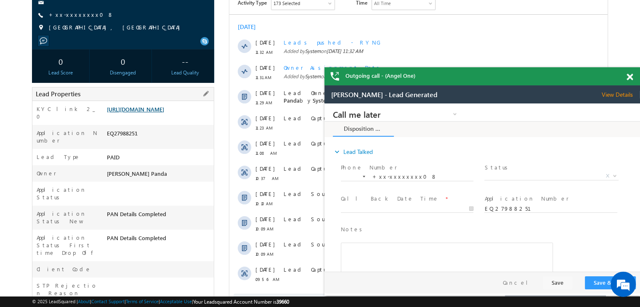
click at [164, 113] on link "https://angelbroking1-pk3em7sa.customui-test.leadsquared.com?leadId=230e939b-9a…" at bounding box center [135, 109] width 57 height 7
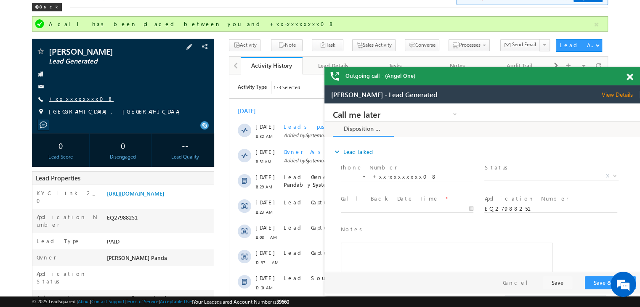
click at [78, 97] on link "+xx-xxxxxxxx08" at bounding box center [81, 98] width 65 height 7
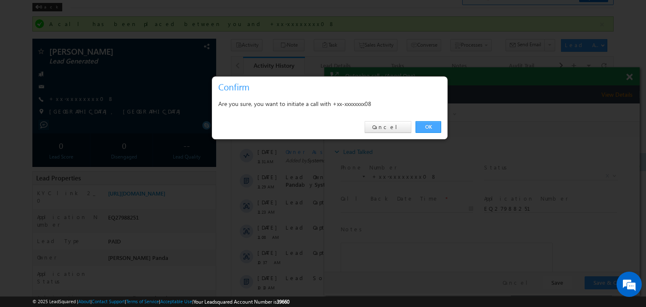
click at [426, 129] on link "OK" at bounding box center [429, 127] width 26 height 12
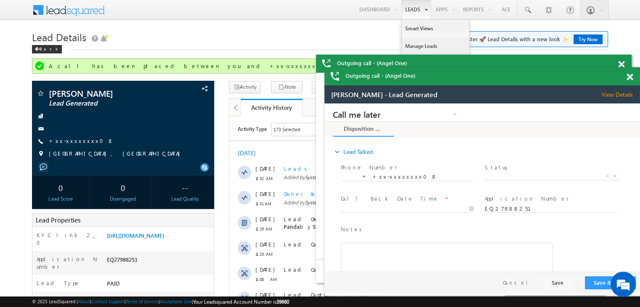
scroll to position [0, 0]
click at [412, 48] on link "Manage Leads" at bounding box center [435, 46] width 67 height 18
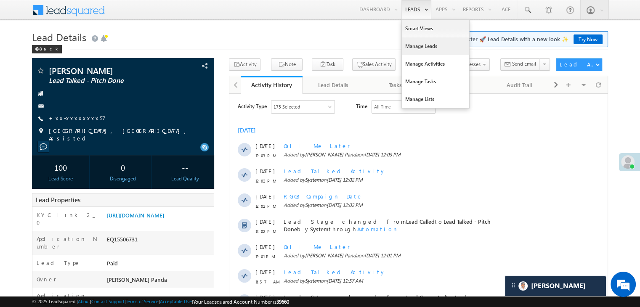
click at [414, 48] on link "Manage Leads" at bounding box center [435, 46] width 67 height 18
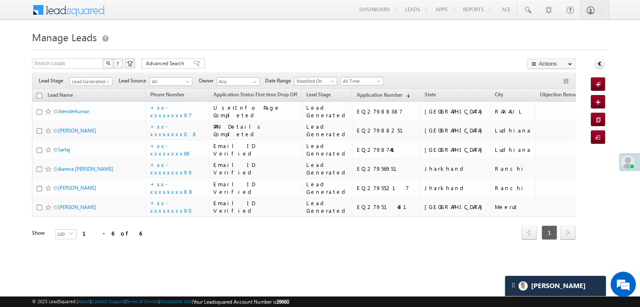
scroll to position [35, 0]
click at [103, 78] on span "Lead Generated" at bounding box center [90, 82] width 40 height 8
click at [96, 87] on link "All" at bounding box center [91, 91] width 42 height 8
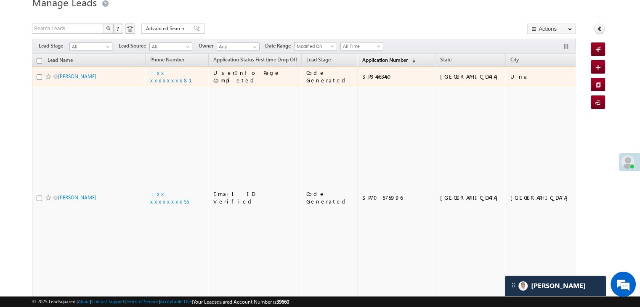
scroll to position [0, 0]
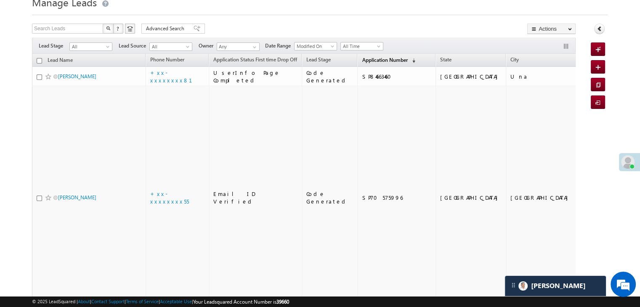
click at [376, 62] on span "Application Number" at bounding box center [384, 60] width 45 height 6
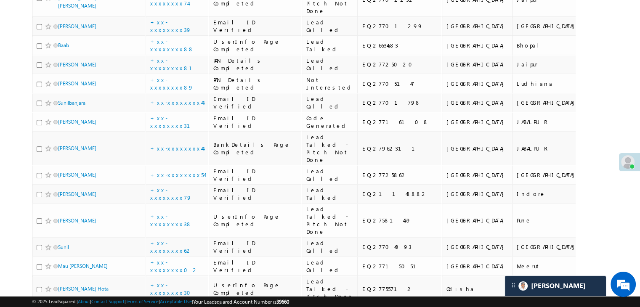
scroll to position [413, 0]
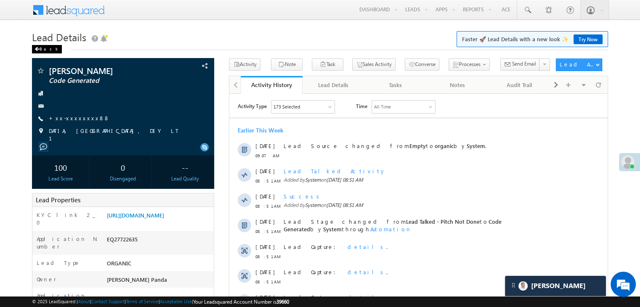
click at [45, 51] on div "Back" at bounding box center [47, 49] width 30 height 8
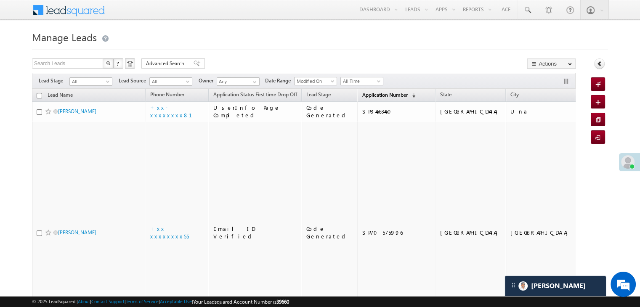
click at [365, 95] on span "Application Number" at bounding box center [384, 95] width 45 height 6
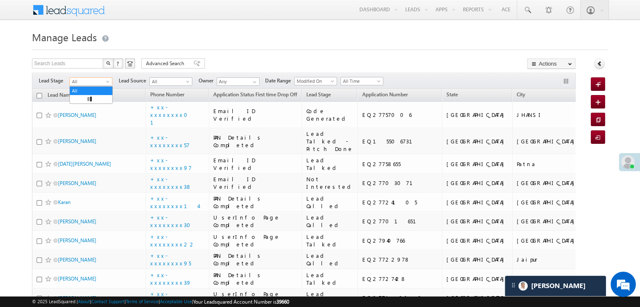
click at [107, 81] on span at bounding box center [108, 83] width 7 height 7
click at [101, 103] on link "Lead Generated" at bounding box center [91, 99] width 42 height 8
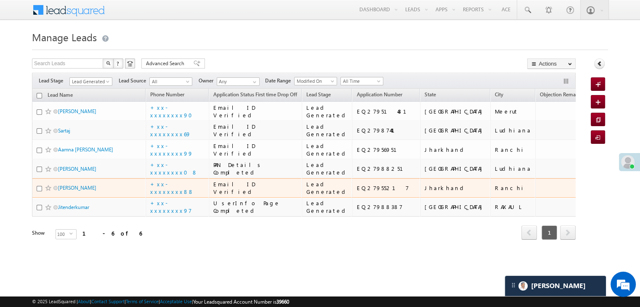
scroll to position [161, 0]
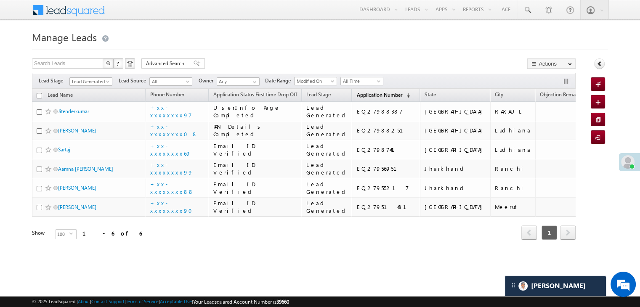
click at [360, 93] on span "Application Number" at bounding box center [378, 95] width 45 height 6
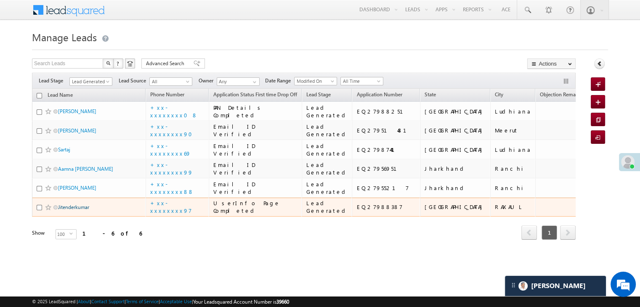
click at [77, 210] on link "Jitenderkumar" at bounding box center [73, 207] width 31 height 6
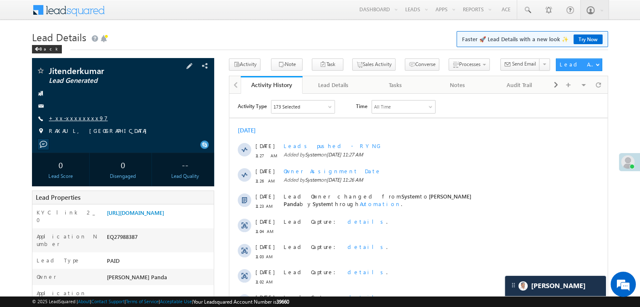
click at [65, 119] on link "+xx-xxxxxxxx97" at bounding box center [78, 117] width 59 height 7
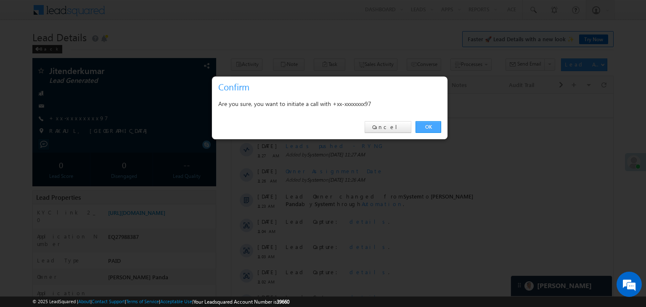
click at [430, 122] on link "OK" at bounding box center [429, 127] width 26 height 12
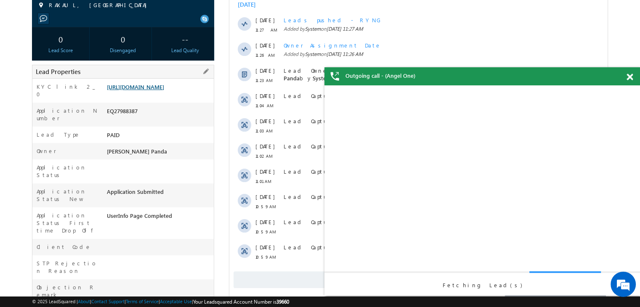
click at [156, 90] on link "[URL][DOMAIN_NAME]" at bounding box center [135, 86] width 57 height 7
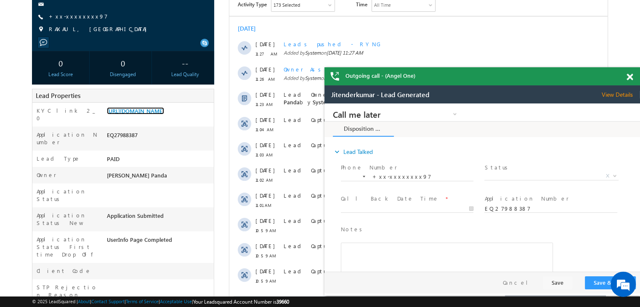
scroll to position [64, 0]
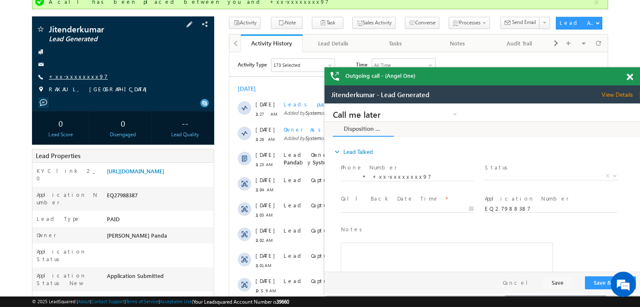
click at [69, 74] on link "+xx-xxxxxxxx97" at bounding box center [78, 76] width 59 height 7
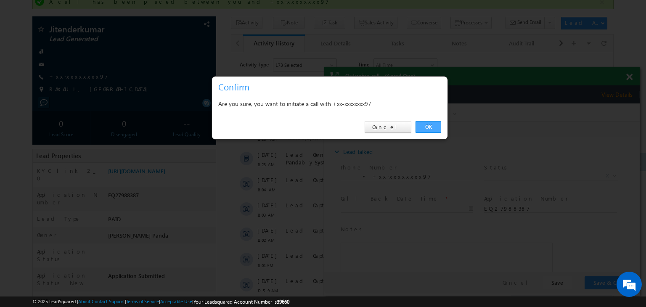
click at [432, 126] on link "OK" at bounding box center [429, 127] width 26 height 12
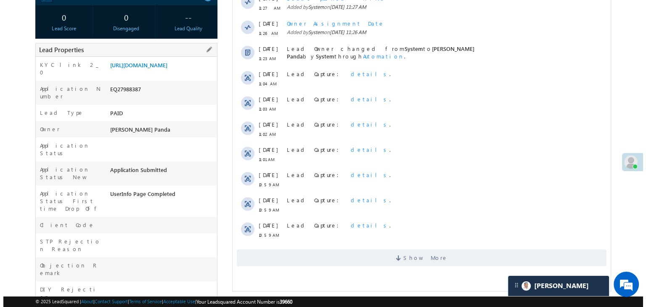
scroll to position [65, 0]
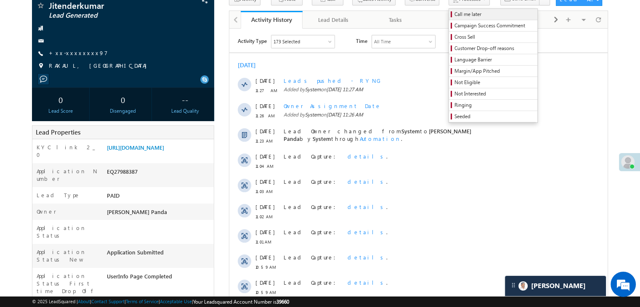
click at [454, 17] on span "Call me later" at bounding box center [494, 15] width 80 height 8
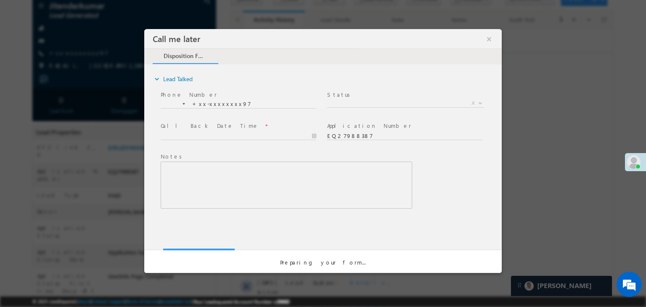
scroll to position [0, 0]
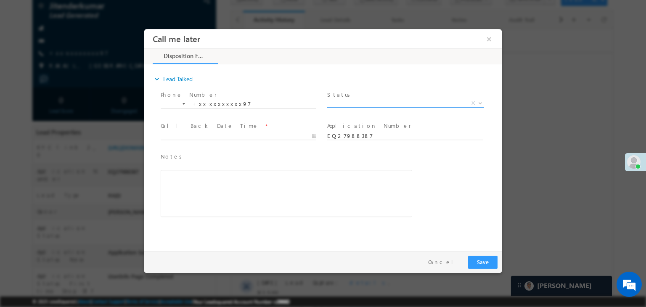
click at [405, 103] on span "X" at bounding box center [405, 103] width 157 height 8
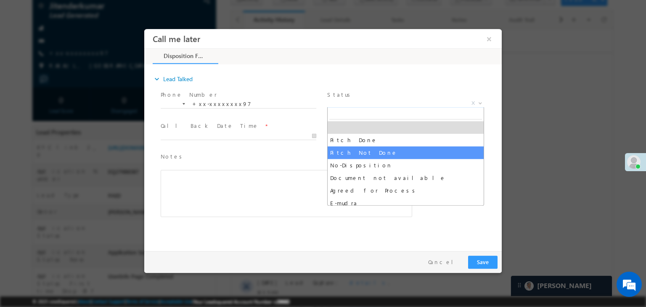
select select "Pitch Not Done"
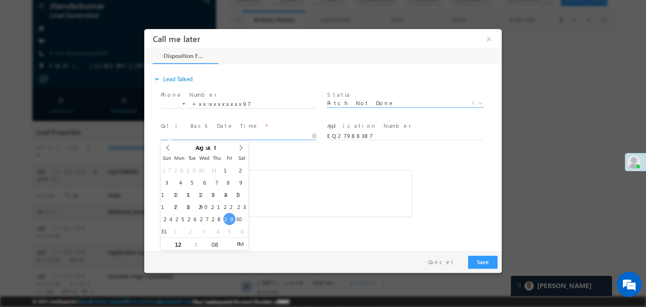
type input "08/29/25 12:08 PM"
click at [280, 136] on input "08/29/25 12:08 PM" at bounding box center [239, 136] width 156 height 8
click at [479, 257] on button "Save" at bounding box center [482, 262] width 29 height 13
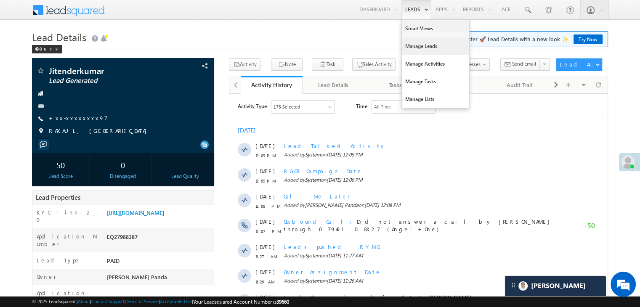
click at [410, 47] on link "Manage Leads" at bounding box center [435, 46] width 67 height 18
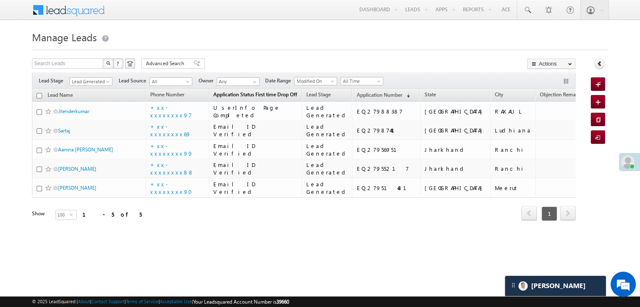
scroll to position [112, 0]
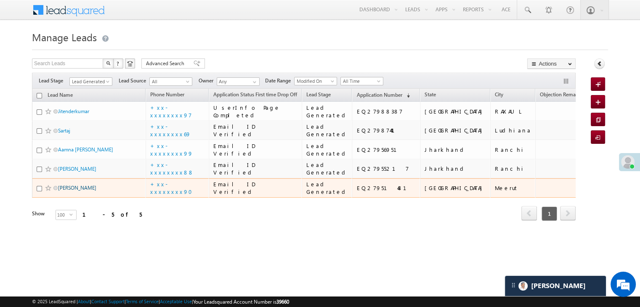
click at [70, 191] on link "[PERSON_NAME]" at bounding box center [77, 188] width 38 height 6
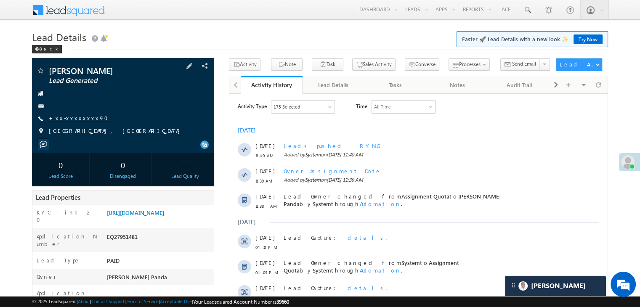
click at [75, 117] on link "+xx-xxxxxxxx90" at bounding box center [81, 117] width 64 height 7
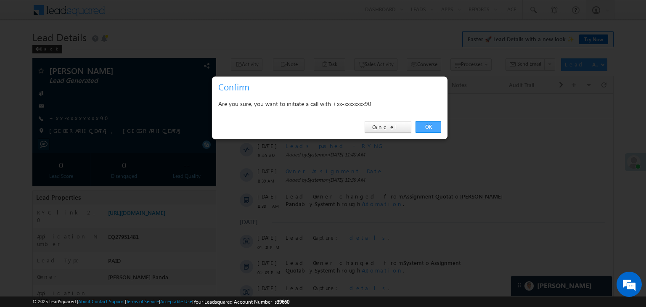
click at [429, 127] on link "OK" at bounding box center [429, 127] width 26 height 12
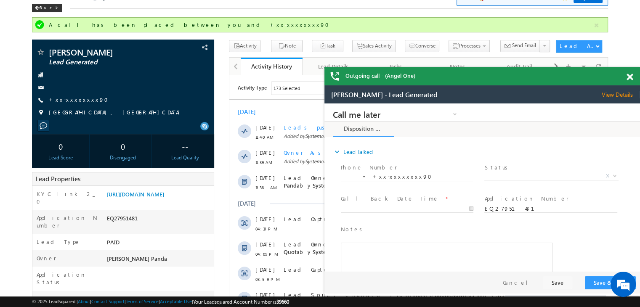
scroll to position [84, 0]
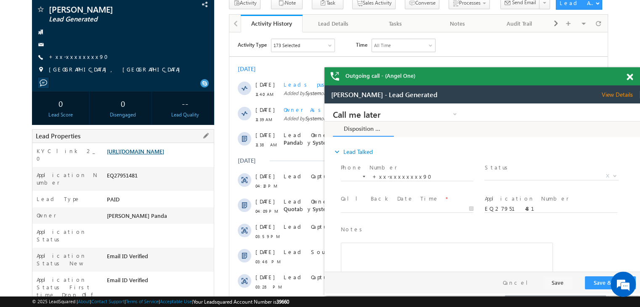
click at [156, 155] on link "https://angelbroking1-pk3em7sa.customui-test.leadsquared.com?leadId=98dd28c0-0a…" at bounding box center [135, 151] width 57 height 7
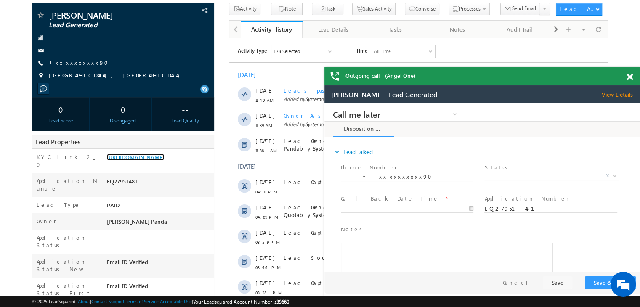
scroll to position [0, 0]
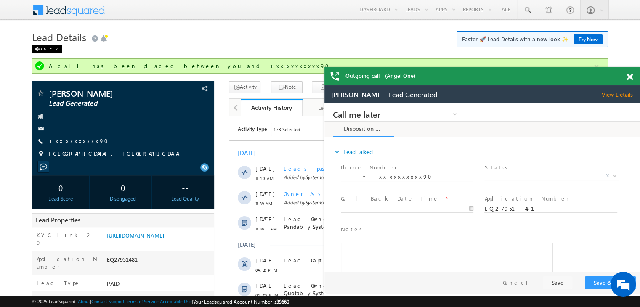
click at [42, 50] on div "Back" at bounding box center [47, 49] width 30 height 8
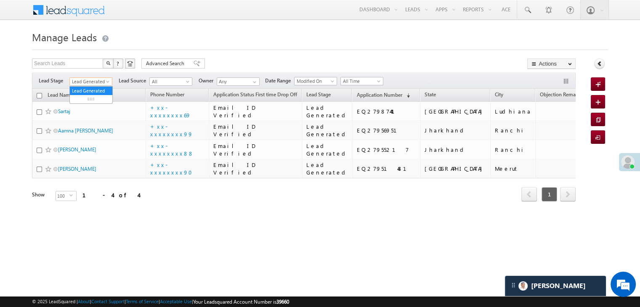
click at [102, 82] on span "Lead Generated" at bounding box center [90, 82] width 40 height 8
click at [94, 87] on link "All" at bounding box center [91, 91] width 42 height 8
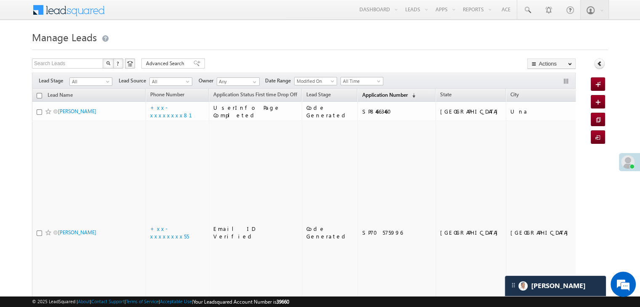
click at [371, 96] on span "Application Number" at bounding box center [384, 95] width 45 height 6
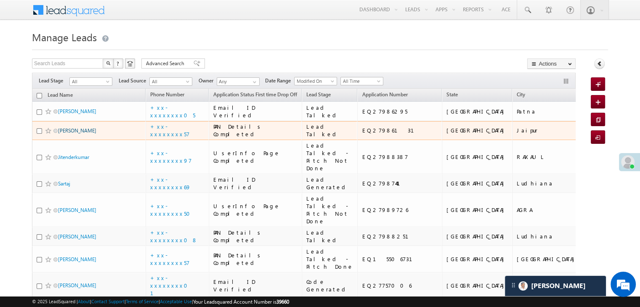
click at [79, 134] on link "Jivraj gujjar Jiivraj" at bounding box center [77, 130] width 38 height 6
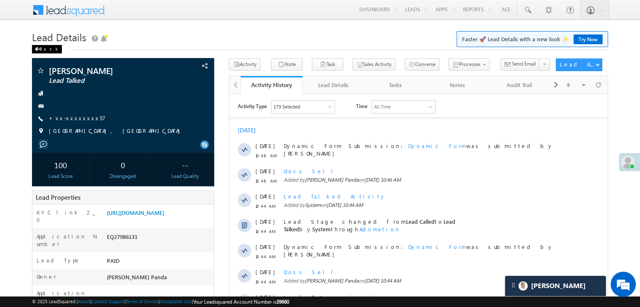
click at [42, 49] on div "Back" at bounding box center [47, 49] width 30 height 8
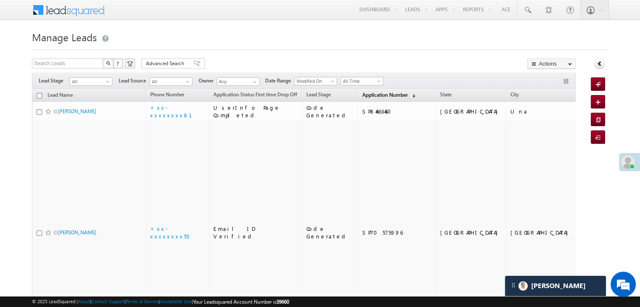
click at [366, 98] on span "Application Number" at bounding box center [384, 95] width 45 height 6
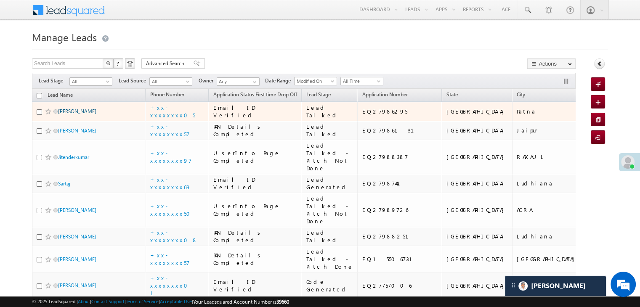
click at [67, 114] on link "[PERSON_NAME]" at bounding box center [77, 111] width 38 height 6
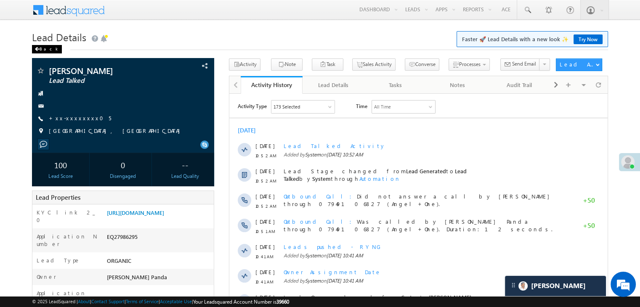
click at [42, 50] on div "Back" at bounding box center [47, 49] width 30 height 8
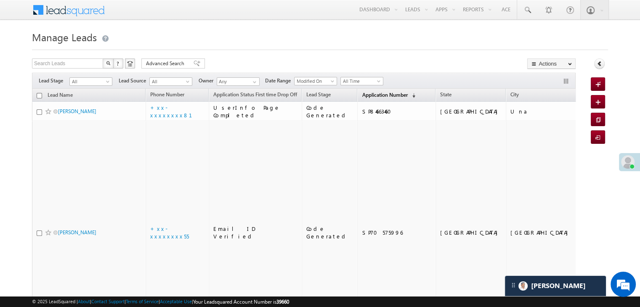
click at [370, 95] on span "Application Number" at bounding box center [384, 95] width 45 height 6
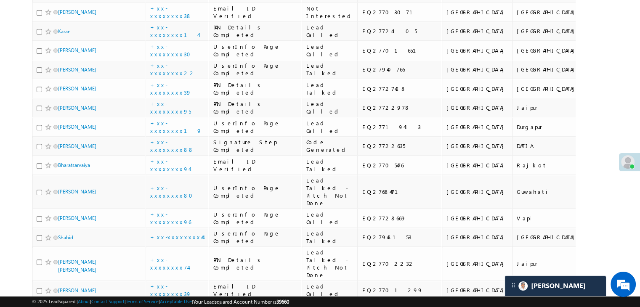
scroll to position [379, 0]
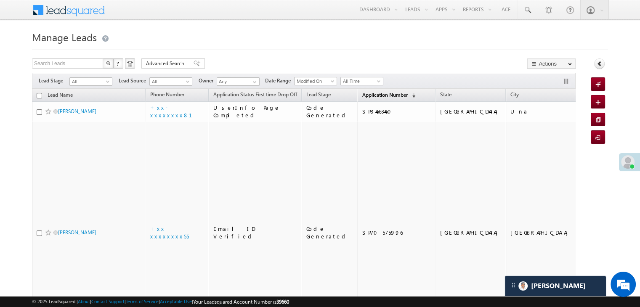
click at [362, 92] on span "Application Number" at bounding box center [384, 95] width 45 height 6
click at [370, 93] on span "Application Number" at bounding box center [384, 95] width 45 height 6
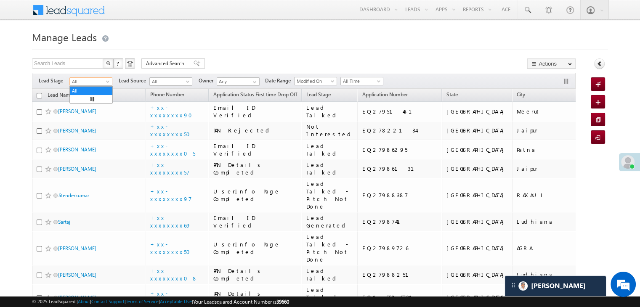
click at [107, 82] on span at bounding box center [108, 83] width 7 height 7
click at [96, 98] on link "Lead Generated" at bounding box center [91, 99] width 42 height 8
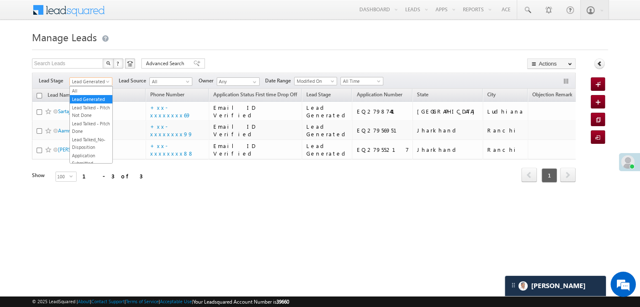
click at [108, 83] on span at bounding box center [108, 83] width 7 height 7
click at [97, 92] on link "All" at bounding box center [91, 91] width 42 height 8
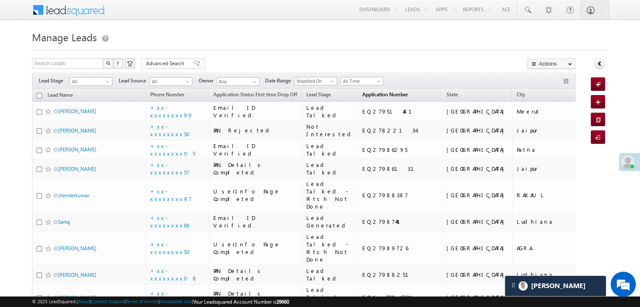
click at [360, 99] on link "Application Number (sorted descending)" at bounding box center [385, 95] width 54 height 11
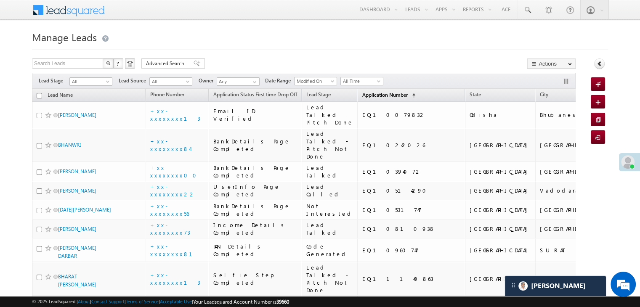
click at [363, 93] on span "Application Number" at bounding box center [384, 95] width 45 height 6
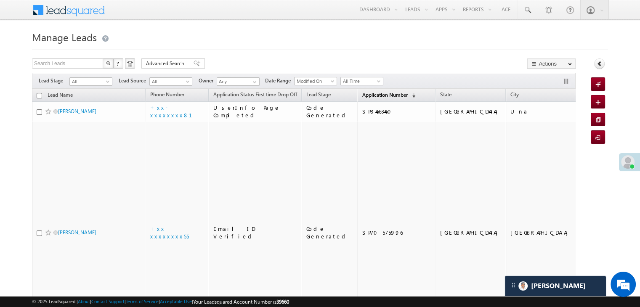
click at [365, 95] on span "Application Number" at bounding box center [384, 95] width 45 height 6
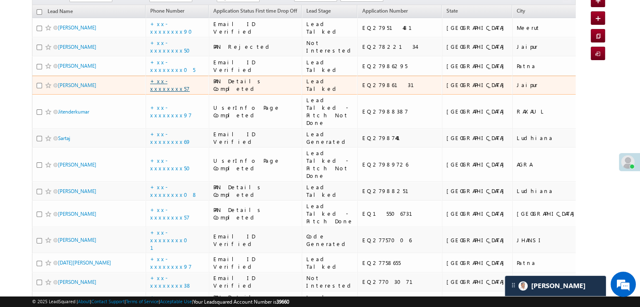
scroll to position [84, 0]
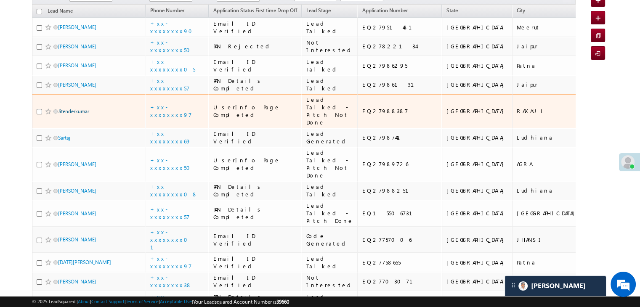
click at [80, 114] on link "Jitenderkumar" at bounding box center [73, 111] width 31 height 6
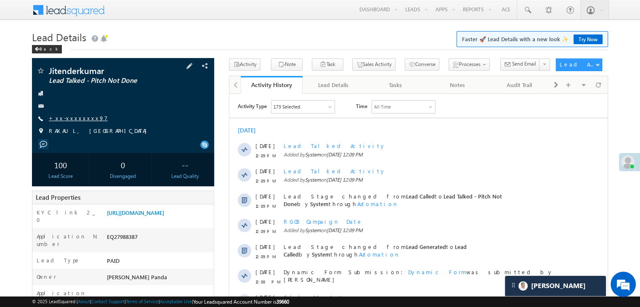
click at [67, 117] on link "+xx-xxxxxxxx97" at bounding box center [78, 117] width 59 height 7
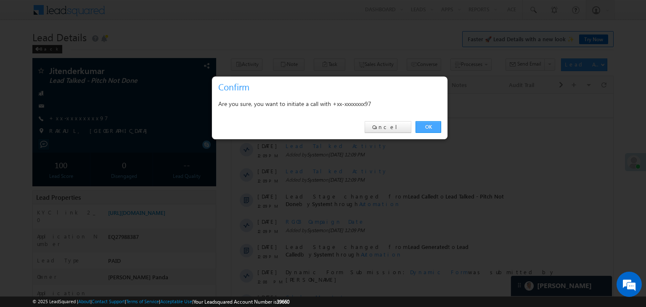
click at [427, 125] on link "OK" at bounding box center [429, 127] width 26 height 12
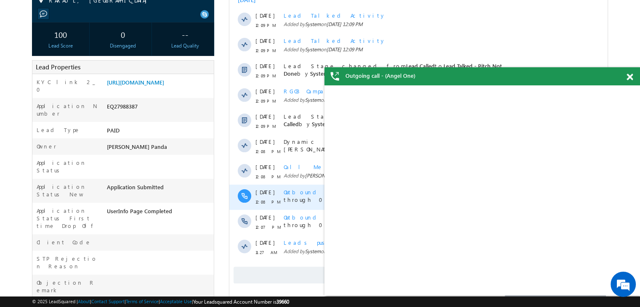
scroll to position [168, 0]
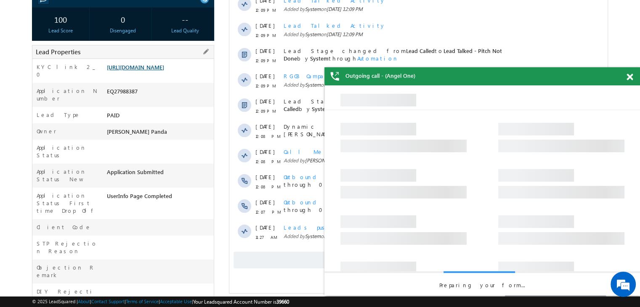
click at [149, 71] on link "[URL][DOMAIN_NAME]" at bounding box center [135, 67] width 57 height 7
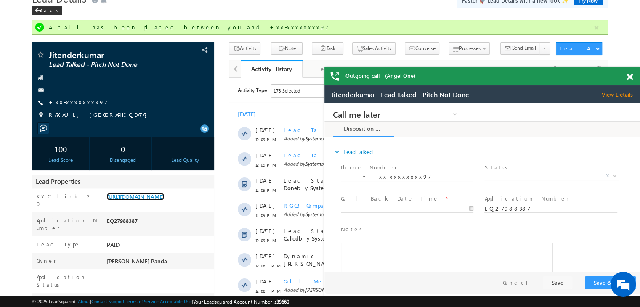
scroll to position [0, 0]
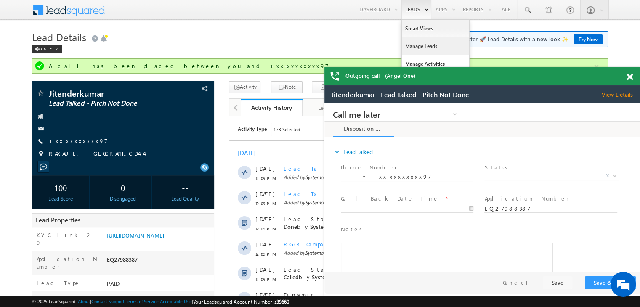
click at [421, 44] on link "Manage Leads" at bounding box center [435, 46] width 67 height 18
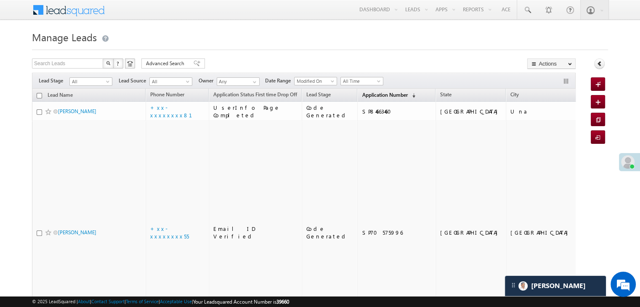
click at [368, 97] on span "Application Number" at bounding box center [384, 95] width 45 height 6
click at [364, 95] on span "Application Number" at bounding box center [384, 95] width 45 height 6
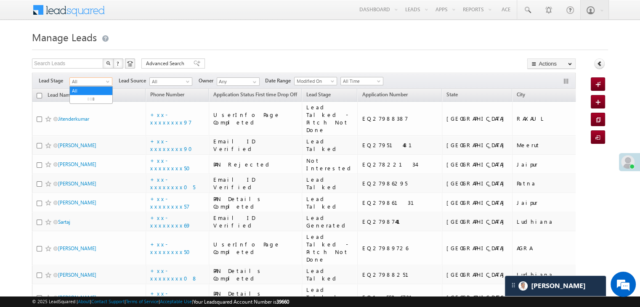
click at [108, 82] on span at bounding box center [108, 83] width 7 height 7
click at [84, 102] on link "Lead Generated" at bounding box center [91, 99] width 42 height 8
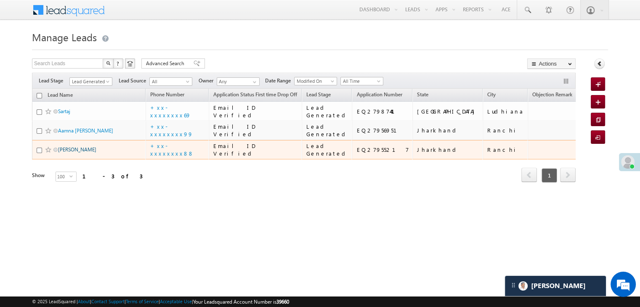
click at [71, 153] on link "[PERSON_NAME]" at bounding box center [77, 149] width 38 height 6
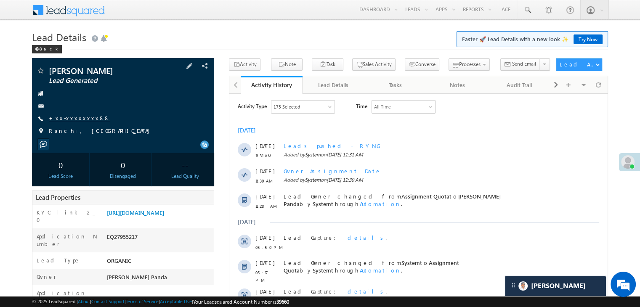
click at [70, 120] on link "+xx-xxxxxxxx88" at bounding box center [79, 117] width 61 height 7
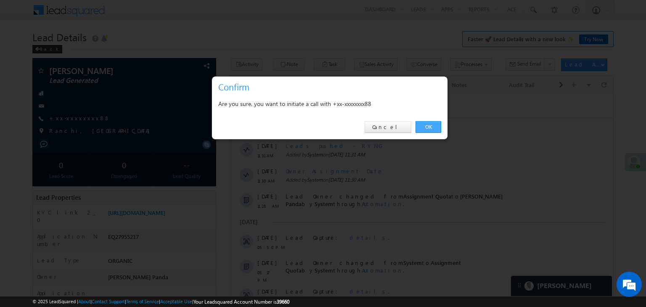
drag, startPoint x: 428, startPoint y: 127, endPoint x: 198, endPoint y: 33, distance: 248.5
click at [428, 127] on link "OK" at bounding box center [429, 127] width 26 height 12
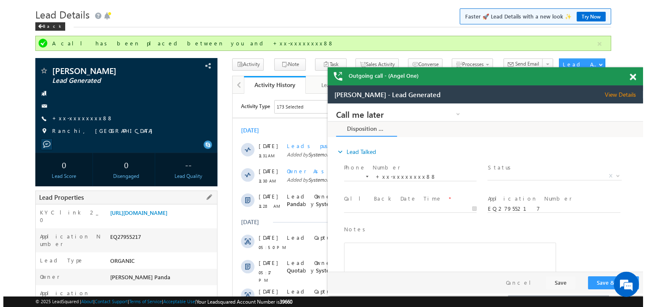
scroll to position [22, 0]
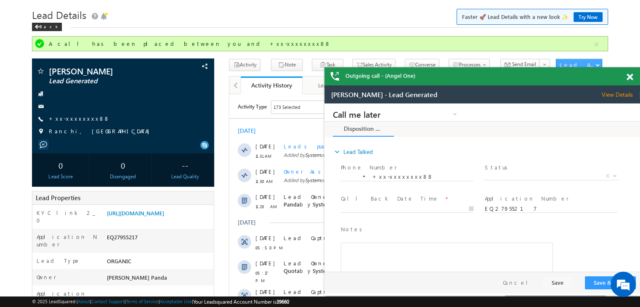
drag, startPoint x: 631, startPoint y: 77, endPoint x: 582, endPoint y: 71, distance: 49.1
click at [629, 77] on span at bounding box center [629, 77] width 6 height 7
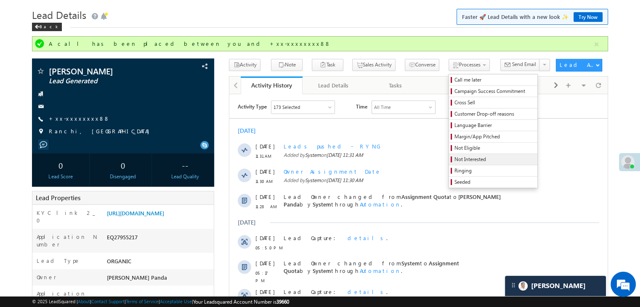
click at [454, 159] on span "Not Interested" at bounding box center [494, 160] width 80 height 8
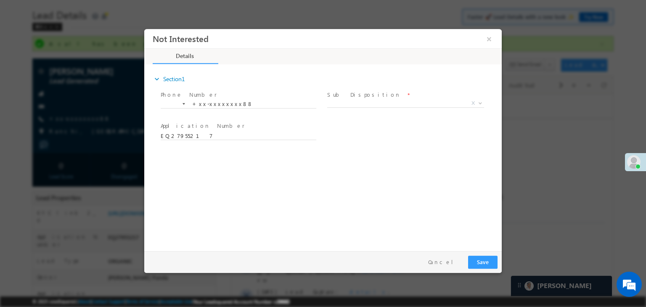
scroll to position [0, 0]
click at [412, 103] on span "X" at bounding box center [405, 103] width 157 height 8
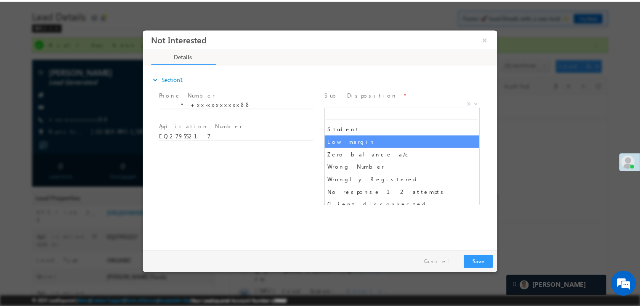
scroll to position [84, 0]
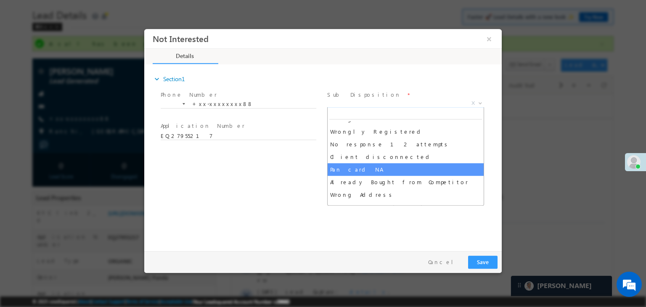
select select "Pan card NA"
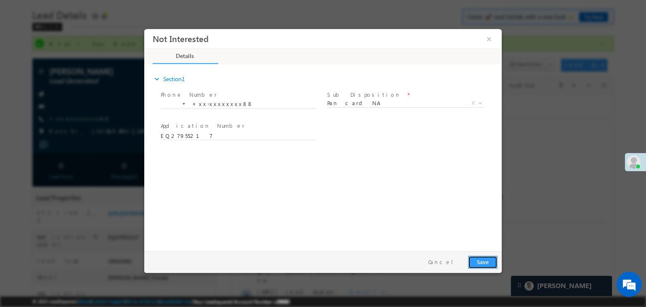
click at [488, 259] on button "Save" at bounding box center [482, 262] width 29 height 13
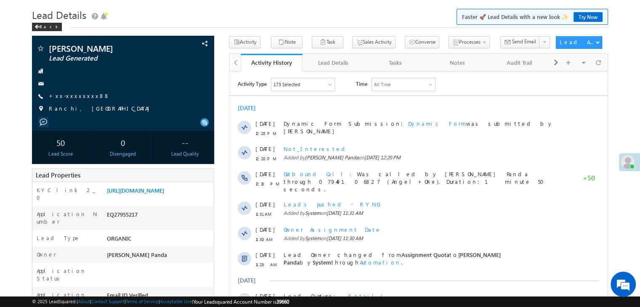
scroll to position [22, 0]
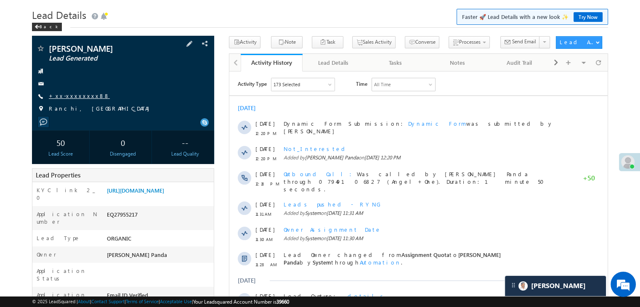
click at [71, 98] on link "+xx-xxxxxxxx88" at bounding box center [79, 95] width 61 height 7
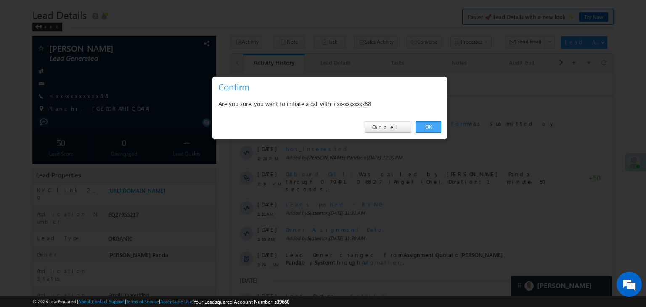
click at [429, 124] on link "OK" at bounding box center [429, 127] width 26 height 12
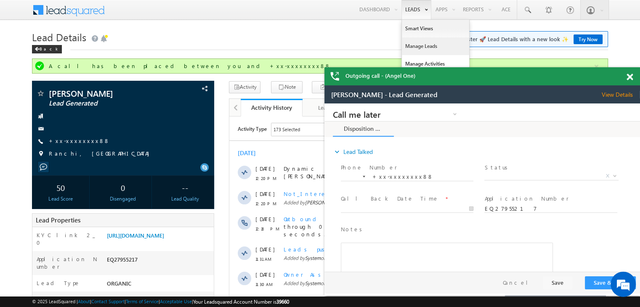
click at [422, 45] on link "Manage Leads" at bounding box center [435, 46] width 67 height 18
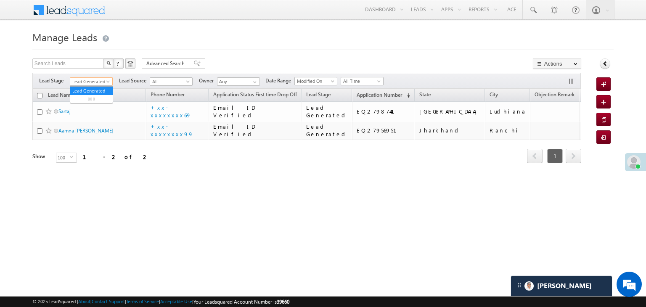
click at [91, 82] on span "Lead Generated" at bounding box center [90, 82] width 40 height 8
click at [87, 87] on link "All" at bounding box center [91, 91] width 42 height 8
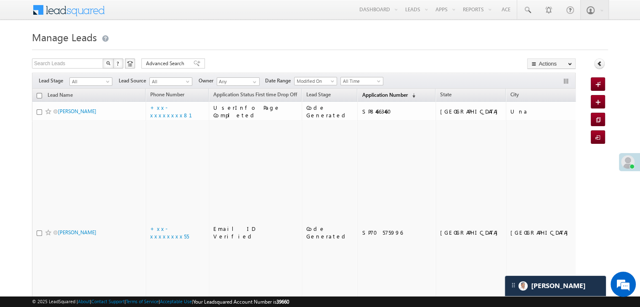
click at [362, 96] on span "Application Number" at bounding box center [384, 95] width 45 height 6
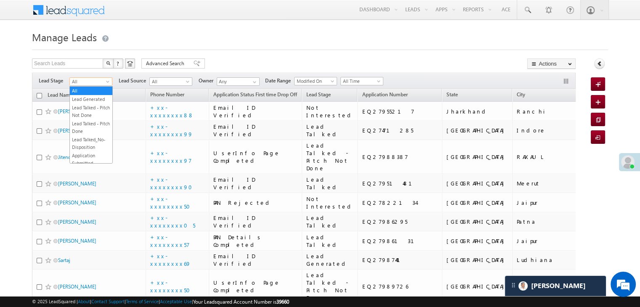
click at [106, 81] on span at bounding box center [108, 83] width 7 height 7
click at [91, 98] on link "Lead Generated" at bounding box center [91, 99] width 42 height 8
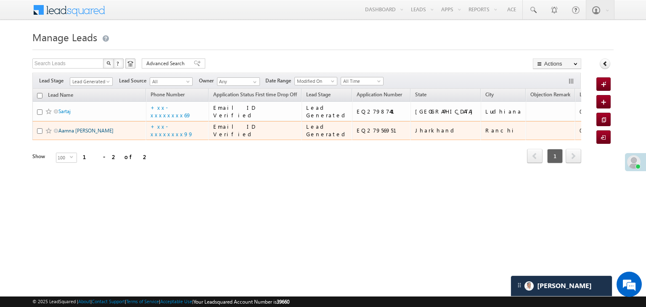
click at [76, 134] on link "Aamna [PERSON_NAME]" at bounding box center [85, 130] width 55 height 6
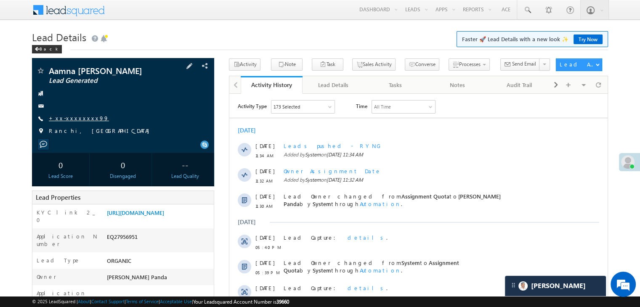
click at [75, 119] on link "+xx-xxxxxxxx99" at bounding box center [79, 117] width 60 height 7
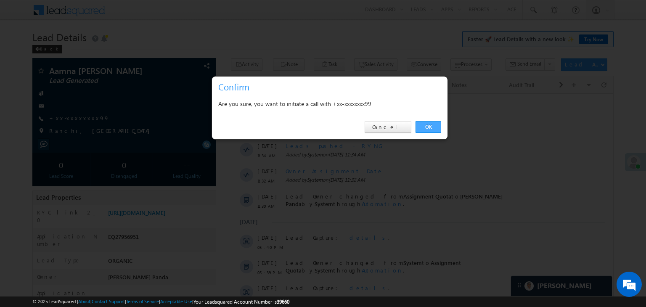
click at [427, 128] on link "OK" at bounding box center [429, 127] width 26 height 12
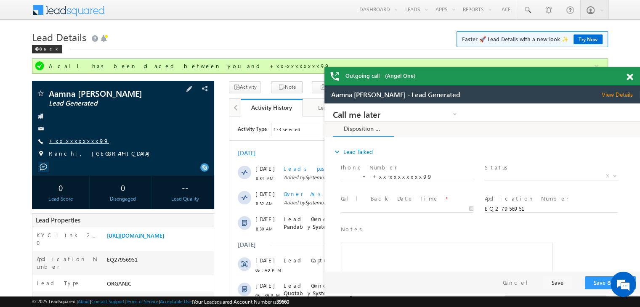
click at [67, 139] on link "+xx-xxxxxxxx99" at bounding box center [79, 140] width 60 height 7
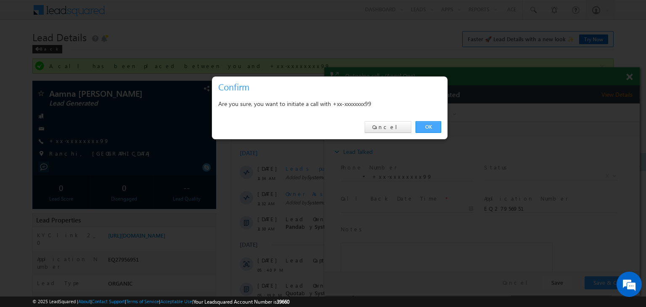
click at [431, 124] on link "OK" at bounding box center [429, 127] width 26 height 12
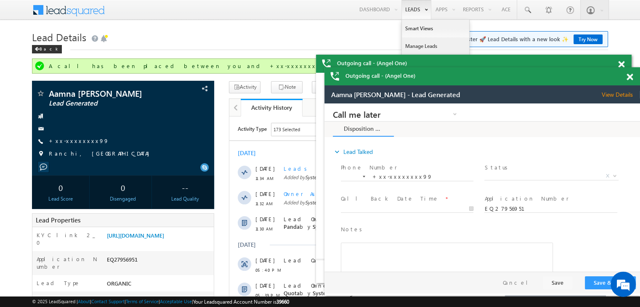
click at [415, 49] on link "Manage Leads" at bounding box center [435, 46] width 67 height 18
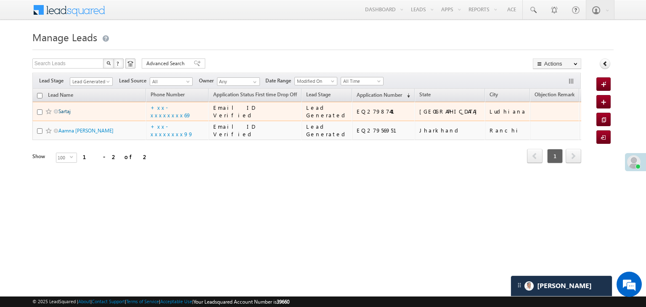
click at [63, 114] on link "Sartaj" at bounding box center [64, 111] width 12 height 6
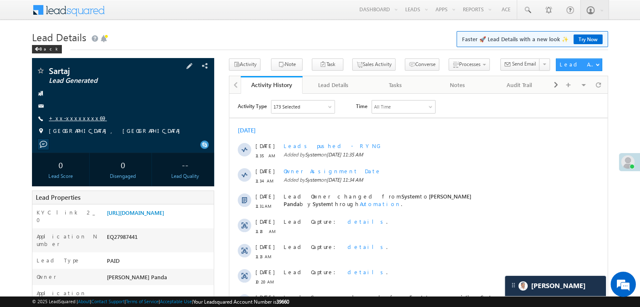
click at [61, 114] on link "+xx-xxxxxxxx69" at bounding box center [78, 117] width 58 height 7
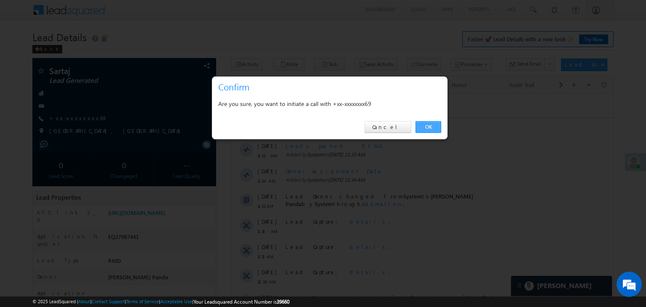
click at [430, 128] on link "OK" at bounding box center [429, 127] width 26 height 12
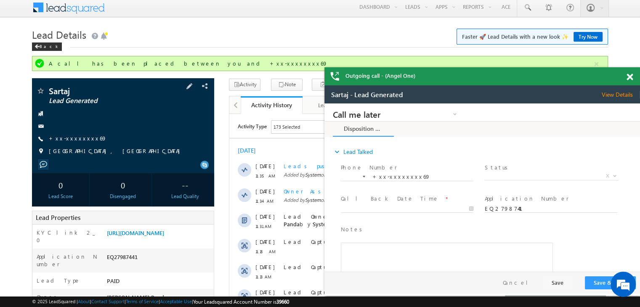
scroll to position [84, 0]
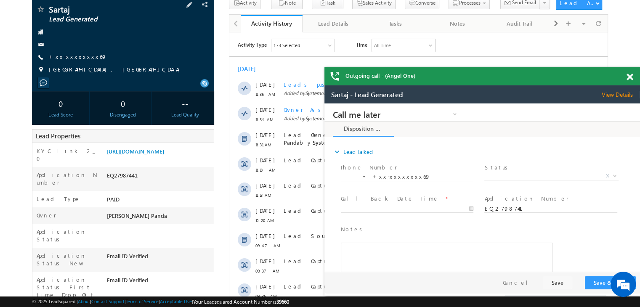
click at [72, 61] on span "+xx-xxxxxxxx69" at bounding box center [78, 57] width 58 height 8
click at [79, 58] on link "+xx-xxxxxxxx69" at bounding box center [78, 56] width 58 height 7
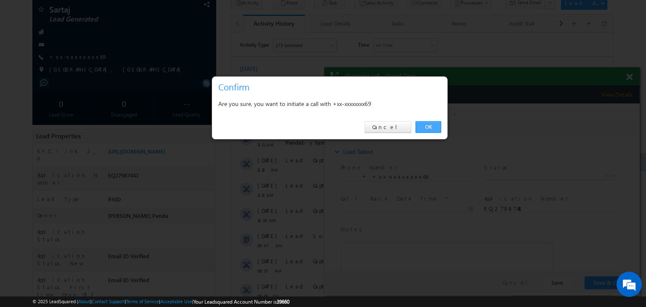
click at [425, 125] on link "OK" at bounding box center [429, 127] width 26 height 12
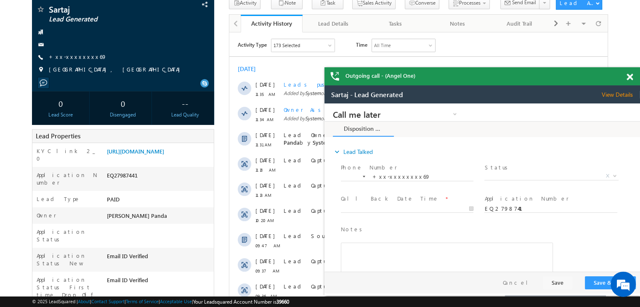
click at [632, 76] on span at bounding box center [629, 77] width 6 height 7
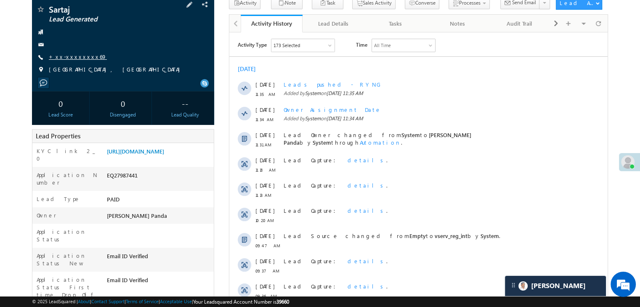
click at [68, 57] on link "+xx-xxxxxxxx69" at bounding box center [78, 56] width 58 height 7
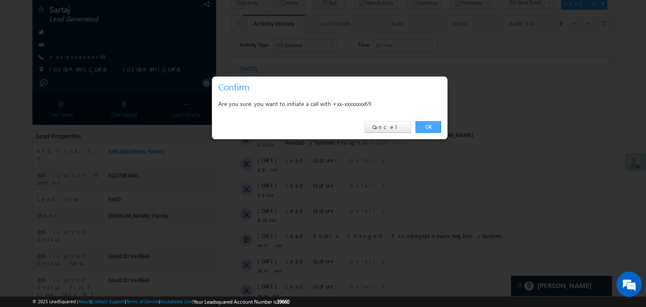
click at [424, 125] on link "OK" at bounding box center [429, 127] width 26 height 12
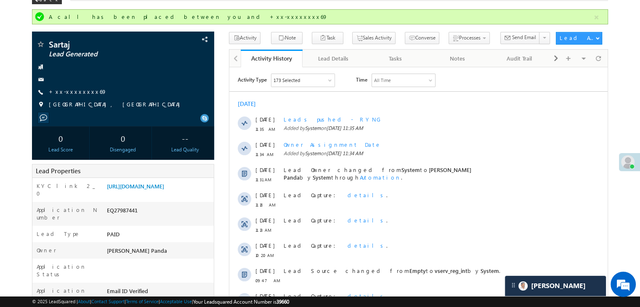
scroll to position [0, 0]
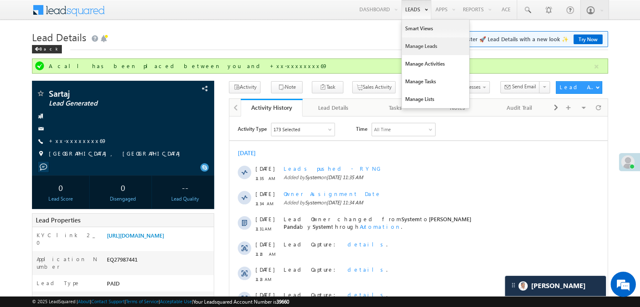
click at [414, 47] on link "Manage Leads" at bounding box center [435, 46] width 67 height 18
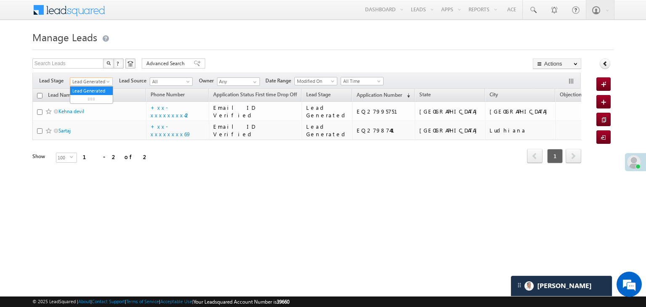
click at [106, 80] on span at bounding box center [109, 83] width 7 height 7
click at [90, 88] on link "All" at bounding box center [91, 91] width 42 height 8
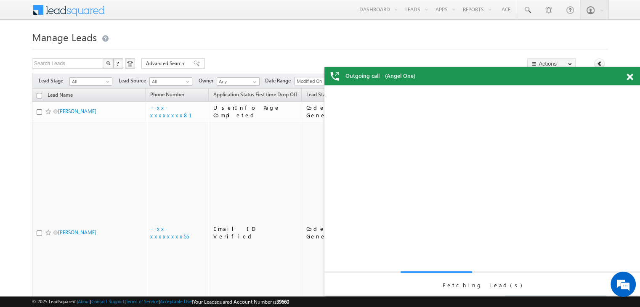
drag, startPoint x: 689, startPoint y: 173, endPoint x: 362, endPoint y: 94, distance: 336.7
click at [362, 94] on div "Fetching Lead(s)" at bounding box center [481, 190] width 315 height 210
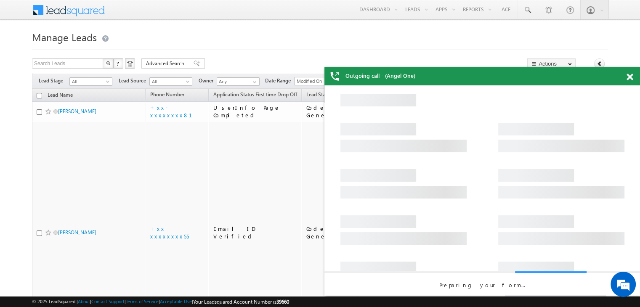
click at [628, 79] on span at bounding box center [629, 77] width 6 height 7
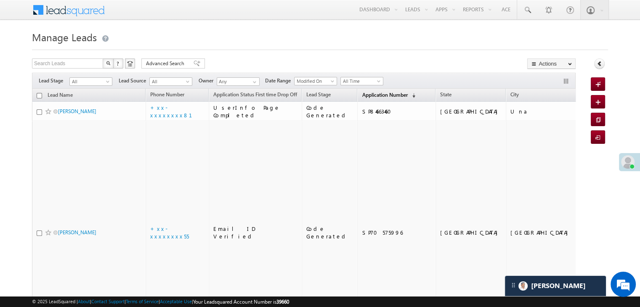
click at [367, 94] on span "Application Number" at bounding box center [384, 95] width 45 height 6
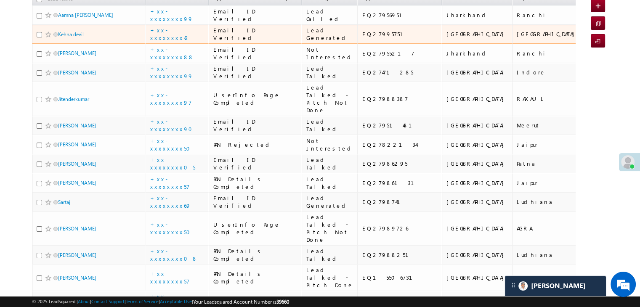
scroll to position [42, 0]
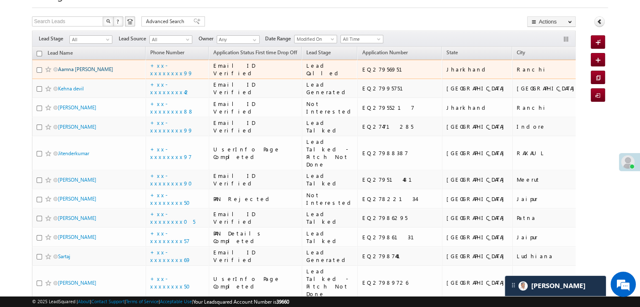
click at [66, 72] on link "Aamna parween" at bounding box center [85, 69] width 55 height 6
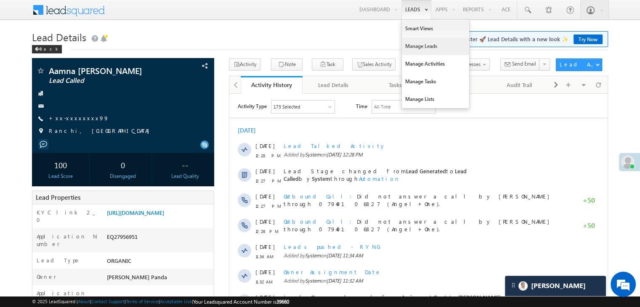
click at [417, 44] on link "Manage Leads" at bounding box center [435, 46] width 67 height 18
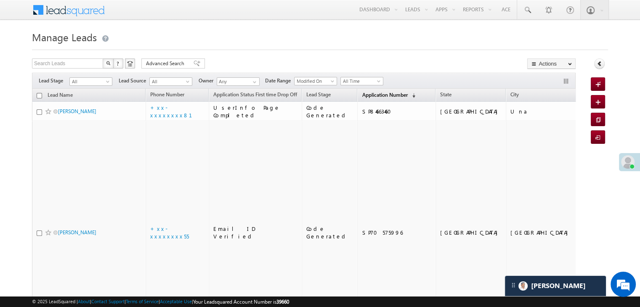
click at [369, 95] on span "Application Number" at bounding box center [384, 95] width 45 height 6
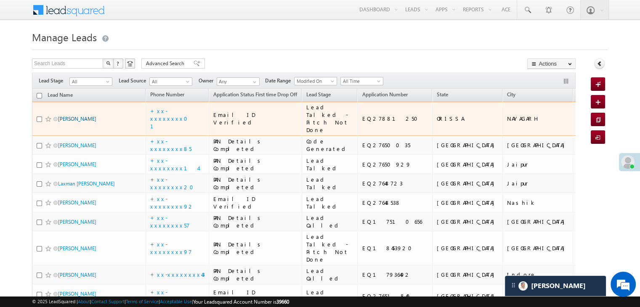
click at [82, 122] on link "[PERSON_NAME]" at bounding box center [77, 119] width 38 height 6
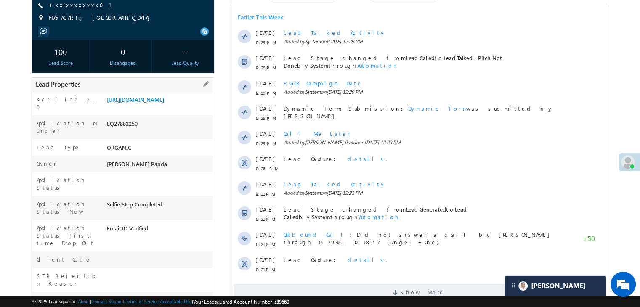
scroll to position [126, 0]
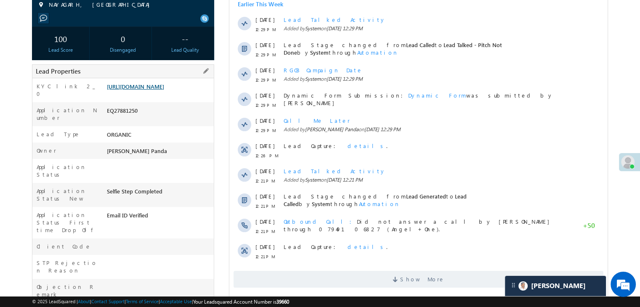
click at [156, 90] on link "[URL][DOMAIN_NAME]" at bounding box center [135, 86] width 57 height 7
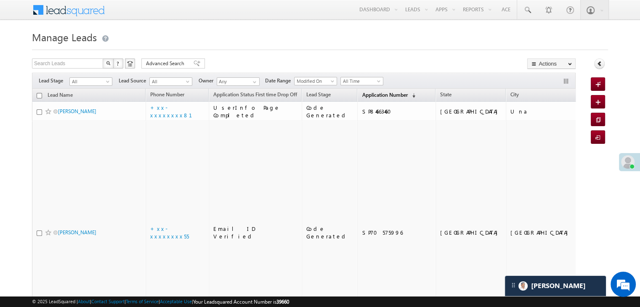
click at [367, 96] on span "Application Number" at bounding box center [384, 95] width 45 height 6
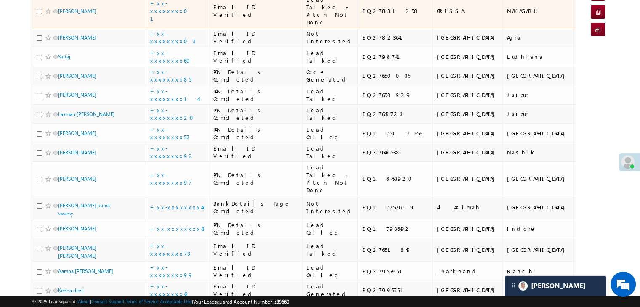
scroll to position [126, 0]
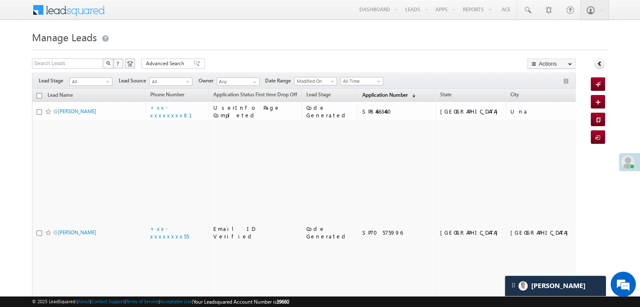
click at [374, 90] on link "Application Number (sorted descending)" at bounding box center [389, 95] width 62 height 11
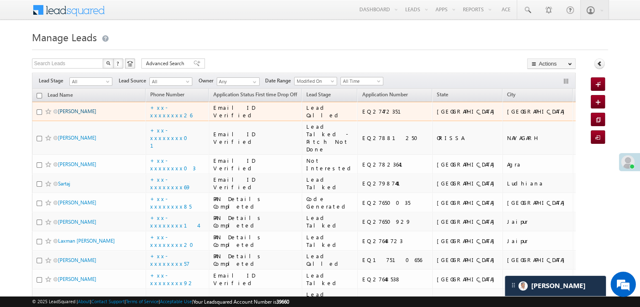
click at [94, 114] on link "VASAVA RAJENDRA BHAI RAMAN BHAI" at bounding box center [77, 111] width 38 height 6
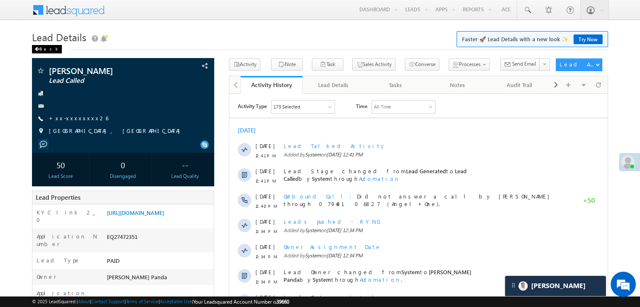
click at [48, 51] on div "Back" at bounding box center [47, 49] width 30 height 8
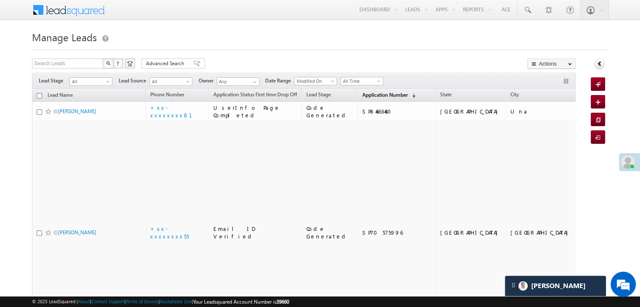
click at [362, 96] on span "Application Number" at bounding box center [384, 95] width 45 height 6
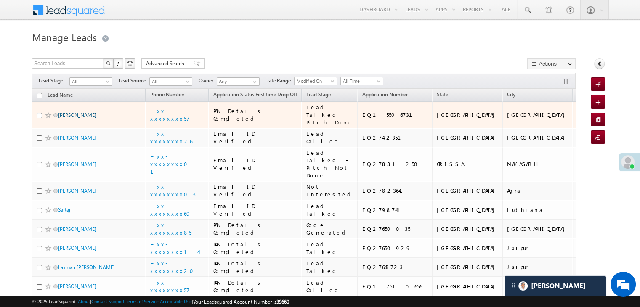
click at [95, 118] on link "Priyanshu Shankhwar" at bounding box center [77, 115] width 38 height 6
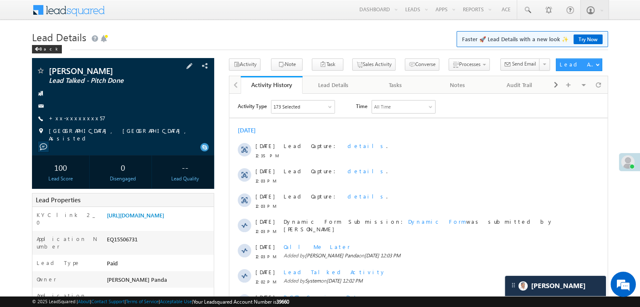
scroll to position [84, 0]
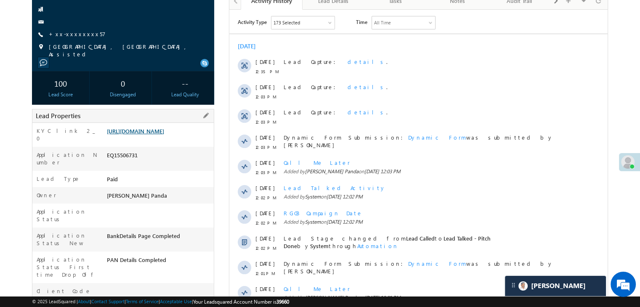
click at [159, 130] on link "[URL][DOMAIN_NAME]" at bounding box center [135, 130] width 57 height 7
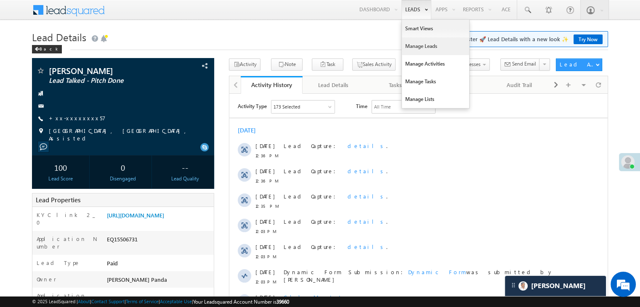
click at [417, 45] on link "Manage Leads" at bounding box center [435, 46] width 67 height 18
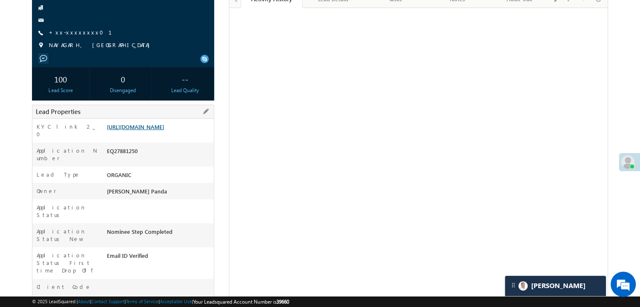
scroll to position [84, 0]
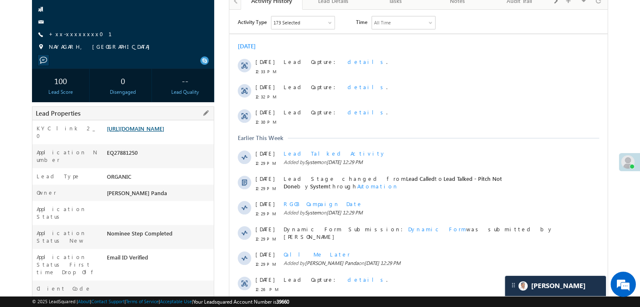
click at [164, 132] on link "https://angelbroking1-pk3em7sa.customui-test.leadsquared.com?leadId=f10d0f51-6e…" at bounding box center [135, 128] width 57 height 7
click at [74, 34] on link "+xx-xxxxxxxx01" at bounding box center [85, 33] width 73 height 7
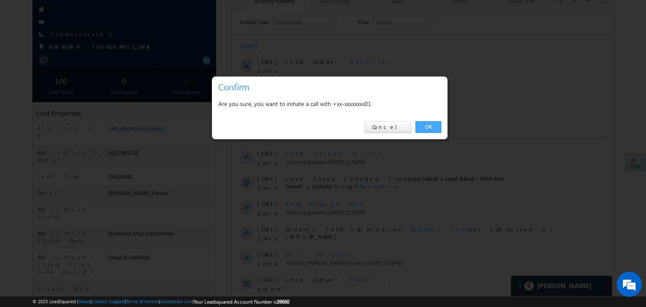
click at [435, 128] on link "OK" at bounding box center [429, 127] width 26 height 12
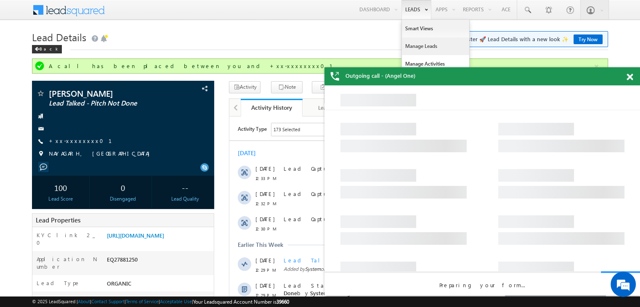
click at [416, 47] on link "Manage Leads" at bounding box center [435, 46] width 67 height 18
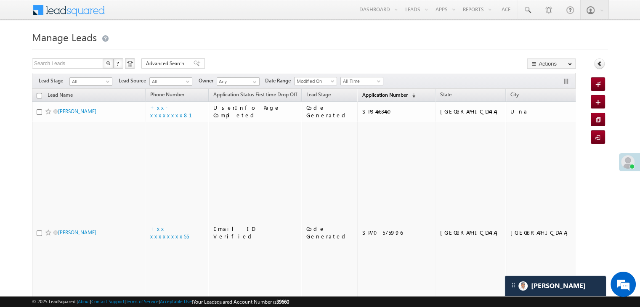
click at [371, 93] on span "Application Number" at bounding box center [384, 95] width 45 height 6
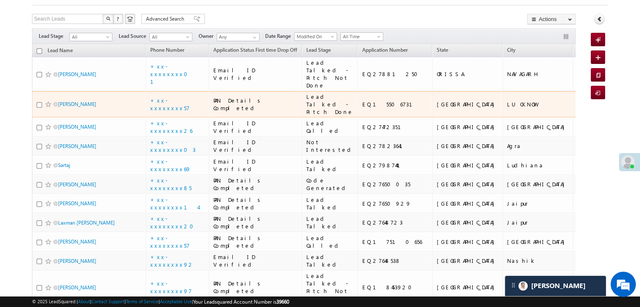
scroll to position [42, 0]
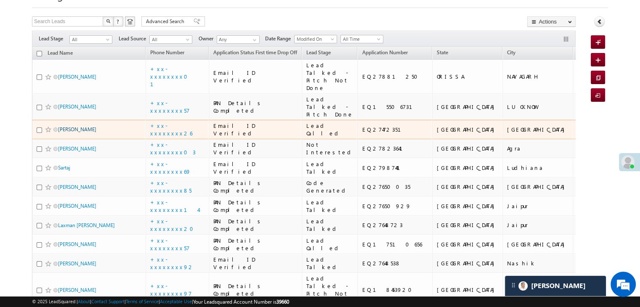
click at [84, 132] on link "VASAVA RAJENDRA BHAI RAMAN BHAI" at bounding box center [77, 129] width 38 height 6
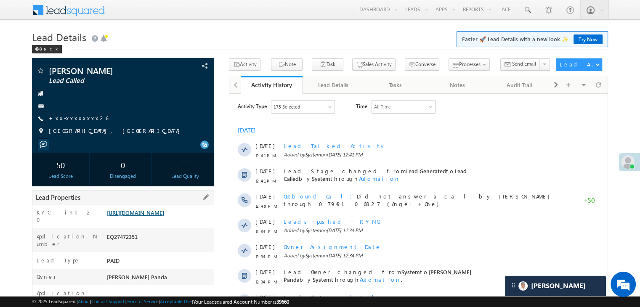
click at [159, 216] on link "[URL][DOMAIN_NAME]" at bounding box center [135, 212] width 57 height 7
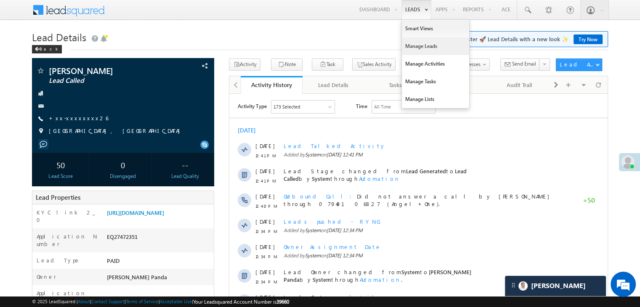
click at [417, 47] on link "Manage Leads" at bounding box center [435, 46] width 67 height 18
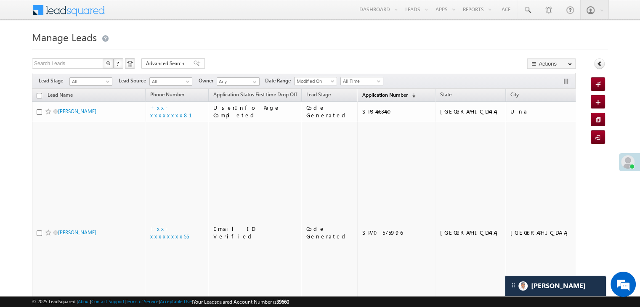
click at [371, 94] on span "Application Number" at bounding box center [384, 95] width 45 height 6
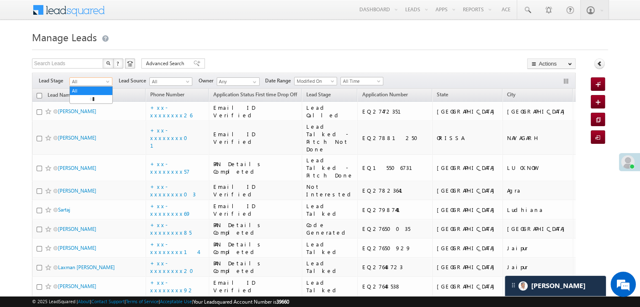
click at [107, 81] on span at bounding box center [108, 83] width 7 height 7
click at [94, 97] on link "Lead Generated" at bounding box center [91, 99] width 42 height 8
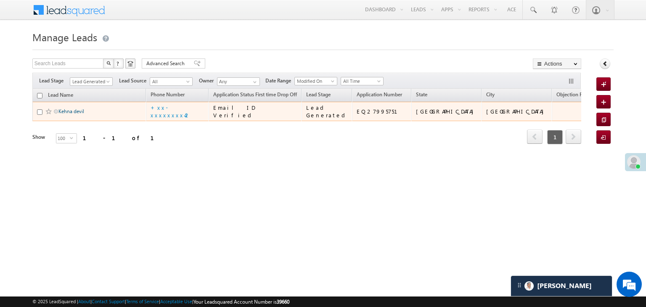
click at [71, 114] on link "Kehna devil" at bounding box center [71, 111] width 26 height 6
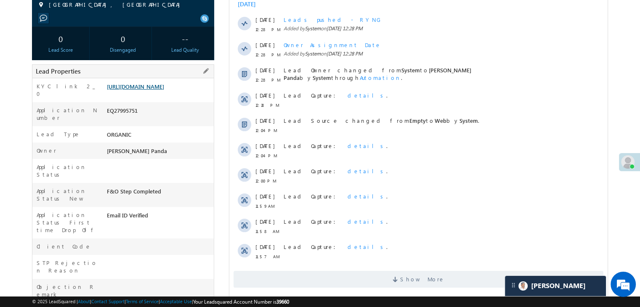
click at [156, 90] on link "[URL][DOMAIN_NAME]" at bounding box center [135, 86] width 57 height 7
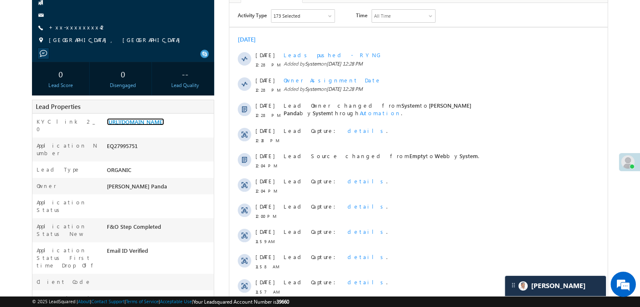
scroll to position [42, 0]
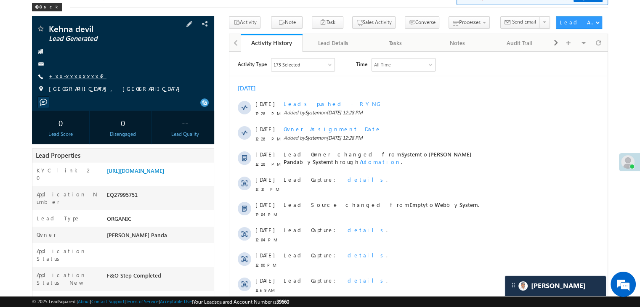
click at [74, 77] on link "+xx-xxxxxxxx42" at bounding box center [78, 75] width 58 height 7
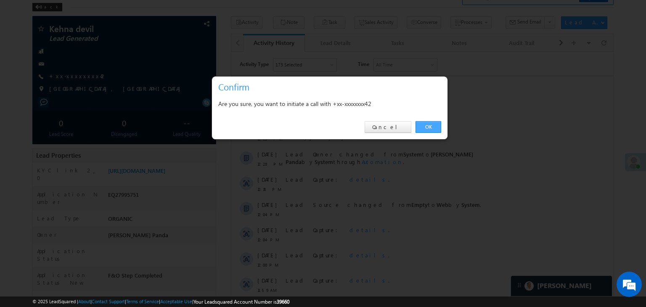
click at [434, 127] on link "OK" at bounding box center [429, 127] width 26 height 12
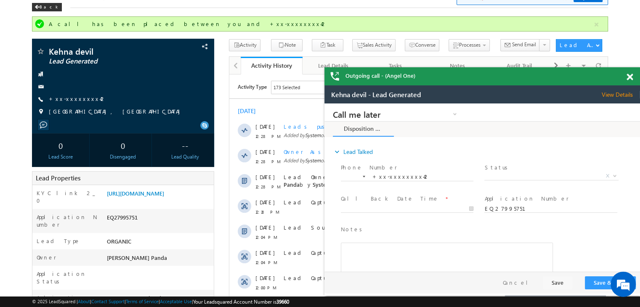
scroll to position [0, 0]
click at [72, 102] on link "+xx-xxxxxxxx42" at bounding box center [78, 98] width 58 height 7
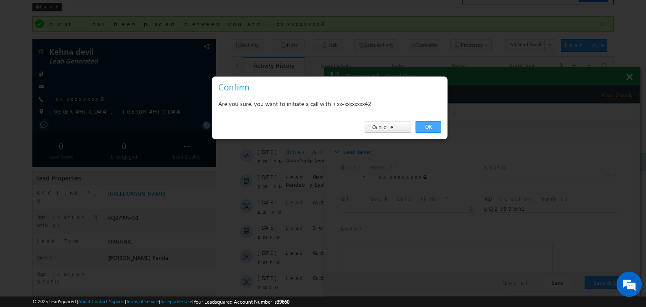
click at [427, 126] on link "OK" at bounding box center [429, 127] width 26 height 12
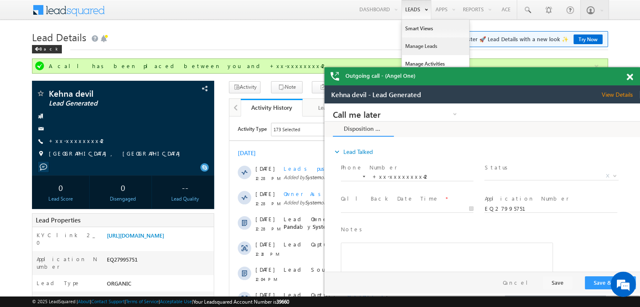
click at [413, 44] on link "Manage Leads" at bounding box center [435, 46] width 67 height 18
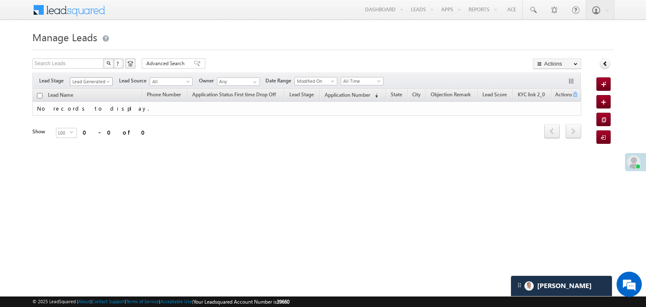
click at [103, 81] on span "Lead Generated" at bounding box center [90, 82] width 40 height 8
click at [95, 87] on link "All" at bounding box center [91, 91] width 42 height 8
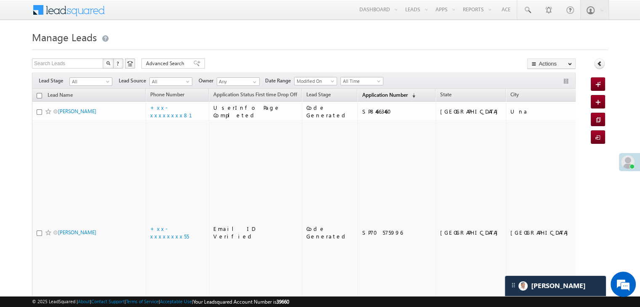
click at [362, 93] on span "Application Number" at bounding box center [384, 95] width 45 height 6
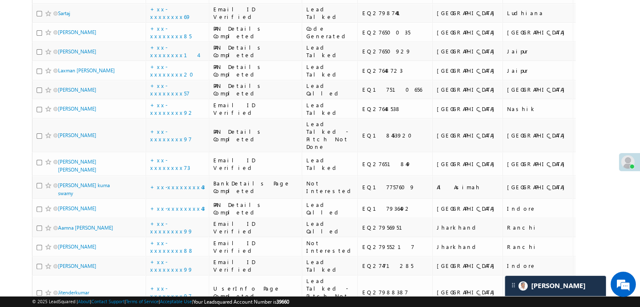
scroll to position [252, 0]
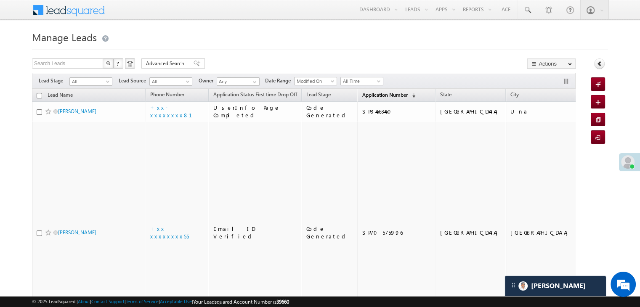
click at [366, 94] on span "Application Number" at bounding box center [384, 95] width 45 height 6
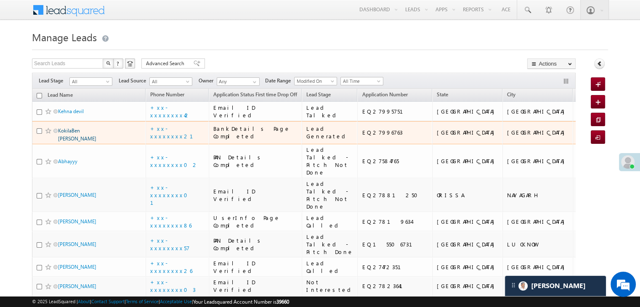
click at [92, 142] on link "KokilaBen [PERSON_NAME]" at bounding box center [77, 134] width 38 height 14
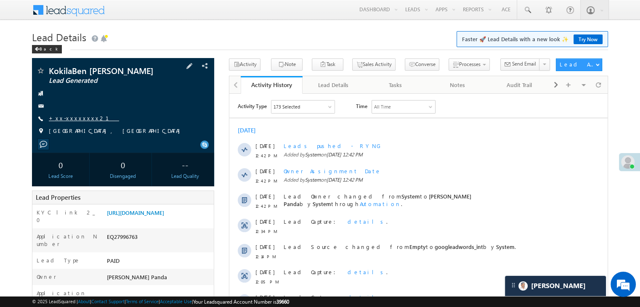
click at [70, 120] on link "+xx-xxxxxxxx21" at bounding box center [84, 117] width 70 height 7
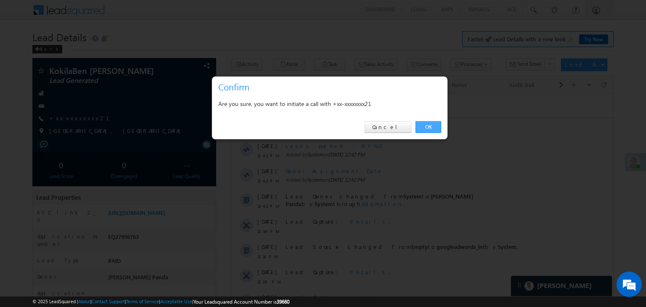
click at [417, 125] on link "OK" at bounding box center [429, 127] width 26 height 12
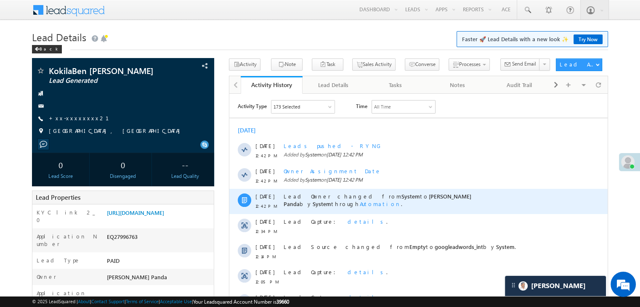
scroll to position [168, 0]
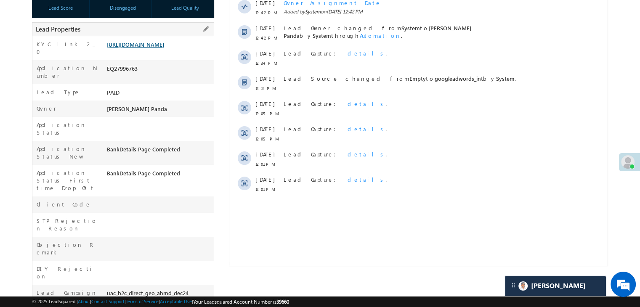
click at [162, 47] on link "[URL][DOMAIN_NAME]" at bounding box center [135, 44] width 57 height 7
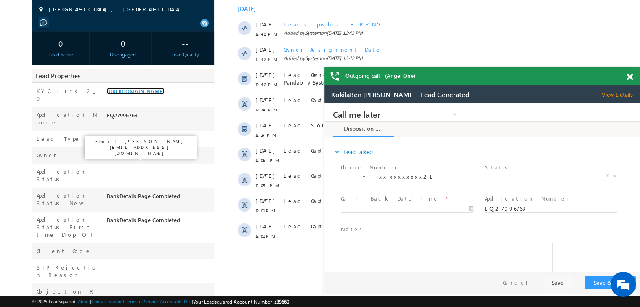
scroll to position [64, 0]
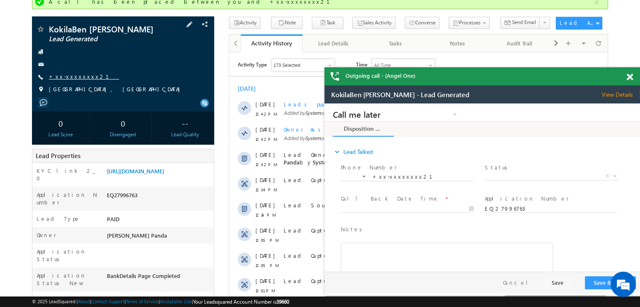
click at [64, 76] on link "+xx-xxxxxxxx21" at bounding box center [84, 76] width 70 height 7
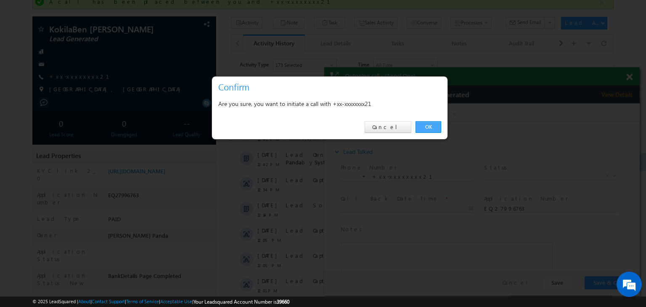
click at [436, 127] on link "OK" at bounding box center [429, 127] width 26 height 12
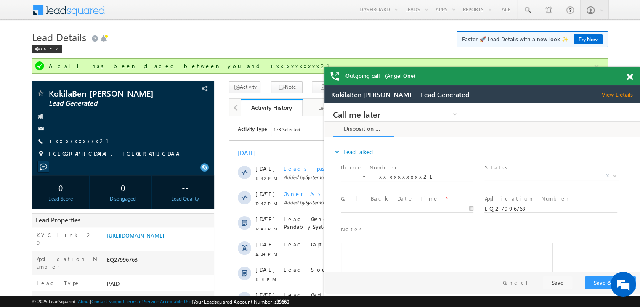
scroll to position [0, 0]
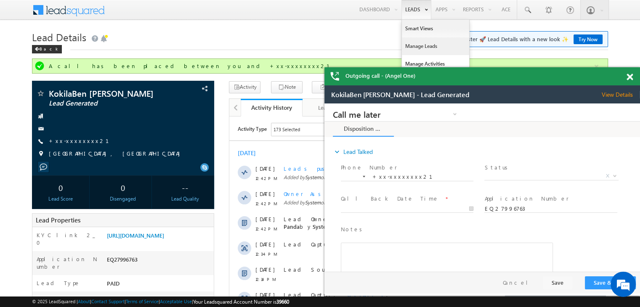
click at [420, 45] on link "Manage Leads" at bounding box center [435, 46] width 67 height 18
click at [415, 46] on link "Manage Leads" at bounding box center [435, 46] width 67 height 18
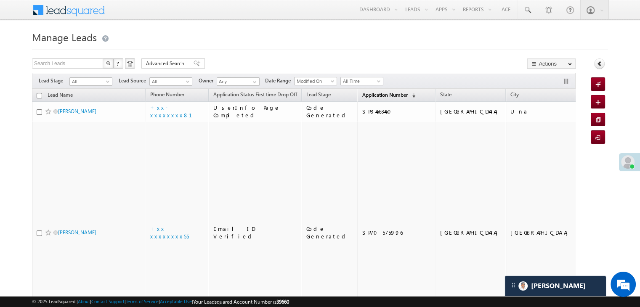
click at [362, 95] on span "Application Number" at bounding box center [384, 95] width 45 height 6
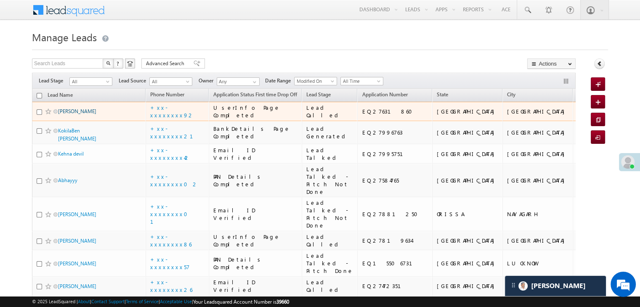
click at [77, 114] on link "[PERSON_NAME]" at bounding box center [77, 111] width 38 height 6
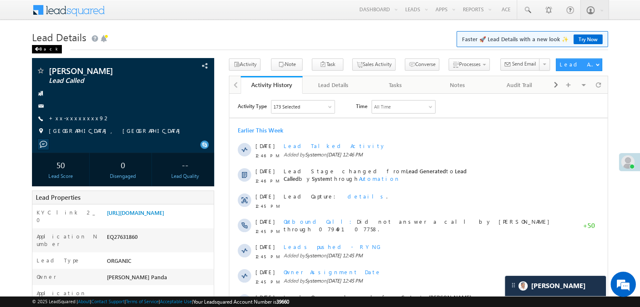
click at [42, 45] on div "Back" at bounding box center [47, 49] width 30 height 8
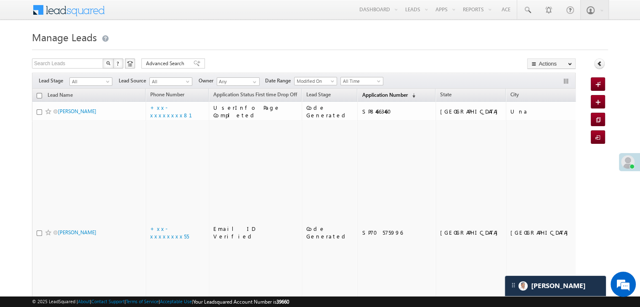
click at [362, 93] on span "Application Number" at bounding box center [384, 95] width 45 height 6
click at [365, 96] on span "Application Number" at bounding box center [384, 95] width 45 height 6
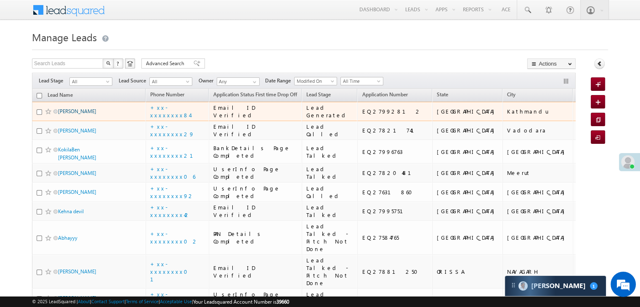
click at [74, 114] on link "Manas Suwal" at bounding box center [77, 111] width 38 height 6
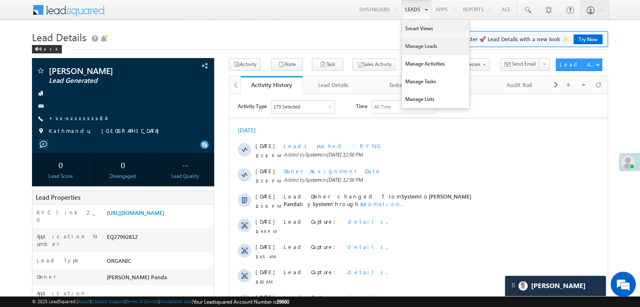
click at [419, 45] on link "Manage Leads" at bounding box center [435, 46] width 67 height 18
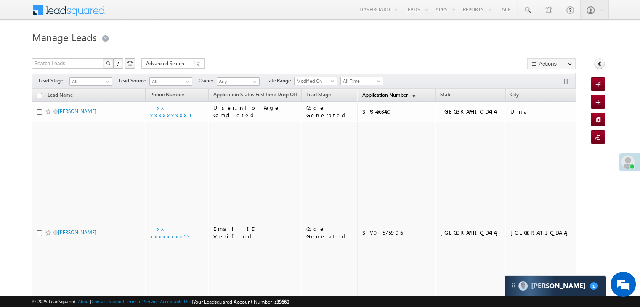
click at [368, 94] on span "Application Number" at bounding box center [384, 95] width 45 height 6
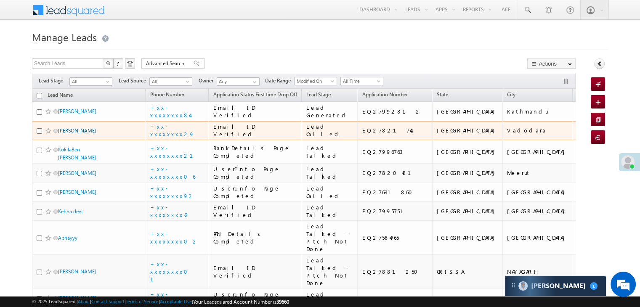
click at [69, 134] on link "[PERSON_NAME]" at bounding box center [77, 130] width 38 height 6
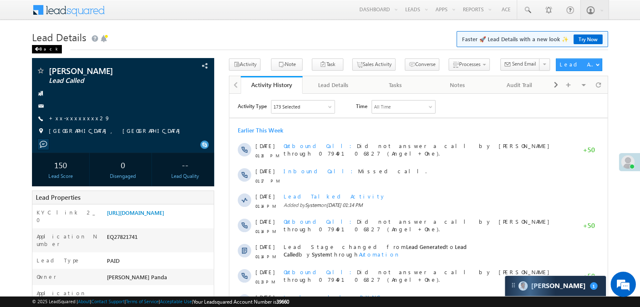
click at [37, 52] on div "Back" at bounding box center [47, 49] width 30 height 8
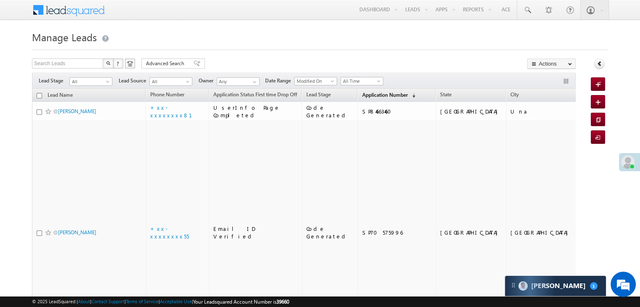
click at [375, 95] on span "Application Number" at bounding box center [384, 95] width 45 height 6
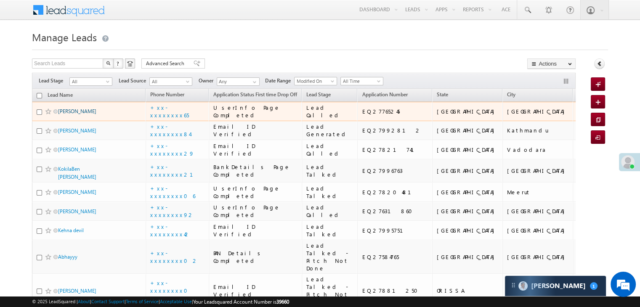
click at [74, 114] on link "Ramchandar Gupta" at bounding box center [77, 111] width 38 height 6
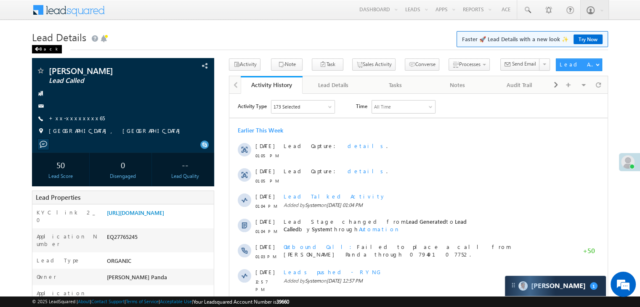
click at [40, 48] on div "Back" at bounding box center [47, 49] width 30 height 8
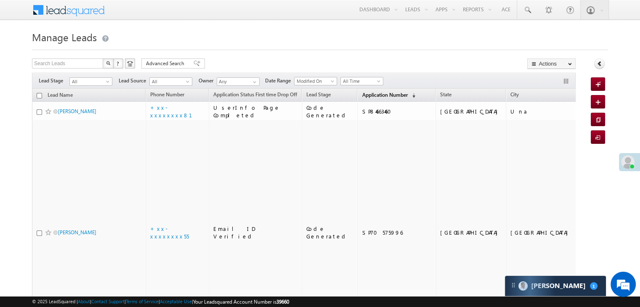
click at [362, 98] on span "Application Number" at bounding box center [384, 95] width 45 height 6
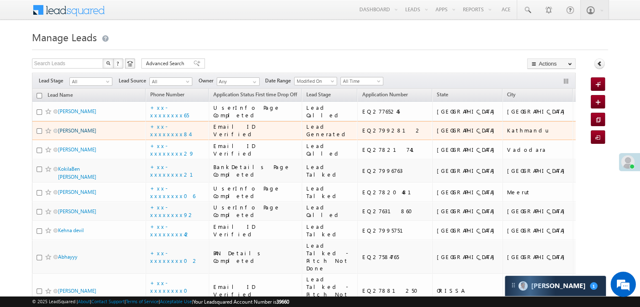
click at [79, 134] on link "[PERSON_NAME]" at bounding box center [77, 130] width 38 height 6
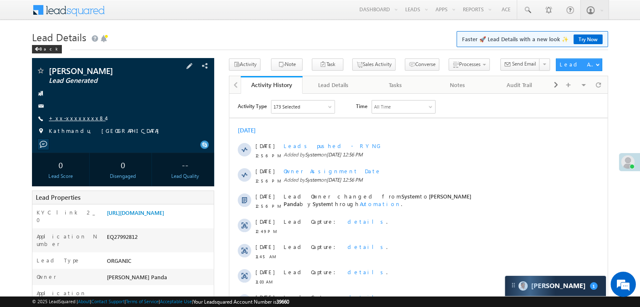
click at [76, 120] on link "+xx-xxxxxxxx84" at bounding box center [77, 117] width 57 height 7
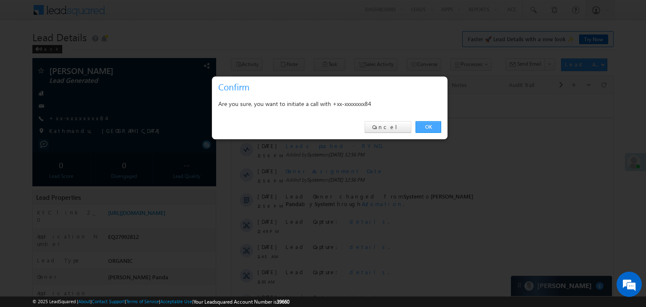
drag, startPoint x: 432, startPoint y: 123, endPoint x: 109, endPoint y: 44, distance: 331.9
click at [432, 123] on link "OK" at bounding box center [429, 127] width 26 height 12
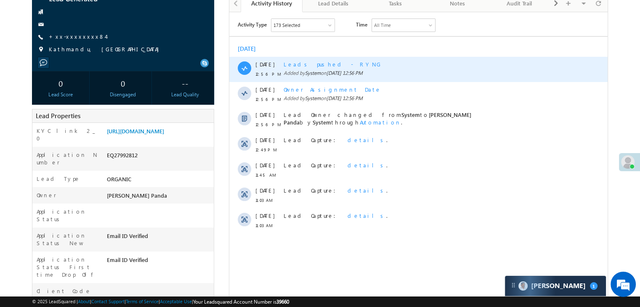
scroll to position [84, 0]
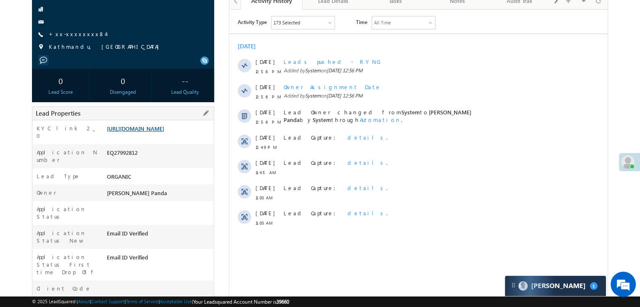
click at [164, 132] on link "[URL][DOMAIN_NAME]" at bounding box center [135, 128] width 57 height 7
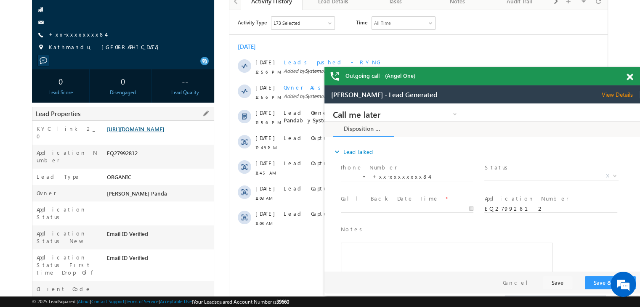
scroll to position [0, 0]
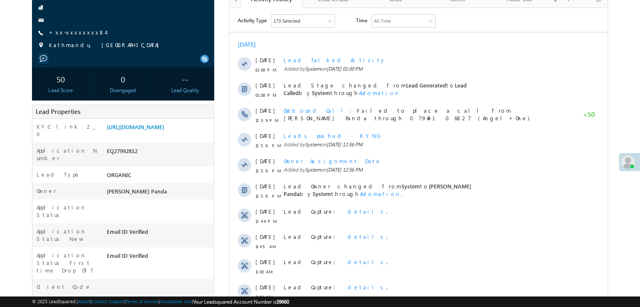
scroll to position [106, 0]
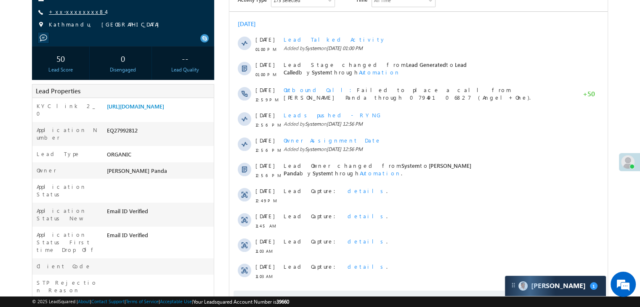
click at [73, 12] on link "+xx-xxxxxxxx84" at bounding box center [77, 11] width 57 height 7
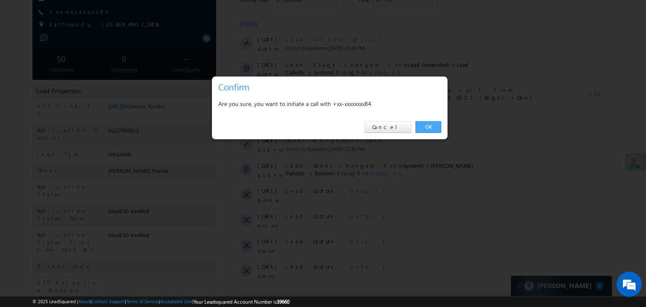
click at [423, 128] on link "OK" at bounding box center [429, 127] width 26 height 12
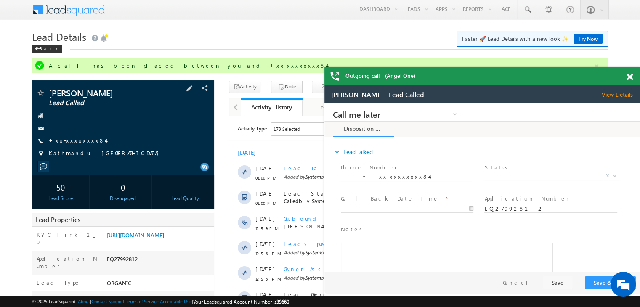
scroll to position [0, 0]
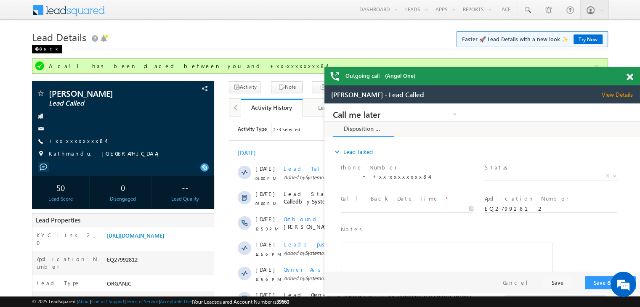
click at [39, 49] on span at bounding box center [36, 49] width 5 height 4
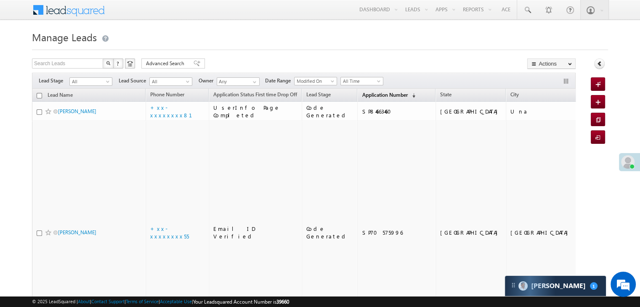
click at [362, 93] on span "Application Number" at bounding box center [384, 95] width 45 height 6
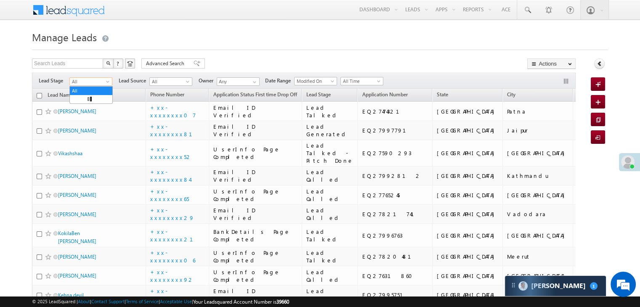
click at [108, 85] on span at bounding box center [108, 83] width 7 height 7
click at [91, 98] on link "Lead Generated" at bounding box center [91, 99] width 42 height 8
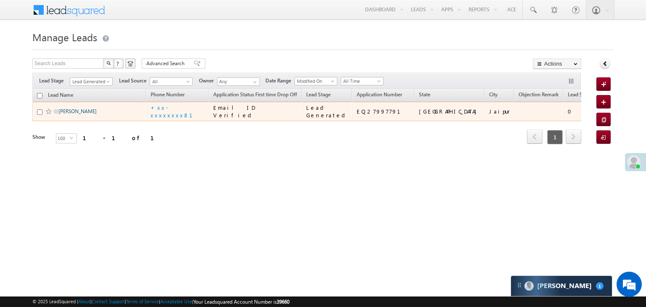
click at [78, 114] on link "[PERSON_NAME]" at bounding box center [77, 111] width 38 height 6
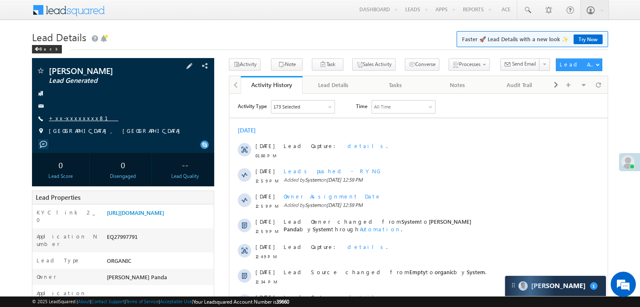
click at [71, 120] on link "+xx-xxxxxxxx81" at bounding box center [83, 117] width 69 height 7
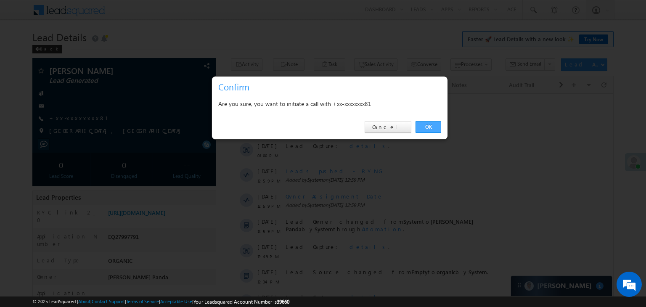
click at [433, 128] on link "OK" at bounding box center [429, 127] width 26 height 12
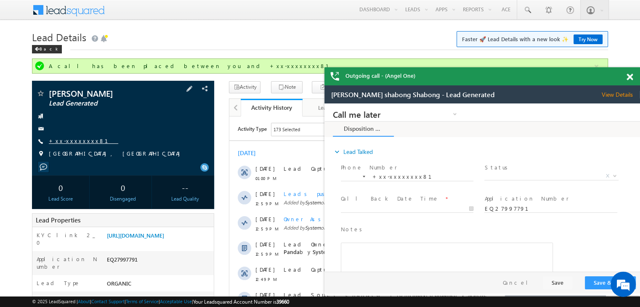
click at [67, 141] on link "+xx-xxxxxxxx81" at bounding box center [83, 140] width 69 height 7
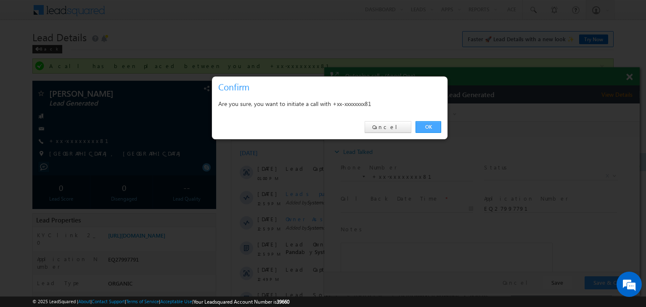
click at [424, 126] on link "OK" at bounding box center [429, 127] width 26 height 12
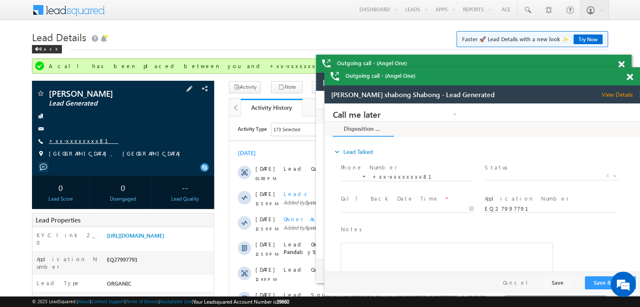
click at [75, 142] on link "+xx-xxxxxxxx81" at bounding box center [83, 140] width 69 height 7
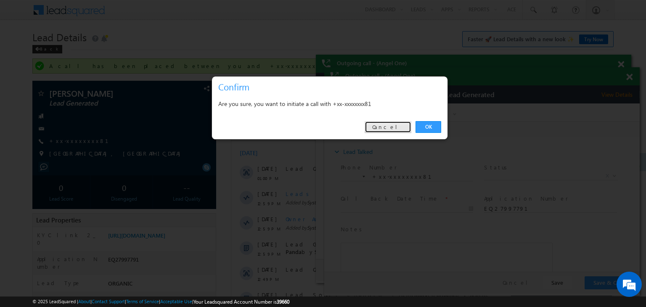
click at [396, 127] on link "Cancel" at bounding box center [388, 127] width 47 height 12
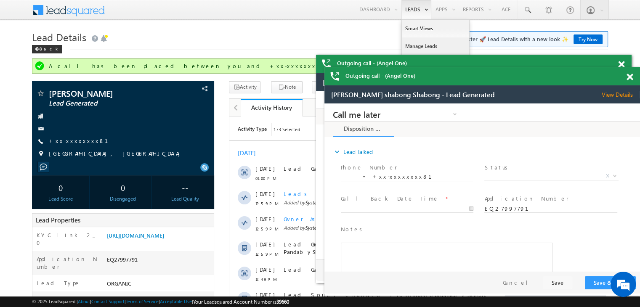
click at [417, 48] on link "Manage Leads" at bounding box center [435, 46] width 67 height 18
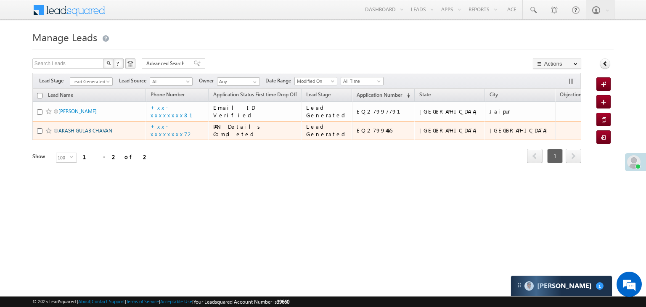
click at [86, 134] on link "AKASH GULAB CHAVAN" at bounding box center [85, 130] width 54 height 6
